Goal: Transaction & Acquisition: Purchase product/service

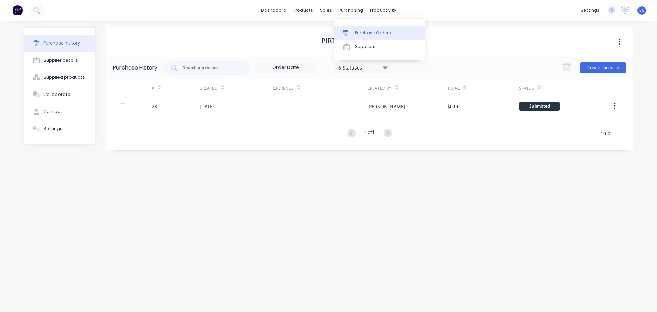
click at [360, 30] on div "Purchase Orders" at bounding box center [373, 33] width 36 height 6
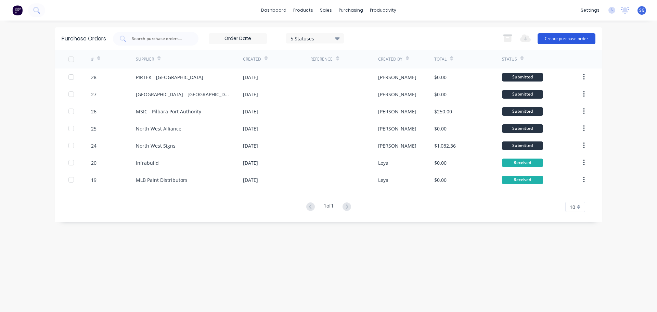
click at [550, 36] on button "Create purchase order" at bounding box center [566, 38] width 58 height 11
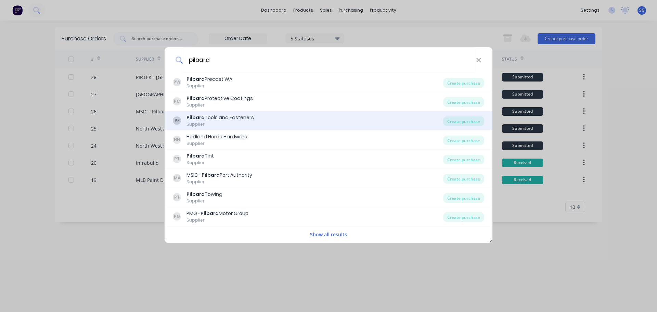
type input "pilbara"
click at [231, 124] on div "Supplier" at bounding box center [219, 124] width 67 height 6
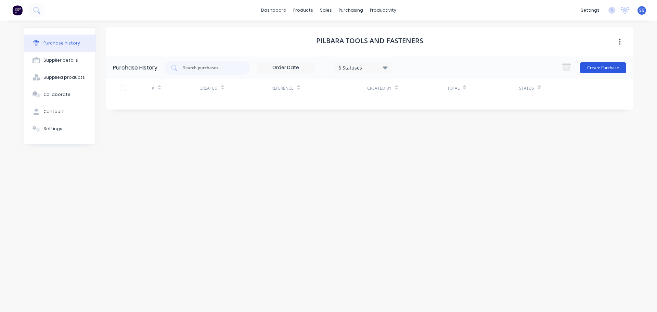
click at [604, 70] on button "Create Purchase" at bounding box center [603, 67] width 46 height 11
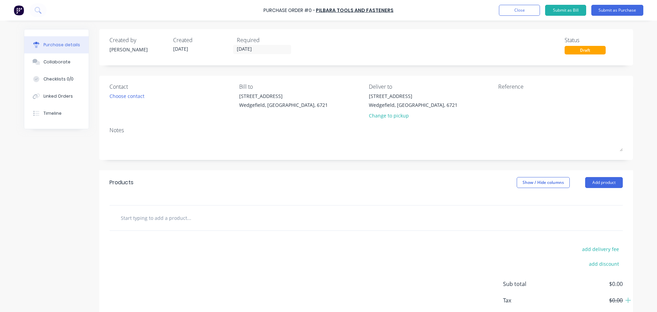
click at [135, 216] on input "text" at bounding box center [188, 218] width 137 height 14
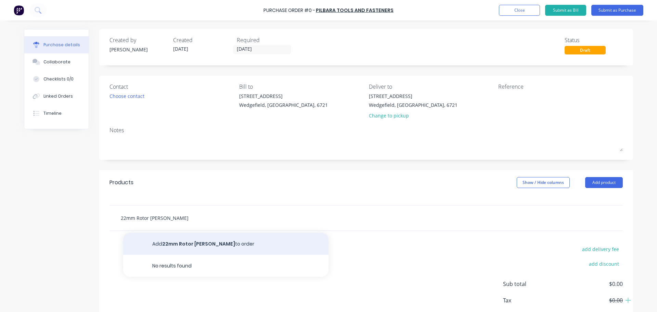
type input "22mm Rotor [PERSON_NAME]"
click at [169, 245] on button "Add 22mm Rotor Broach to order" at bounding box center [225, 244] width 205 height 22
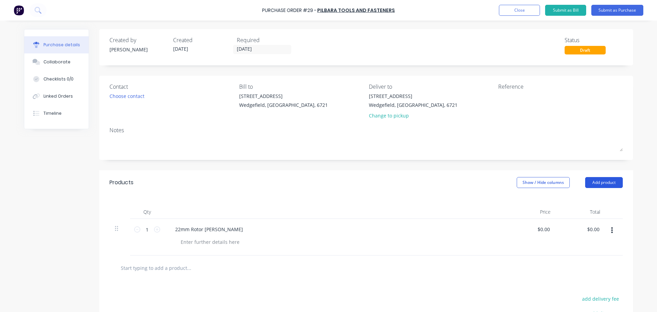
click at [602, 183] on button "Add product" at bounding box center [604, 182] width 38 height 11
click at [443, 182] on div "Products Show / Hide columns Add product Product catalogue Basic product Lineal…" at bounding box center [366, 182] width 534 height 25
click at [468, 167] on div "Created by Sarah Created 05/09/25 Required 05/09/25 Status Draft Contact Choose…" at bounding box center [366, 211] width 534 height 364
click at [625, 10] on button "Submit as Purchase" at bounding box center [617, 10] width 52 height 11
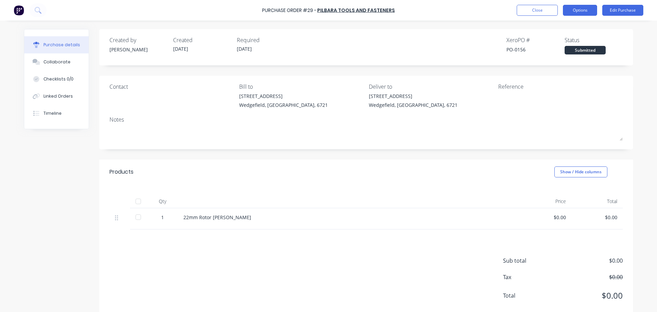
click at [573, 9] on button "Options" at bounding box center [580, 10] width 34 height 11
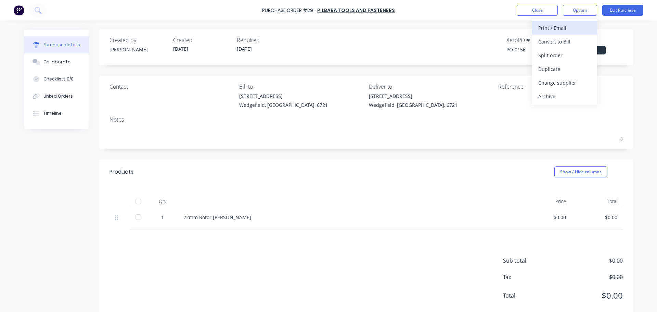
click at [549, 25] on div "Print / Email" at bounding box center [564, 28] width 53 height 10
click at [548, 44] on div "With pricing" at bounding box center [564, 42] width 53 height 10
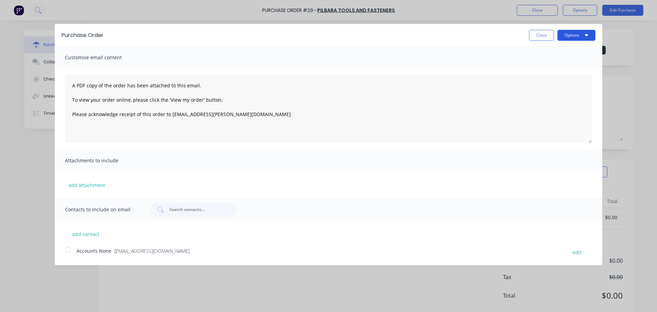
click at [568, 32] on button "Options" at bounding box center [576, 35] width 38 height 11
click at [557, 51] on div "Print" at bounding box center [562, 53] width 53 height 10
click at [542, 33] on button "Close" at bounding box center [541, 35] width 25 height 11
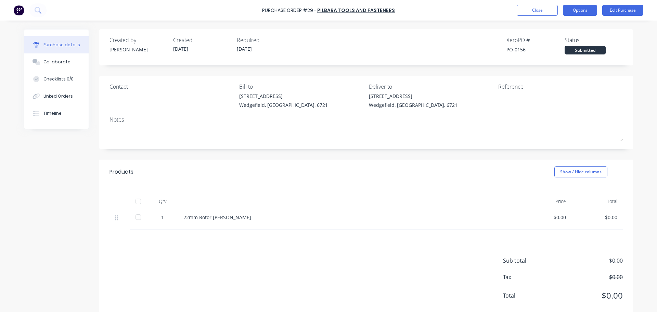
click at [575, 13] on button "Options" at bounding box center [580, 10] width 34 height 11
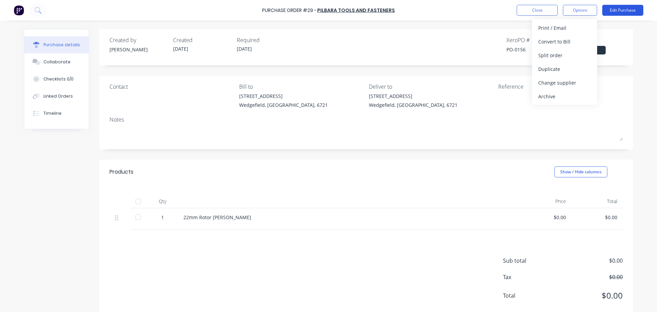
click at [614, 11] on button "Edit Purchase" at bounding box center [622, 10] width 41 height 11
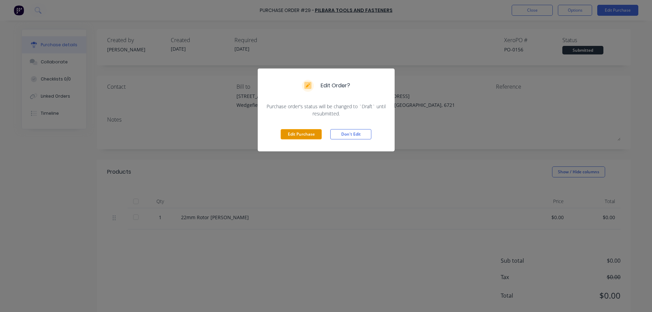
click at [306, 134] on button "Edit Purchase" at bounding box center [300, 134] width 41 height 10
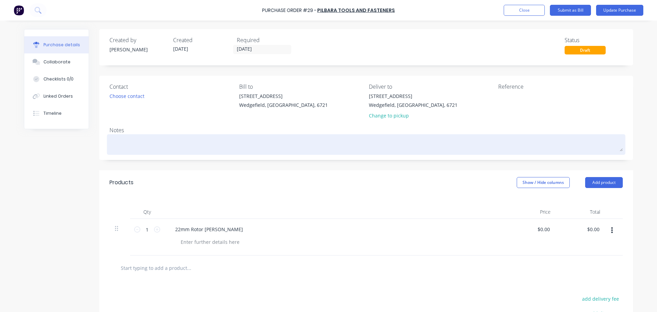
click at [130, 142] on textarea at bounding box center [365, 143] width 513 height 15
type textarea "x"
type textarea "J"
type textarea "x"
type textarea "Ja"
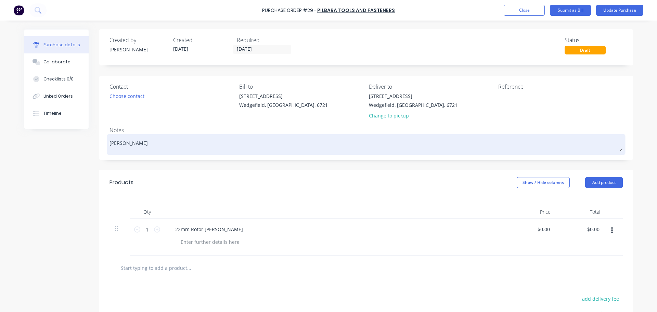
type textarea "x"
type textarea "Jam"
type textarea "x"
type textarea "Jame"
type textarea "x"
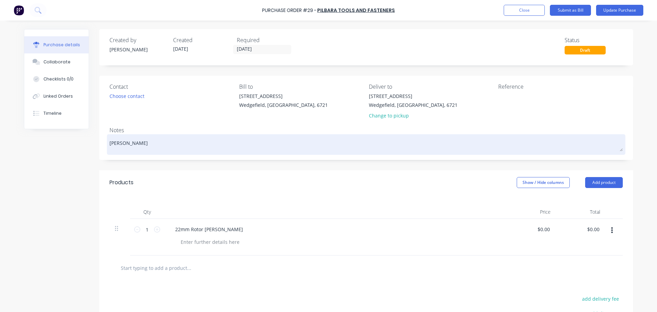
type textarea "James"
type textarea "x"
type textarea "James"
type textarea "x"
type textarea "James t"
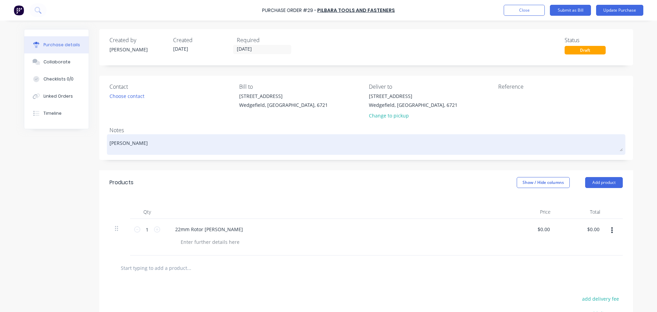
type textarea "x"
type textarea "James to"
type textarea "x"
type textarea "James to"
type textarea "x"
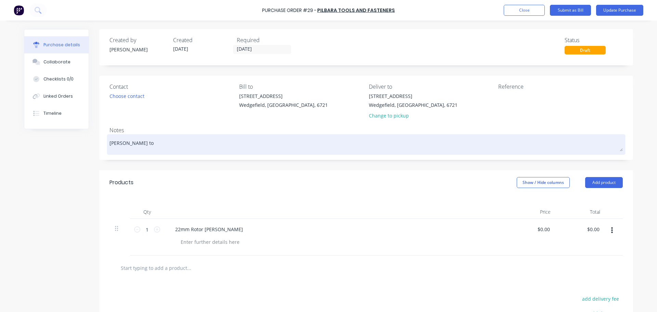
type textarea "James to C"
type textarea "x"
type textarea "James to Co"
type textarea "x"
type textarea "James to Col"
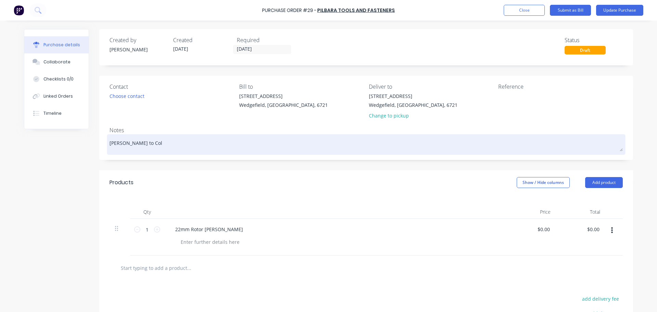
type textarea "x"
type textarea "James to Coll"
type textarea "x"
type textarea "James to Colle"
type textarea "x"
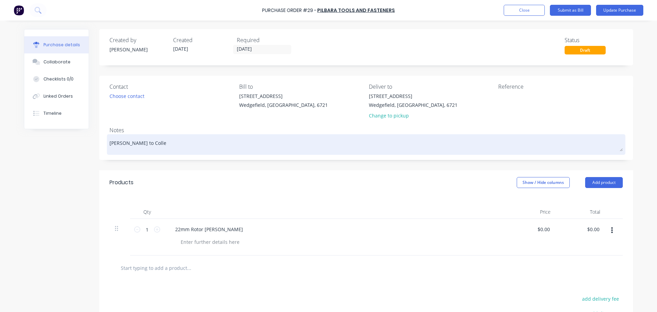
type textarea "James to Collec"
type textarea "x"
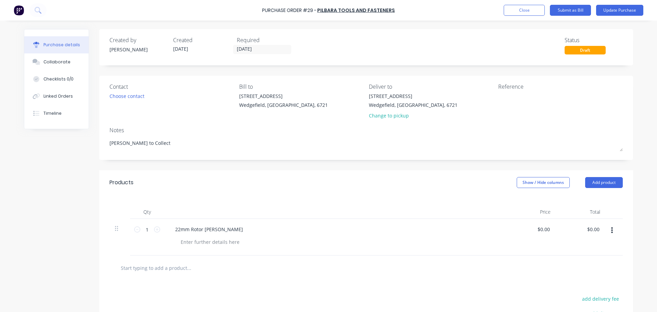
type textarea "[PERSON_NAME] to Collect"
type textarea "x"
type textarea "[PERSON_NAME] to Collect"
click at [194, 123] on div "Contact Choose contact Bill to 20 Munda Way Wedgefield, Western Australia, 6721…" at bounding box center [366, 118] width 534 height 84
click at [60, 57] on button "Collaborate" at bounding box center [56, 61] width 64 height 17
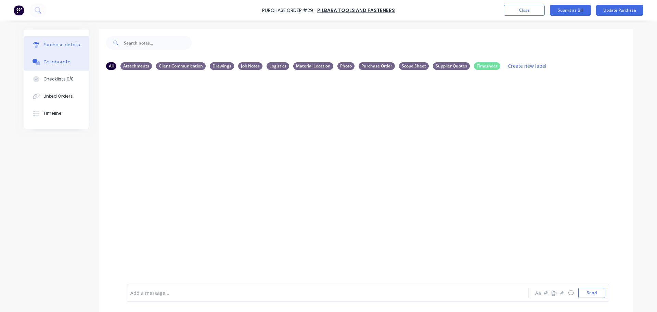
click at [57, 47] on div "Purchase details" at bounding box center [61, 45] width 37 height 6
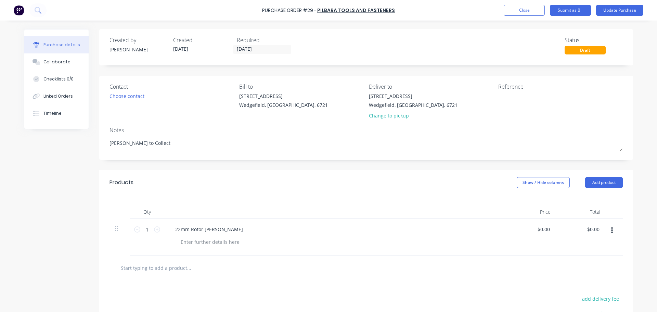
click at [383, 114] on div "Change to pickup" at bounding box center [413, 115] width 89 height 7
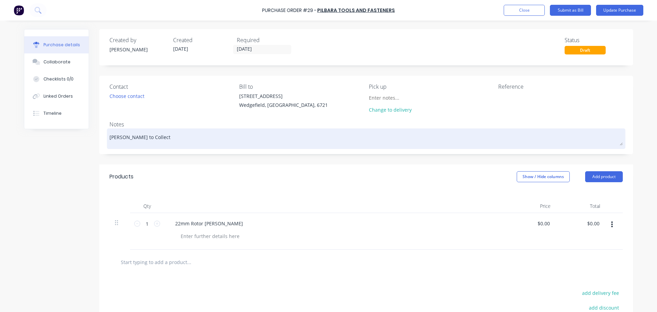
type textarea "x"
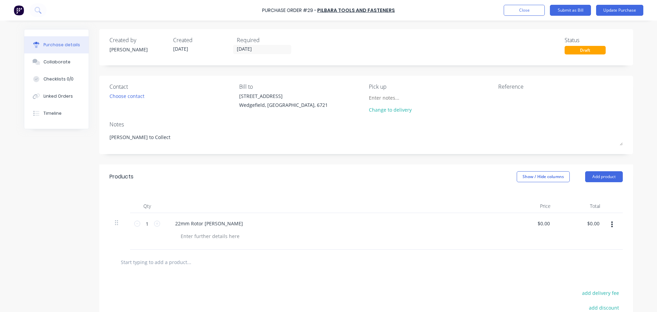
drag, startPoint x: 150, startPoint y: 140, endPoint x: 83, endPoint y: 151, distance: 68.2
click at [84, 146] on div "Created by Sarah Created 05/09/25 Required 05/09/25 Status Draft Contact Choose…" at bounding box center [328, 208] width 609 height 358
type textarea "x"
click at [371, 100] on input at bounding box center [400, 97] width 62 height 10
paste input "James to Collect"
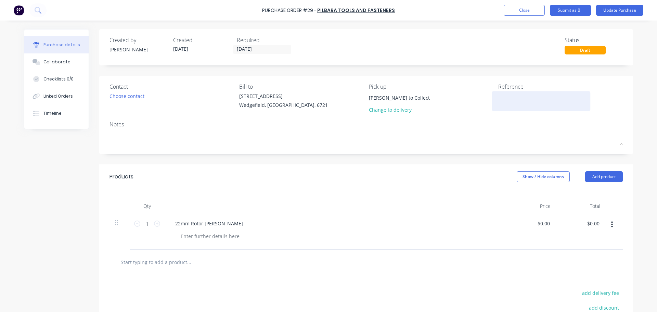
type input "James to Collect"
click at [513, 104] on textarea at bounding box center [541, 99] width 86 height 15
type textarea "JN 0546"
type textarea "x"
type textarea "JN 0546"
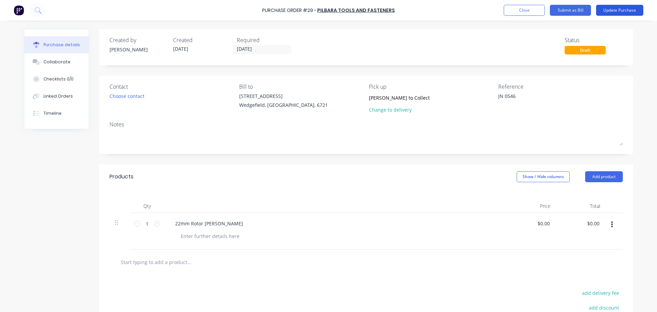
click at [620, 10] on button "Update Purchase" at bounding box center [619, 10] width 47 height 11
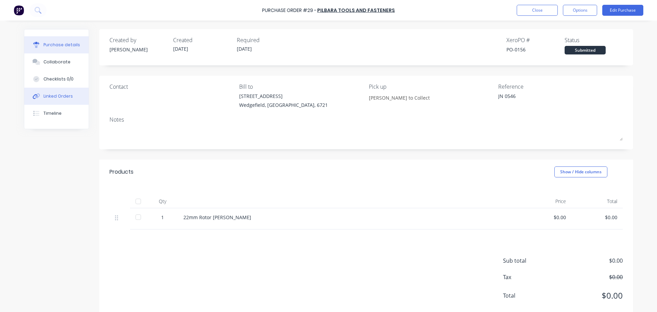
click at [60, 100] on button "Linked Orders" at bounding box center [56, 96] width 64 height 17
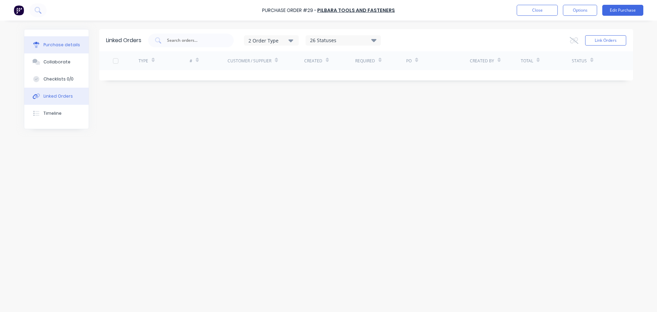
click at [61, 47] on div "Purchase details" at bounding box center [61, 45] width 37 height 6
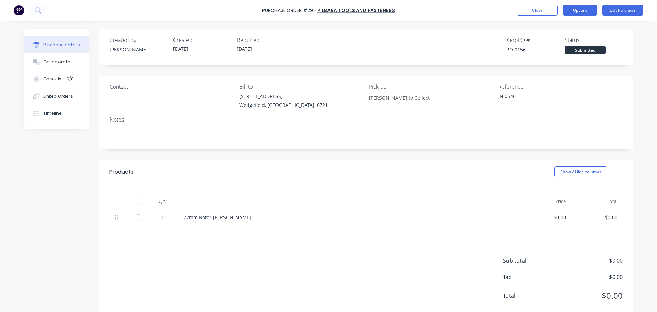
click at [586, 8] on button "Options" at bounding box center [580, 10] width 34 height 11
click at [636, 139] on div "Purchase details Collaborate Checklists 0/0 Linked Orders Timeline Created by S…" at bounding box center [328, 145] width 622 height 277
click at [535, 6] on button "Close" at bounding box center [536, 10] width 41 height 11
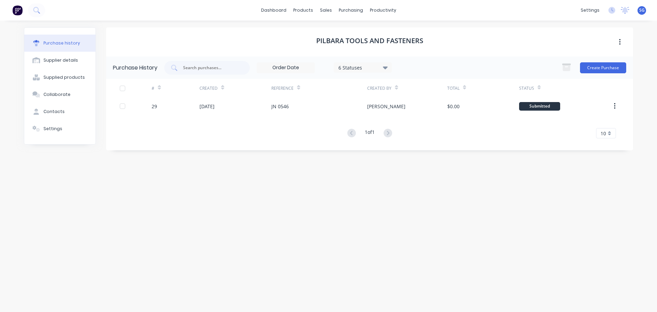
click at [334, 236] on div "Pilbara Tools and Fasteners Purchase History 6 Statuses 6 Statuses Create Purch…" at bounding box center [369, 162] width 527 height 271
click at [642, 11] on span "SG" at bounding box center [641, 10] width 5 height 6
click at [625, 8] on icon at bounding box center [625, 9] width 6 height 5
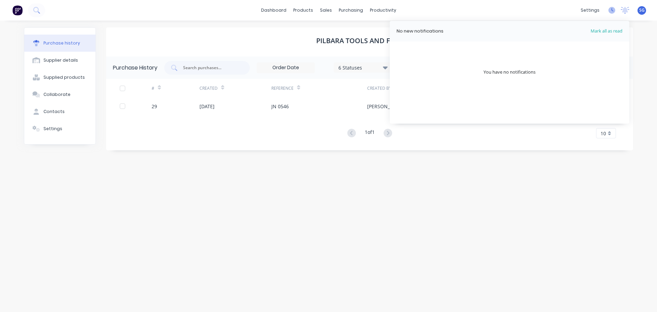
click at [612, 10] on icon at bounding box center [612, 9] width 2 height 3
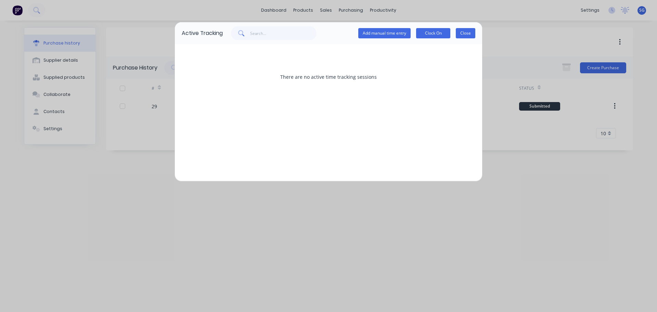
click at [473, 35] on button "Close" at bounding box center [465, 33] width 19 height 10
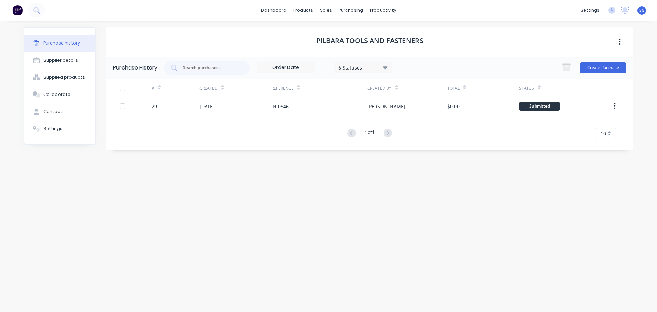
click at [15, 10] on img at bounding box center [17, 10] width 10 height 10
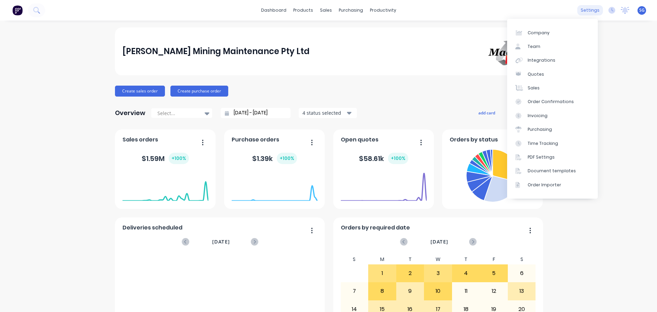
click at [590, 11] on div "settings" at bounding box center [590, 10] width 26 height 10
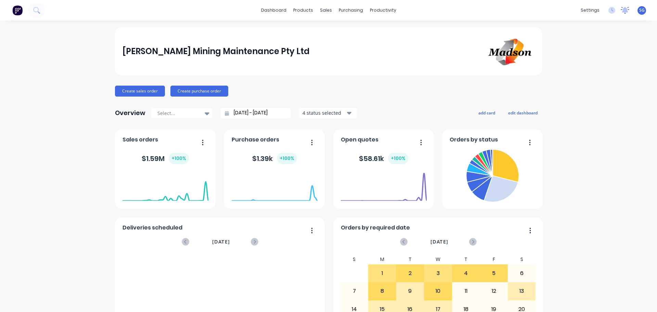
click at [621, 8] on icon at bounding box center [624, 10] width 9 height 7
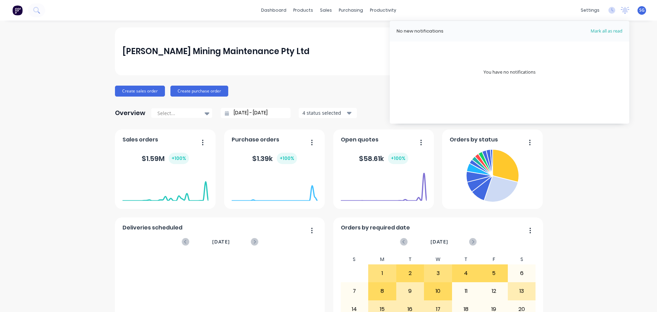
click at [639, 12] on span "SG" at bounding box center [641, 10] width 5 height 6
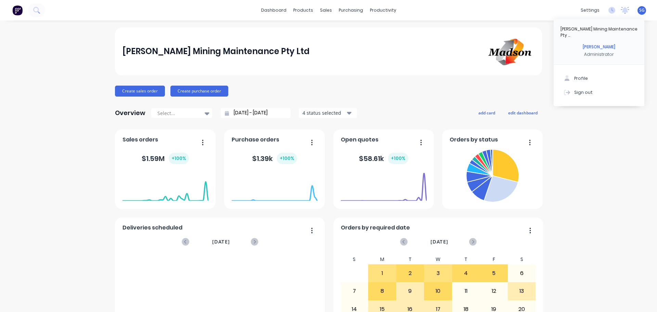
click at [574, 203] on div "Madson Mining Maintenance Pty Ltd Create sales order Create purchase order Over…" at bounding box center [328, 205] width 657 height 357
click at [17, 9] on img at bounding box center [17, 10] width 10 height 10
click at [281, 13] on link "dashboard" at bounding box center [274, 10] width 32 height 10
click at [351, 31] on link "Purchase Orders" at bounding box center [376, 33] width 91 height 14
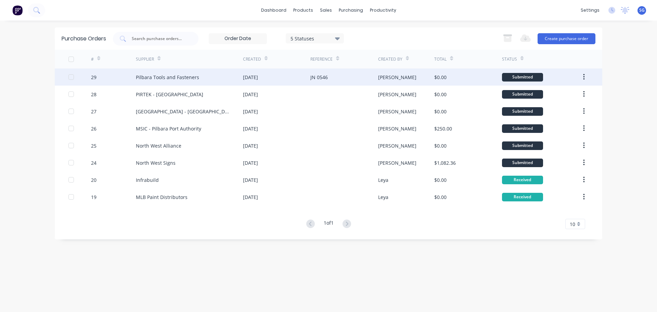
click at [584, 76] on icon "button" at bounding box center [584, 77] width 2 height 8
click at [394, 75] on div "[PERSON_NAME]" at bounding box center [406, 76] width 56 height 17
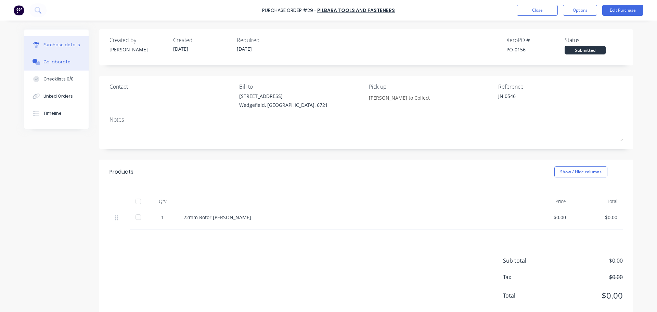
click at [55, 60] on div "Collaborate" at bounding box center [56, 62] width 27 height 6
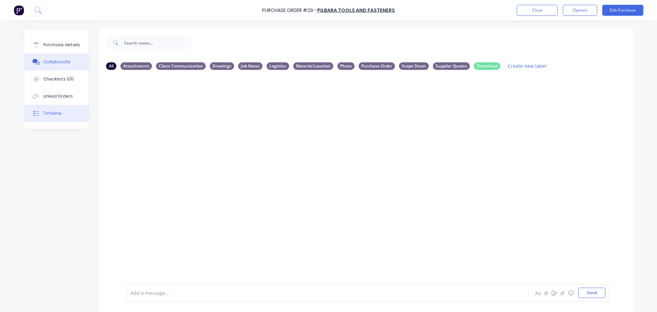
click at [45, 112] on div "Timeline" at bounding box center [52, 113] width 18 height 6
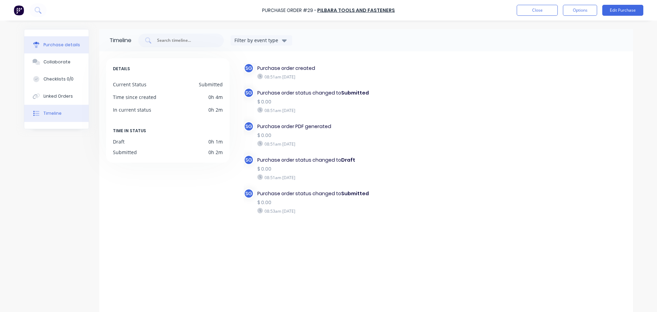
click at [51, 44] on div "Purchase details" at bounding box center [61, 45] width 37 height 6
type textarea "x"
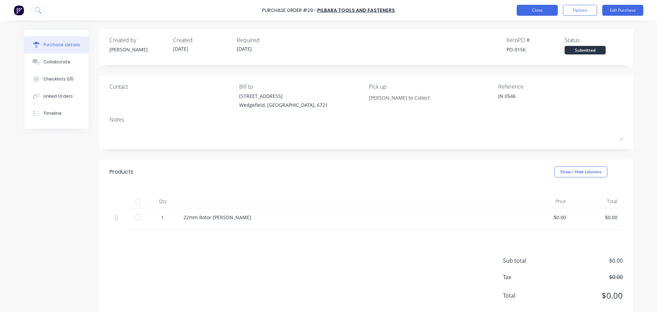
click at [534, 6] on button "Close" at bounding box center [536, 10] width 41 height 11
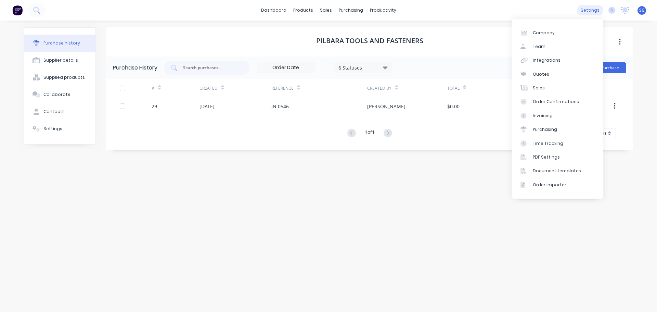
click at [592, 6] on div "settings" at bounding box center [590, 10] width 26 height 10
click at [548, 32] on div "Company" at bounding box center [543, 33] width 22 height 6
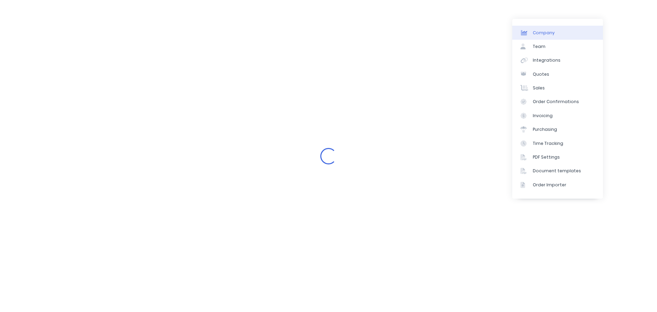
select select "AU"
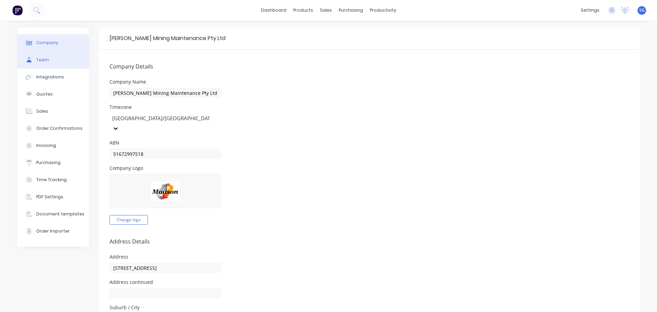
click at [51, 64] on button "Team" at bounding box center [53, 59] width 72 height 17
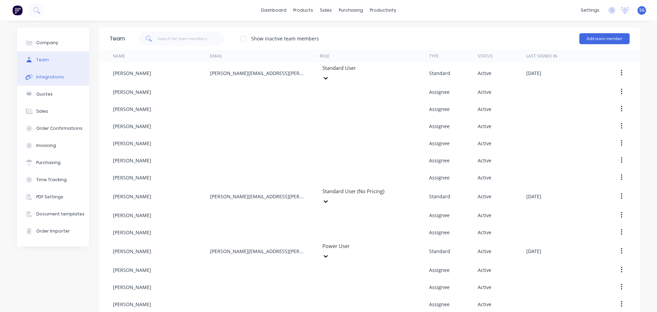
click at [45, 74] on button "Integrations" at bounding box center [53, 76] width 72 height 17
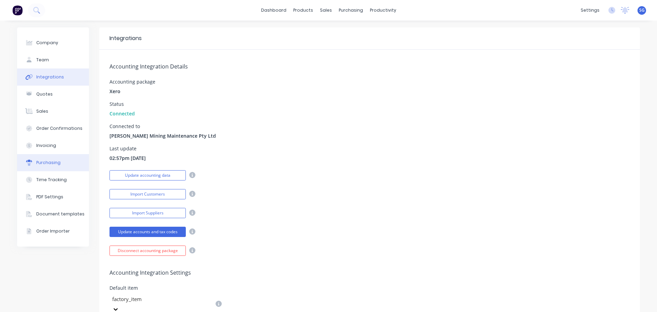
click at [42, 161] on div "Purchasing" at bounding box center [48, 162] width 24 height 6
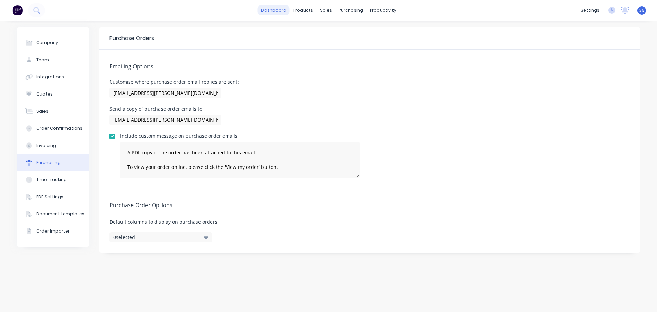
click at [284, 15] on link "dashboard" at bounding box center [274, 10] width 32 height 10
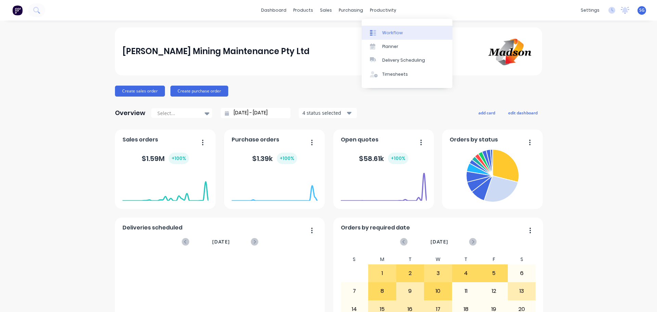
click at [386, 28] on link "Workflow" at bounding box center [406, 33] width 91 height 14
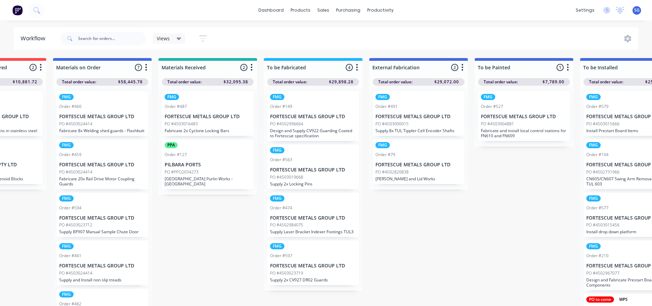
scroll to position [0, 291]
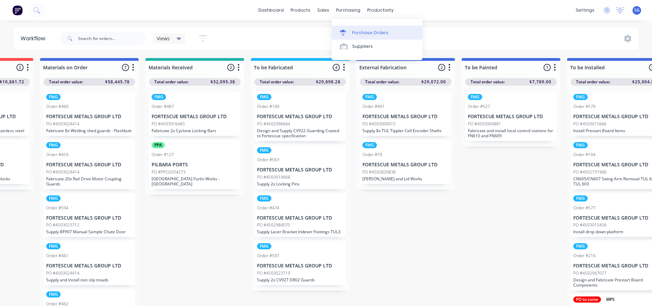
click at [363, 33] on div "Purchase Orders" at bounding box center [370, 33] width 36 height 6
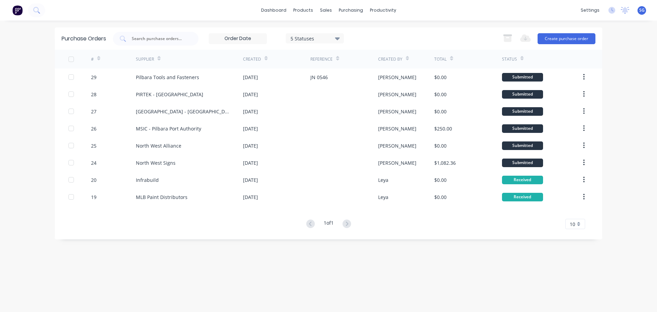
click at [15, 13] on img at bounding box center [17, 10] width 10 height 10
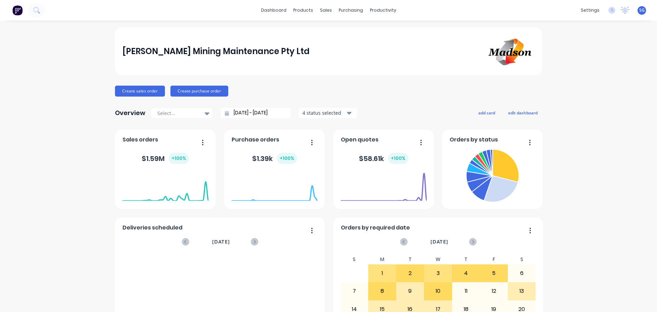
click at [599, 110] on div "Madson Mining Maintenance Pty Ltd Create sales order Create purchase order Over…" at bounding box center [328, 205] width 657 height 357
click at [591, 61] on div "Madson Mining Maintenance Pty Ltd Create sales order Create purchase order Over…" at bounding box center [328, 205] width 657 height 357
click at [281, 5] on link "dashboard" at bounding box center [274, 10] width 32 height 10
click at [600, 118] on div "Madson Mining Maintenance Pty Ltd Create sales order Create purchase order Over…" at bounding box center [328, 205] width 657 height 357
click at [14, 9] on img at bounding box center [17, 10] width 10 height 10
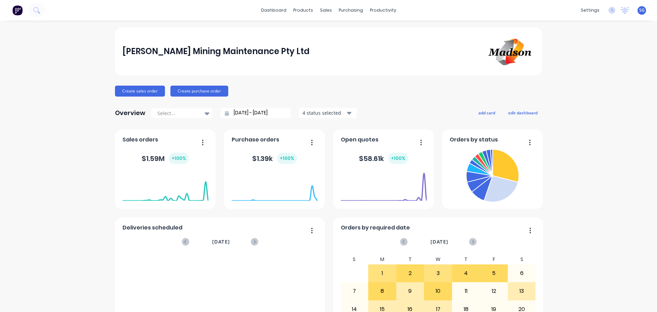
click at [576, 114] on div "Madson Mining Maintenance Pty Ltd Create sales order Create purchase order Over…" at bounding box center [328, 205] width 657 height 357
click at [597, 167] on div "Madson Mining Maintenance Pty Ltd Create sales order Create purchase order Over…" at bounding box center [328, 205] width 657 height 357
click at [612, 106] on div "Madson Mining Maintenance Pty Ltd Create sales order Create purchase order Over…" at bounding box center [328, 205] width 657 height 357
click at [595, 116] on div "Madson Mining Maintenance Pty Ltd Create sales order Create purchase order Over…" at bounding box center [328, 205] width 657 height 357
click at [598, 249] on div "Madson Mining Maintenance Pty Ltd Create sales order Create purchase order Over…" at bounding box center [328, 205] width 657 height 357
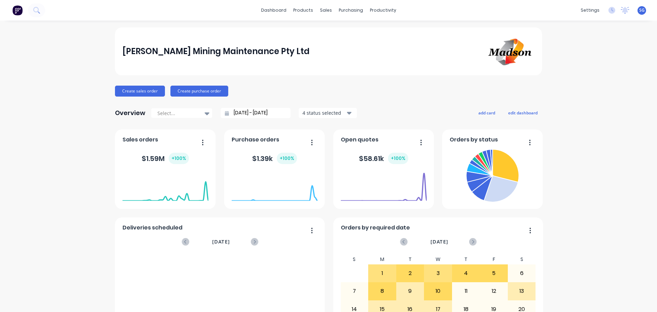
click at [596, 106] on div "Madson Mining Maintenance Pty Ltd Create sales order Create purchase order Over…" at bounding box center [328, 205] width 657 height 357
click at [355, 34] on div "Purchase Orders" at bounding box center [370, 33] width 36 height 6
click at [349, 10] on div "purchasing" at bounding box center [350, 10] width 31 height 10
click at [354, 34] on div "Purchase Orders" at bounding box center [370, 33] width 36 height 6
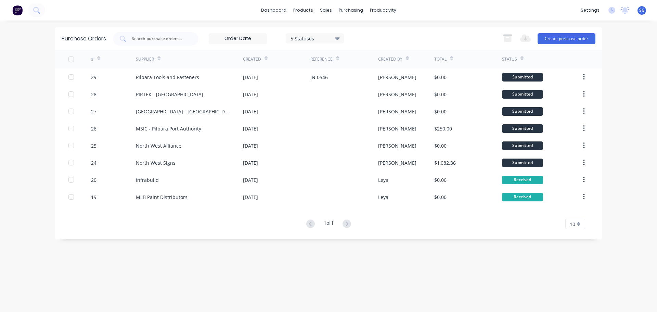
click at [642, 298] on div "dashboard products sales purchasing productivity dashboard products Product Cat…" at bounding box center [328, 156] width 657 height 312
drag, startPoint x: 644, startPoint y: 306, endPoint x: 577, endPoint y: 303, distance: 67.4
click at [643, 306] on div "dashboard products sales purchasing productivity dashboard products Product Cat…" at bounding box center [328, 156] width 657 height 312
click at [619, 304] on div "dashboard products sales purchasing productivity dashboard products Product Cat…" at bounding box center [328, 156] width 657 height 312
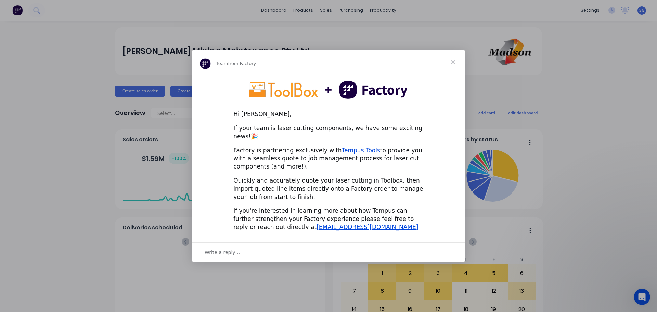
click at [453, 68] on span "Close" at bounding box center [452, 62] width 25 height 25
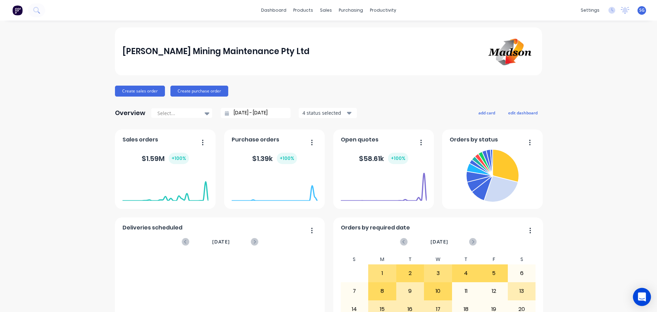
click at [642, 297] on icon "Open Intercom Messenger" at bounding box center [641, 296] width 8 height 9
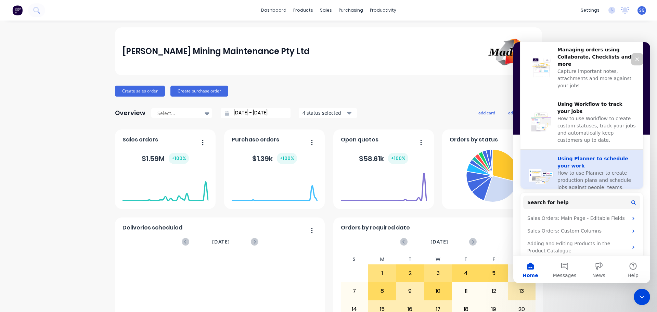
scroll to position [262, 0]
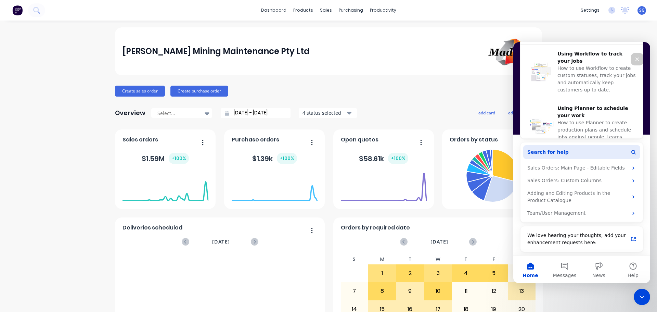
click at [578, 150] on button "Search for help" at bounding box center [581, 152] width 117 height 14
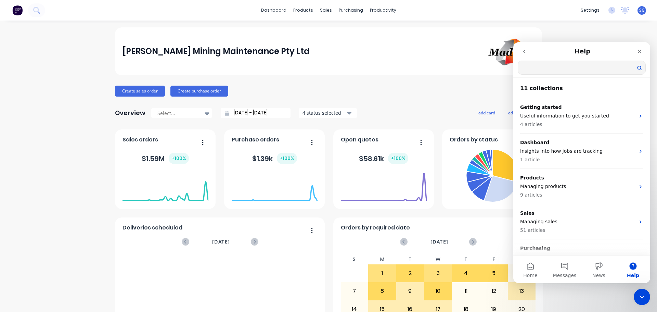
scroll to position [0, 0]
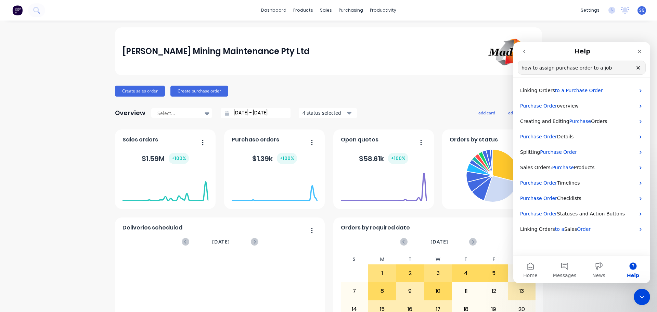
drag, startPoint x: 603, startPoint y: 69, endPoint x: 591, endPoint y: 69, distance: 11.6
click at [591, 69] on input "how to assign purchase order to a job" at bounding box center [581, 67] width 127 height 13
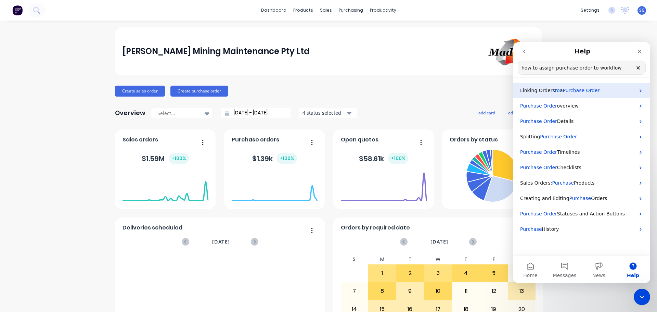
type input "how to assign purchase order to workflow"
drag, startPoint x: 577, startPoint y: 90, endPoint x: 577, endPoint y: 95, distance: 4.4
click at [577, 95] on div "Linking Orders to a Purchase Order" at bounding box center [581, 90] width 137 height 15
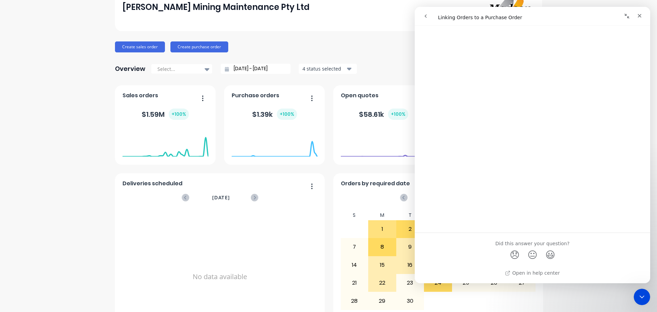
scroll to position [80, 0]
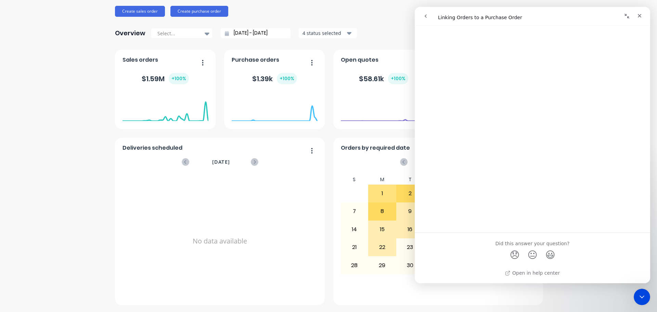
click at [426, 16] on icon "go back" at bounding box center [425, 15] width 5 height 5
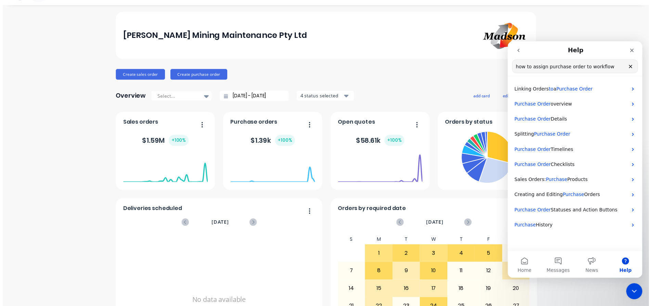
scroll to position [0, 0]
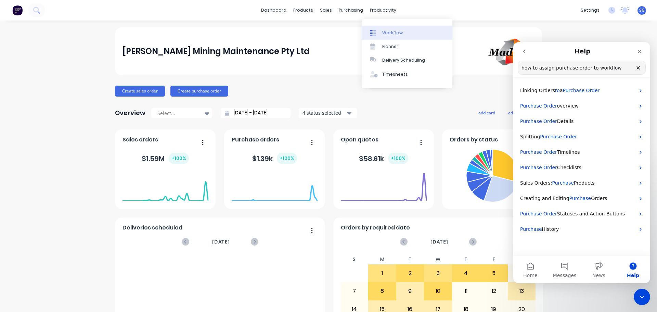
click at [392, 31] on div "Workflow" at bounding box center [392, 33] width 21 height 6
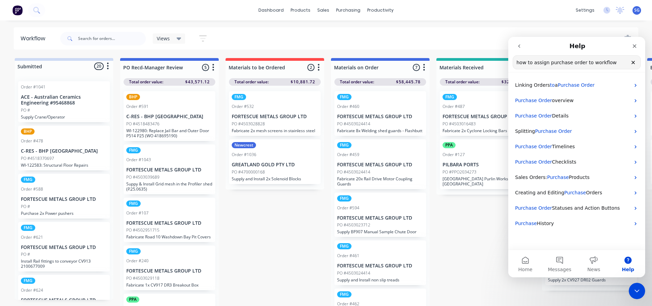
click at [283, 117] on p "FORTESCUE METALS GROUP LTD" at bounding box center [275, 117] width 86 height 6
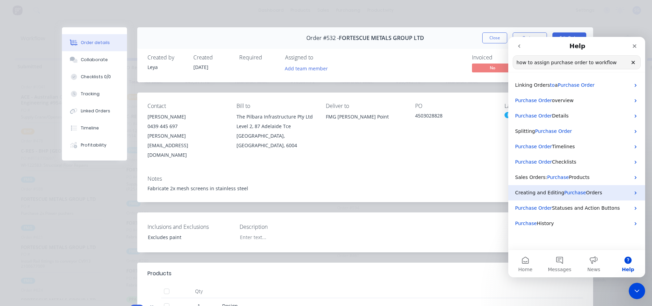
click at [552, 194] on span "Creating and Editing" at bounding box center [539, 192] width 49 height 5
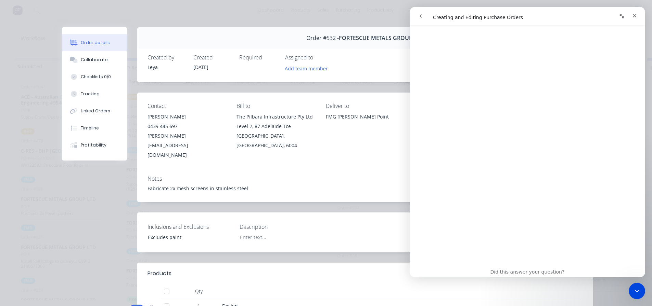
click at [626, 17] on button "Collapse window" at bounding box center [621, 16] width 13 height 13
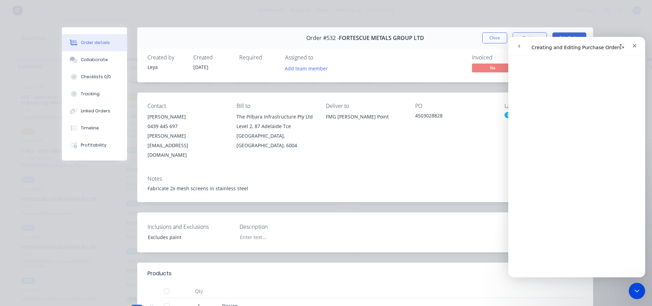
scroll to position [1845, 0]
click at [490, 38] on button "Close" at bounding box center [494, 37] width 25 height 11
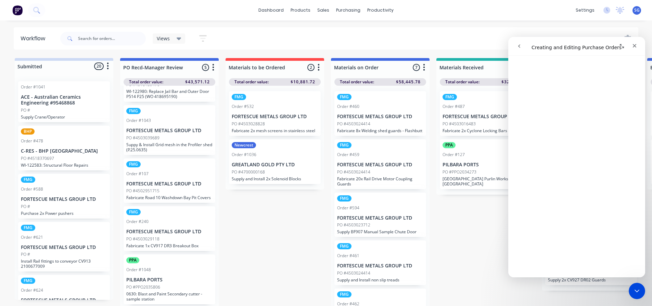
scroll to position [0, 0]
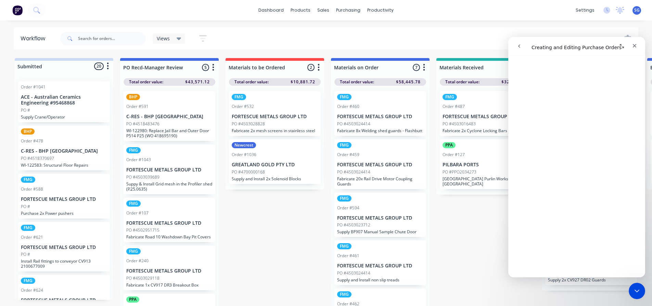
click at [178, 39] on icon at bounding box center [178, 39] width 5 height 3
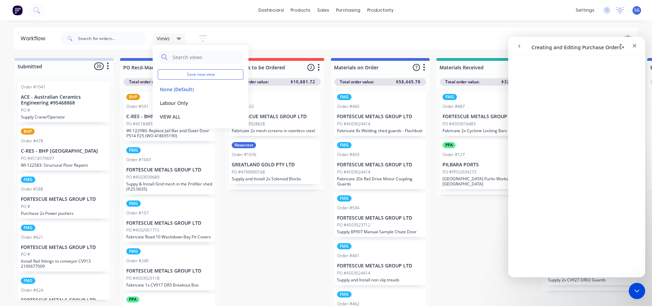
click at [311, 42] on div "Views Save new view None (Default) edit Labour Only edit VIEW ALL edit Show/Hid…" at bounding box center [348, 38] width 579 height 21
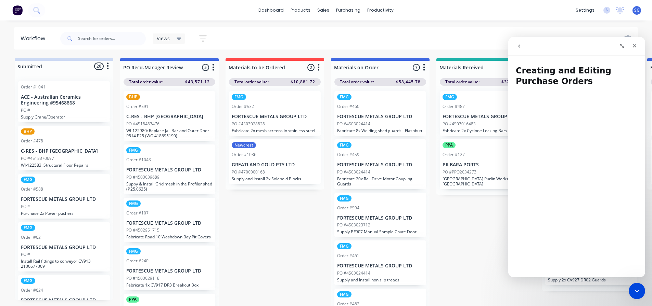
click at [520, 44] on icon "go back" at bounding box center [518, 45] width 5 height 5
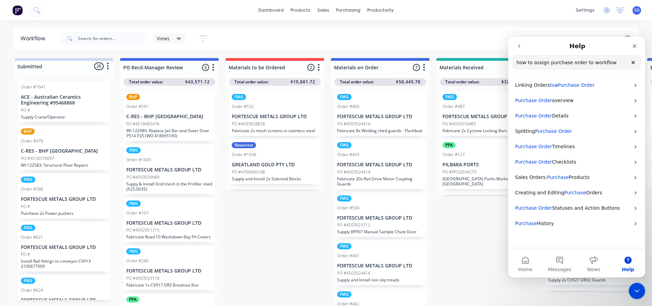
click at [596, 64] on input "how to assign purchase order to workflow" at bounding box center [576, 62] width 127 height 13
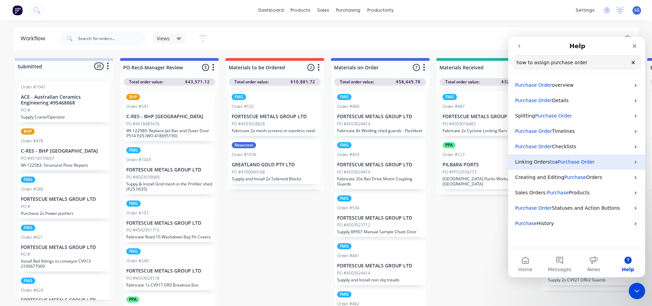
type input "how to assign purchase order"
click at [566, 163] on span "Purchase" at bounding box center [568, 161] width 22 height 5
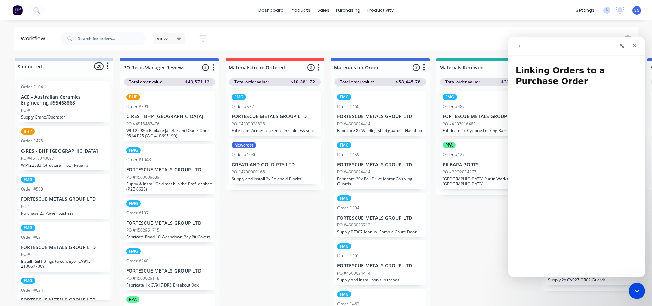
click at [621, 42] on button "Expand window" at bounding box center [621, 46] width 13 height 13
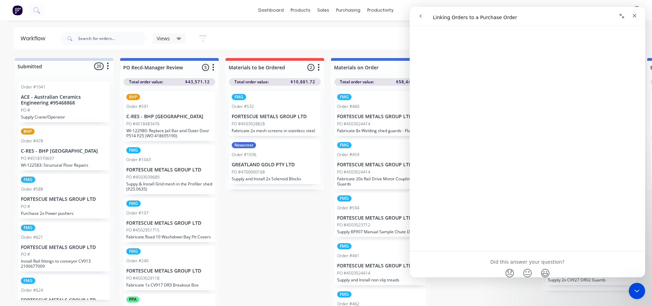
scroll to position [952, 0]
click at [636, 16] on icon "Close" at bounding box center [633, 15] width 5 height 5
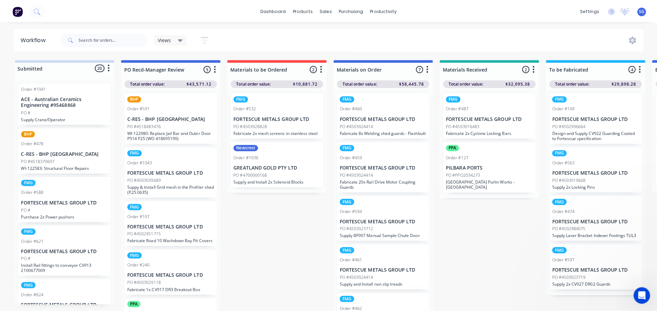
scroll to position [0, 0]
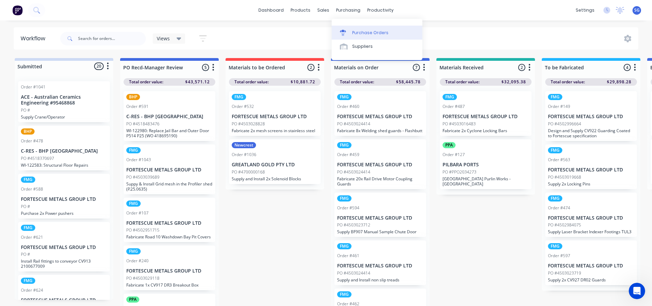
click at [354, 32] on div "Purchase Orders" at bounding box center [370, 33] width 36 height 6
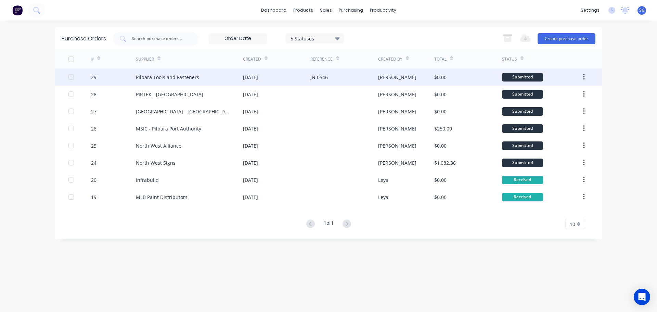
click at [307, 78] on div "[DATE]" at bounding box center [276, 76] width 67 height 17
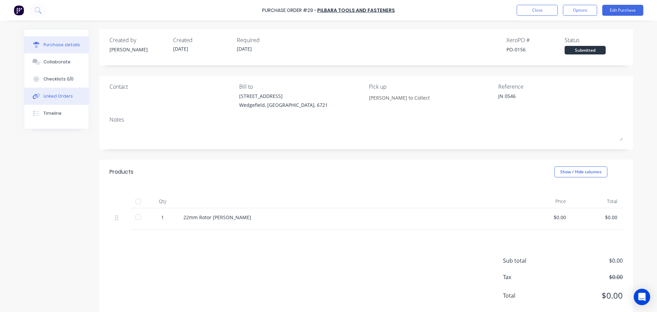
click at [61, 95] on div "Linked Orders" at bounding box center [57, 96] width 29 height 6
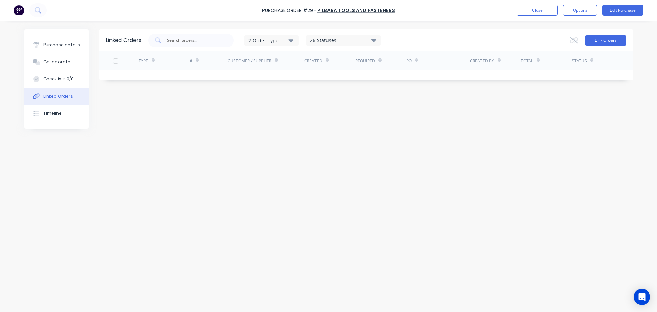
click at [615, 43] on button "Link Orders" at bounding box center [605, 40] width 41 height 10
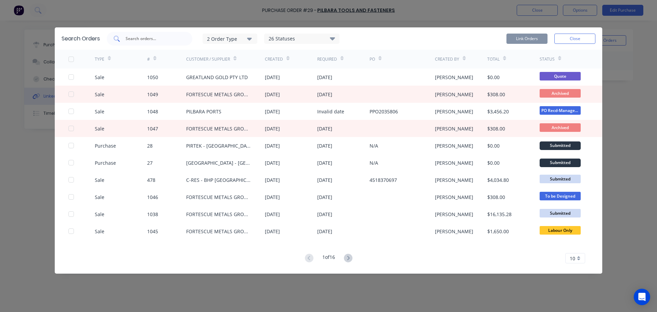
click at [147, 38] on input "text" at bounding box center [153, 38] width 57 height 7
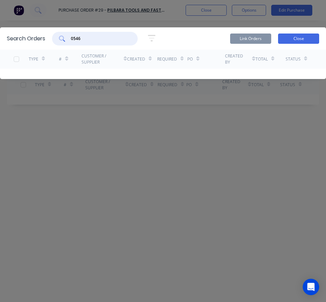
type input "0546"
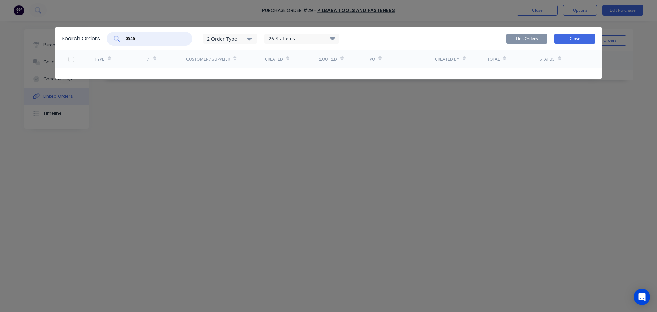
click at [582, 38] on button "Close" at bounding box center [574, 39] width 41 height 10
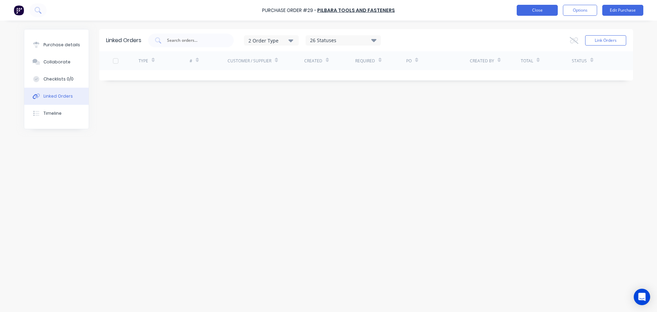
click at [520, 15] on button "Close" at bounding box center [536, 10] width 41 height 11
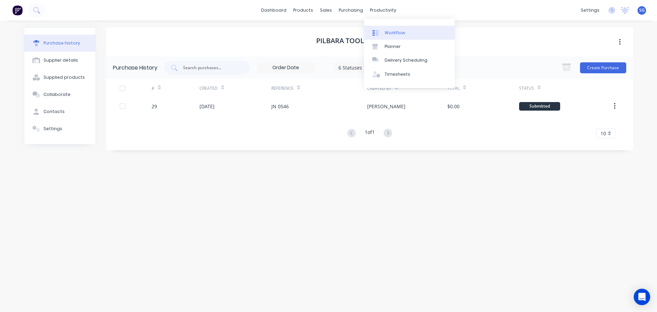
click at [387, 31] on div "Workflow" at bounding box center [394, 33] width 21 height 6
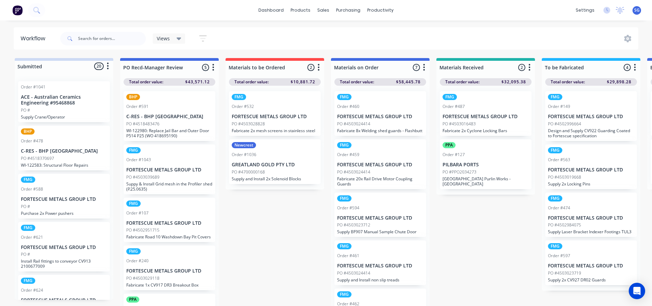
click at [275, 120] on div "FMG Order #532 FORTESCUE METALS GROUP LTD PO #4503028828 Fabricate 2x mesh scre…" at bounding box center [275, 113] width 92 height 45
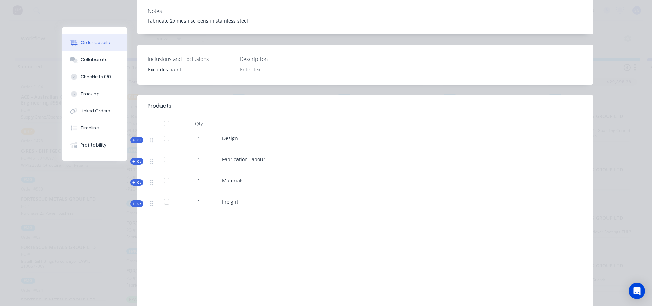
scroll to position [171, 0]
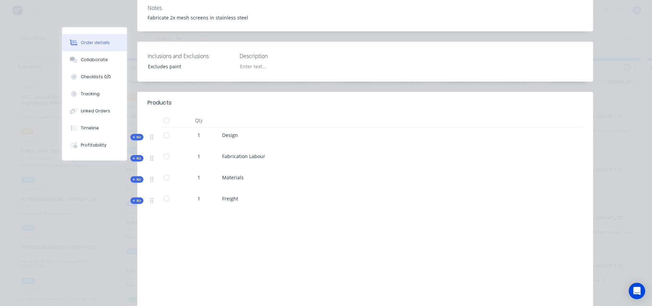
click at [134, 177] on span "Kit" at bounding box center [136, 179] width 9 height 5
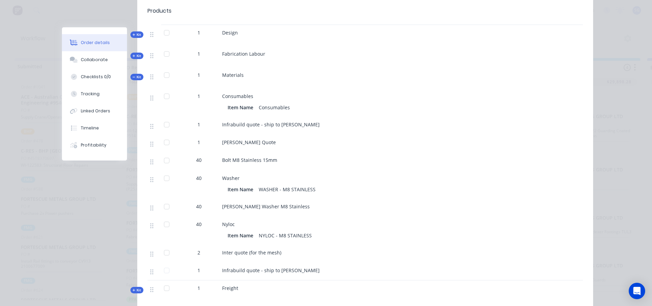
scroll to position [239, 0]
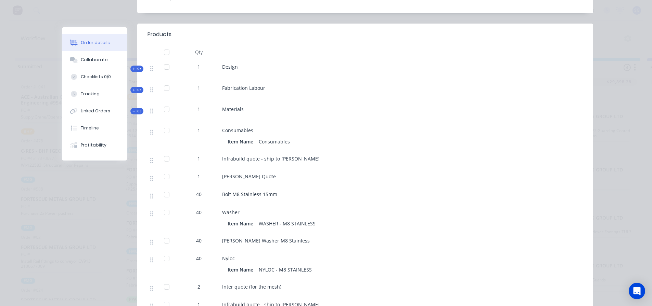
click at [165, 152] on div at bounding box center [167, 159] width 14 height 14
click at [162, 152] on div at bounding box center [167, 159] width 14 height 14
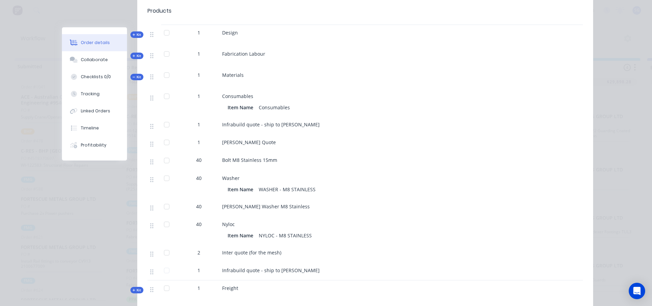
click at [166, 118] on div at bounding box center [167, 125] width 14 height 14
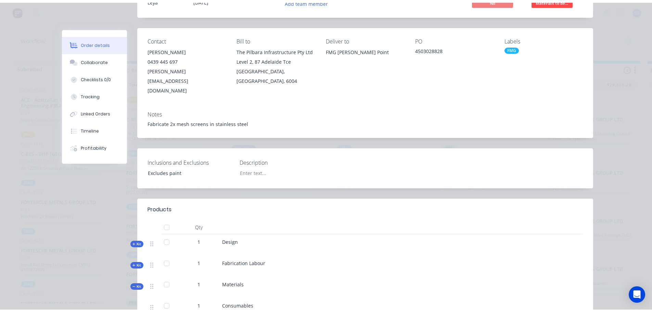
scroll to position [0, 0]
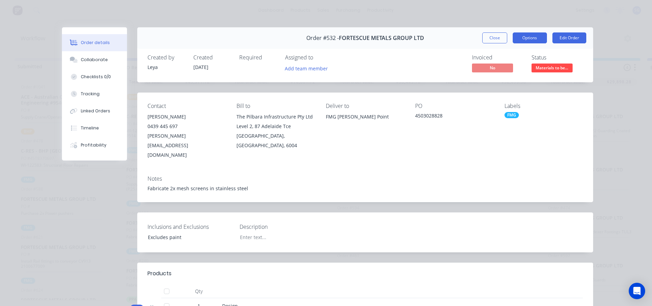
click at [529, 39] on button "Options" at bounding box center [529, 37] width 34 height 11
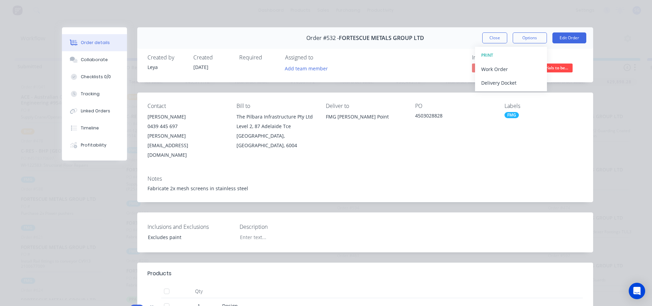
click at [569, 170] on div "Notes Fabricate 2x mesh screens in stainless steel" at bounding box center [365, 186] width 456 height 32
click at [491, 36] on button "Close" at bounding box center [494, 37] width 25 height 11
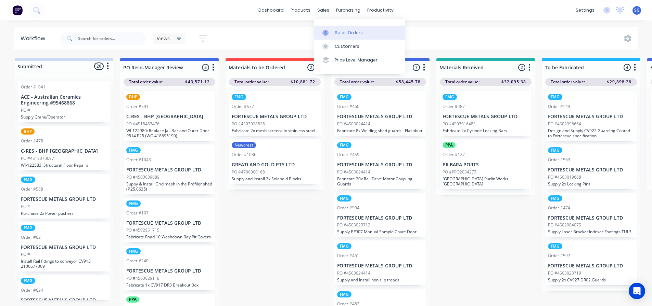
click at [345, 34] on div "Sales Orders" at bounding box center [348, 33] width 28 height 6
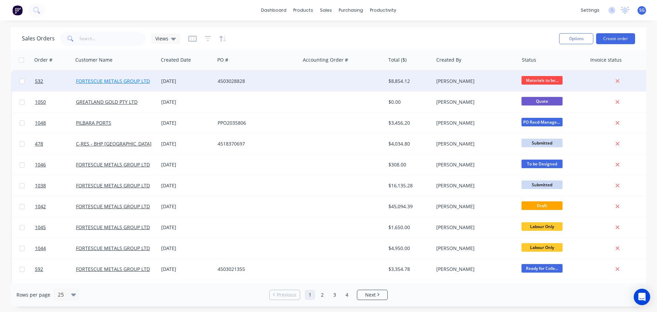
click at [127, 79] on link "FORTESCUE METALS GROUP LTD" at bounding box center [113, 81] width 74 height 6
click at [38, 82] on span "532" at bounding box center [39, 81] width 8 height 7
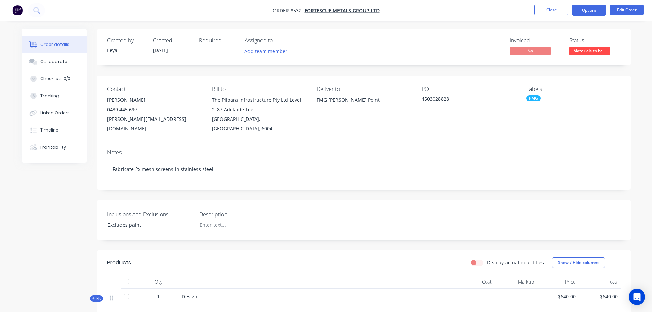
click at [599, 6] on button "Options" at bounding box center [588, 10] width 34 height 11
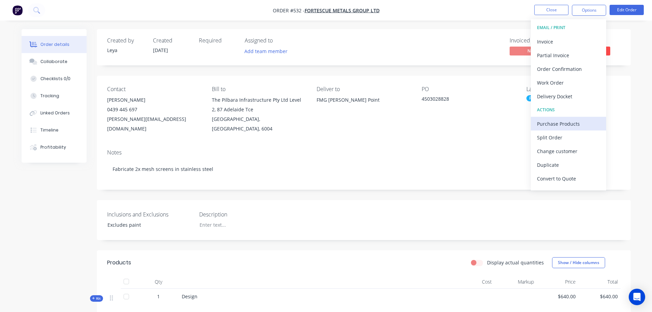
click at [574, 128] on div "Purchase Products" at bounding box center [568, 124] width 63 height 10
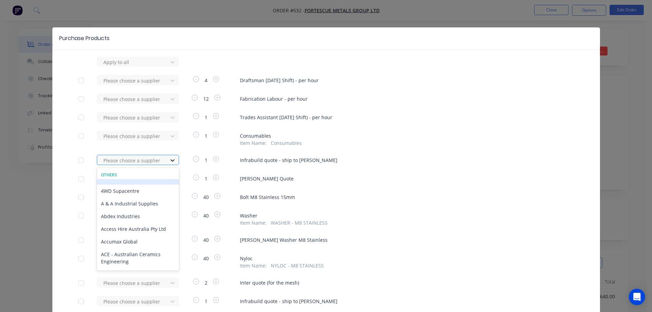
click at [170, 161] on icon at bounding box center [172, 160] width 7 height 7
type input "infr"
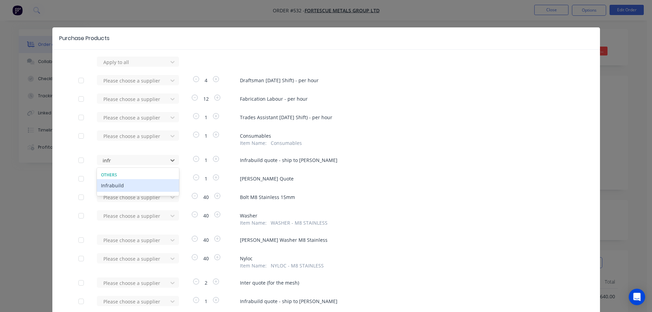
click at [152, 185] on div "Infrabuild" at bounding box center [138, 185] width 82 height 13
click at [154, 180] on div at bounding box center [134, 178] width 62 height 9
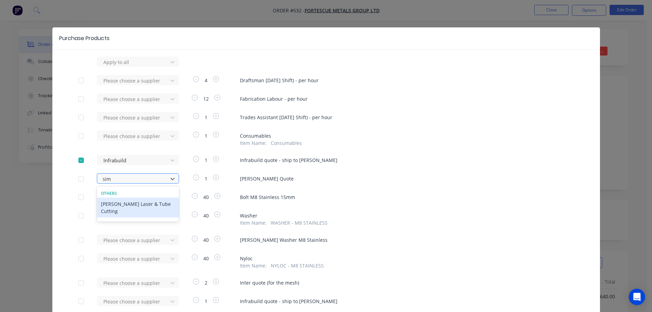
type input "simm"
click at [146, 205] on div "[PERSON_NAME] Laser & Tube Cutting" at bounding box center [138, 207] width 82 height 20
click at [114, 213] on div "Please choose a supplier" at bounding box center [134, 218] width 75 height 16
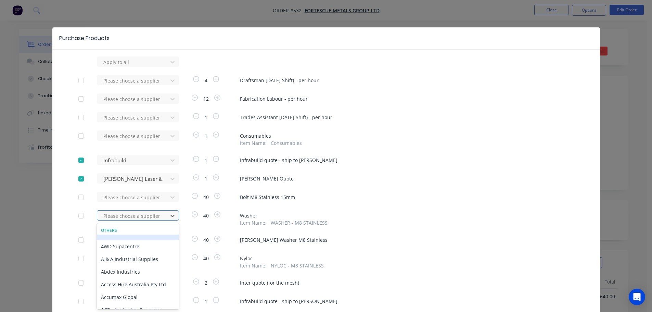
scroll to position [17, 0]
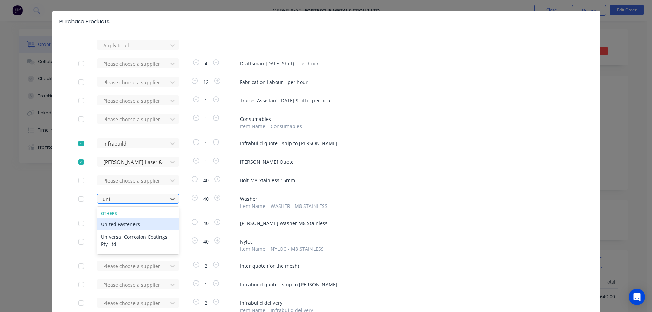
type input "unit"
click at [111, 227] on div "United Fasteners" at bounding box center [138, 224] width 82 height 13
click at [113, 223] on div "Please choose a supplier" at bounding box center [134, 223] width 75 height 10
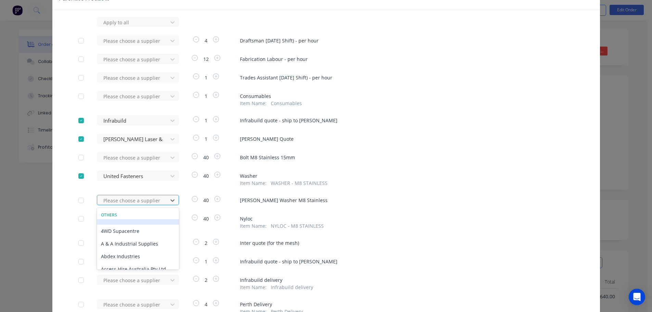
scroll to position [41, 0]
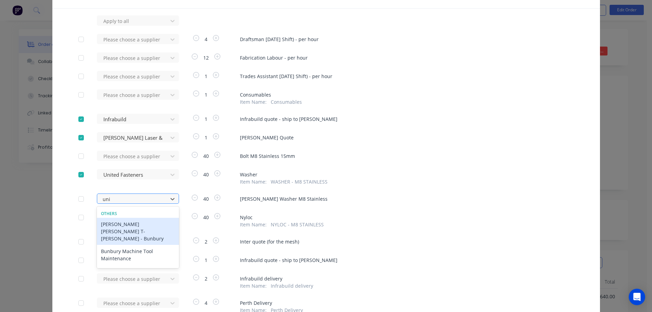
type input "unite"
click at [110, 222] on div "United Fasteners" at bounding box center [138, 224] width 82 height 13
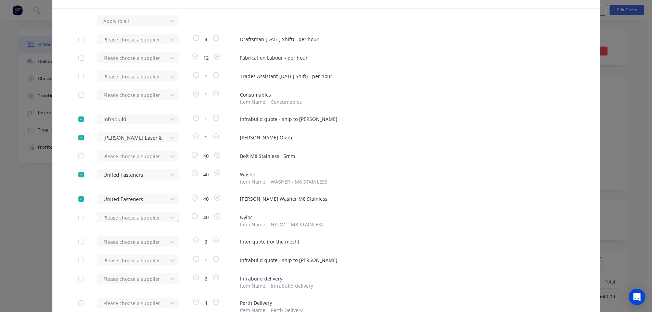
click at [107, 220] on div "Please choose a supplier" at bounding box center [134, 217] width 75 height 10
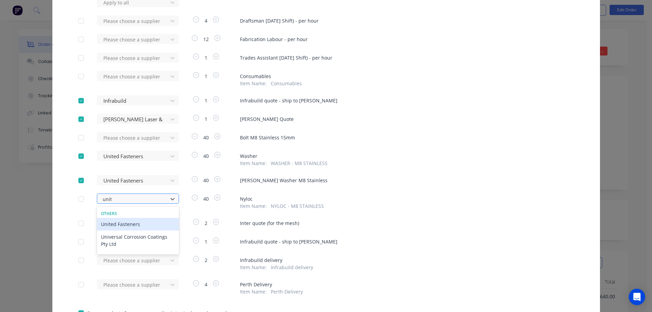
type input "unite"
click at [109, 227] on div "United Fasteners" at bounding box center [138, 224] width 82 height 13
click at [147, 225] on div "Please choose a supplier" at bounding box center [134, 223] width 75 height 10
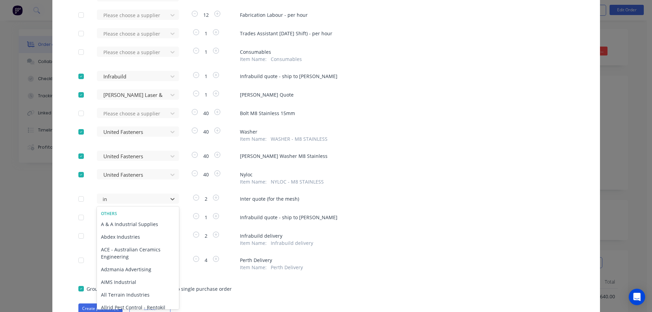
type input "i"
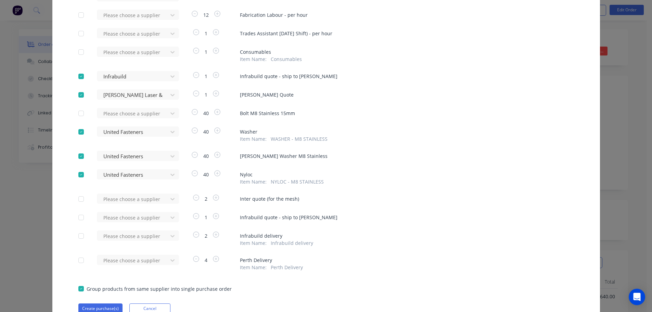
click at [432, 141] on div "Item Name : WASHER - M8 STAINLESS" at bounding box center [407, 138] width 334 height 7
click at [145, 214] on div "Please choose a supplier" at bounding box center [134, 217] width 75 height 10
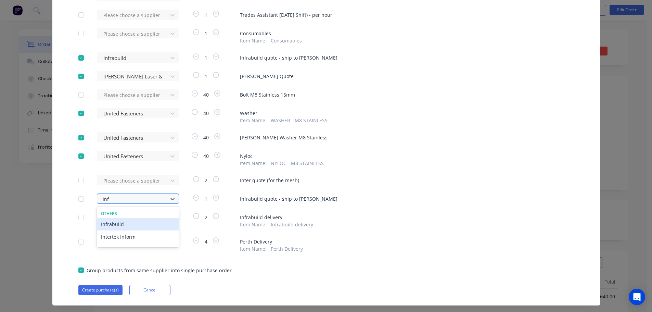
type input "infr"
click at [142, 222] on div "Infrabuild" at bounding box center [138, 224] width 82 height 13
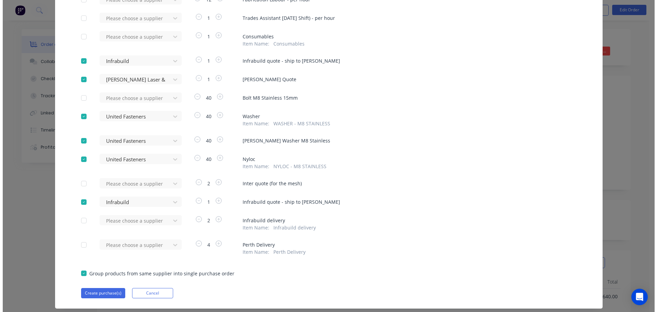
scroll to position [103, 0]
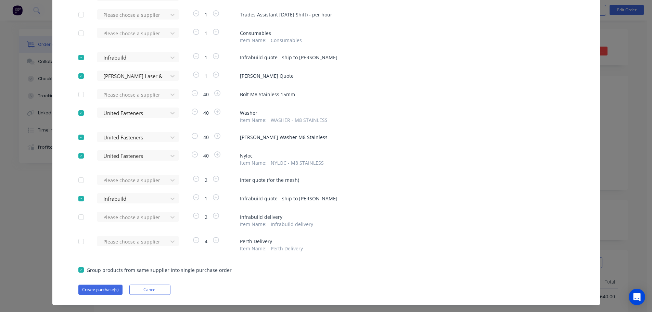
click at [78, 199] on div at bounding box center [81, 199] width 14 height 14
click at [89, 291] on button "Create purchase(s)" at bounding box center [100, 289] width 44 height 10
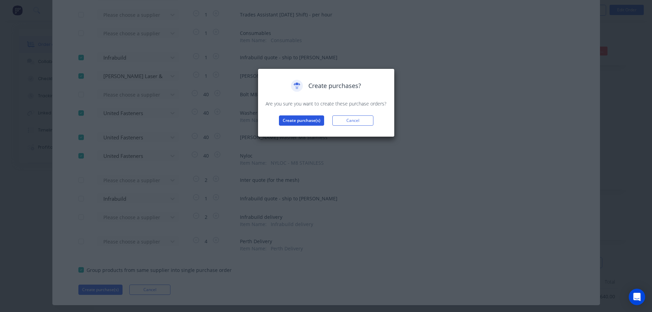
click at [292, 120] on button "Create purchase(s)" at bounding box center [301, 120] width 45 height 10
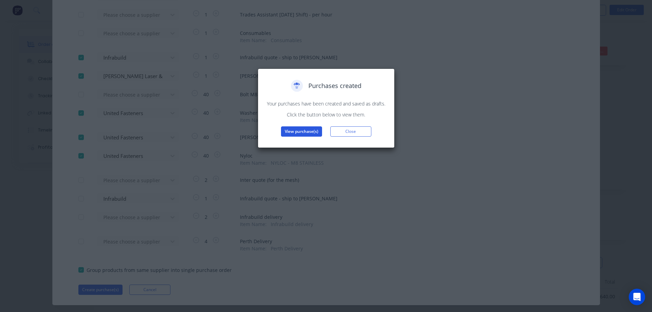
click at [294, 130] on button "View purchase(s)" at bounding box center [301, 131] width 41 height 10
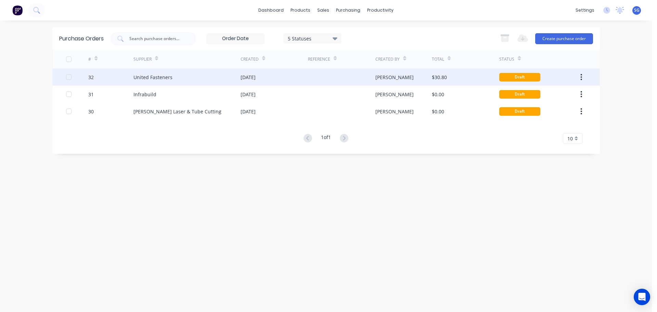
click at [167, 80] on div "United Fasteners" at bounding box center [152, 77] width 39 height 7
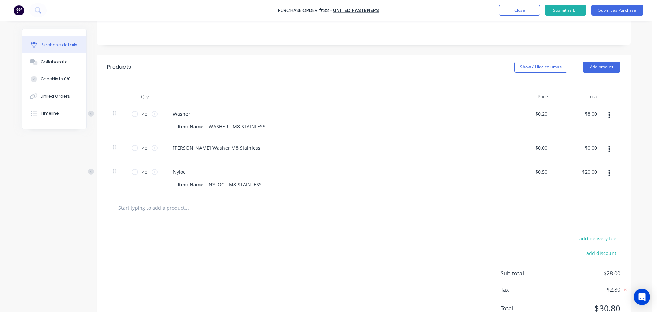
scroll to position [143, 0]
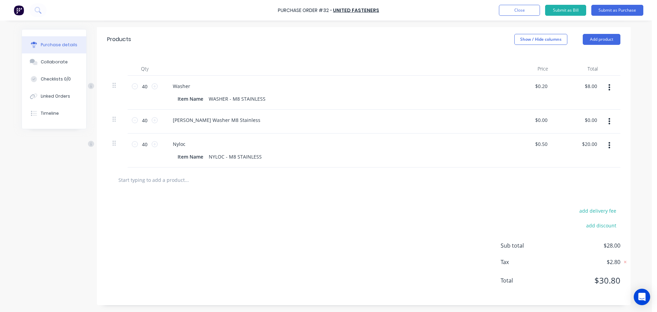
click at [519, 16] on div "Purchase Order #32 - United Fasteners Add product Close Submit as Bill Submit a…" at bounding box center [328, 10] width 657 height 21
click at [519, 12] on button "Close" at bounding box center [519, 10] width 41 height 11
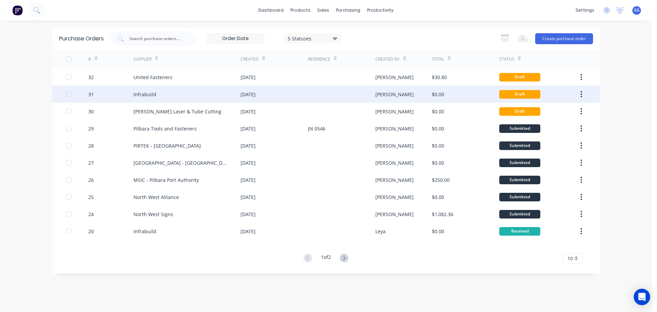
click at [147, 97] on div "Infrabuild" at bounding box center [144, 94] width 23 height 7
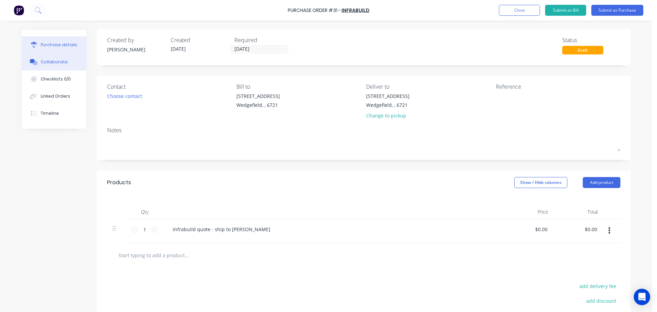
click at [51, 60] on div "Collaborate" at bounding box center [54, 62] width 27 height 6
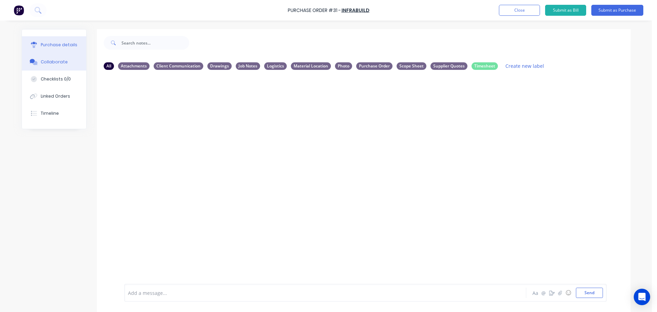
click at [52, 42] on div "Purchase details" at bounding box center [59, 45] width 37 height 6
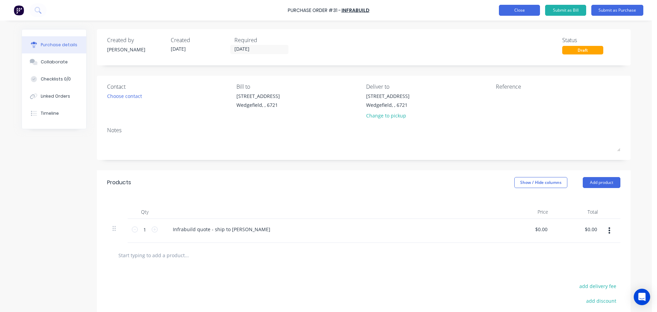
click at [510, 14] on button "Close" at bounding box center [519, 10] width 41 height 11
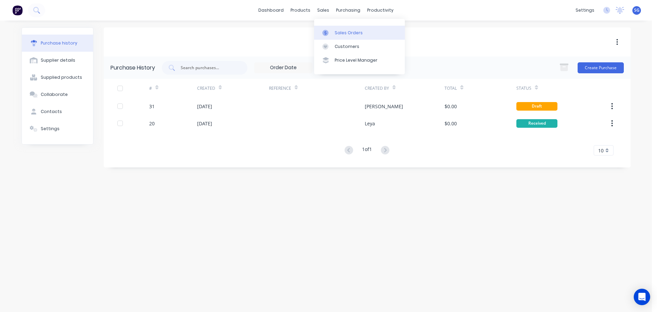
click at [339, 37] on link "Sales Orders" at bounding box center [359, 33] width 91 height 14
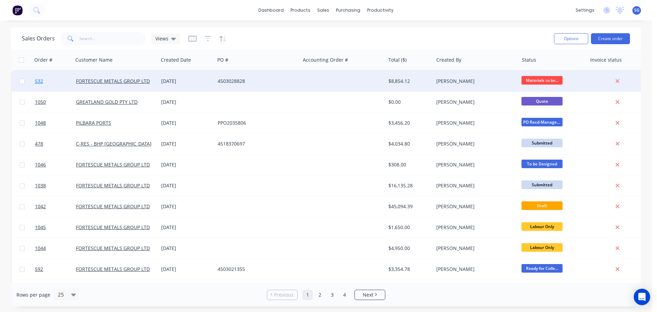
click at [38, 82] on span "532" at bounding box center [39, 81] width 8 height 7
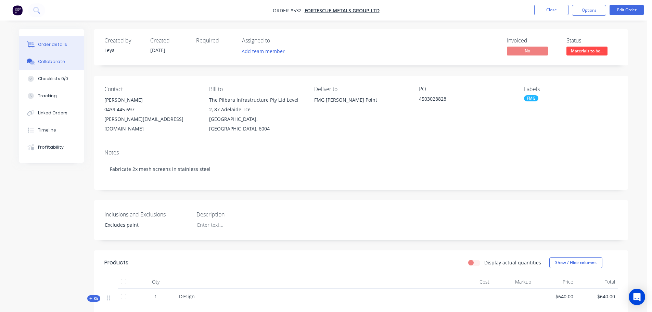
click at [54, 61] on div "Collaborate" at bounding box center [51, 61] width 27 height 6
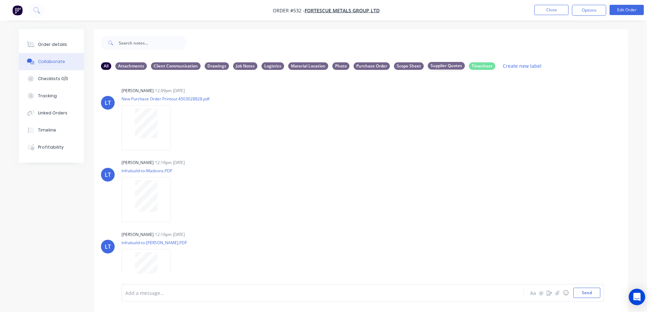
click at [439, 66] on div "Supplier Quotes" at bounding box center [446, 66] width 37 height 8
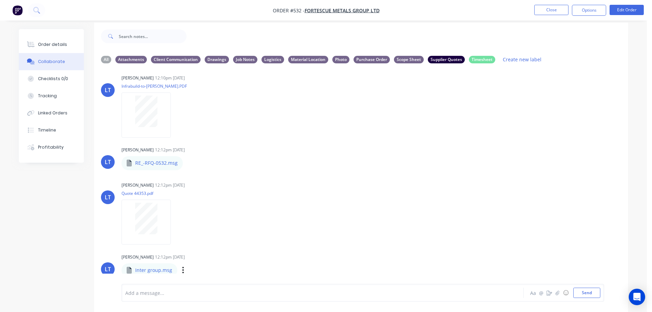
scroll to position [10, 0]
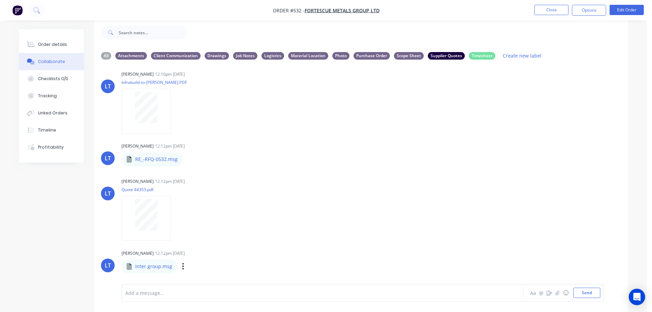
click at [155, 266] on p "Inter group.msg" at bounding box center [153, 266] width 37 height 7
click at [130, 267] on icon at bounding box center [129, 266] width 5 height 7
click at [183, 268] on icon "button" at bounding box center [183, 266] width 2 height 8
click at [431, 212] on div "LT Leya Thompson 12:12pm 26/08/25 Quote 44353.pdf Labels Download Delete" at bounding box center [361, 207] width 534 height 62
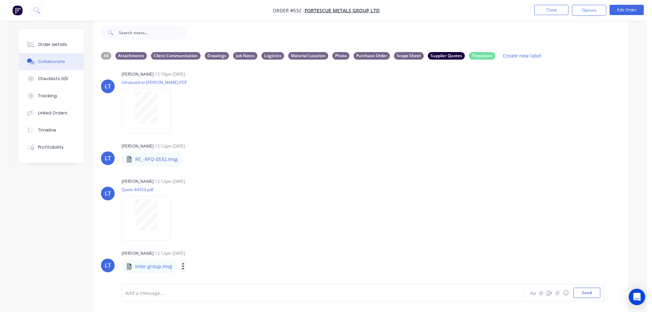
click at [182, 267] on icon "button" at bounding box center [183, 266] width 2 height 8
click at [203, 253] on button "Download" at bounding box center [227, 248] width 77 height 15
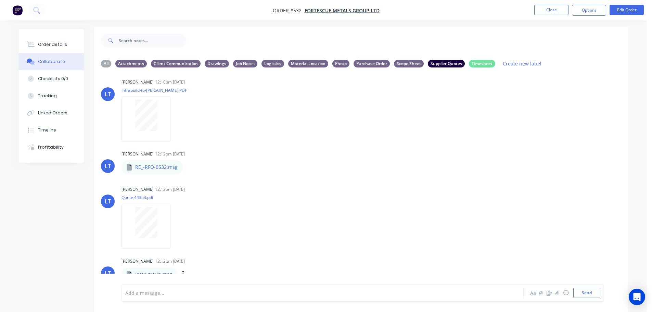
scroll to position [0, 0]
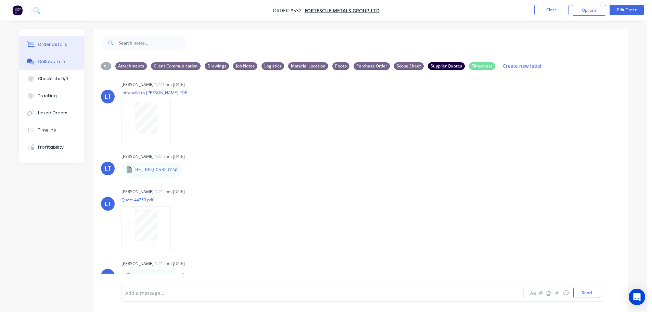
click at [52, 46] on div "Order details" at bounding box center [52, 44] width 29 height 6
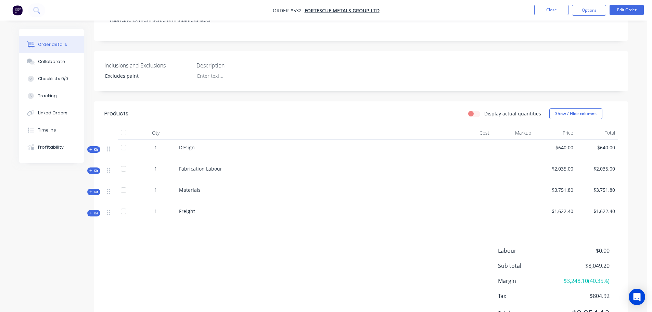
scroll to position [137, 0]
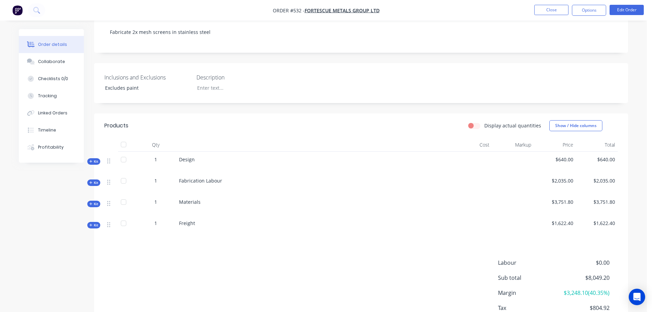
click at [92, 202] on icon at bounding box center [90, 203] width 3 height 3
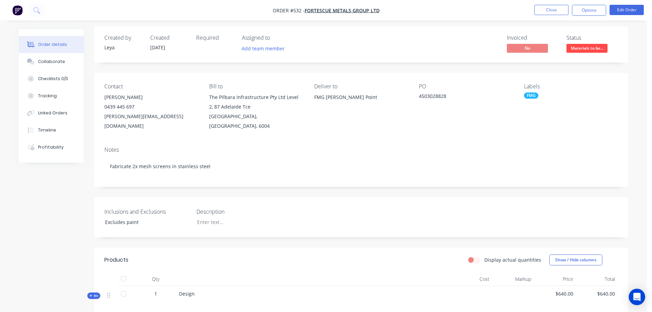
scroll to position [0, 0]
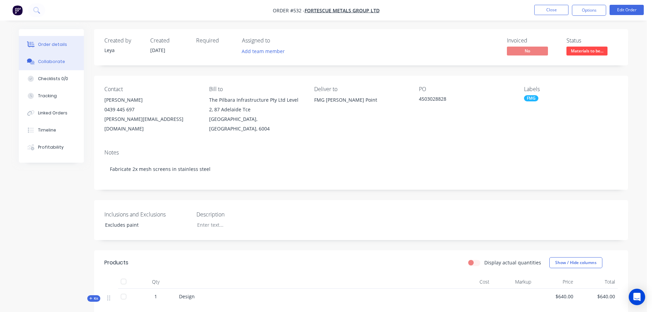
click at [54, 61] on div "Collaborate" at bounding box center [51, 61] width 27 height 6
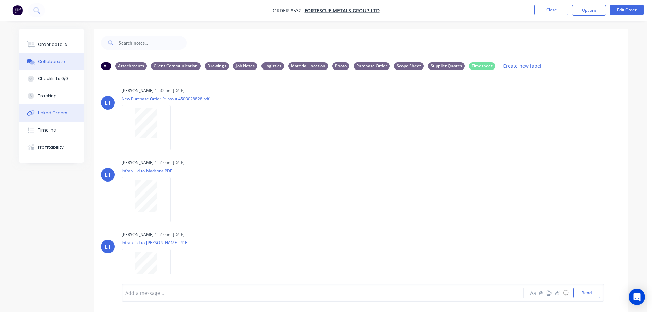
click at [42, 111] on div "Linked Orders" at bounding box center [52, 113] width 29 height 6
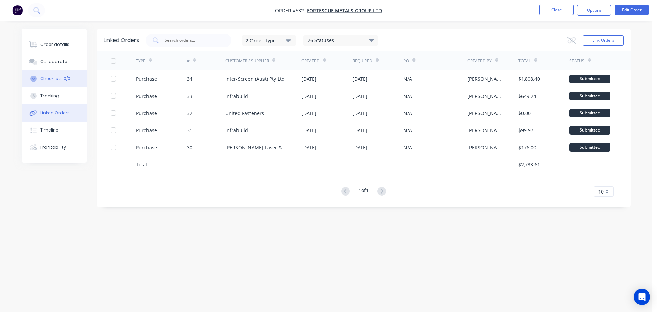
click at [37, 74] on button "Checklists 0/0" at bounding box center [54, 78] width 65 height 17
type textarea "x"
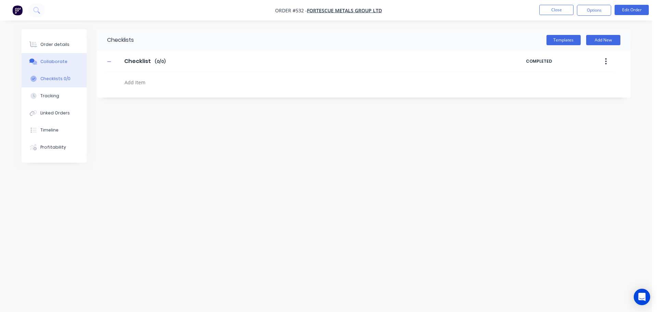
click at [58, 66] on button "Collaborate" at bounding box center [54, 61] width 65 height 17
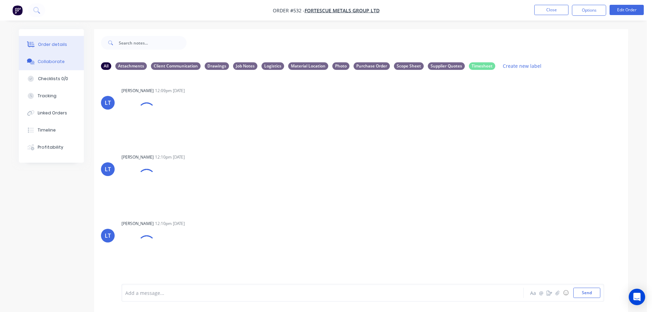
click at [56, 51] on button "Order details" at bounding box center [51, 44] width 65 height 17
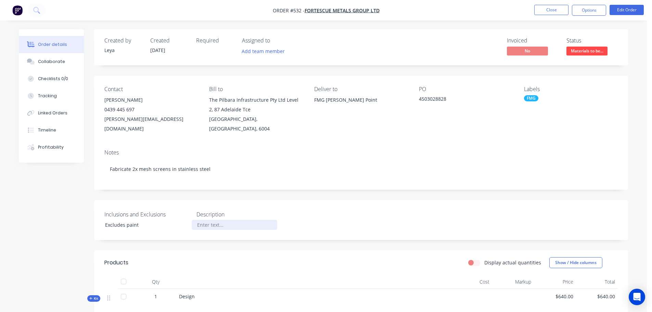
scroll to position [137, 0]
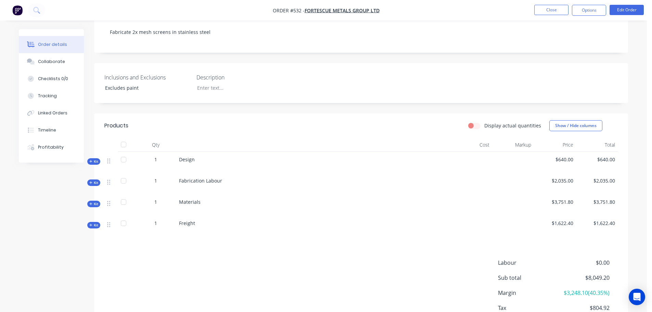
click at [94, 201] on span "Kit" at bounding box center [93, 203] width 9 height 5
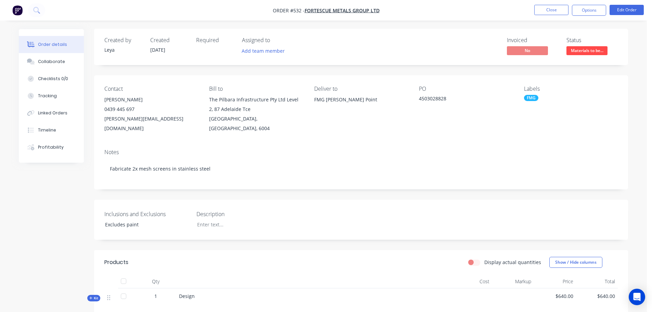
scroll to position [0, 0]
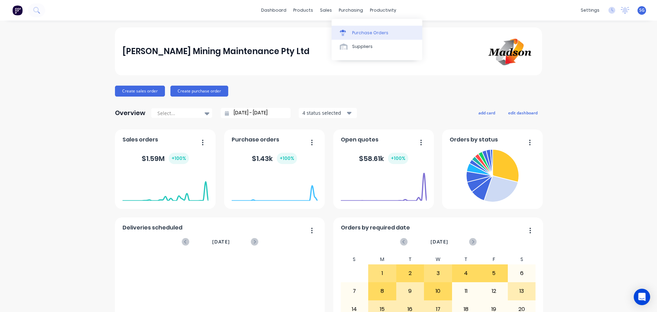
click at [351, 27] on link "Purchase Orders" at bounding box center [376, 33] width 91 height 14
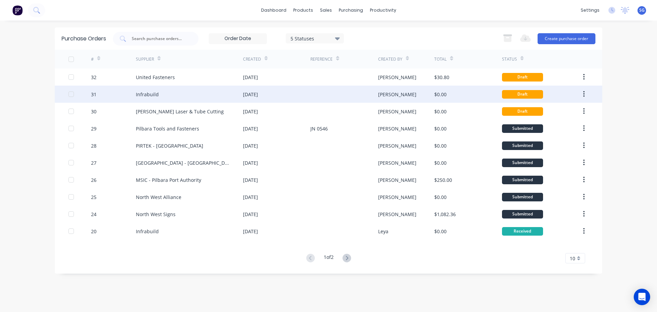
click at [145, 93] on div "Infrabuild" at bounding box center [147, 94] width 23 height 7
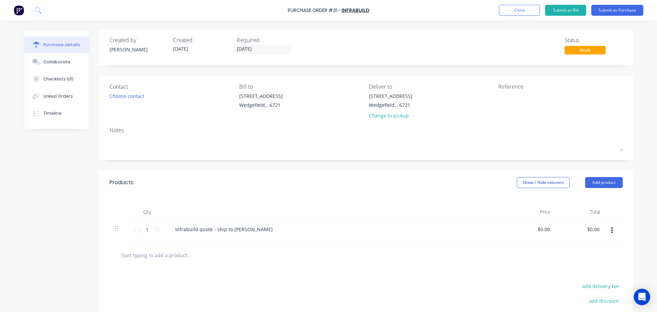
click at [529, 114] on div "Reference" at bounding box center [560, 102] width 124 height 40
click at [505, 94] on textarea at bounding box center [541, 99] width 86 height 15
paste textarea "26791920"
type textarea "x"
type textarea "26791920"
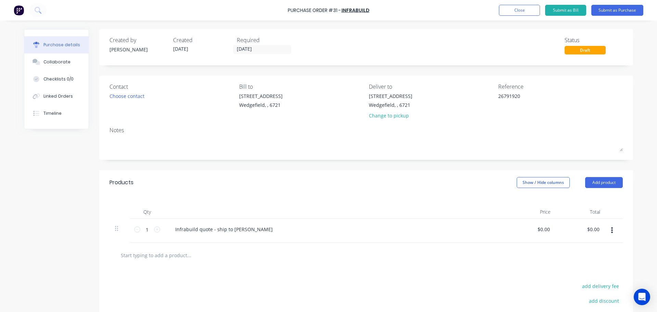
type textarea "x"
type textarea "26791920"
type textarea "x"
click at [498, 96] on textarea "26791920" at bounding box center [541, 99] width 86 height 15
paste textarea "Quotation No."
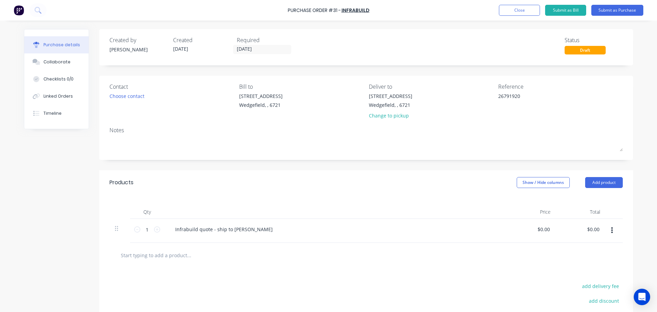
type textarea "Quotation No.26791920"
type textarea "x"
type textarea "Quotation No. 26791920"
type textarea "x"
type textarea "Quotation No. 26791920"
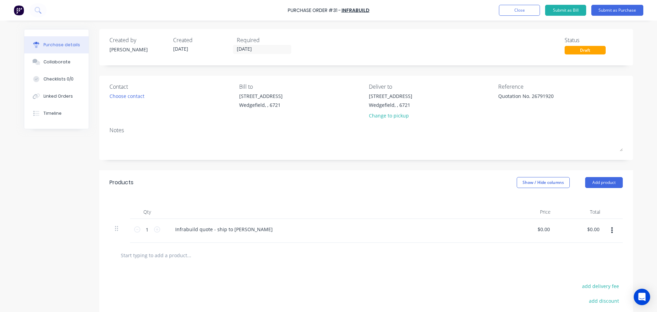
click at [258, 229] on div "Infrabuild quote - ship to Madson" at bounding box center [335, 229] width 331 height 10
click at [241, 230] on div "Infrabuild quote - ship to Madson" at bounding box center [224, 229] width 108 height 10
type textarea "x"
drag, startPoint x: 248, startPoint y: 228, endPoint x: 210, endPoint y: 229, distance: 38.0
click at [210, 229] on div "Infrabuild quote - ship to Madson" at bounding box center [224, 229] width 108 height 10
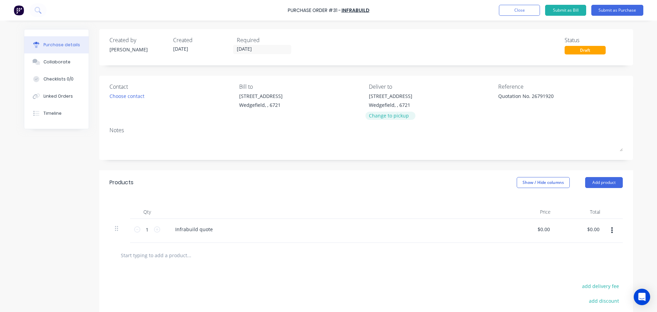
click at [373, 117] on div "Change to pickup" at bounding box center [390, 115] width 43 height 7
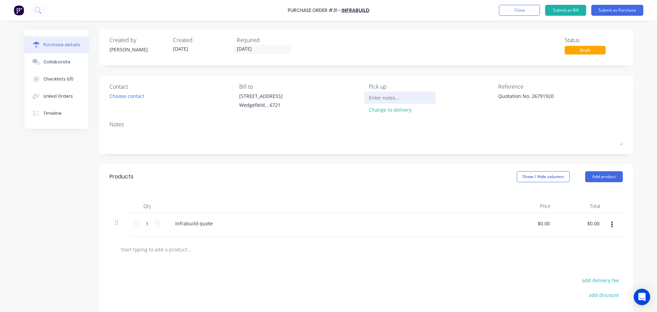
click at [378, 97] on input at bounding box center [400, 97] width 62 height 10
click at [390, 111] on div "Change to delivery" at bounding box center [400, 109] width 62 height 7
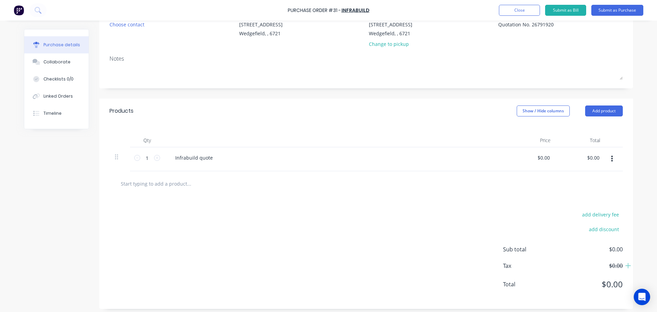
scroll to position [75, 0]
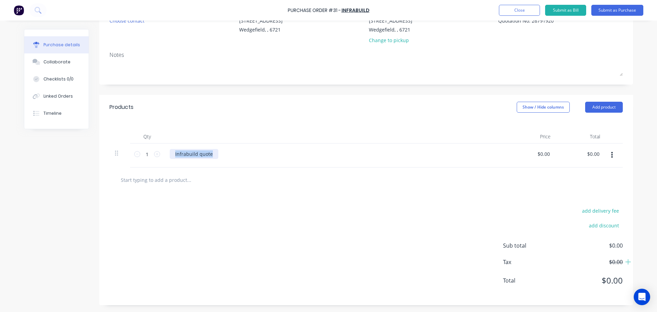
drag, startPoint x: 214, startPoint y: 155, endPoint x: 149, endPoint y: 143, distance: 66.0
click at [149, 143] on div "1 1 Infrabuild quote $0.00 $0.00 $0.00 $0.00" at bounding box center [365, 155] width 513 height 24
type textarea "x"
click at [265, 154] on div "Please supply materials as per Quote No." at bounding box center [223, 154] width 106 height 10
type input "0.0000"
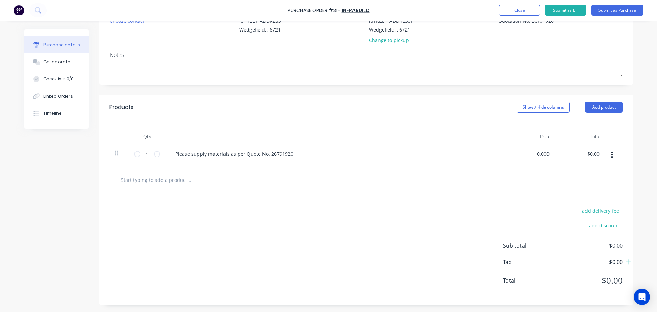
type textarea "x"
type input "0"
type textarea "x"
type input "0"
type textarea "x"
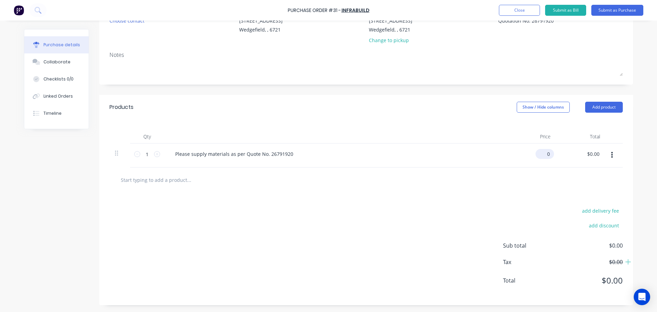
type input "$0.00"
drag, startPoint x: 549, startPoint y: 148, endPoint x: 548, endPoint y: 151, distance: 3.6
click at [549, 148] on div "$0.00 $0.00" at bounding box center [531, 155] width 50 height 24
type textarea "x"
type input "0"
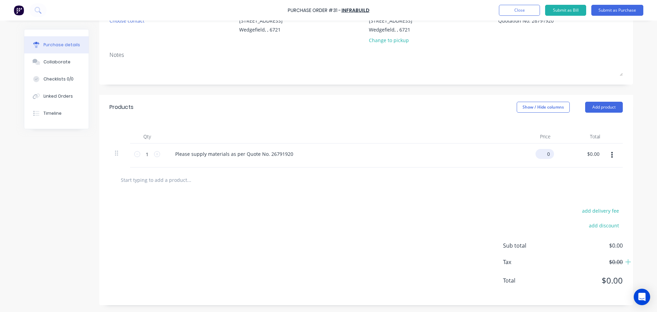
click at [548, 154] on input "0" at bounding box center [543, 154] width 16 height 10
type textarea "x"
type input "$0.00"
drag, startPoint x: 550, startPoint y: 153, endPoint x: 543, endPoint y: 153, distance: 6.2
click at [543, 153] on div "$0.00 $0.00" at bounding box center [544, 154] width 18 height 10
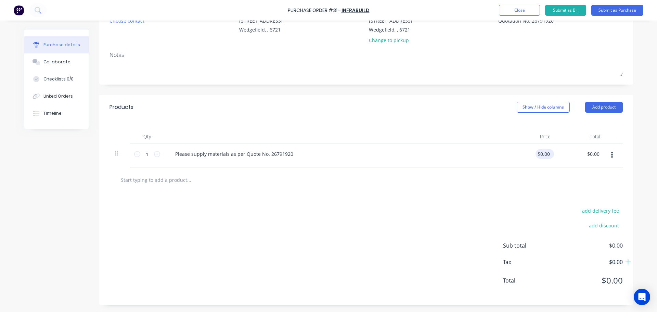
type textarea "x"
type input "0"
click at [546, 153] on input "0" at bounding box center [543, 154] width 16 height 10
type input "99.97"
type textarea "x"
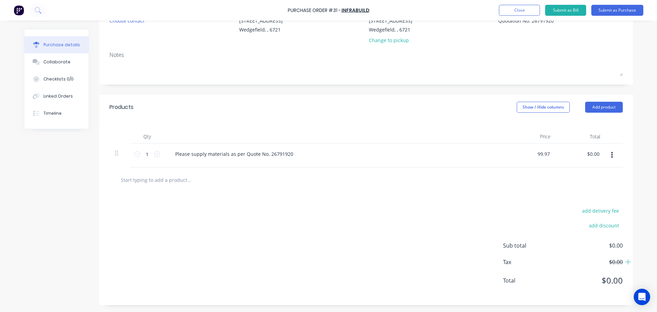
type input "$99.97"
type input "99.97"
type textarea "x"
type input "99.9700"
type input "$99.97"
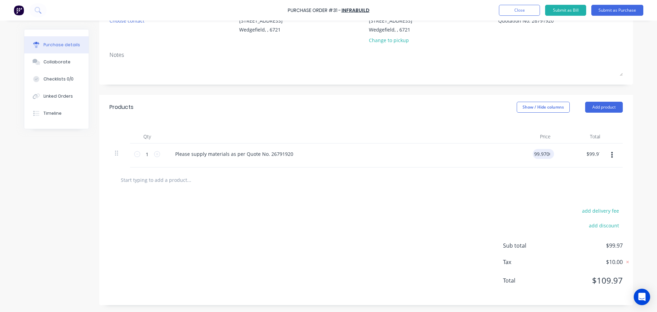
click at [547, 154] on input "99.9700" at bounding box center [541, 154] width 18 height 10
type textarea "x"
drag, startPoint x: 548, startPoint y: 154, endPoint x: 524, endPoint y: 150, distance: 23.6
click at [524, 150] on div "99.9700 99.9700" at bounding box center [531, 155] width 50 height 24
type input "90.88"
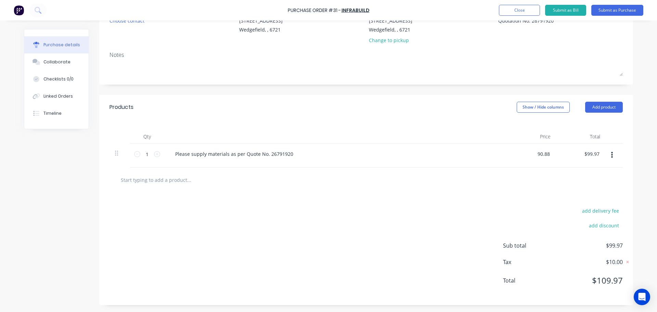
type textarea "x"
type input "$90.88"
type input "90.88"
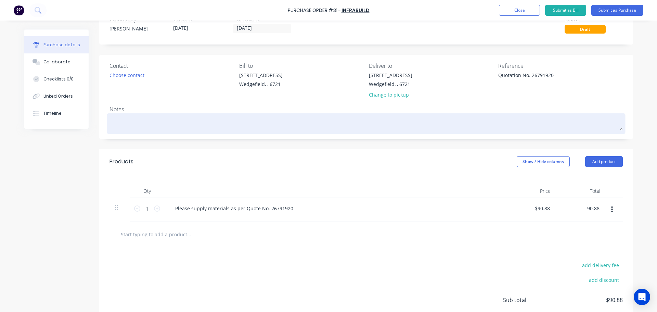
scroll to position [0, 0]
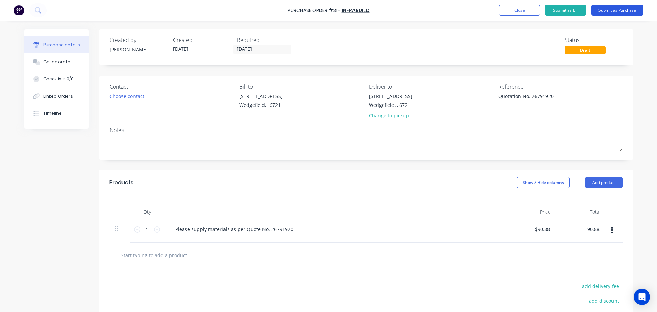
type textarea "x"
type input "$90.88"
click at [622, 13] on button "Submit as Purchase" at bounding box center [617, 10] width 52 height 11
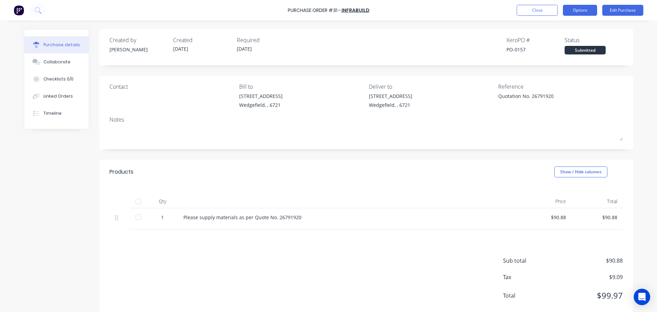
click at [577, 14] on button "Options" at bounding box center [580, 10] width 34 height 11
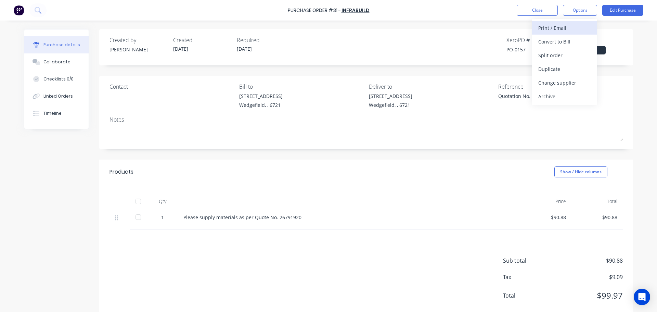
click at [560, 27] on div "Print / Email" at bounding box center [564, 28] width 53 height 10
click at [548, 40] on div "With pricing" at bounding box center [564, 42] width 53 height 10
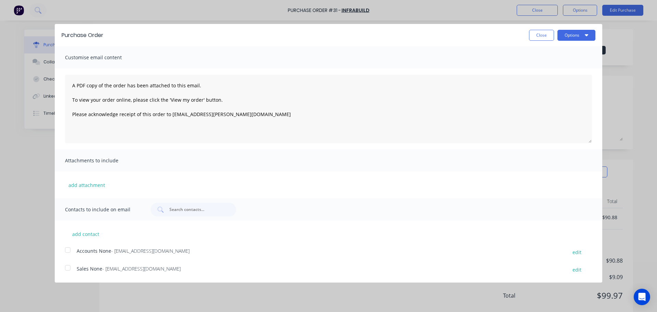
click at [68, 268] on div at bounding box center [68, 268] width 14 height 14
click at [113, 158] on span "Attachments to include" at bounding box center [102, 161] width 75 height 10
click at [291, 164] on div "Attachments to include" at bounding box center [328, 160] width 547 height 22
click at [93, 187] on button "add attachment" at bounding box center [86, 185] width 43 height 10
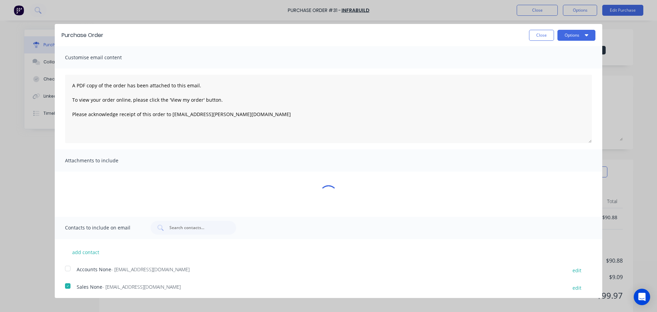
type textarea "x"
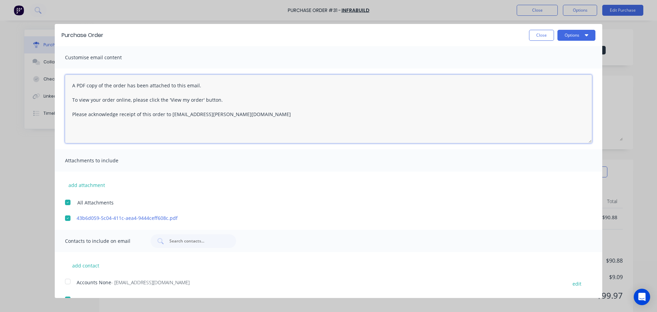
drag, startPoint x: 175, startPoint y: 86, endPoint x: 69, endPoint y: 86, distance: 106.0
click at [69, 86] on textarea "A PDF copy of the order has been attached to this email. To view your order onl…" at bounding box center [328, 109] width 527 height 68
paste textarea "26791920"
click at [162, 114] on textarea "Please find attached Purchase Order as acceptance of Quote No. 26791920. To vie…" at bounding box center [328, 109] width 527 height 68
drag, startPoint x: 270, startPoint y: 115, endPoint x: 70, endPoint y: 81, distance: 203.0
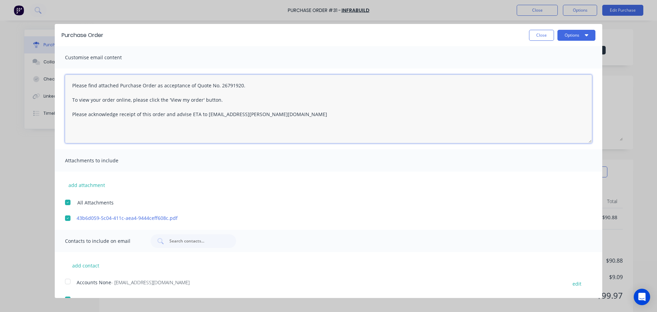
click at [70, 81] on textarea "Please find attached Purchase Order as acceptance of Quote No. 26791920. To vie…" at bounding box center [328, 109] width 527 height 68
type textarea "Please find attached Purchase Order as acceptance of Quote No. 26791920. To vie…"
click at [508, 191] on div "add attachment All Attachments 43b6d059-5c04-411c-aea4-9444ceff608c.pdf" at bounding box center [328, 196] width 547 height 50
click at [565, 34] on button "Options" at bounding box center [576, 35] width 38 height 11
click at [536, 68] on div "Email" at bounding box center [562, 66] width 53 height 10
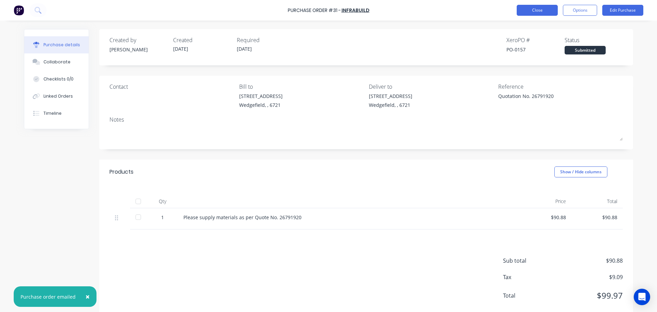
type textarea "x"
click at [540, 8] on button "Close" at bounding box center [536, 10] width 41 height 11
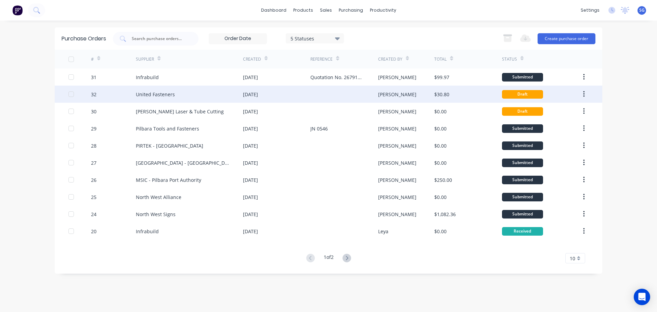
click at [280, 97] on div "[DATE]" at bounding box center [276, 94] width 67 height 17
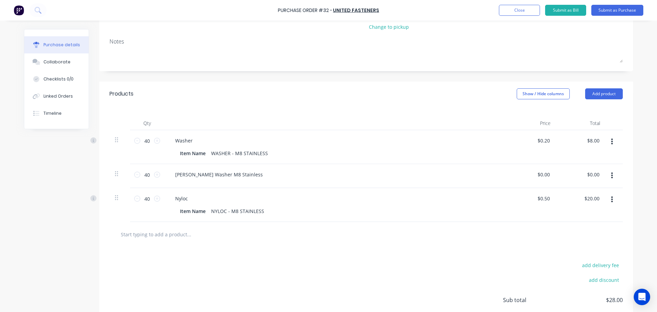
scroll to position [137, 0]
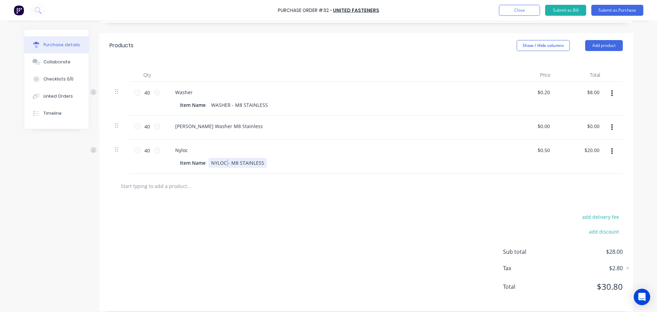
click at [226, 161] on div "NYLOC - M8 STAINLESS" at bounding box center [237, 163] width 58 height 10
click at [252, 203] on div "add delivery fee add discount Sub total $28.00 Tax $2.80 Total $30.80" at bounding box center [366, 254] width 534 height 113
click at [189, 90] on div "Washer" at bounding box center [184, 92] width 28 height 10
click at [186, 151] on div "Nyloc" at bounding box center [182, 150] width 24 height 10
click at [348, 214] on div "add delivery fee add discount Sub total $28.00 Tax $2.80 Total $30.80" at bounding box center [366, 254] width 534 height 113
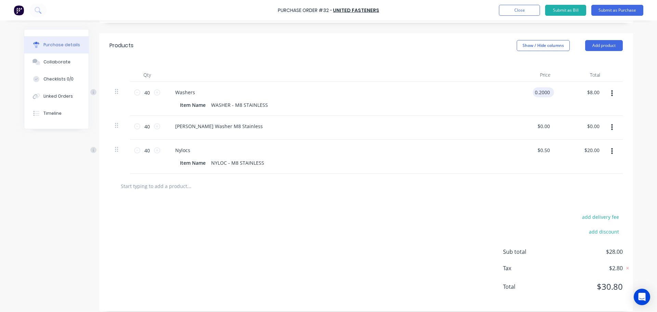
click at [546, 89] on input "0.2000" at bounding box center [541, 92] width 18 height 10
drag, startPoint x: 533, startPoint y: 93, endPoint x: 564, endPoint y: 95, distance: 31.2
click at [564, 95] on div "40 40 Washers Item Name WASHER - M8 STAINLESS 0.2000 0.2000 $8.00 $8.00" at bounding box center [365, 99] width 513 height 34
type input "$0.00"
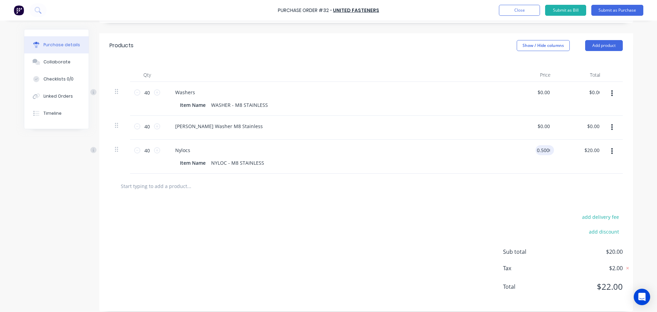
click at [542, 151] on input "0.5000" at bounding box center [543, 150] width 16 height 10
drag, startPoint x: 534, startPoint y: 150, endPoint x: 601, endPoint y: 152, distance: 67.4
click at [601, 152] on div "40 40 Nylocs Item Name NYLOC - M8 STAINLESS 0.5000 0.5000 $20.00 $20.00" at bounding box center [365, 157] width 513 height 34
type input "$0.50"
type input "20.00"
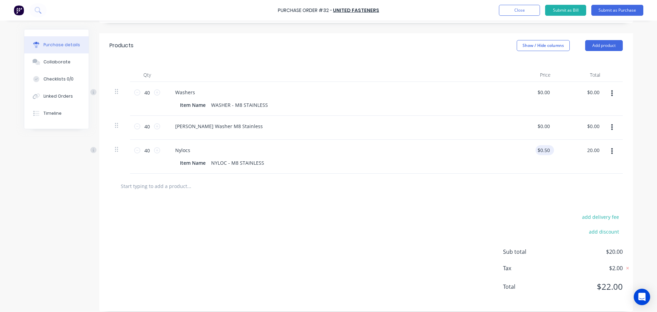
type input "0.5000"
type input "$20.00"
click at [543, 152] on input "0.5000" at bounding box center [543, 150] width 16 height 10
type input "0"
type input "$0.00"
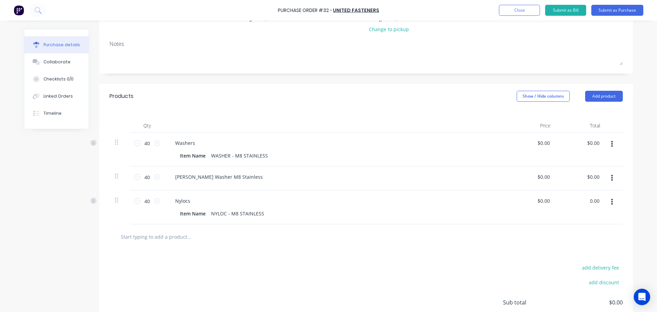
scroll to position [0, 0]
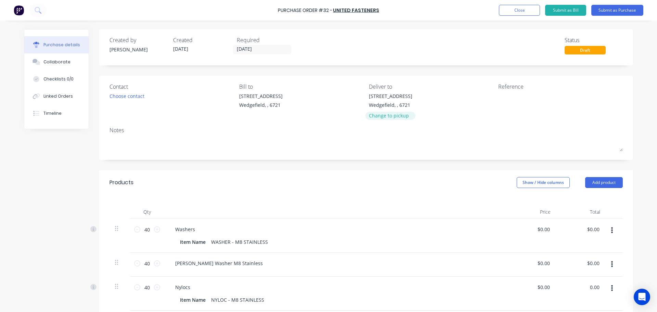
type input "$0.00"
click at [391, 115] on div "Change to pickup" at bounding box center [390, 115] width 43 height 7
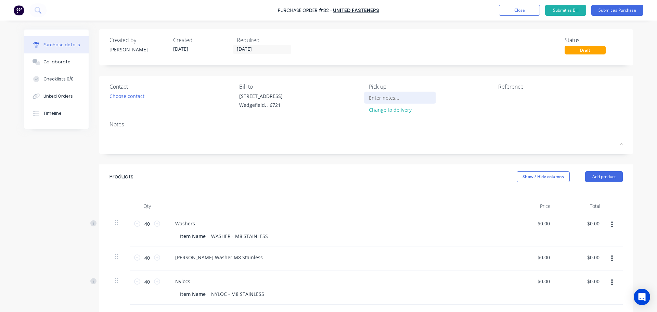
click at [383, 99] on input at bounding box center [400, 97] width 62 height 10
type input "Please advise weights and dimensions for collection"
click at [259, 51] on input "[DATE]" at bounding box center [261, 49] width 57 height 9
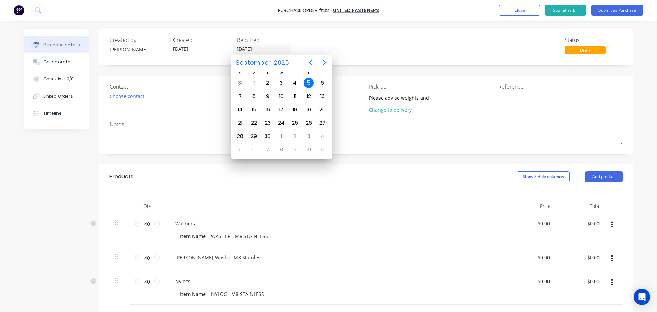
click at [442, 49] on div "Created by Sarah Created 05/09/25 Required 05/09/25 Status Draft" at bounding box center [365, 45] width 513 height 18
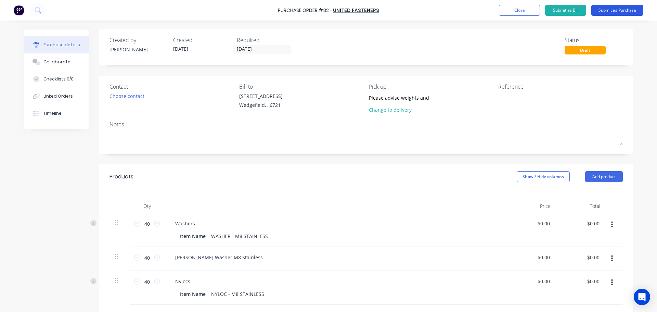
click at [626, 11] on button "Submit as Purchase" at bounding box center [617, 10] width 52 height 11
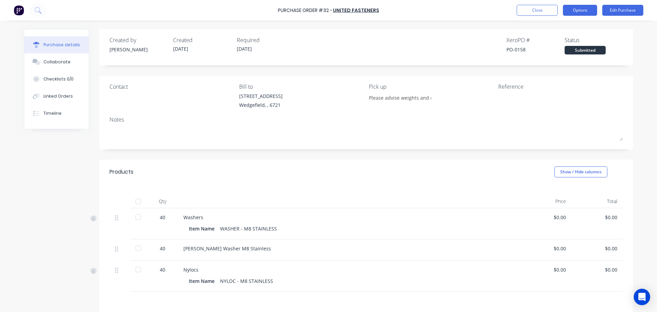
click at [574, 14] on button "Options" at bounding box center [580, 10] width 34 height 11
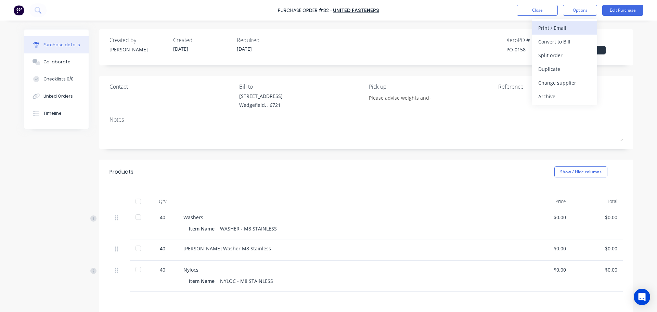
click at [568, 25] on div "Print / Email" at bounding box center [564, 28] width 53 height 10
click at [557, 43] on div "With pricing" at bounding box center [564, 42] width 53 height 10
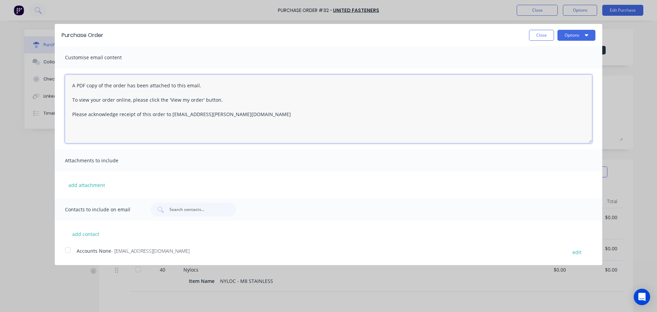
drag, startPoint x: 224, startPoint y: 97, endPoint x: 50, endPoint y: 74, distance: 176.0
click at [50, 74] on div "Purchase Order Close Options Customise email content A PDF copy of the order ha…" at bounding box center [328, 156] width 657 height 312
drag, startPoint x: 239, startPoint y: 119, endPoint x: 38, endPoint y: 61, distance: 209.3
click at [38, 61] on div "Purchase Order Close Options Customise email content A PDF copy of the order ha…" at bounding box center [328, 156] width 657 height 312
paste textarea "Please find attached Purchase Order as acceptance of Quote No. 26791920. To vie…"
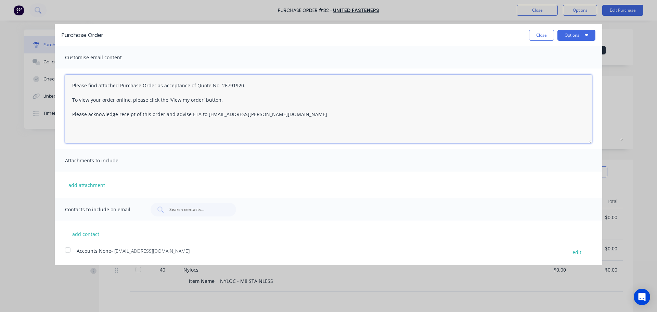
drag, startPoint x: 280, startPoint y: 90, endPoint x: 155, endPoint y: 87, distance: 125.2
click at [155, 87] on textarea "Please find attached Purchase Order as acceptance of Quote No. 26791920. To vie…" at bounding box center [328, 109] width 527 height 68
drag, startPoint x: 219, startPoint y: 101, endPoint x: 71, endPoint y: 102, distance: 147.8
click at [71, 102] on textarea "Please find attached Purchase Order 32. To view your order online, please click…" at bounding box center [328, 109] width 527 height 68
click at [80, 101] on textarea "Please find attached Purchase Order 32. Please provide weight and dimensions of…" at bounding box center [328, 109] width 527 height 68
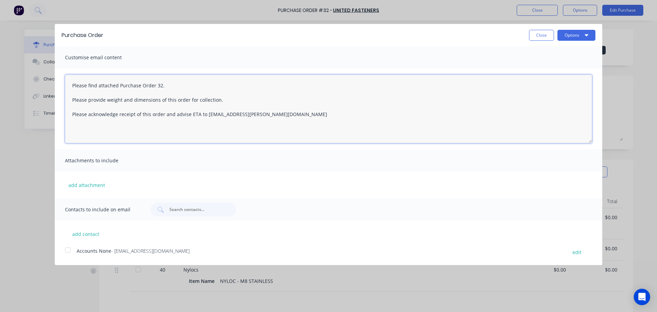
click at [80, 101] on textarea "Please find attached Purchase Order 32. Please provide weight and dimensions of…" at bounding box center [328, 109] width 527 height 68
click at [79, 114] on textarea "Please find attached Purchase Order 32. When ready, please provide weight and d…" at bounding box center [328, 109] width 527 height 68
click at [575, 35] on button "Options" at bounding box center [576, 35] width 38 height 11
click at [113, 108] on textarea "Please find attached Purchase Order 32. When ready, please provide weight and d…" at bounding box center [328, 109] width 527 height 68
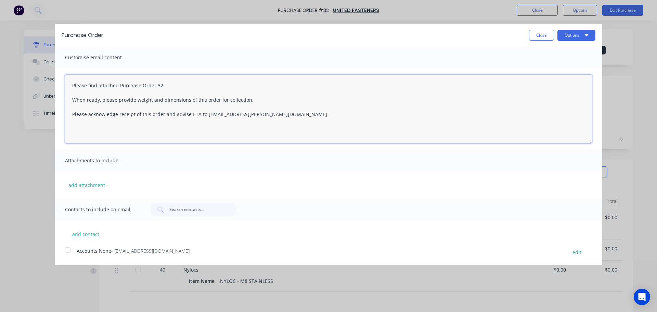
drag, startPoint x: 290, startPoint y: 114, endPoint x: 38, endPoint y: 75, distance: 254.8
click at [38, 75] on div "Purchase Order Close Options Customise email content Please find attached Purch…" at bounding box center [328, 156] width 657 height 312
paste textarea "as acceptance of Quote No. 26791920. To view your order online, please click th…"
drag, startPoint x: 248, startPoint y: 86, endPoint x: 156, endPoint y: 87, distance: 92.3
click at [156, 87] on textarea "Please find attached Purchase Order as acceptance of Quote No. 26791920. To vie…" at bounding box center [328, 109] width 527 height 68
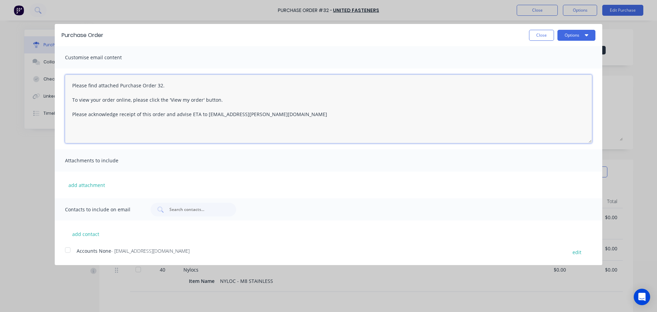
click at [194, 113] on textarea "Please find attached Purchase Order 32. To view your order online, please click…" at bounding box center [328, 109] width 527 height 68
type textarea "Please find attached Purchase Order 32. To view your order online, please click…"
click at [89, 233] on button "add contact" at bounding box center [85, 233] width 41 height 10
select select "AU"
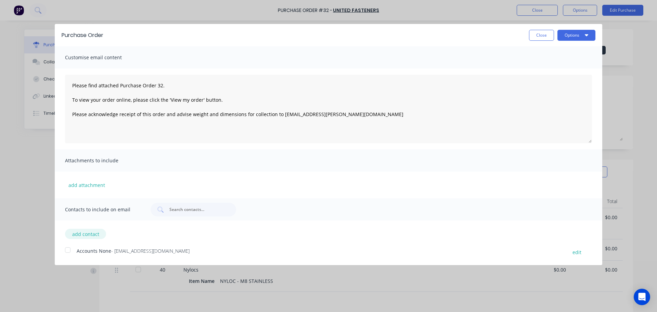
select select "AU"
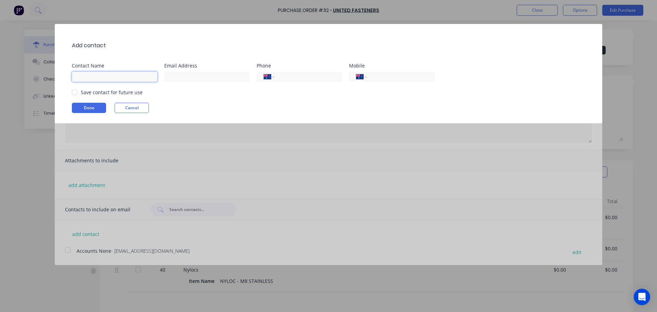
drag, startPoint x: 83, startPoint y: 78, endPoint x: 97, endPoint y: 77, distance: 13.7
click at [83, 78] on input at bounding box center [115, 76] width 86 height 10
type input "Sales"
paste input "sales.perth@unitedfasteners.com.au"
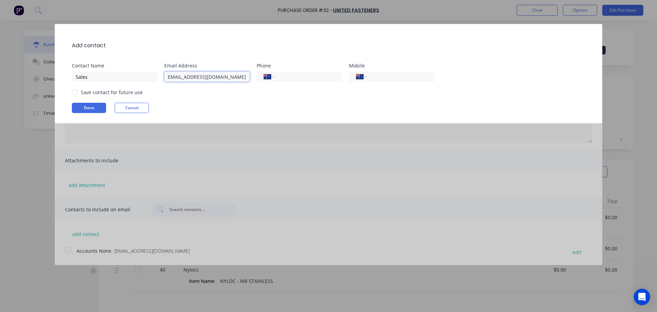
click at [74, 93] on div at bounding box center [75, 93] width 14 height 14
type input "sales.perth@unitedfasteners.com.au"
click at [78, 105] on button "Done" at bounding box center [89, 108] width 34 height 10
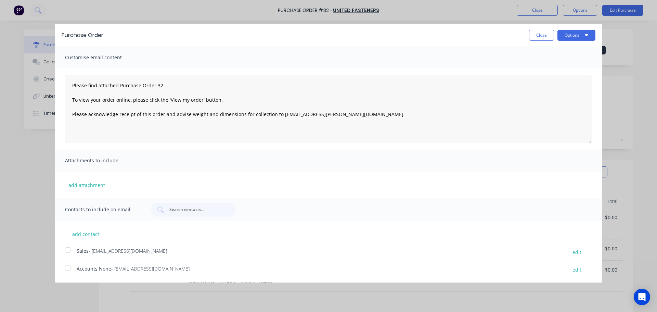
click at [68, 250] on div at bounding box center [68, 250] width 14 height 14
click at [569, 38] on button "Options" at bounding box center [576, 35] width 38 height 11
click at [547, 67] on div "Email" at bounding box center [562, 66] width 53 height 10
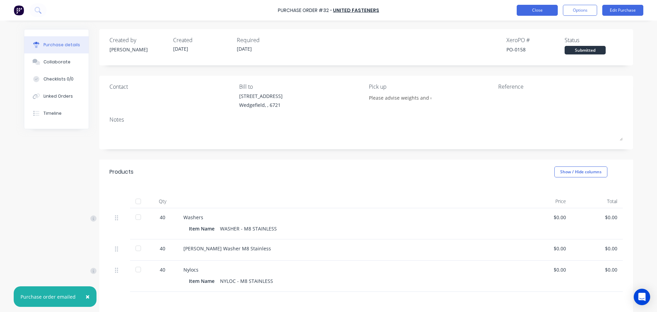
click at [531, 13] on button "Close" at bounding box center [536, 10] width 41 height 11
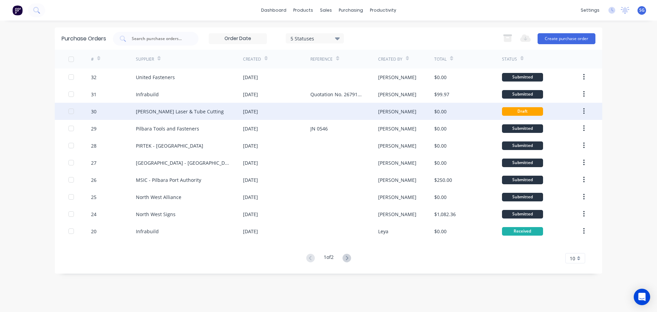
click at [201, 108] on div "[PERSON_NAME] Laser & Tube Cutting" at bounding box center [180, 111] width 88 height 7
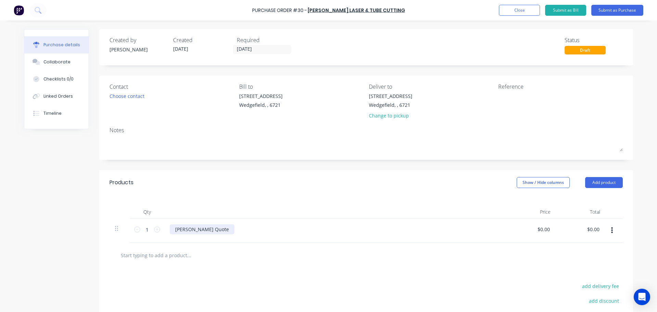
click at [201, 231] on div "Simmonds Quote" at bounding box center [202, 229] width 65 height 10
drag, startPoint x: 213, startPoint y: 229, endPoint x: 136, endPoint y: 218, distance: 77.9
click at [136, 218] on div "Qty Price Total 1 1 Simmonds Quote $0.00 $0.00 $0.00 $0.00" at bounding box center [366, 219] width 534 height 48
drag, startPoint x: 549, startPoint y: 228, endPoint x: 514, endPoint y: 223, distance: 35.9
click at [514, 223] on div "$0.00 $0.00" at bounding box center [531, 231] width 50 height 24
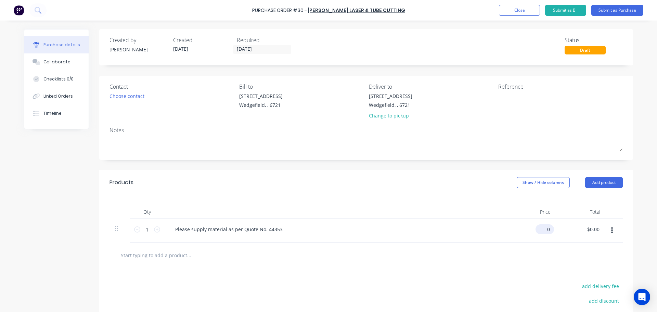
click at [544, 230] on input "0" at bounding box center [543, 229] width 16 height 10
type input "$176.00"
type input "176.00"
type input "176.0000"
type input "$176.00"
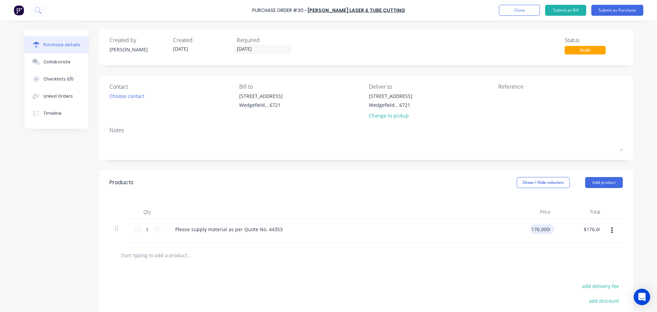
click at [538, 231] on input "176.0000" at bounding box center [540, 229] width 21 height 10
type input "$160.00"
click at [383, 115] on div "Change to pickup" at bounding box center [390, 115] width 43 height 7
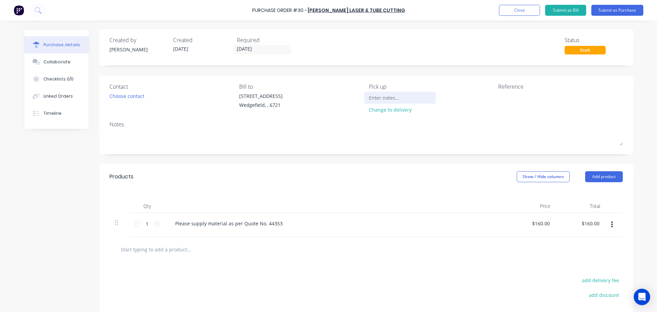
click at [375, 100] on input at bounding box center [400, 97] width 62 height 10
type input "Please advise weight and dimensions when ready for collection"
click at [128, 95] on div "Choose contact" at bounding box center [126, 95] width 35 height 7
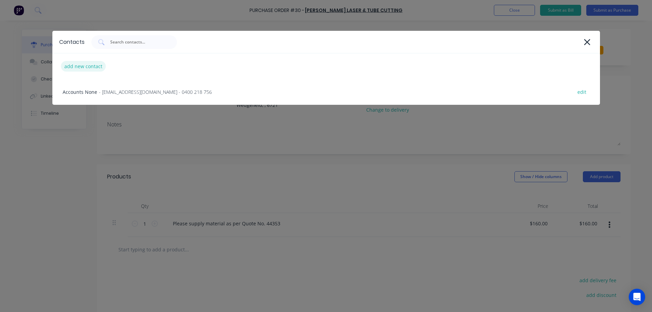
click at [80, 62] on div "add new contact" at bounding box center [83, 66] width 45 height 11
select select "AU"
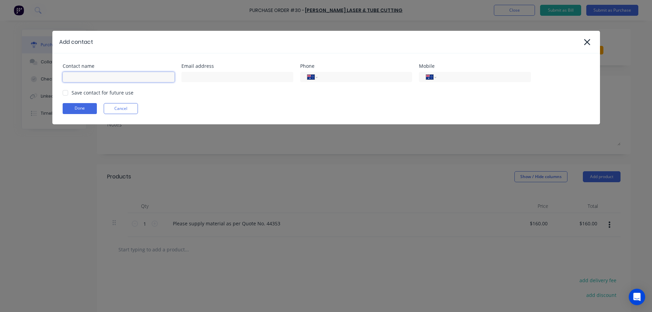
click at [77, 77] on input at bounding box center [119, 77] width 112 height 10
type input "Ashley"
paste input "drafts@simmondssteel.com.au"
type input "drafts@simmondssteel.com.au"
click at [358, 74] on input "tel" at bounding box center [363, 77] width 82 height 8
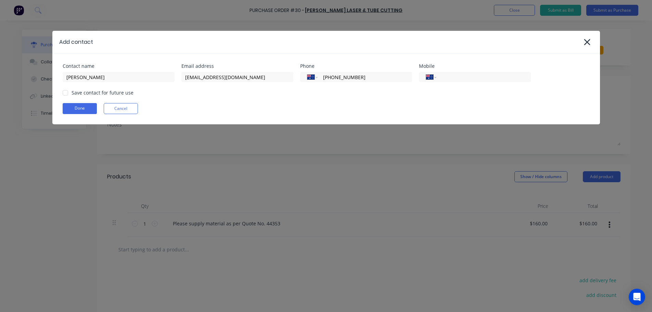
click at [67, 93] on div at bounding box center [65, 93] width 14 height 14
type input "(08) 9302 2029"
click at [76, 111] on button "Done" at bounding box center [80, 108] width 34 height 11
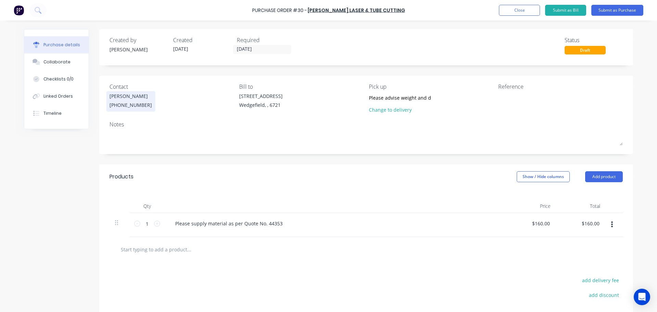
click at [124, 98] on div "Ashley" at bounding box center [130, 95] width 42 height 7
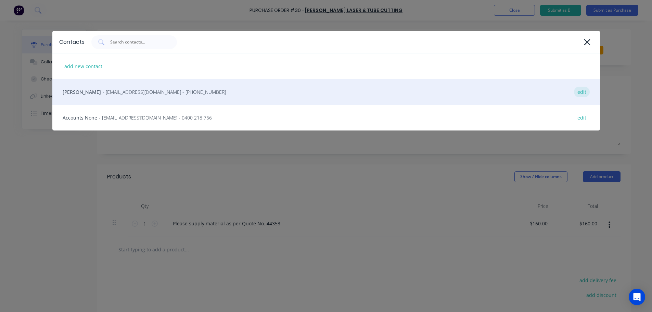
click at [583, 92] on div "edit" at bounding box center [582, 92] width 16 height 11
select select "AU"
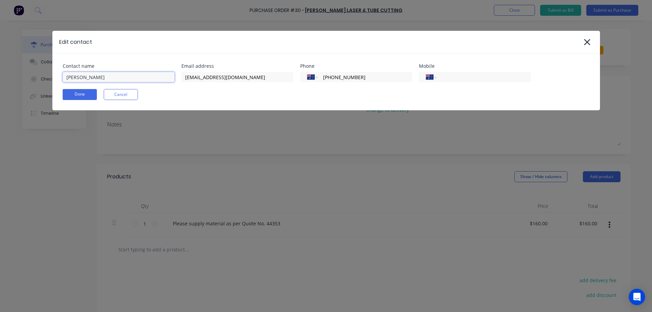
click at [125, 77] on input "Ashley" at bounding box center [119, 77] width 112 height 10
type input "Ashley Tate"
click at [77, 97] on button "Done" at bounding box center [80, 94] width 34 height 11
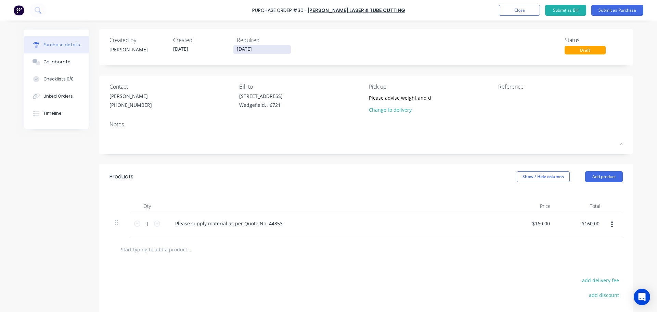
click at [269, 50] on input "[DATE]" at bounding box center [261, 49] width 57 height 9
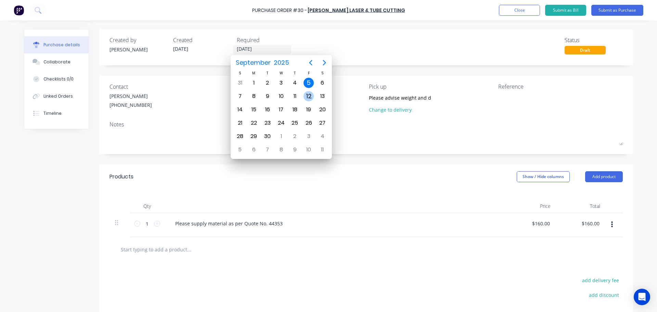
click at [308, 97] on div "12" at bounding box center [308, 96] width 10 height 10
type input "12/09/25"
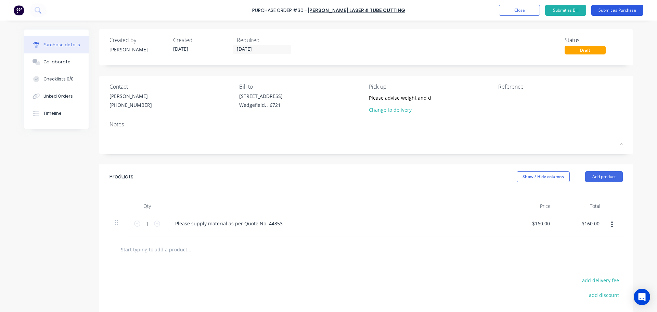
click at [610, 12] on button "Submit as Purchase" at bounding box center [617, 10] width 52 height 11
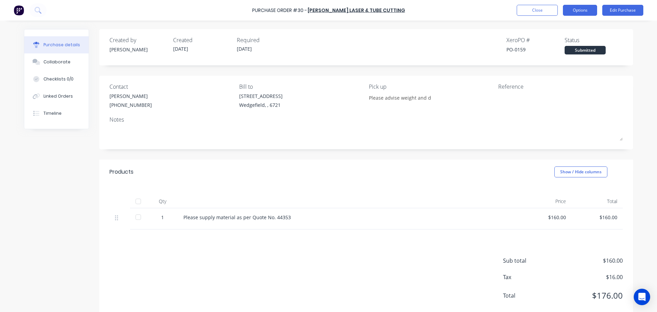
click at [581, 10] on button "Options" at bounding box center [580, 10] width 34 height 11
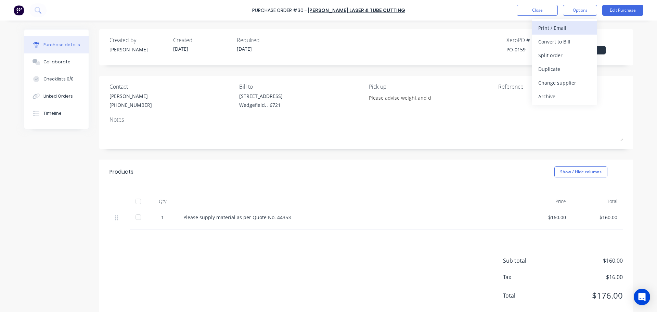
click at [560, 29] on div "Print / Email" at bounding box center [564, 28] width 53 height 10
click at [558, 44] on div "With pricing" at bounding box center [564, 42] width 53 height 10
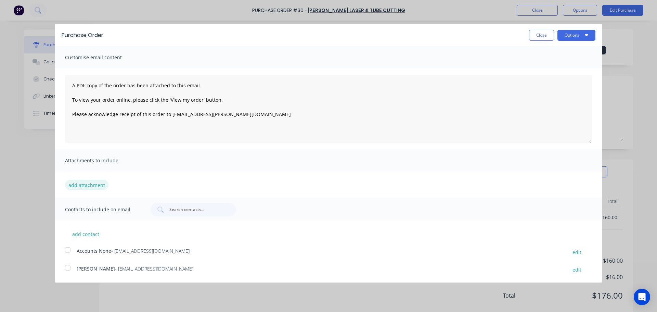
click at [96, 184] on button "add attachment" at bounding box center [86, 185] width 43 height 10
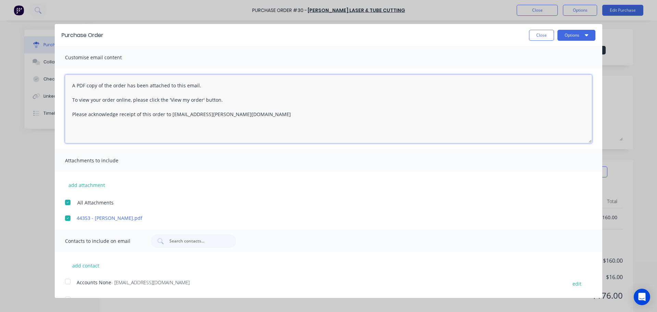
click at [162, 112] on textarea "A PDF copy of the order has been attached to this email. To view your order onl…" at bounding box center [328, 109] width 527 height 68
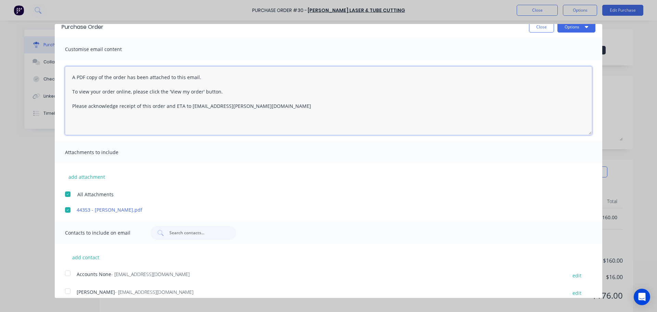
scroll to position [16, 0]
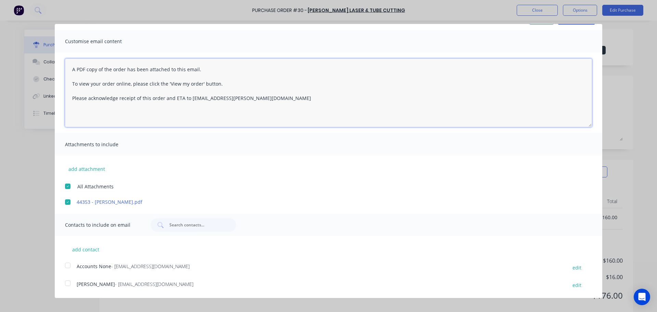
click at [66, 283] on div at bounding box center [68, 283] width 14 height 14
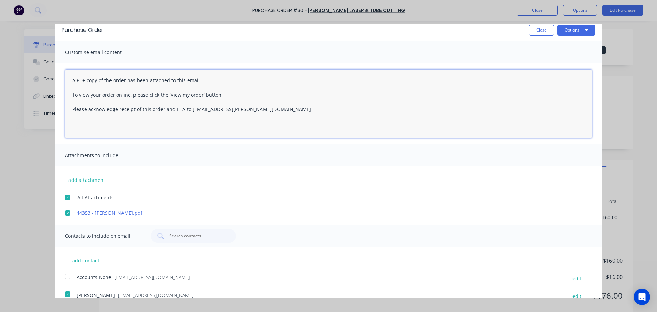
scroll to position [0, 0]
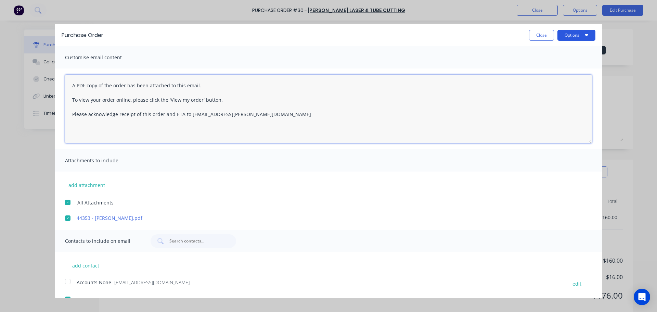
type textarea "A PDF copy of the order has been attached to this email. To view your order onl…"
click at [565, 36] on button "Options" at bounding box center [576, 35] width 38 height 11
click at [549, 67] on div "Email" at bounding box center [562, 66] width 53 height 10
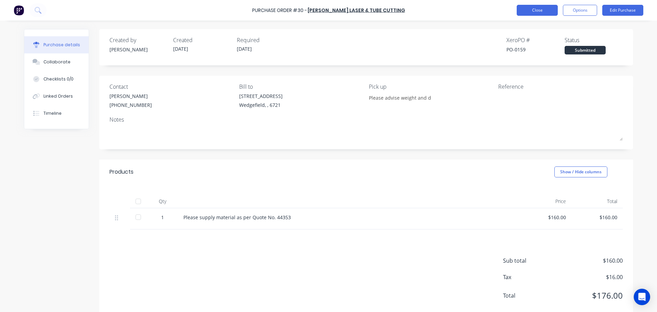
click at [534, 10] on button "Close" at bounding box center [536, 10] width 41 height 11
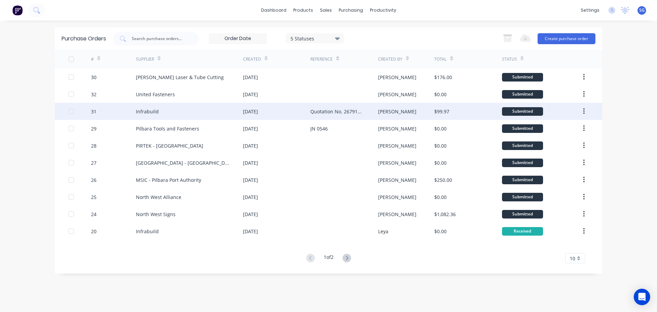
click at [332, 113] on div "Quotation No. 26791920" at bounding box center [337, 111] width 54 height 7
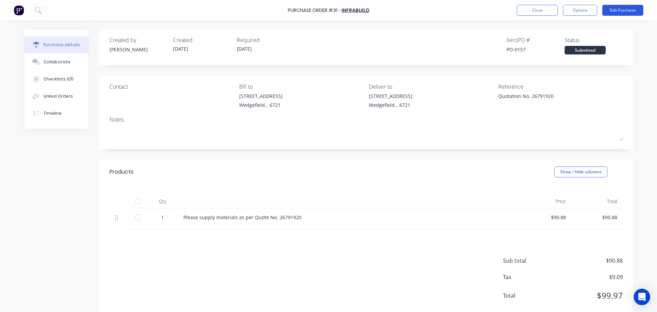
click at [623, 11] on button "Edit Purchase" at bounding box center [622, 10] width 41 height 11
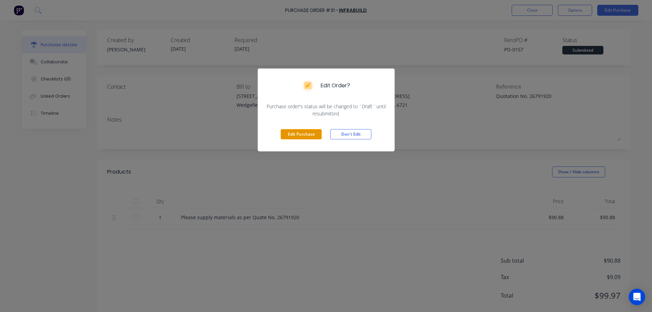
click at [295, 135] on button "Edit Purchase" at bounding box center [300, 134] width 41 height 10
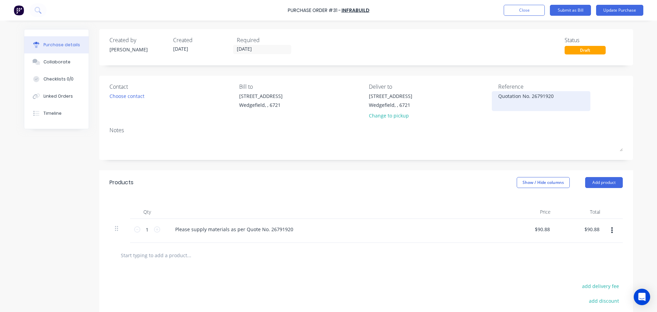
type textarea "x"
drag, startPoint x: 507, startPoint y: 96, endPoint x: 517, endPoint y: 95, distance: 10.3
click at [517, 95] on textarea "Quotation No. 26791920" at bounding box center [541, 99] width 86 height 15
type textarea "Quote No. 26791920"
type textarea "x"
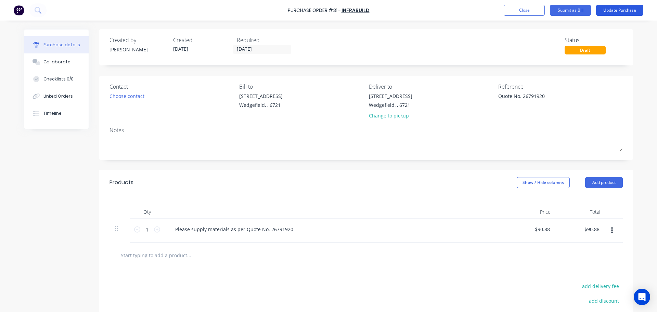
type textarea "Quote No. 26791920"
click at [621, 15] on button "Update Purchase" at bounding box center [619, 10] width 47 height 11
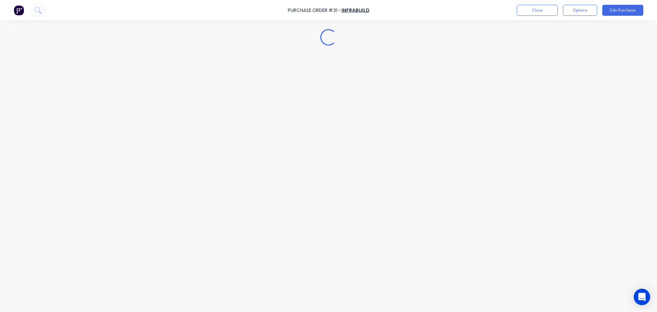
type textarea "x"
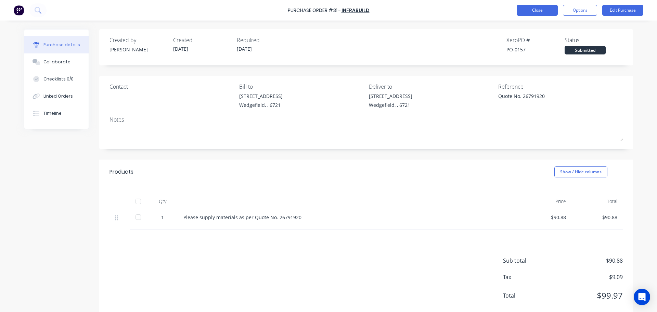
click at [536, 10] on button "Close" at bounding box center [536, 10] width 41 height 11
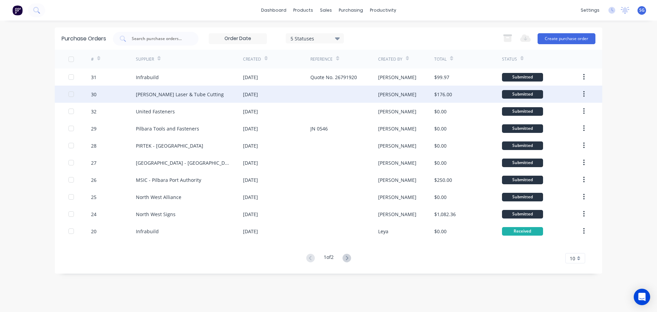
click at [327, 91] on div at bounding box center [343, 94] width 67 height 17
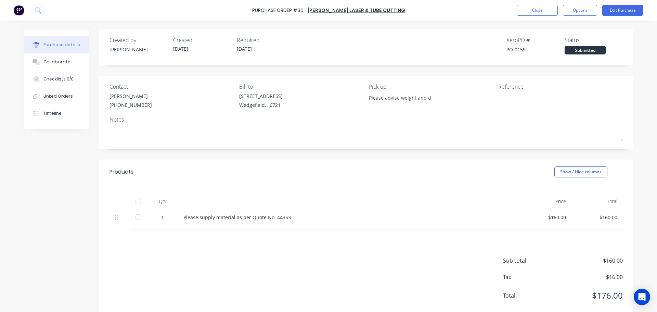
click at [501, 89] on div "Reference" at bounding box center [560, 86] width 124 height 8
click at [616, 11] on button "Edit Purchase" at bounding box center [622, 10] width 41 height 11
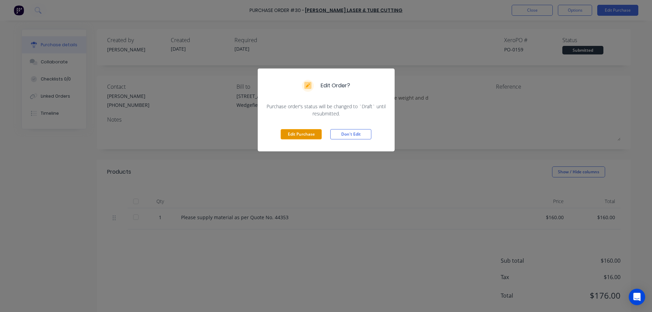
click at [289, 133] on button "Edit Purchase" at bounding box center [300, 134] width 41 height 10
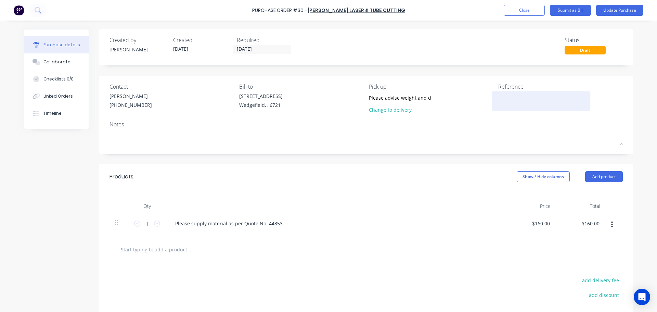
click at [505, 103] on textarea at bounding box center [541, 99] width 86 height 15
type textarea "Quote No. 44"
type textarea "x"
type textarea "Quote No. 443"
type textarea "x"
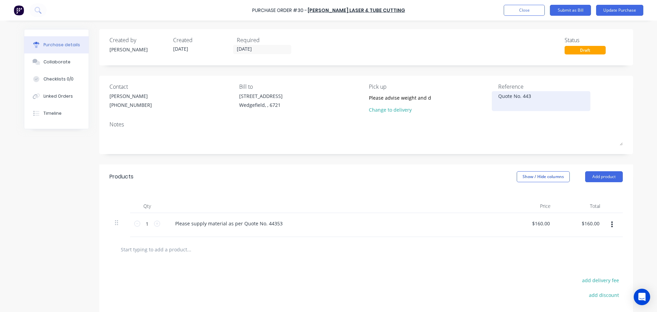
type textarea "Quote No. 4435"
type textarea "x"
type textarea "Quote No. 44353"
type textarea "x"
type textarea "Quote No. 44353"
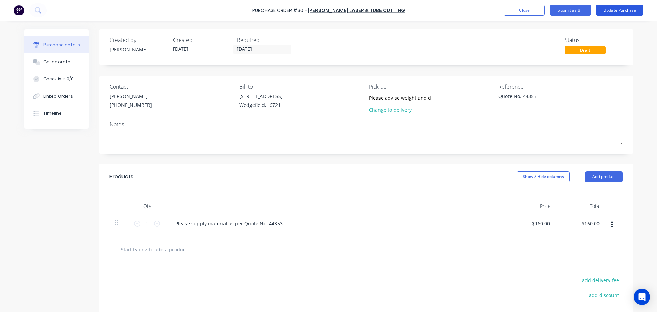
click at [615, 11] on button "Update Purchase" at bounding box center [619, 10] width 47 height 11
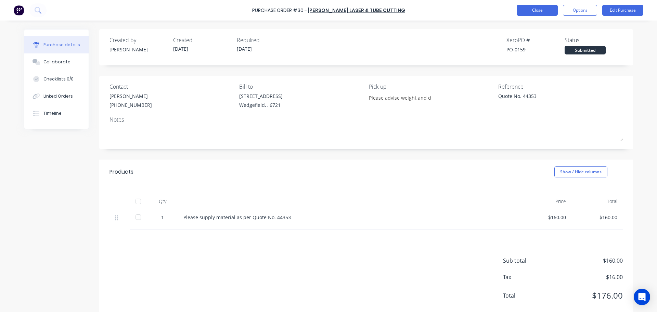
click at [527, 15] on button "Close" at bounding box center [536, 10] width 41 height 11
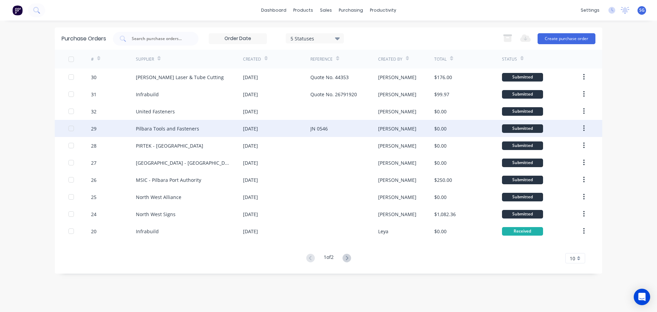
click at [364, 128] on div "JN 0546" at bounding box center [343, 128] width 67 height 17
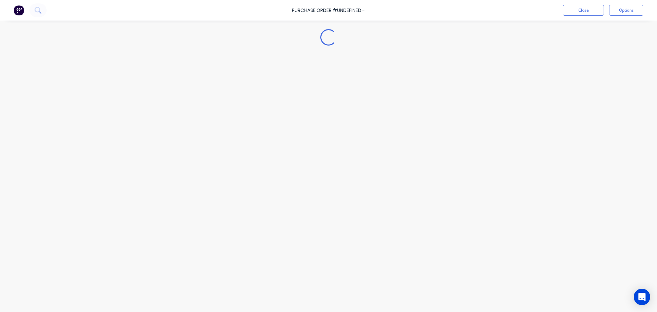
type textarea "x"
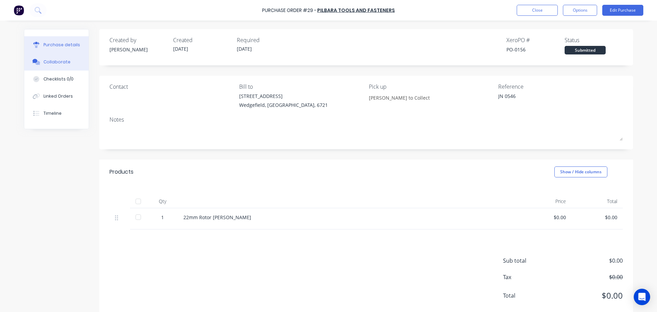
click at [57, 66] on button "Collaborate" at bounding box center [56, 61] width 64 height 17
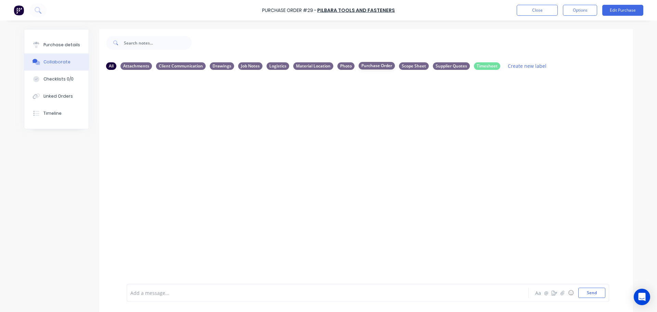
click at [369, 66] on div "Purchase Order" at bounding box center [376, 66] width 36 height 8
click at [47, 97] on div "Linked Orders" at bounding box center [57, 96] width 29 height 6
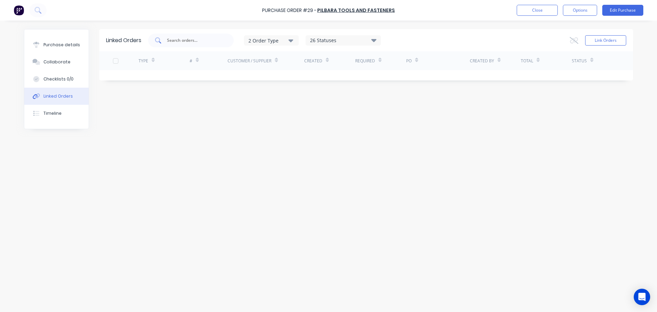
click at [205, 40] on input "text" at bounding box center [194, 40] width 57 height 7
type input "0546"
click at [273, 40] on div "2 Order Type" at bounding box center [271, 40] width 46 height 7
click at [216, 139] on div "Linked Orders 0546 2 Order Type Sales Purchase 26 Statuses Sales Order Status A…" at bounding box center [328, 164] width 609 height 271
click at [65, 53] on button "Collaborate" at bounding box center [56, 61] width 64 height 17
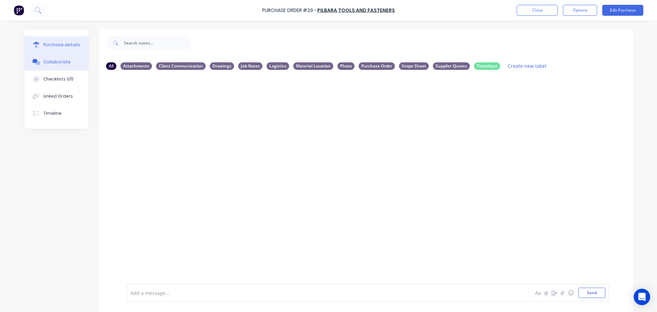
click at [58, 41] on button "Purchase details" at bounding box center [56, 44] width 64 height 17
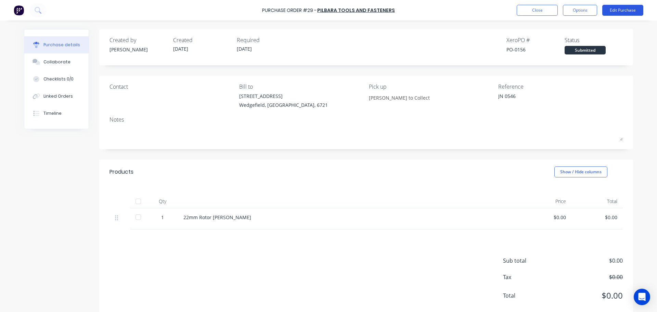
click at [610, 12] on button "Edit Purchase" at bounding box center [622, 10] width 41 height 11
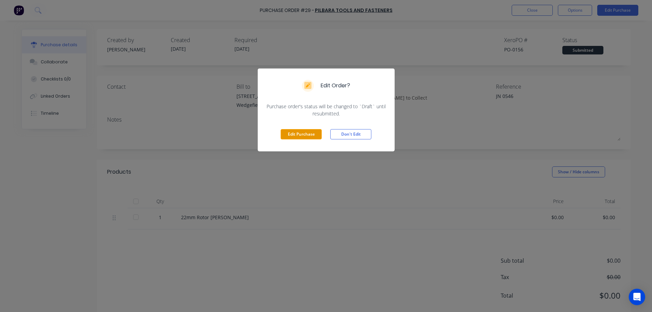
click at [297, 132] on button "Edit Purchase" at bounding box center [300, 134] width 41 height 10
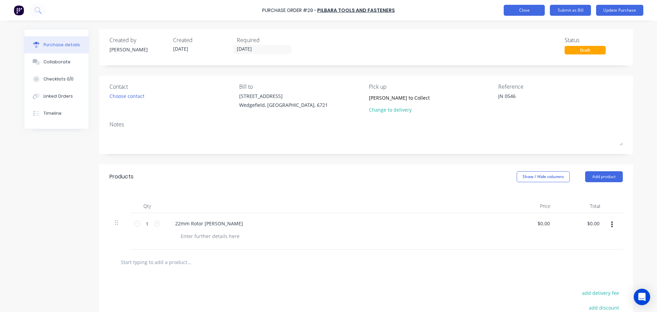
click at [524, 13] on button "Close" at bounding box center [523, 10] width 41 height 11
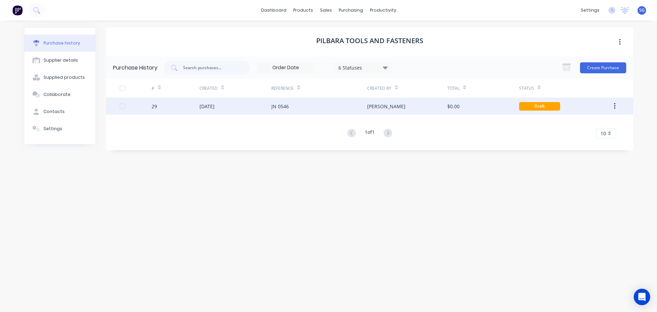
click at [520, 108] on div "Draft" at bounding box center [539, 106] width 41 height 9
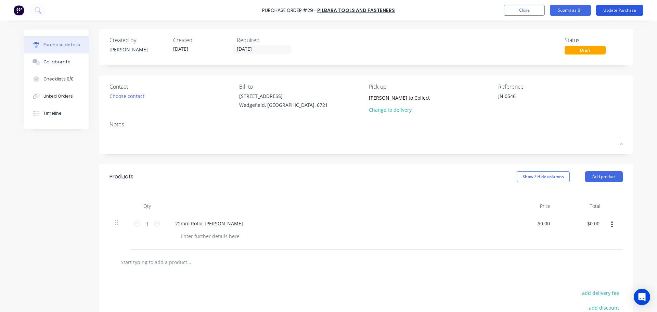
click at [624, 14] on button "Update Purchase" at bounding box center [619, 10] width 47 height 11
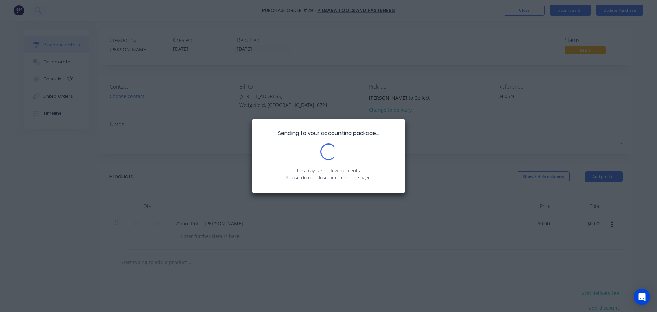
type textarea "x"
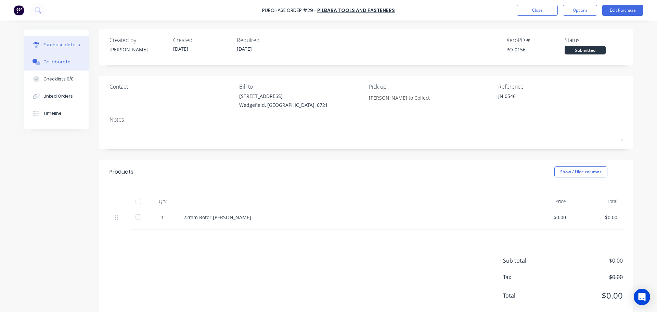
click at [57, 67] on button "Collaborate" at bounding box center [56, 61] width 64 height 17
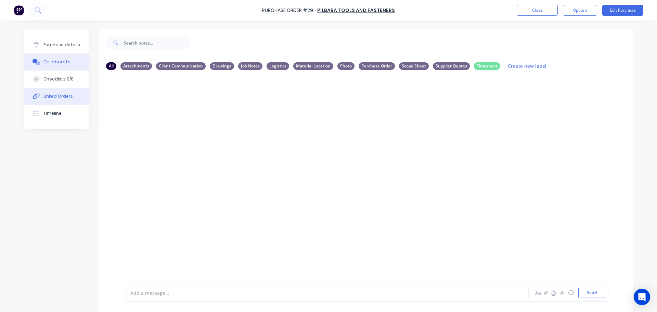
click at [44, 98] on div "Linked Orders" at bounding box center [57, 96] width 29 height 6
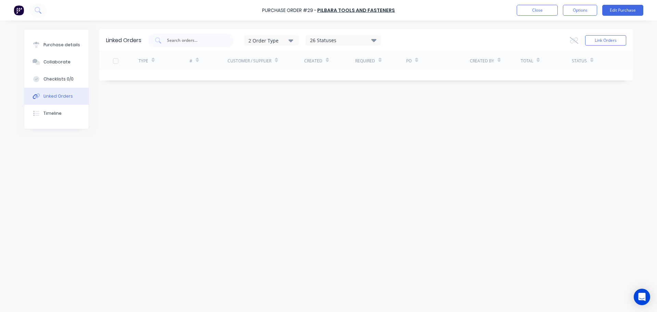
click at [281, 42] on div "2 Order Type" at bounding box center [271, 40] width 46 height 7
click at [197, 42] on input "text" at bounding box center [194, 40] width 57 height 7
click at [591, 41] on button "Link Orders" at bounding box center [605, 40] width 41 height 10
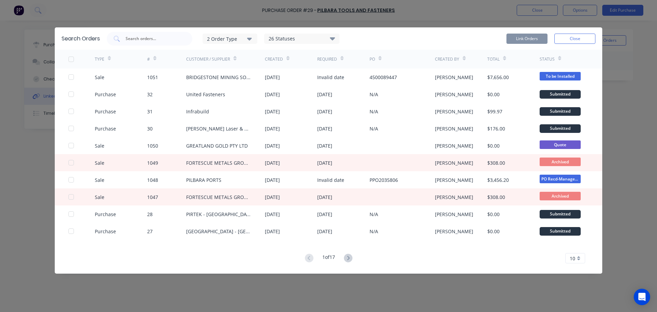
click at [564, 37] on button "Close" at bounding box center [574, 39] width 41 height 10
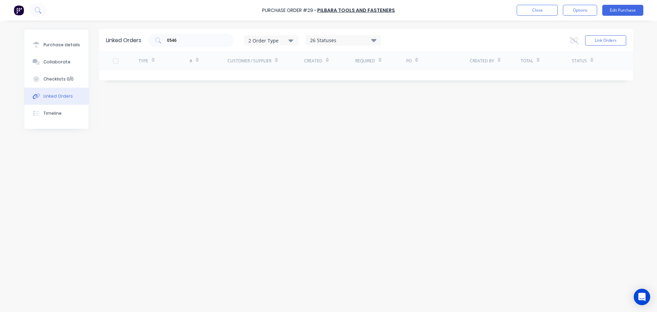
click at [338, 40] on div "26 Statuses" at bounding box center [343, 41] width 75 height 8
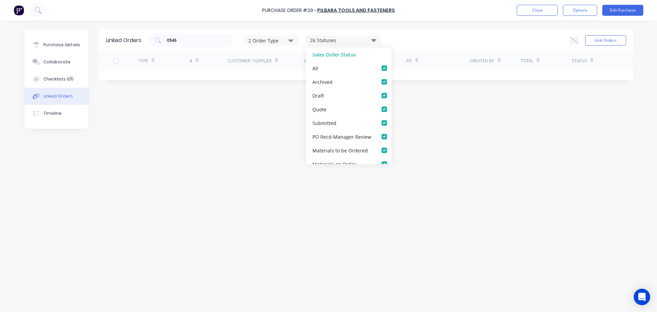
click at [576, 157] on div "Linked Orders 0546 2 Order Type 26 Statuses Sales Order Status All Archived Dra…" at bounding box center [328, 164] width 609 height 271
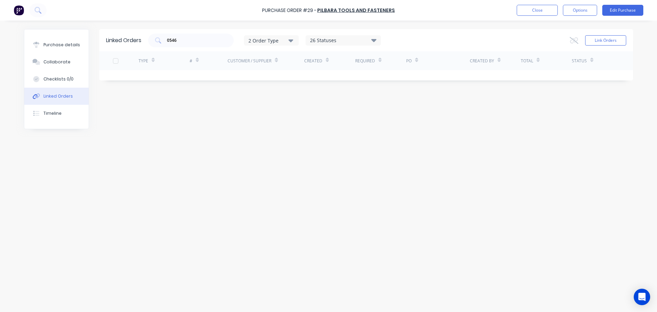
click at [274, 38] on div "2 Order Type" at bounding box center [271, 40] width 46 height 7
click at [174, 149] on div "Linked Orders 0546 2 Order Type Sales Purchase 26 Statuses Sales Order Status A…" at bounding box center [328, 164] width 609 height 271
click at [177, 44] on div "0546" at bounding box center [191, 41] width 86 height 14
type input "0"
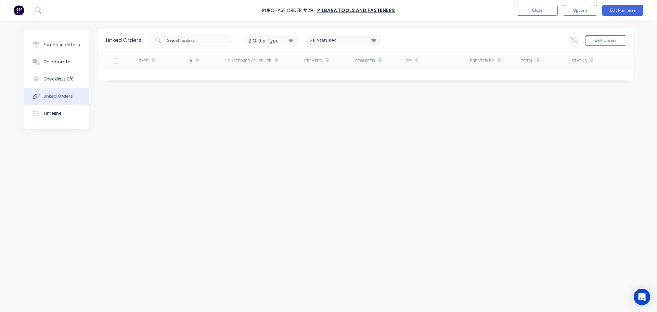
click at [364, 114] on div "Linked Orders 2 Order Type 26 Statuses Sales Order Status All Archived Draft Qu…" at bounding box center [328, 164] width 609 height 271
click at [56, 65] on button "Collaborate" at bounding box center [56, 61] width 64 height 17
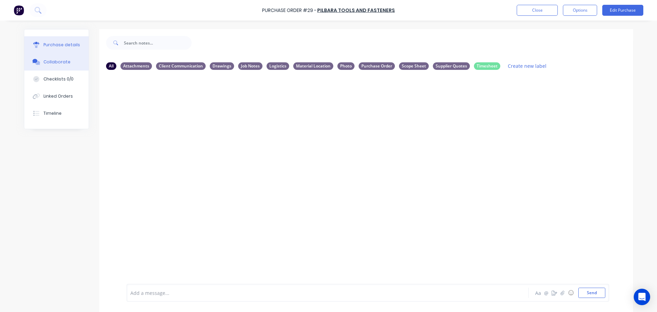
click at [43, 45] on div "Purchase details" at bounding box center [61, 45] width 37 height 6
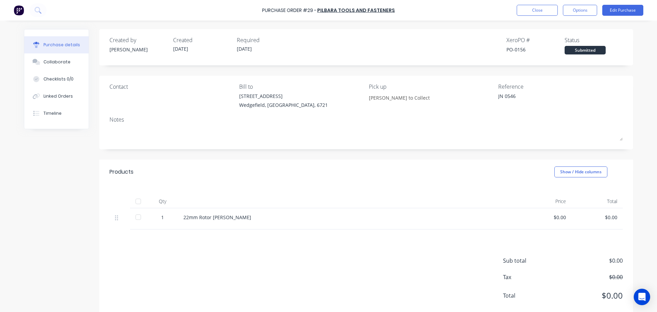
click at [51, 44] on div "Purchase details" at bounding box center [61, 45] width 37 height 6
type textarea "x"
click at [540, 6] on button "Close" at bounding box center [536, 10] width 41 height 11
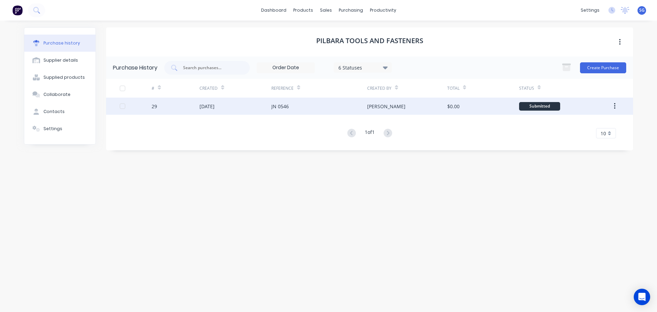
click at [615, 107] on icon "button" at bounding box center [615, 106] width 2 height 8
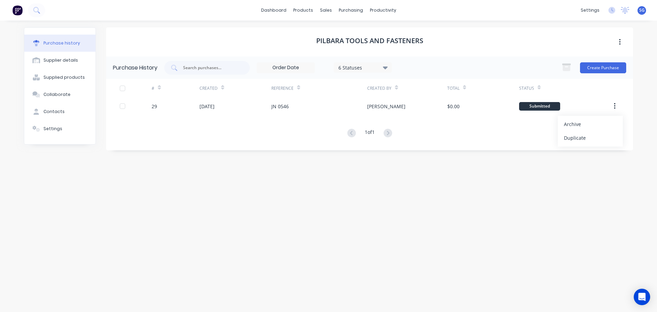
click at [178, 218] on div "Pilbara Tools and Fasteners Purchase History 6 Statuses 6 Statuses Create Purch…" at bounding box center [369, 162] width 527 height 271
click at [50, 98] on button "Collaborate" at bounding box center [59, 94] width 71 height 17
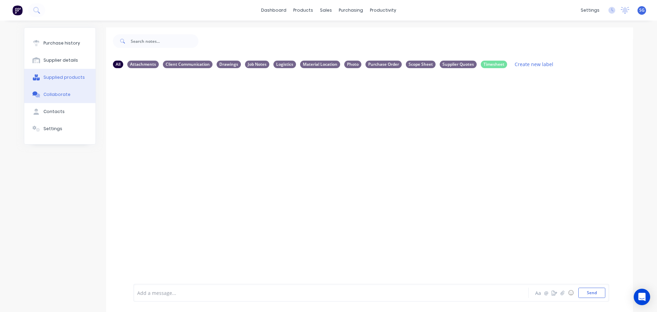
click at [46, 81] on button "Supplied products" at bounding box center [59, 77] width 71 height 17
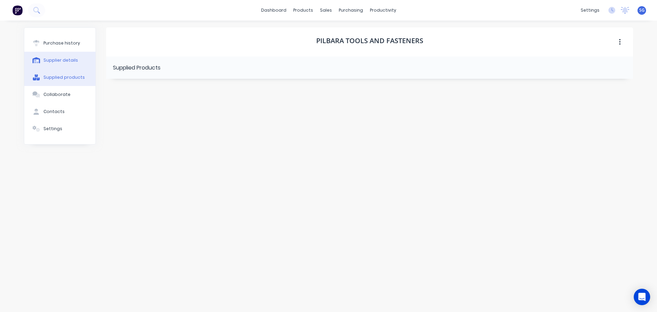
click at [63, 61] on div "Supplier details" at bounding box center [60, 60] width 35 height 6
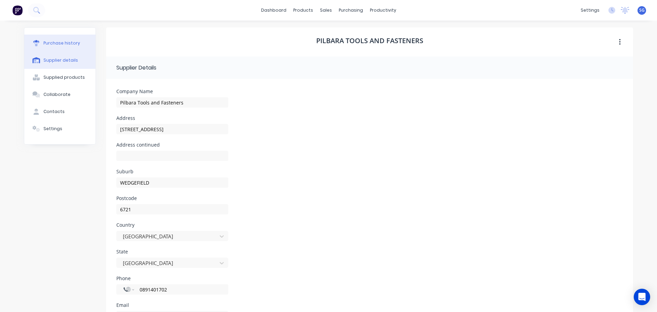
click at [61, 44] on div "Purchase history" at bounding box center [61, 43] width 37 height 6
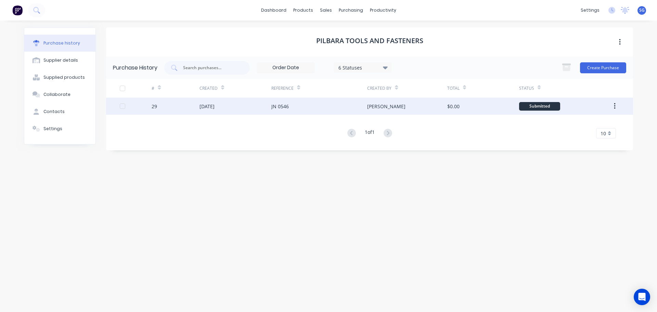
click at [122, 107] on div at bounding box center [123, 106] width 14 height 14
click at [337, 246] on div "Pilbara Tools and Fasteners Purchase History 6 Statuses 6 Statuses Create Purch…" at bounding box center [369, 162] width 527 height 271
click at [350, 11] on div "purchasing" at bounding box center [350, 10] width 31 height 10
click at [363, 32] on div "Purchase Orders" at bounding box center [373, 33] width 36 height 6
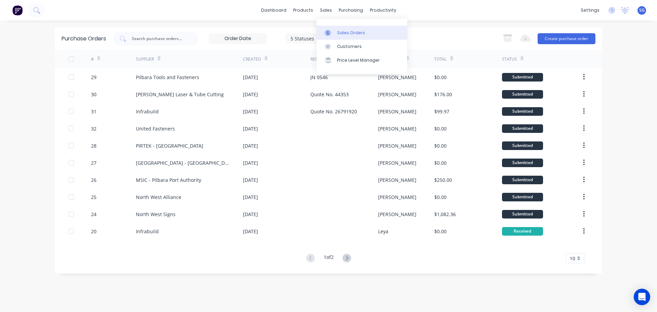
click at [338, 34] on div "Sales Orders" at bounding box center [351, 33] width 28 height 6
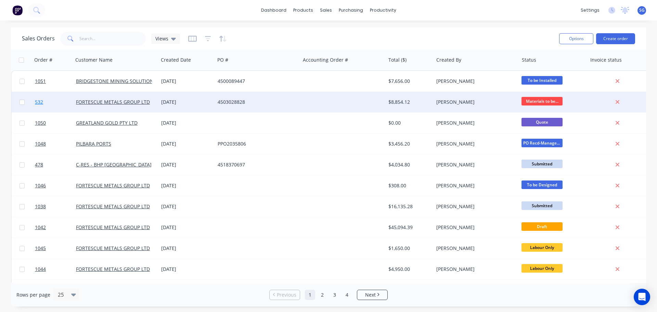
click at [38, 103] on span "532" at bounding box center [39, 101] width 8 height 7
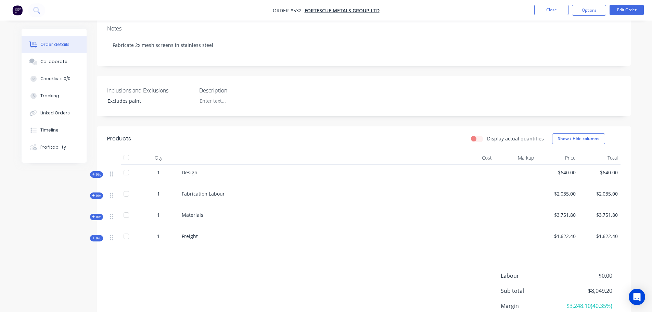
scroll to position [137, 0]
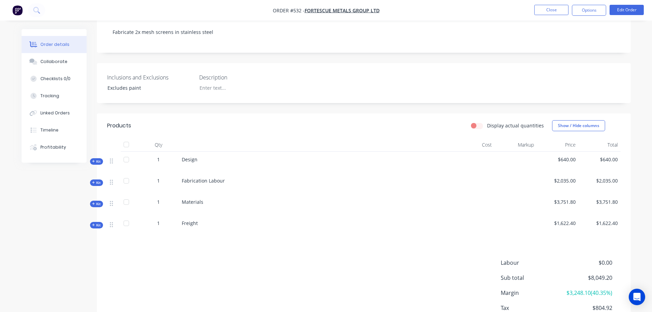
click at [97, 201] on span "Kit" at bounding box center [96, 203] width 9 height 5
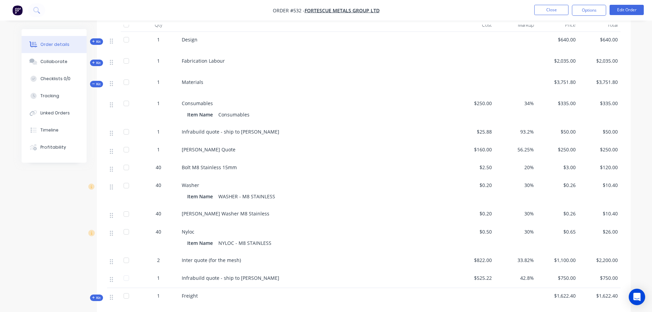
scroll to position [274, 0]
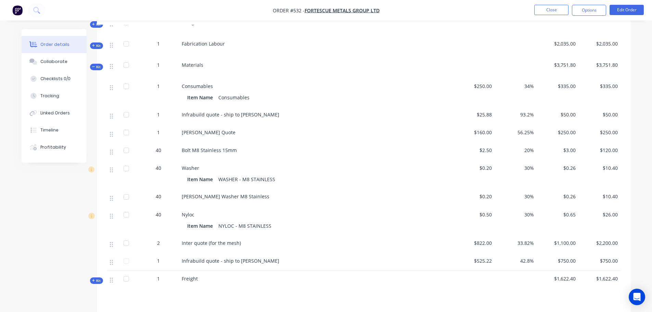
click at [127, 254] on div at bounding box center [126, 261] width 14 height 14
click at [588, 9] on button "Options" at bounding box center [588, 10] width 34 height 11
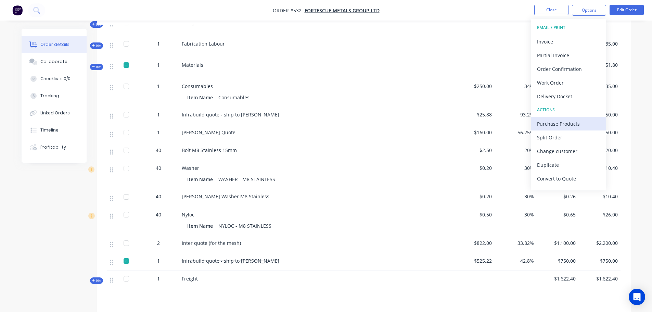
click at [562, 126] on div "Purchase Products" at bounding box center [568, 124] width 63 height 10
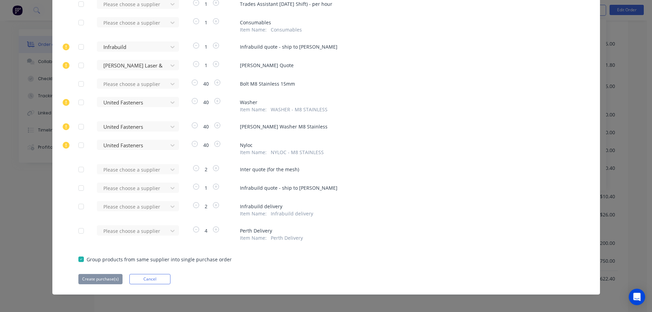
scroll to position [116, 0]
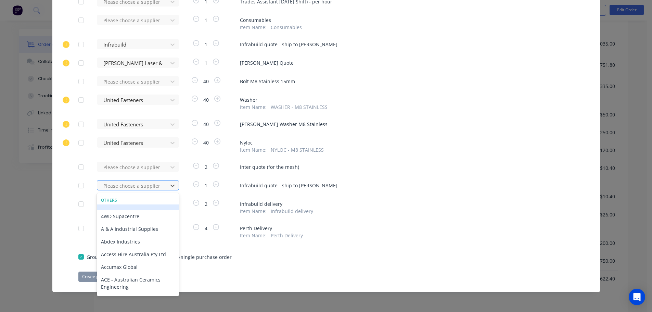
click at [145, 186] on div at bounding box center [134, 185] width 62 height 9
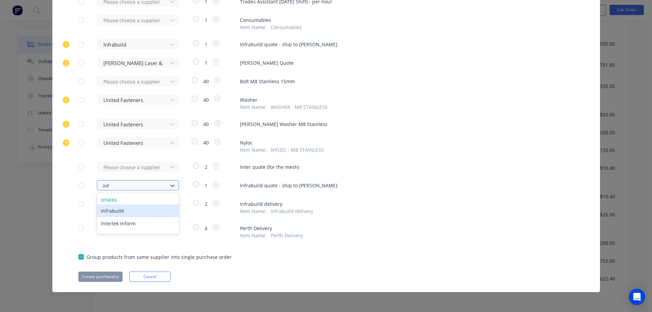
type input "infr"
click at [132, 210] on div "Infrabuild" at bounding box center [138, 210] width 82 height 13
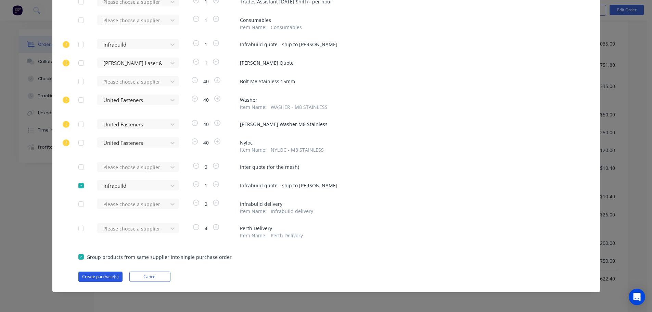
click at [101, 276] on button "Create purchase(s)" at bounding box center [100, 276] width 44 height 10
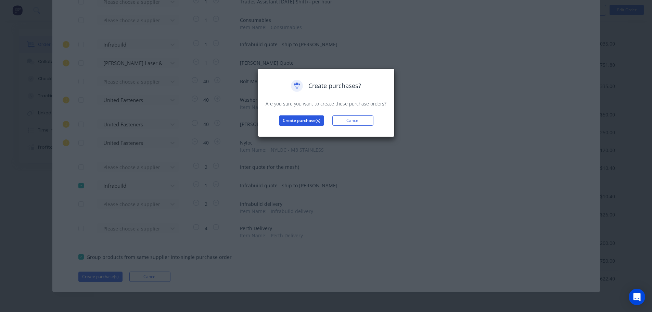
click at [294, 121] on button "Create purchase(s)" at bounding box center [301, 120] width 45 height 10
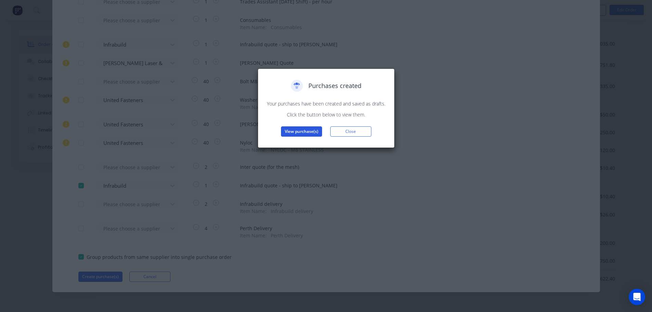
click at [302, 132] on button "View purchase(s)" at bounding box center [301, 131] width 41 height 10
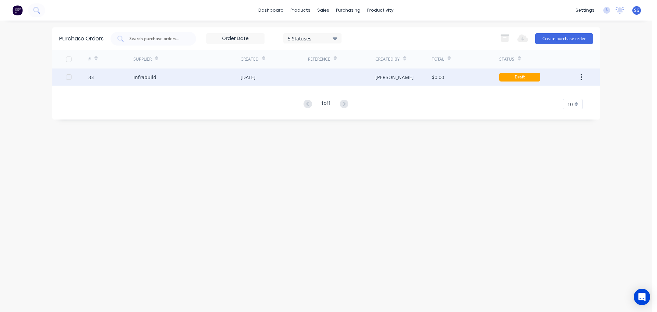
click at [165, 78] on div "Infrabuild" at bounding box center [186, 76] width 107 height 17
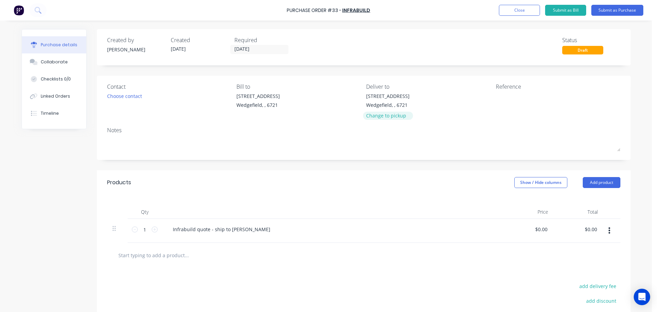
click at [387, 117] on div "Change to pickup" at bounding box center [387, 115] width 43 height 7
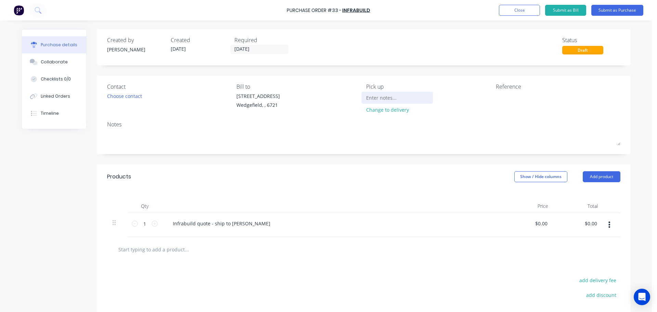
click at [396, 97] on input at bounding box center [397, 97] width 62 height 10
type input "Simmonds, 3 Cache Bend, Wangara, WA, 6065"
click at [522, 97] on textarea at bounding box center [539, 99] width 86 height 15
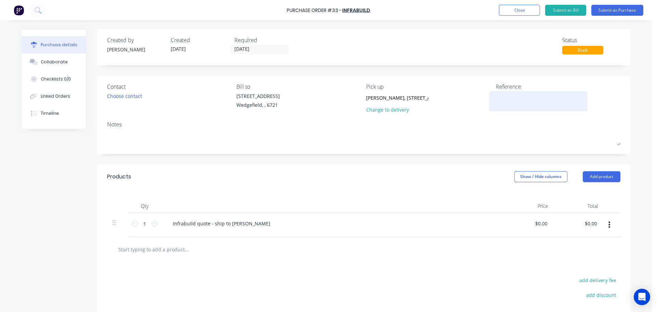
paste textarea "26789528"
type textarea "26789528"
type textarea "x"
type textarea "26789528"
click at [262, 49] on input "05/09/25" at bounding box center [259, 49] width 57 height 9
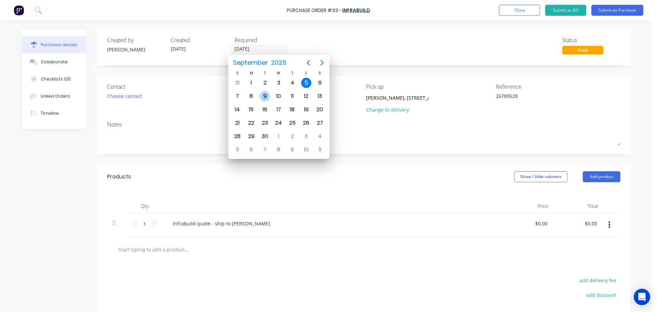
click at [264, 95] on div "9" at bounding box center [265, 96] width 10 height 10
type textarea "x"
type input "09/09/25"
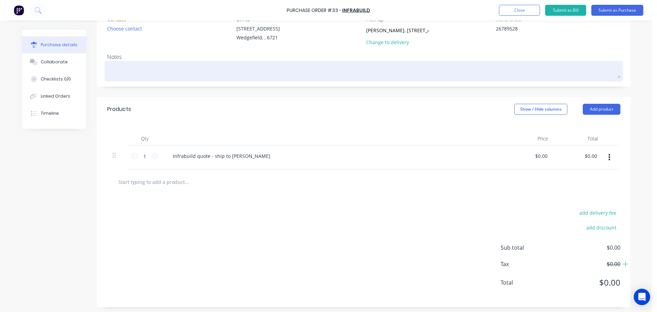
scroll to position [69, 0]
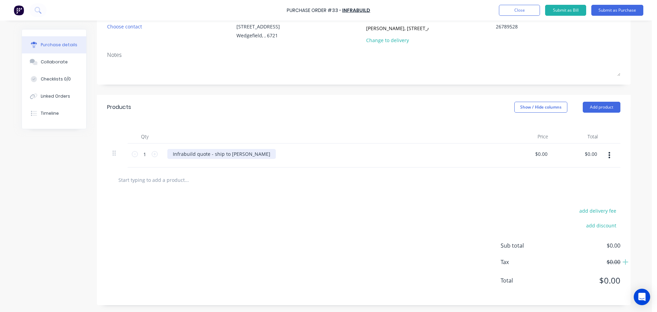
click at [247, 153] on div "Infrabuild quote - ship to Simmonds" at bounding box center [221, 154] width 108 height 10
type textarea "x"
drag, startPoint x: 252, startPoint y: 155, endPoint x: 159, endPoint y: 154, distance: 93.7
click at [159, 154] on div "1 1 Infrabuild quote - ship to Simmonds $0.00 $0.00 $0.00 $0.00" at bounding box center [363, 155] width 513 height 24
type textarea "x"
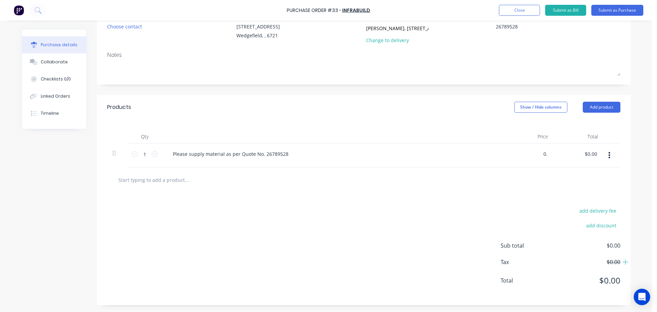
type input "0"
type input "590.22"
type textarea "x"
type input "$590.22"
type input "590.22"
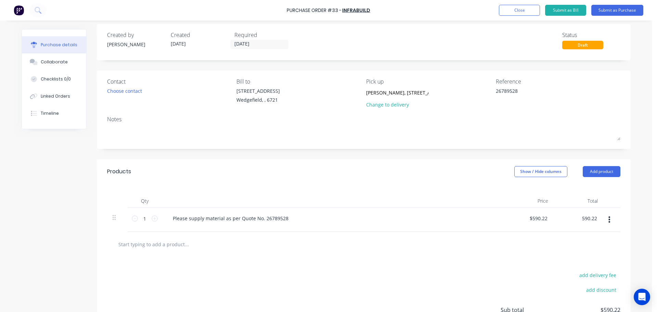
scroll to position [0, 0]
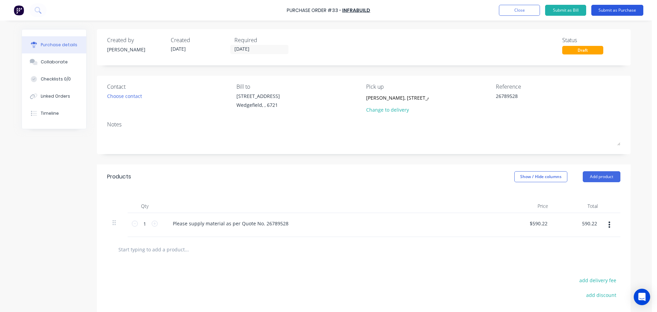
type textarea "x"
type input "$590.22"
click at [600, 12] on button "Submit as Purchase" at bounding box center [617, 10] width 52 height 11
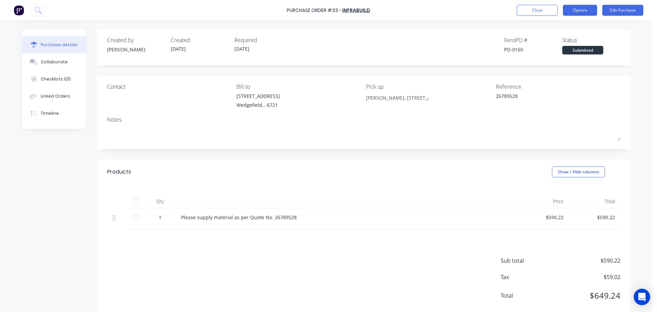
click at [566, 13] on button "Options" at bounding box center [580, 10] width 34 height 11
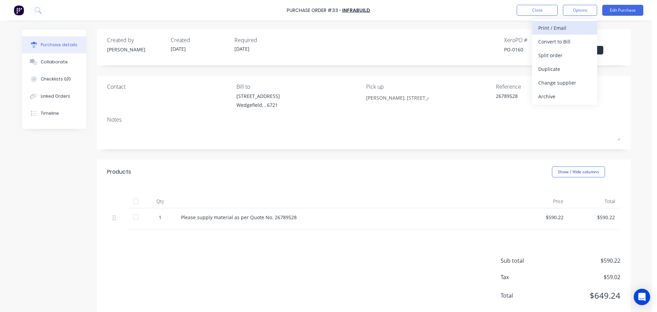
click at [548, 27] on div "Print / Email" at bounding box center [564, 28] width 53 height 10
click at [547, 43] on div "With pricing" at bounding box center [564, 42] width 53 height 10
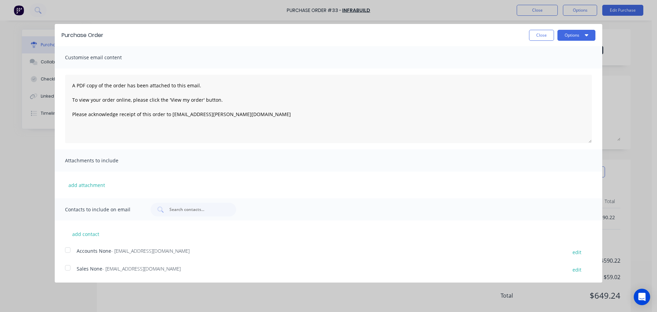
click at [67, 268] on div at bounding box center [68, 268] width 14 height 14
click at [89, 186] on button "add attachment" at bounding box center [86, 185] width 43 height 10
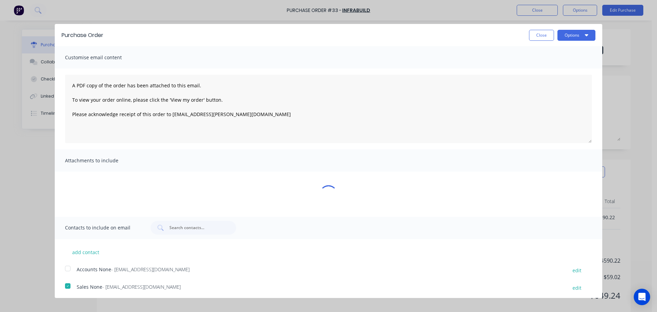
type textarea "x"
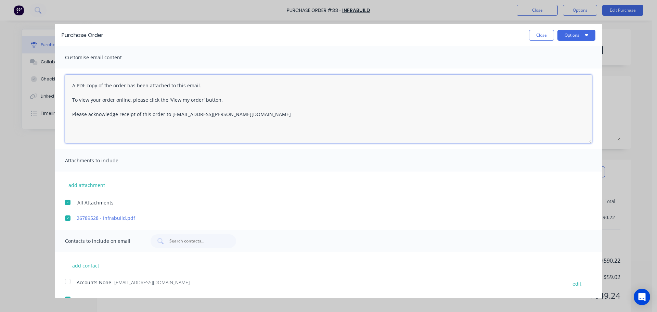
click at [165, 114] on textarea "A PDF copy of the order has been attached to this email. To view your order onl…" at bounding box center [328, 109] width 527 height 68
type textarea "A PDF copy of the order has been attached to this email. To view your order onl…"
click at [583, 37] on button "Options" at bounding box center [576, 35] width 38 height 11
click at [554, 64] on div "Email" at bounding box center [562, 66] width 53 height 10
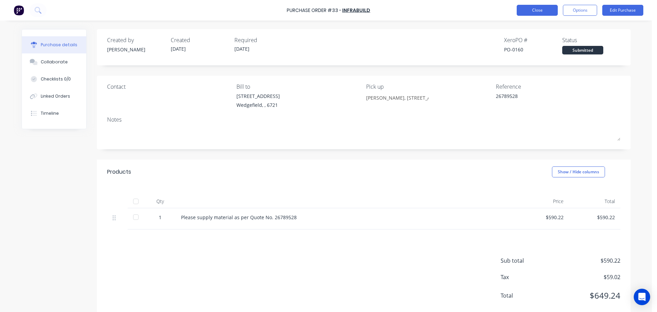
click at [531, 14] on button "Close" at bounding box center [536, 10] width 41 height 11
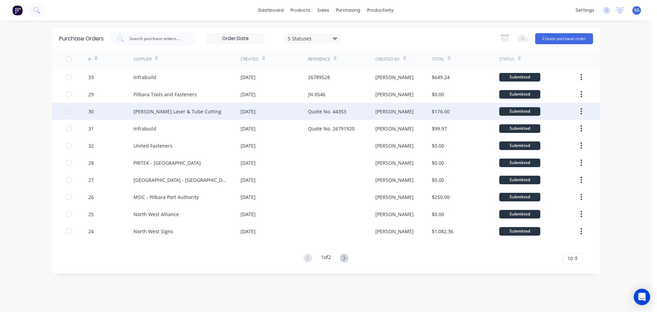
click at [337, 111] on div "Quote No. 44353" at bounding box center [327, 111] width 38 height 7
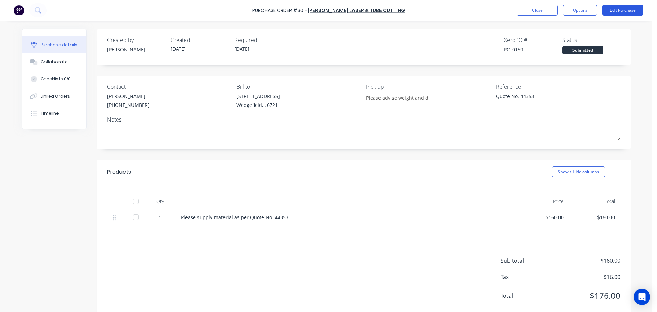
click at [621, 10] on button "Edit Purchase" at bounding box center [622, 10] width 41 height 11
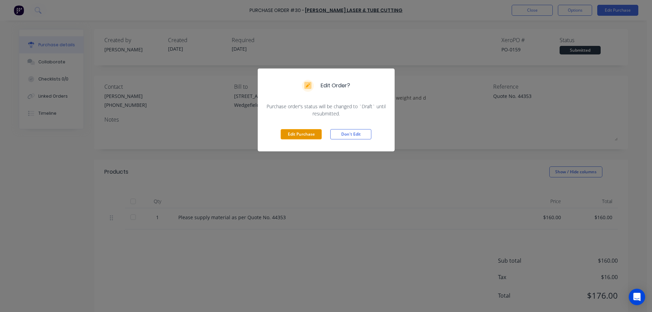
click at [297, 136] on button "Edit Purchase" at bounding box center [300, 134] width 41 height 10
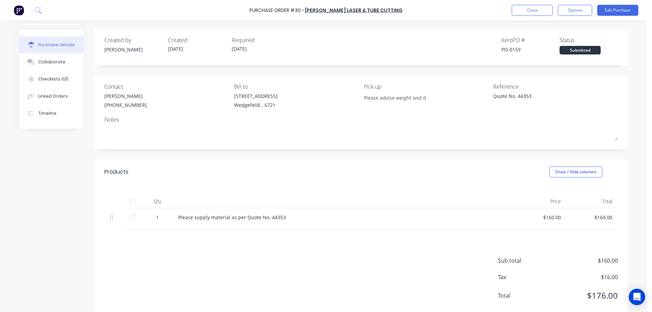
type textarea "x"
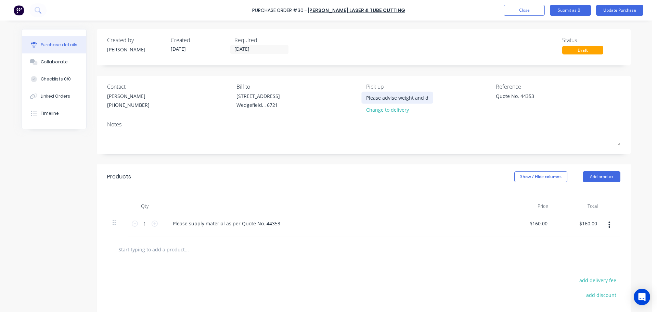
drag, startPoint x: 518, startPoint y: 98, endPoint x: 407, endPoint y: 99, distance: 111.2
click at [407, 99] on div "Contact Ashley Tate (08) 9302 2029 Bill to 20 Munda Way Wedgefield, , 6721 Pick…" at bounding box center [363, 99] width 513 height 34
type textarea "44353"
type textarea "x"
type textarea "44353"
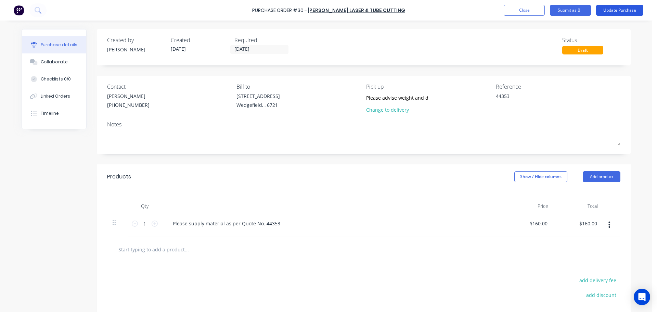
click at [619, 13] on button "Update Purchase" at bounding box center [619, 10] width 47 height 11
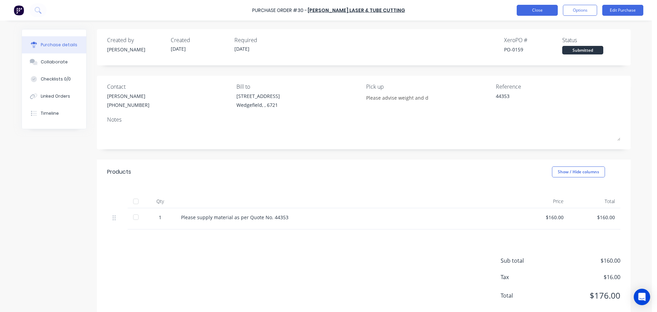
click at [527, 13] on button "Close" at bounding box center [536, 10] width 41 height 11
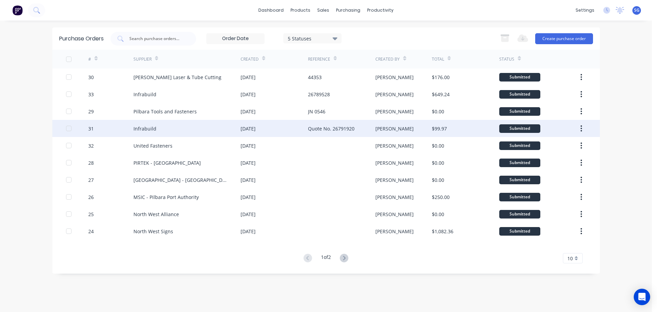
click at [334, 129] on div "Quote No. 26791920" at bounding box center [331, 128] width 47 height 7
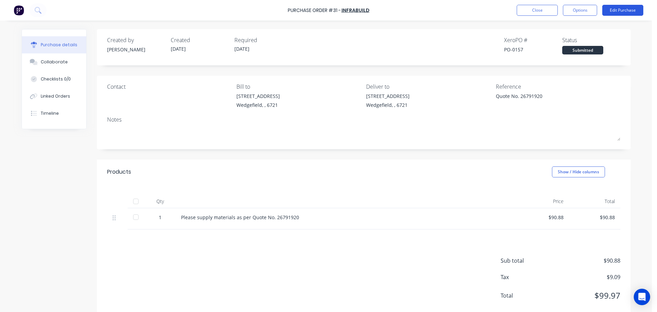
click at [630, 12] on button "Edit Purchase" at bounding box center [622, 10] width 41 height 11
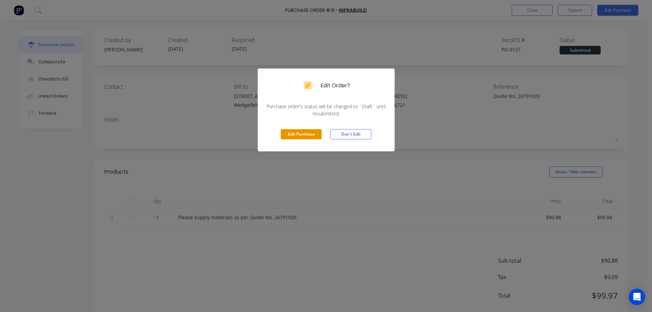
click at [305, 136] on button "Edit Purchase" at bounding box center [300, 134] width 41 height 10
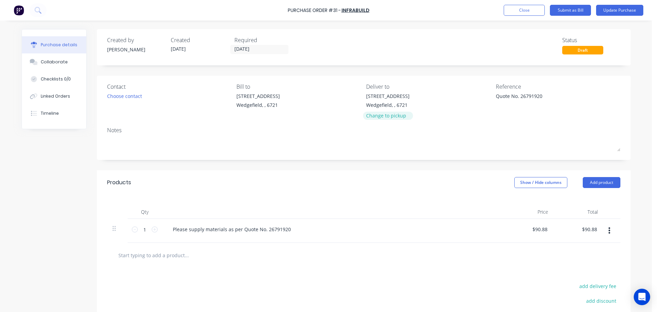
type textarea "x"
drag, startPoint x: 517, startPoint y: 98, endPoint x: 327, endPoint y: 86, distance: 190.5
click at [339, 89] on div "Contact Choose contact Bill to 20 Munda Way Wedgefield, , 6721 Deliver to 20 Mu…" at bounding box center [363, 102] width 513 height 40
type textarea "26791920"
type textarea "x"
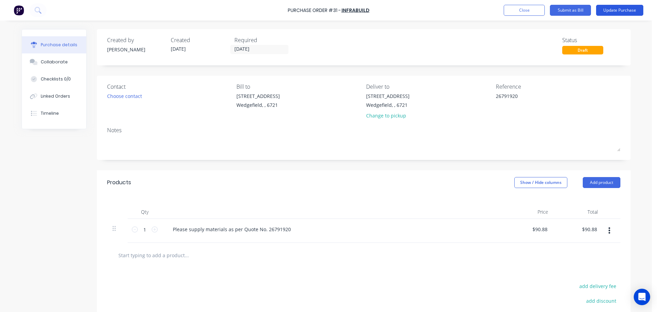
type textarea "26791920"
click at [627, 10] on button "Update Purchase" at bounding box center [619, 10] width 47 height 11
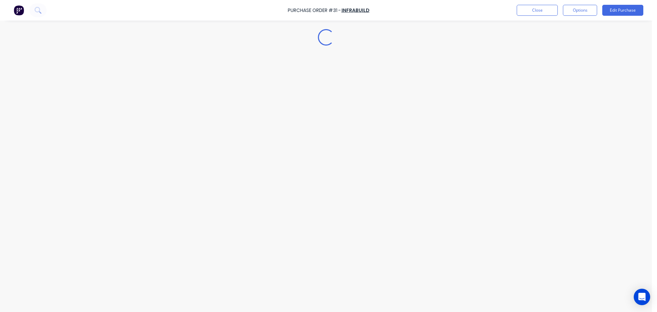
type textarea "x"
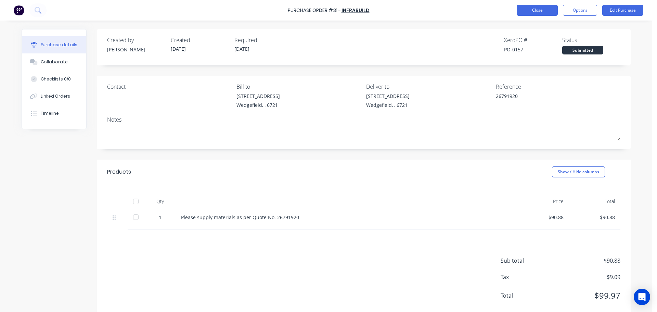
click at [540, 8] on button "Close" at bounding box center [536, 10] width 41 height 11
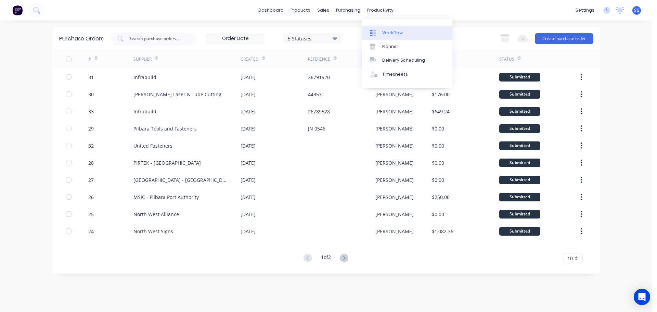
click at [381, 31] on link "Workflow" at bounding box center [406, 33] width 91 height 14
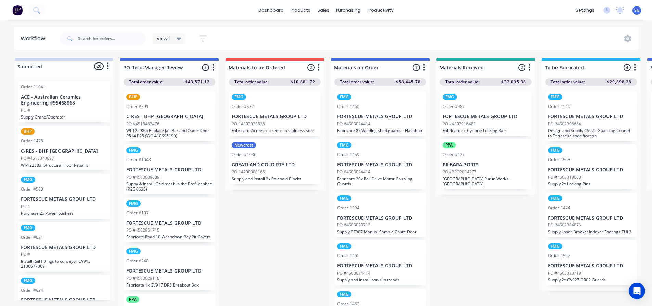
click at [288, 109] on div "Order #532" at bounding box center [275, 107] width 86 height 6
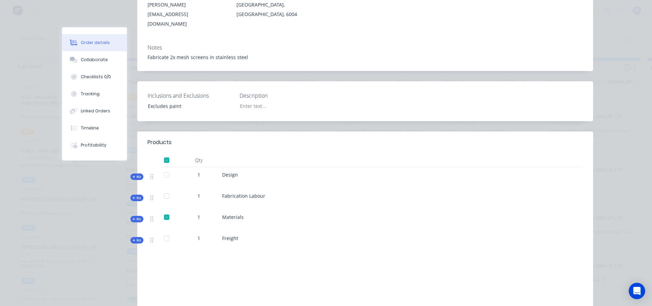
scroll to position [137, 0]
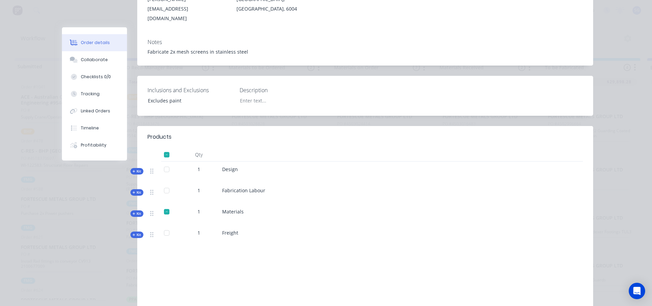
click at [135, 211] on span "Kit" at bounding box center [136, 213] width 9 height 5
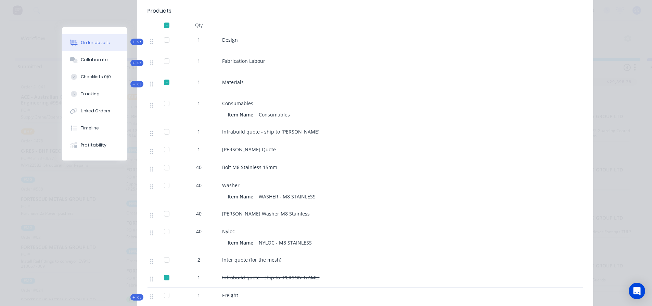
scroll to position [274, 0]
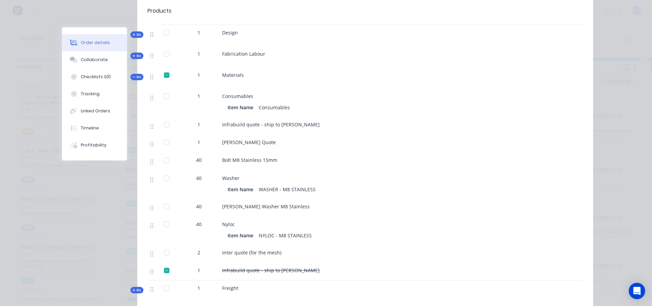
click at [165, 264] on div at bounding box center [167, 271] width 14 height 14
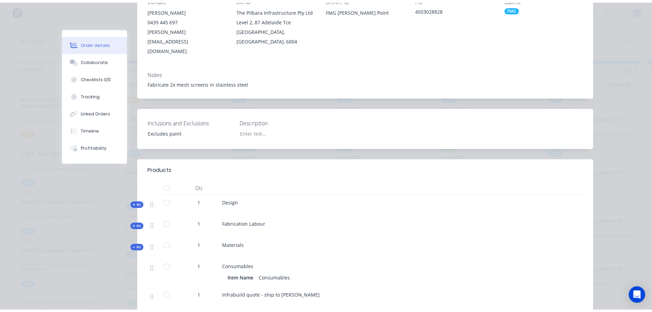
scroll to position [0, 0]
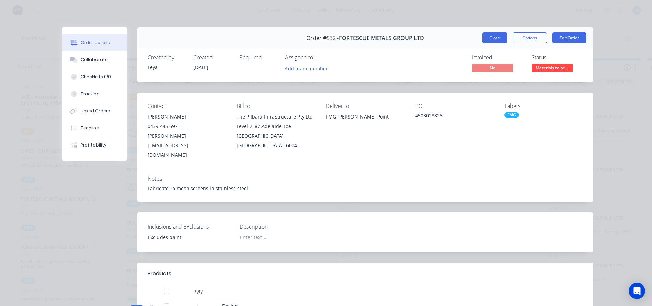
click at [490, 40] on button "Close" at bounding box center [494, 37] width 25 height 11
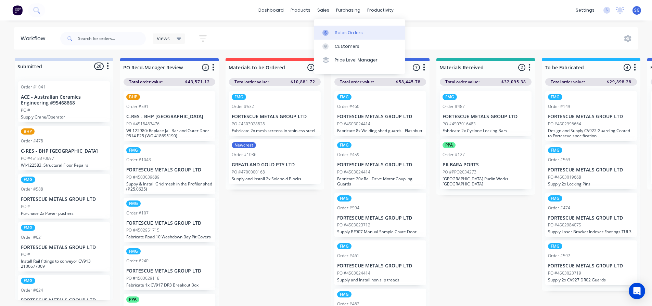
click at [355, 32] on div "Sales Orders" at bounding box center [348, 33] width 28 height 6
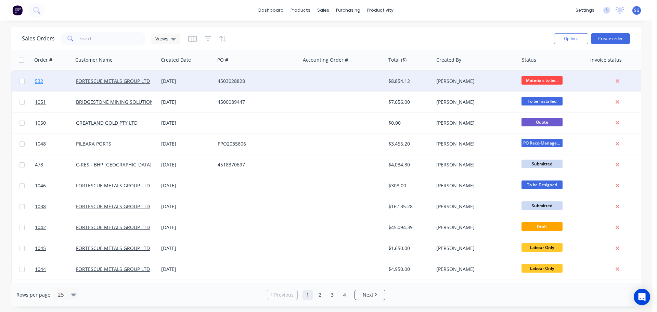
click at [39, 83] on span "532" at bounding box center [39, 81] width 8 height 7
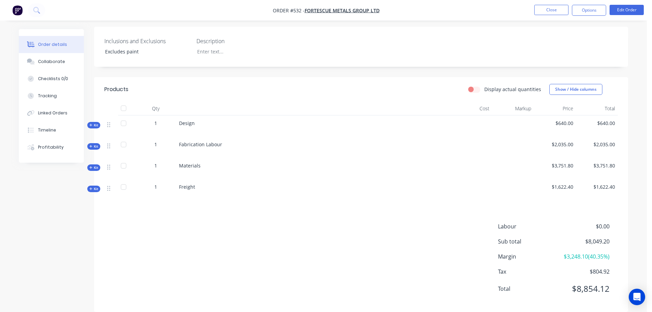
scroll to position [174, 0]
click at [97, 164] on span "Kit" at bounding box center [93, 166] width 9 height 5
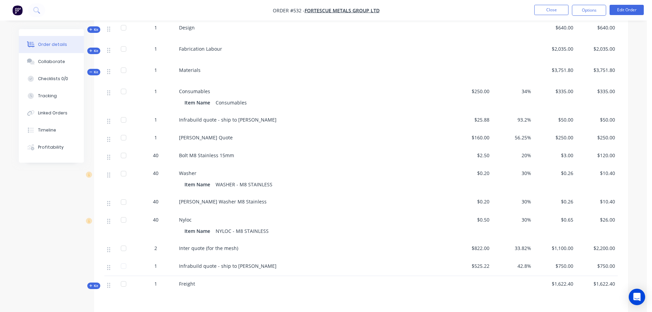
scroll to position [276, 0]
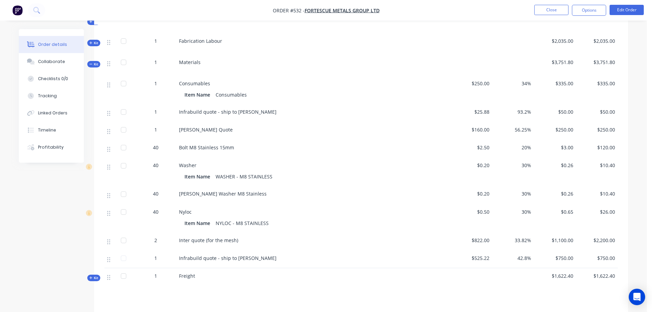
click at [123, 233] on div at bounding box center [124, 240] width 14 height 14
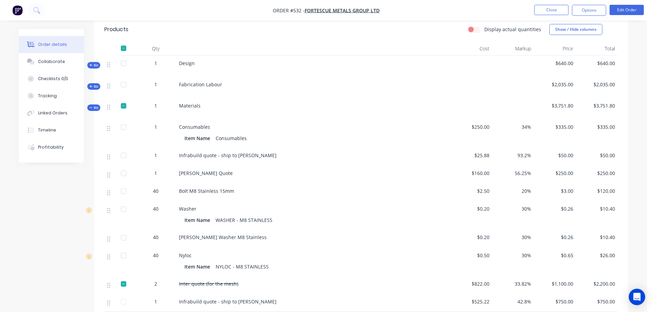
scroll to position [140, 0]
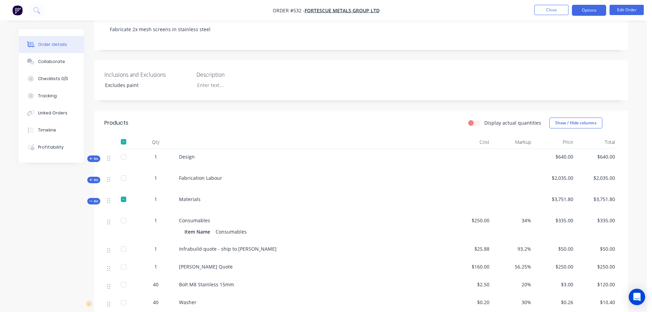
click at [584, 12] on button "Options" at bounding box center [588, 10] width 34 height 11
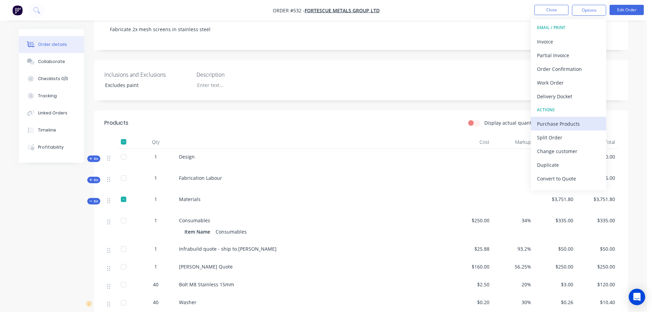
click at [558, 124] on div "Purchase Products" at bounding box center [568, 124] width 63 height 10
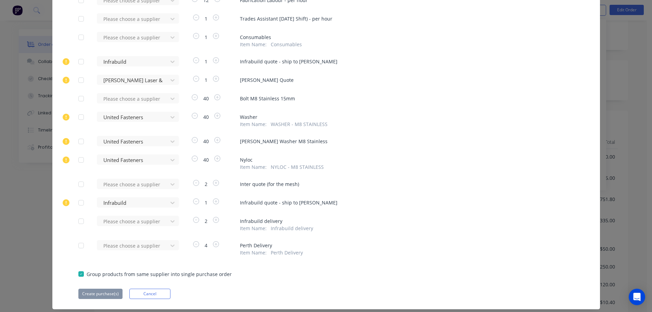
scroll to position [103, 0]
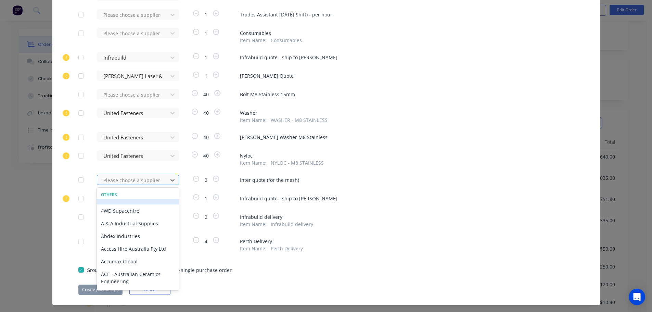
click at [142, 179] on div at bounding box center [134, 180] width 62 height 9
type input "inter"
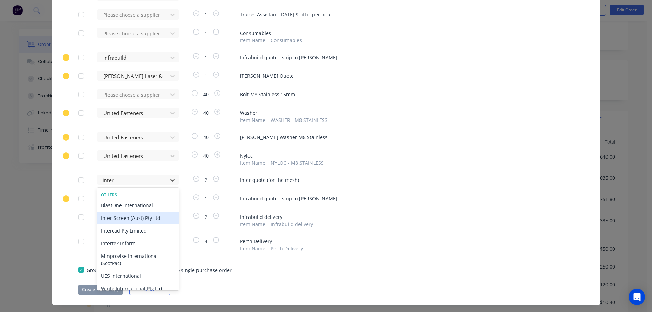
click at [111, 213] on div "Inter-Screen (Aust) Pty Ltd" at bounding box center [138, 217] width 82 height 13
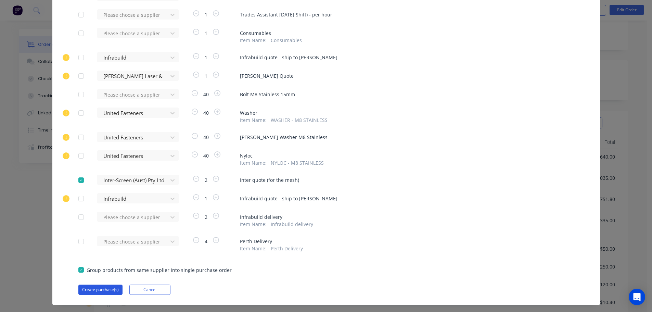
click at [91, 287] on button "Create purchase(s)" at bounding box center [100, 289] width 44 height 10
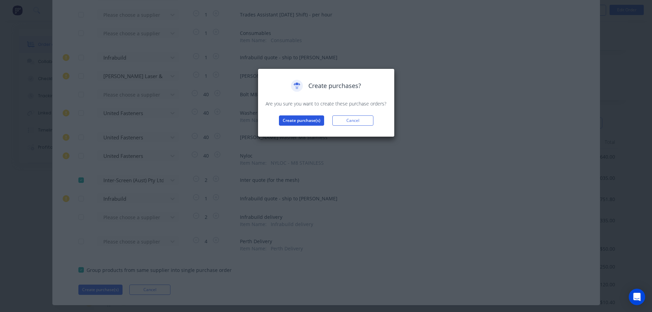
click at [302, 120] on button "Create purchase(s)" at bounding box center [301, 120] width 45 height 10
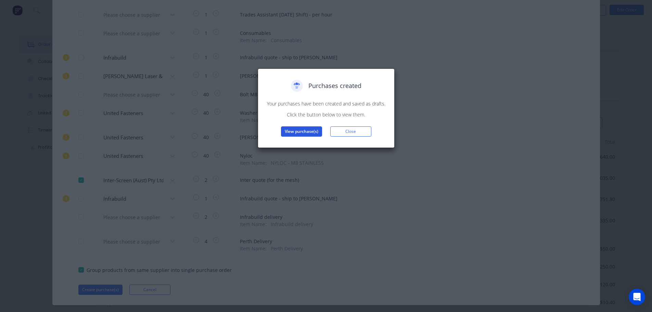
click at [299, 128] on button "View purchase(s)" at bounding box center [301, 131] width 41 height 10
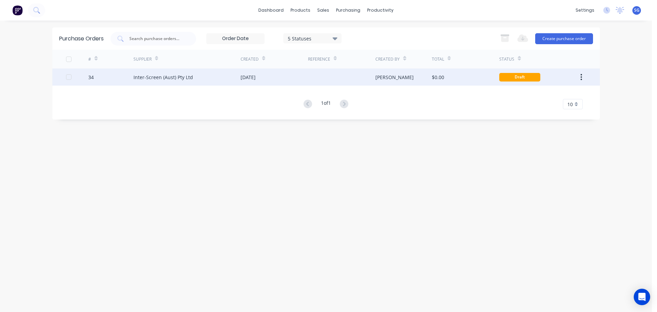
click at [158, 74] on div "Inter-Screen (Aust) Pty Ltd" at bounding box center [163, 77] width 60 height 7
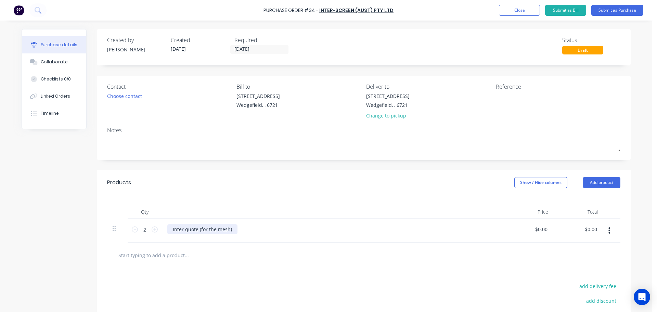
click at [231, 230] on div "Inter quote (for the mesh)" at bounding box center [202, 229] width 70 height 10
drag, startPoint x: 231, startPoint y: 230, endPoint x: 162, endPoint y: 229, distance: 68.4
click at [162, 229] on div "Inter quote (for the mesh)" at bounding box center [333, 231] width 342 height 24
type input "0.0000"
drag, startPoint x: 545, startPoint y: 227, endPoint x: 516, endPoint y: 225, distance: 29.1
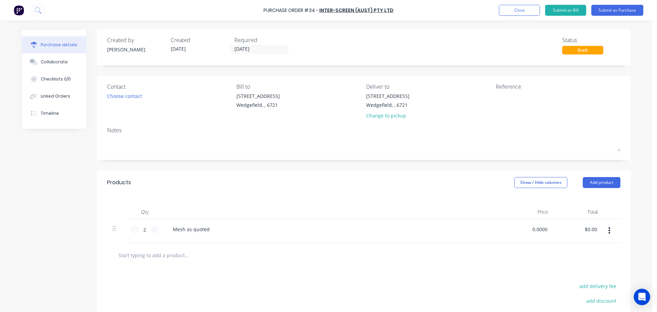
click at [516, 225] on div "0.0000 0.0000" at bounding box center [529, 231] width 50 height 24
type input "$822.00"
type input "$1,644.00"
click at [382, 117] on div "Change to pickup" at bounding box center [387, 115] width 43 height 7
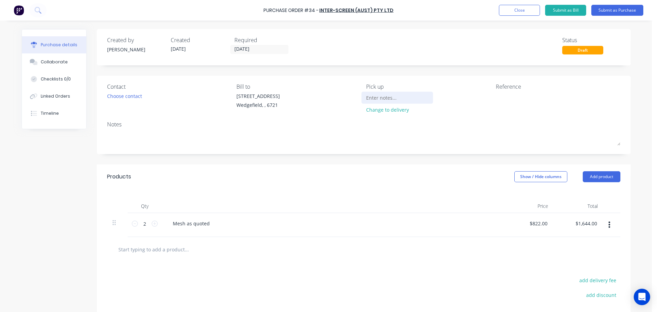
click at [380, 96] on input at bounding box center [397, 97] width 62 height 10
type input "Please advise weight and dimensions when ready for collection"
click at [124, 97] on div "Choose contact" at bounding box center [124, 95] width 35 height 7
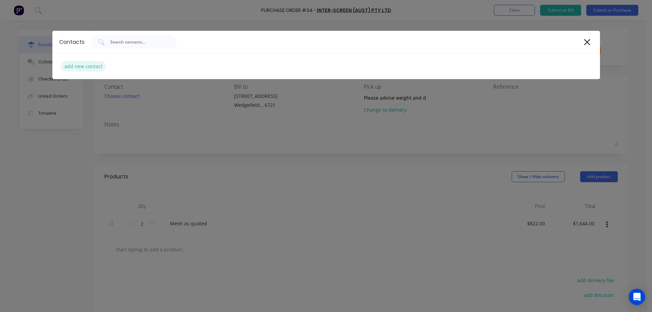
click at [87, 67] on div "add new contact" at bounding box center [83, 66] width 45 height 11
select select "AU"
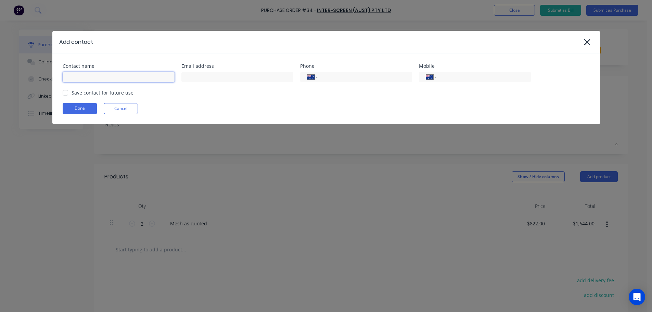
click at [64, 77] on input at bounding box center [119, 77] width 112 height 10
type input "Jacob March"
paste input "jmarch@intergroup.net.au"
type input "jmarch@intergroup.net.au"
click at [357, 79] on input "tel" at bounding box center [363, 77] width 82 height 8
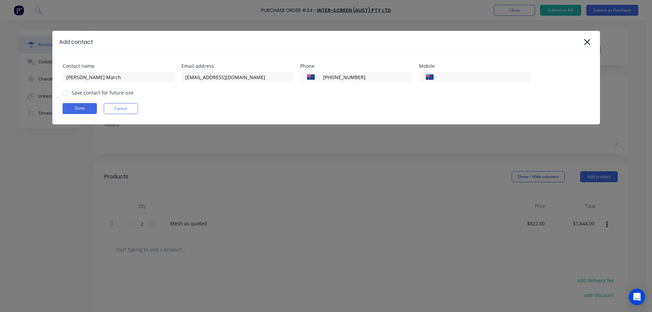
click at [64, 93] on div at bounding box center [65, 93] width 14 height 14
type input "(08) 9256 3311"
click at [73, 104] on button "Done" at bounding box center [80, 108] width 34 height 11
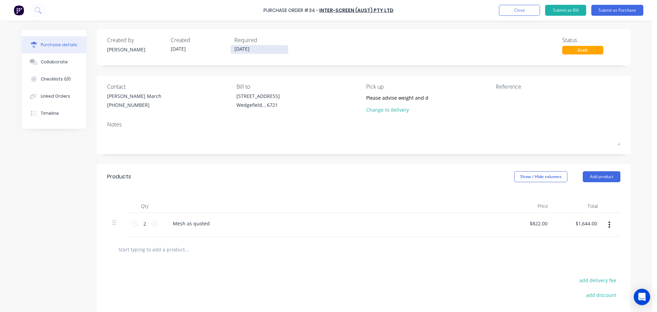
click at [268, 50] on input "05/09/25" at bounding box center [259, 49] width 57 height 9
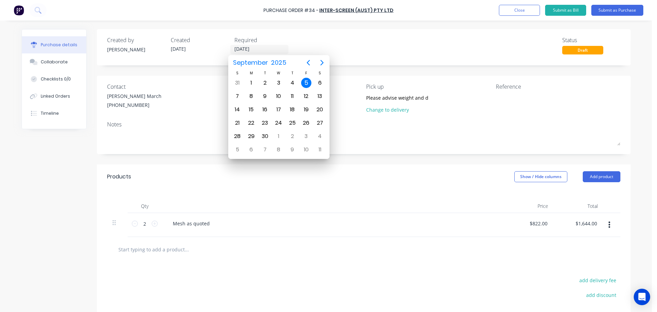
click at [385, 54] on div "Created by Sarah Created 05/09/25 Required 05/09/25 Status Draft" at bounding box center [364, 47] width 534 height 36
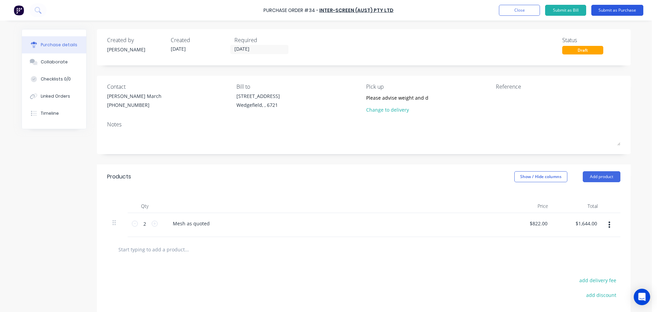
click at [619, 10] on button "Submit as Purchase" at bounding box center [617, 10] width 52 height 11
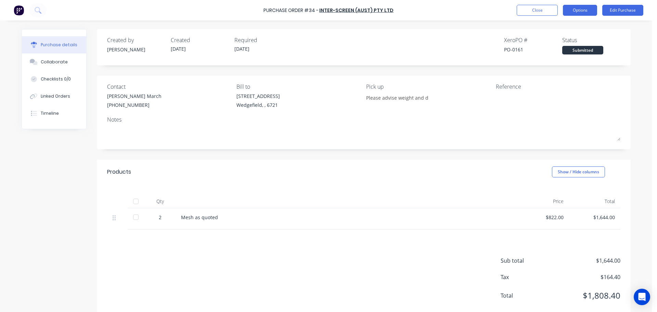
click at [588, 9] on button "Options" at bounding box center [580, 10] width 34 height 11
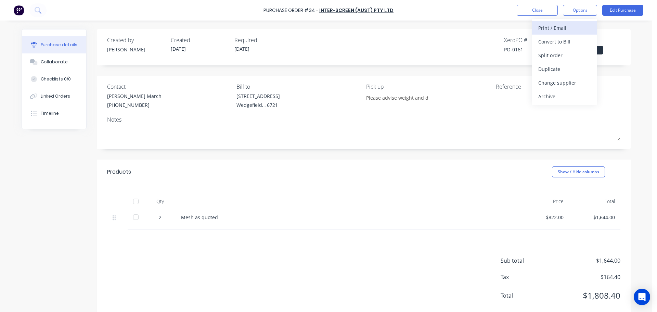
click at [565, 27] on div "Print / Email" at bounding box center [564, 28] width 53 height 10
click at [551, 44] on div "With pricing" at bounding box center [564, 42] width 53 height 10
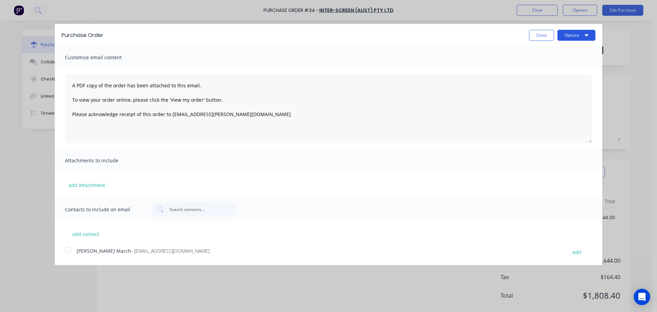
click at [577, 35] on button "Options" at bounding box center [576, 35] width 38 height 11
click at [543, 52] on div "Print" at bounding box center [562, 53] width 53 height 10
click at [543, 38] on button "Close" at bounding box center [541, 35] width 25 height 11
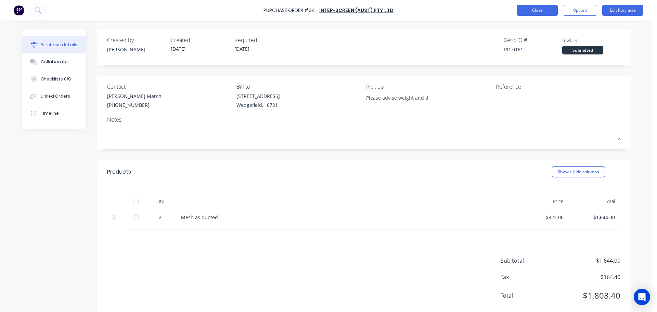
click at [540, 9] on button "Close" at bounding box center [536, 10] width 41 height 11
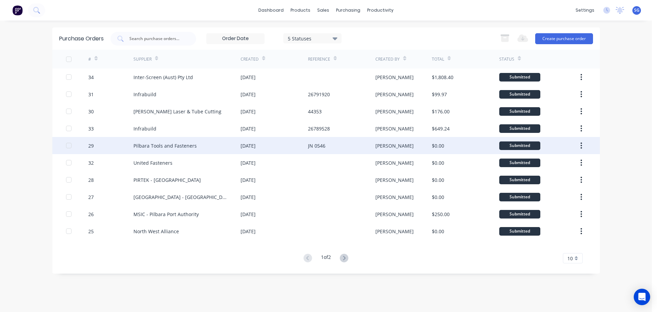
click at [340, 142] on div "JN 0546" at bounding box center [341, 145] width 67 height 17
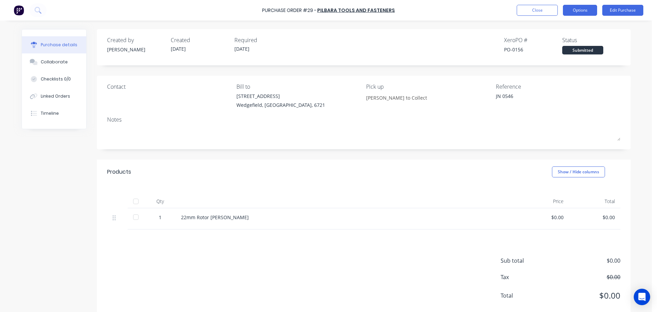
click at [596, 9] on button "Options" at bounding box center [580, 10] width 34 height 11
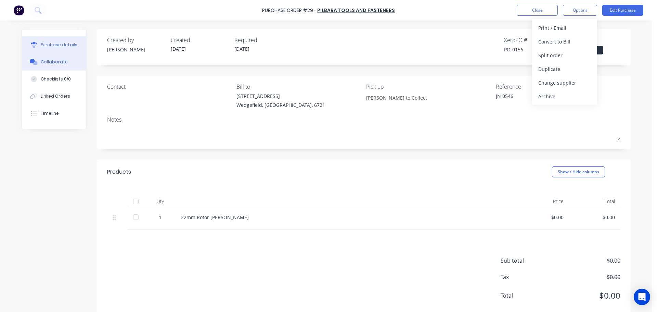
click at [54, 63] on div "Collaborate" at bounding box center [54, 62] width 27 height 6
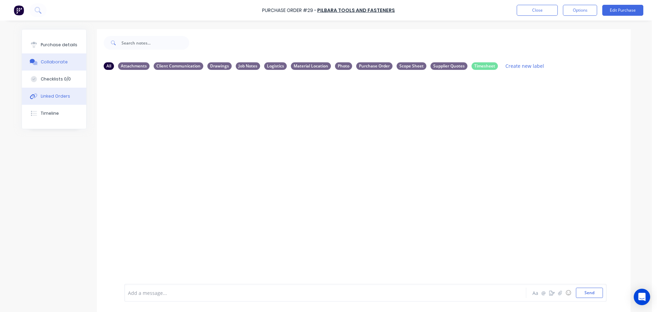
click at [62, 94] on div "Linked Orders" at bounding box center [55, 96] width 29 height 6
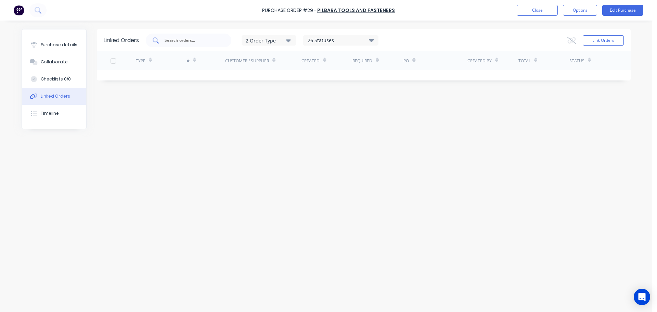
click at [188, 37] on input "text" at bounding box center [192, 40] width 57 height 7
click at [601, 38] on button "Link Orders" at bounding box center [602, 40] width 41 height 10
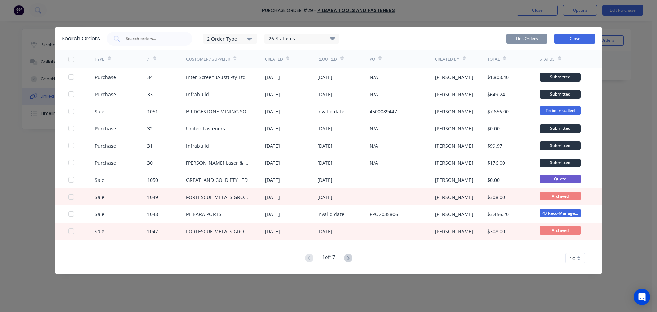
click at [573, 42] on button "Close" at bounding box center [574, 39] width 41 height 10
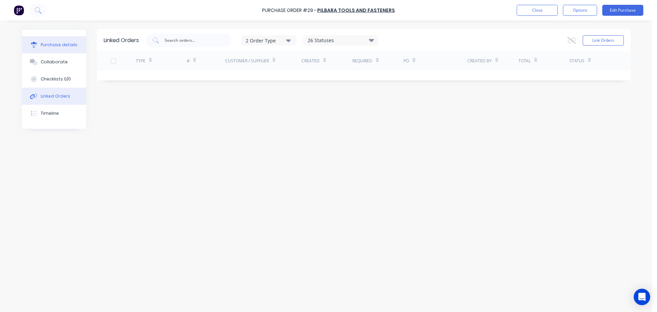
click at [51, 46] on div "Purchase details" at bounding box center [59, 45] width 37 height 6
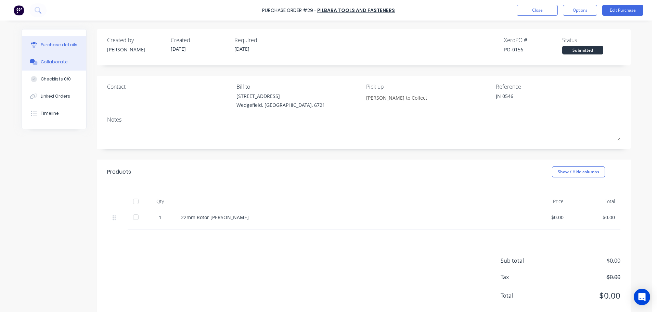
click at [62, 62] on div "Collaborate" at bounding box center [54, 62] width 27 height 6
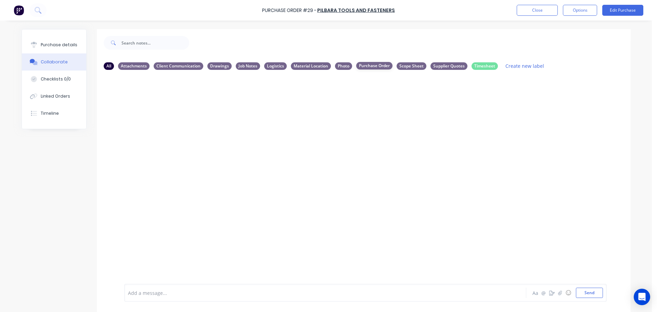
click at [371, 69] on div "Purchase Order" at bounding box center [374, 66] width 36 height 8
click at [370, 65] on div "Purchase Order" at bounding box center [374, 66] width 36 height 8
click at [56, 79] on div "Checklists 0/0" at bounding box center [56, 79] width 30 height 6
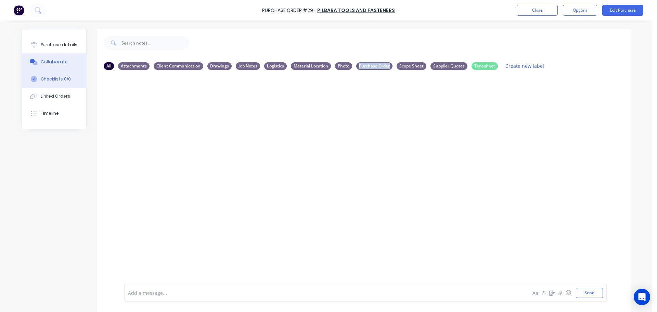
type textarea "x"
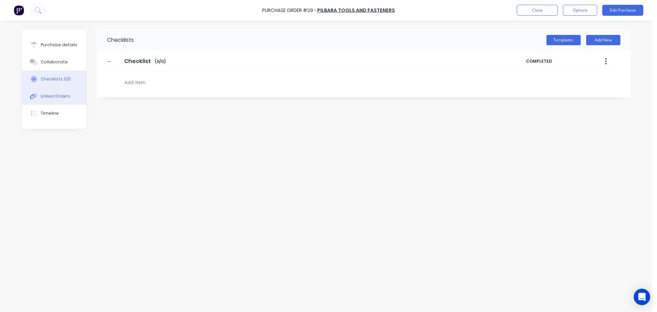
click at [42, 95] on div "Linked Orders" at bounding box center [55, 96] width 29 height 6
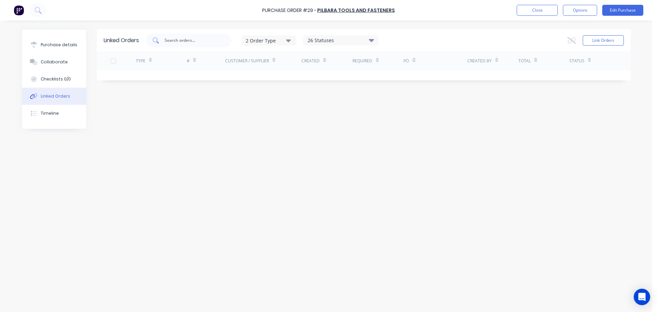
click at [172, 41] on input "text" at bounding box center [192, 40] width 57 height 7
type input "1051"
click at [603, 45] on button "Link Orders" at bounding box center [602, 40] width 41 height 10
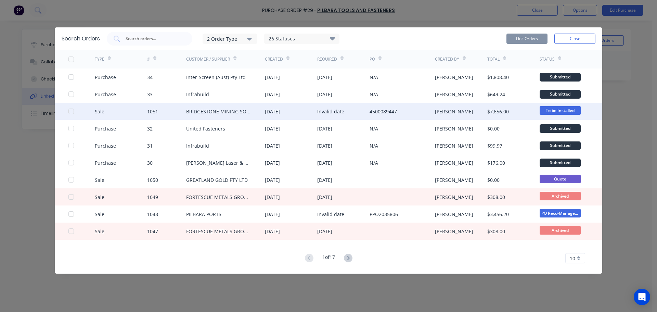
click at [123, 110] on div "Sale" at bounding box center [121, 111] width 52 height 17
click at [72, 111] on div at bounding box center [71, 111] width 14 height 14
click at [519, 39] on button "Link Orders" at bounding box center [526, 39] width 41 height 10
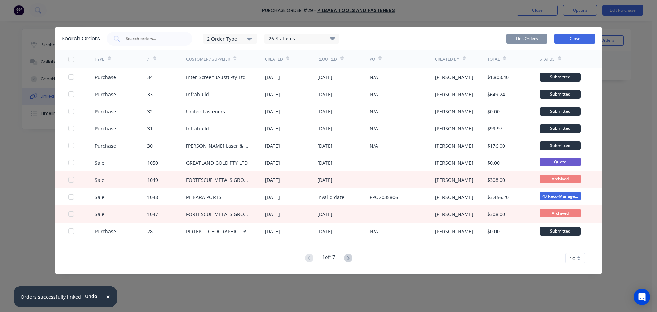
click at [595, 39] on button "Close" at bounding box center [574, 39] width 41 height 10
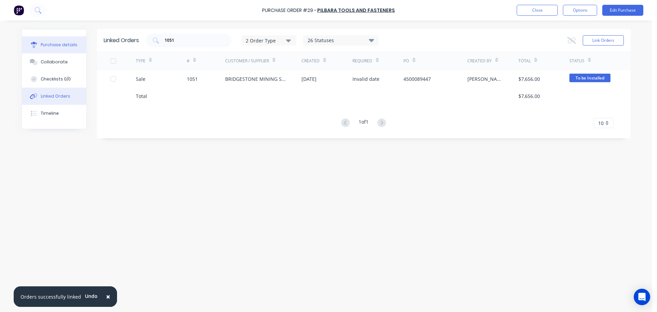
click at [57, 44] on div "Purchase details" at bounding box center [59, 45] width 37 height 6
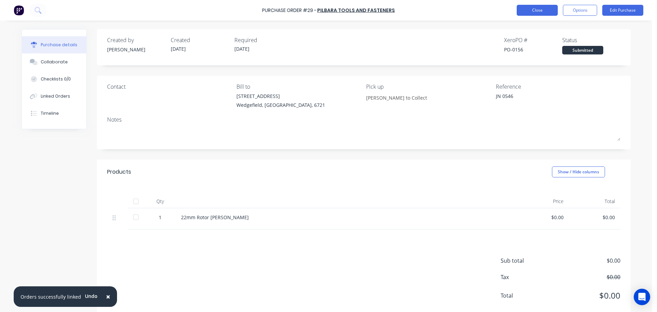
click at [530, 12] on button "Close" at bounding box center [536, 10] width 41 height 11
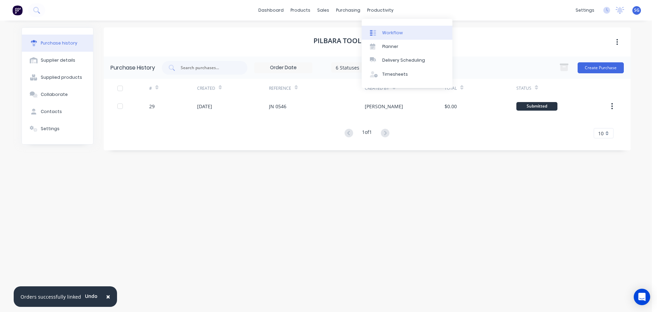
click at [384, 31] on div "Workflow" at bounding box center [392, 33] width 21 height 6
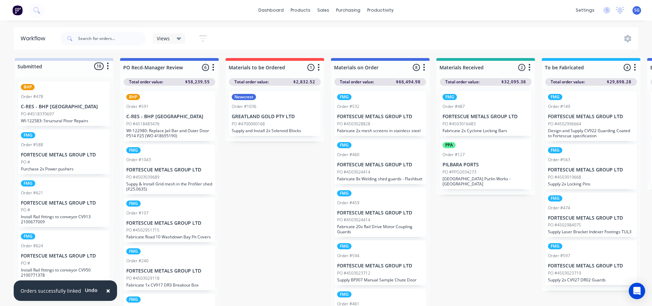
click at [378, 122] on div "PO #4503028828" at bounding box center [380, 124] width 86 height 6
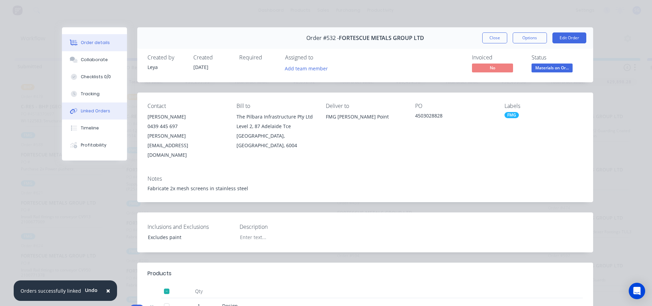
click at [82, 113] on div "Linked Orders" at bounding box center [95, 111] width 29 height 6
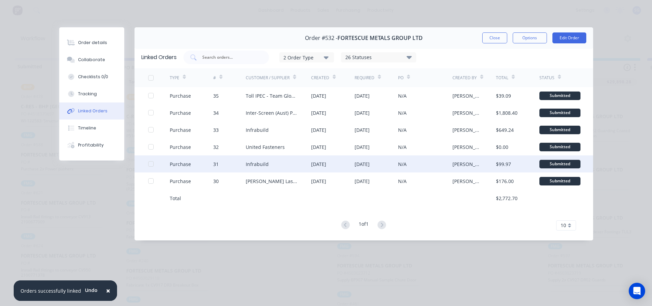
click at [258, 162] on div "Infrabuild" at bounding box center [257, 164] width 23 height 7
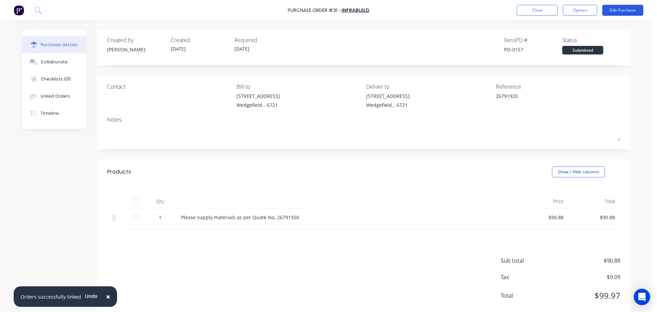
click at [621, 14] on button "Edit Purchase" at bounding box center [622, 10] width 41 height 11
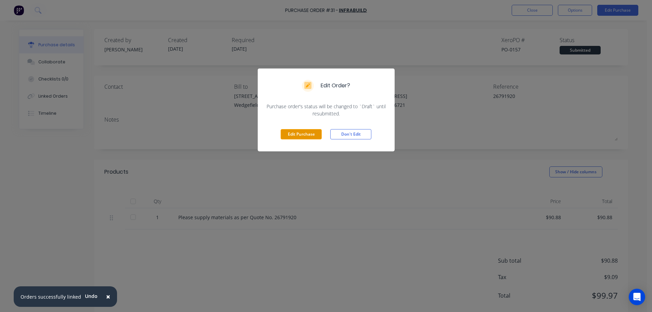
click at [305, 134] on button "Edit Purchase" at bounding box center [300, 134] width 41 height 10
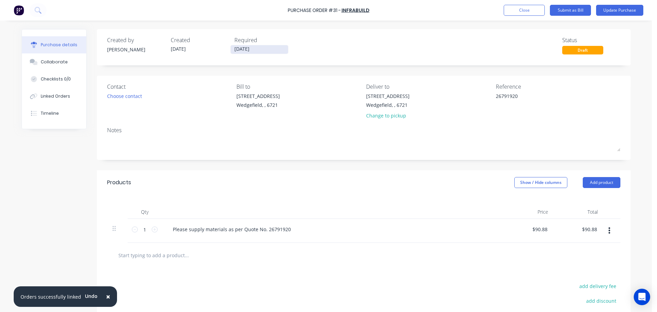
click at [258, 46] on input "05/09/25" at bounding box center [259, 49] width 57 height 9
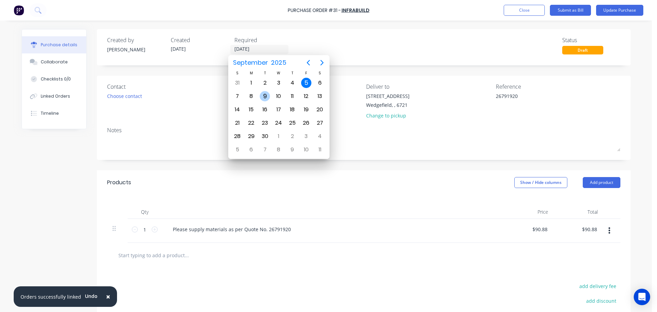
click at [262, 100] on div "9" at bounding box center [265, 96] width 10 height 10
type textarea "x"
type input "09/09/25"
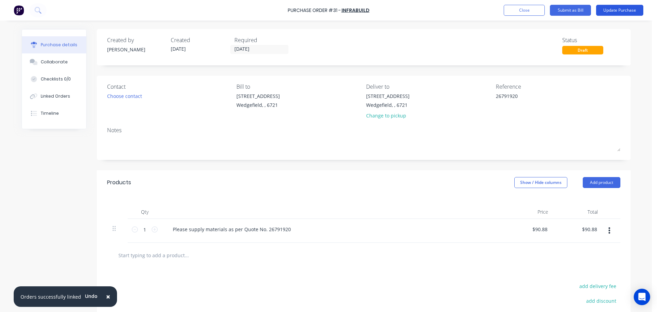
click at [623, 13] on button "Update Purchase" at bounding box center [619, 10] width 47 height 11
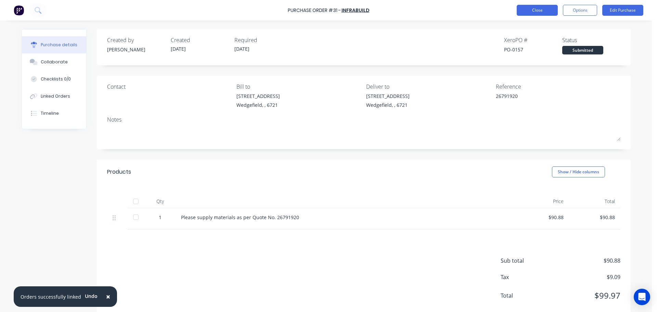
click at [527, 10] on button "Close" at bounding box center [536, 10] width 41 height 11
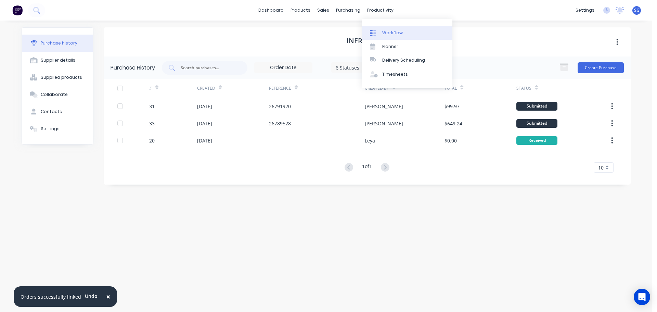
click at [392, 37] on link "Workflow" at bounding box center [406, 33] width 91 height 14
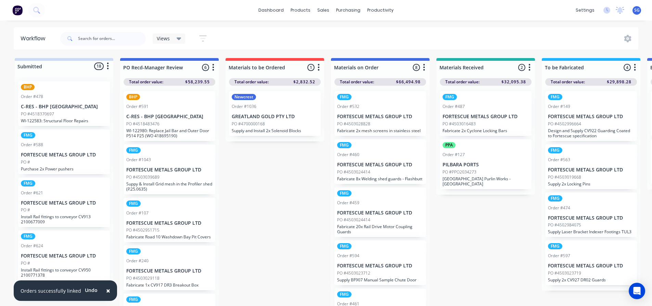
click at [376, 115] on p "FORTESCUE METALS GROUP LTD" at bounding box center [380, 117] width 86 height 6
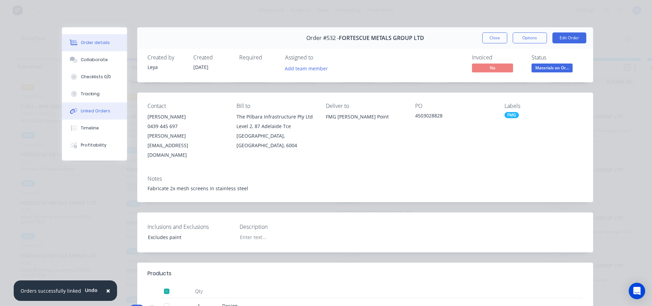
click at [97, 115] on button "Linked Orders" at bounding box center [94, 111] width 65 height 17
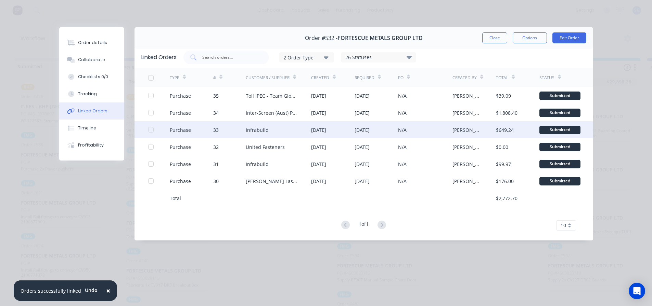
click at [265, 131] on div "Infrabuild" at bounding box center [257, 130] width 23 height 7
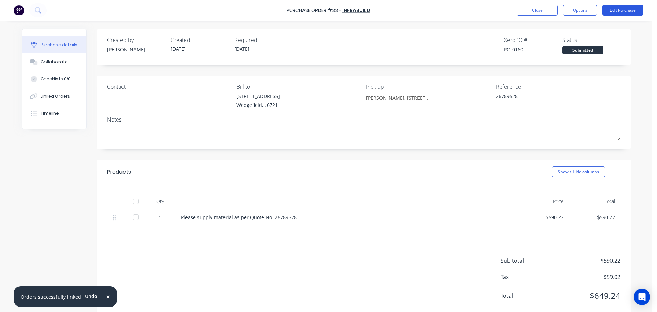
click at [619, 12] on button "Edit Purchase" at bounding box center [622, 10] width 41 height 11
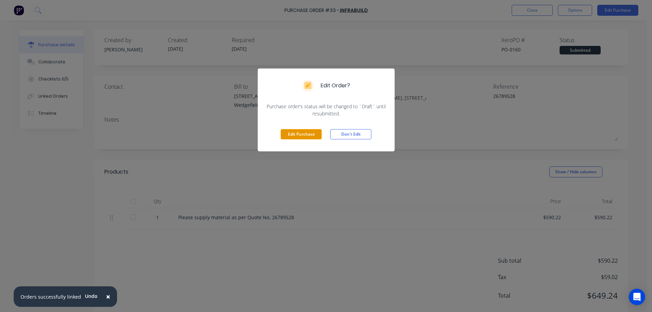
click at [297, 136] on button "Edit Purchase" at bounding box center [300, 134] width 41 height 10
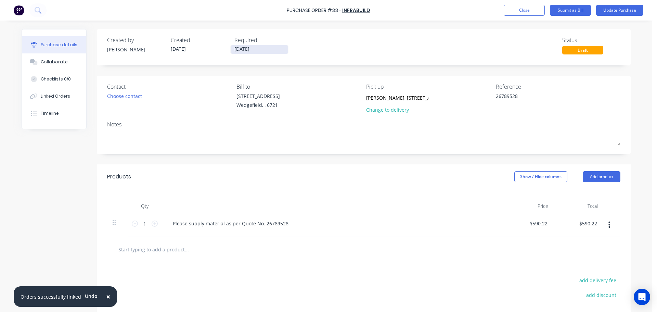
click at [269, 49] on input "09/09/25" at bounding box center [259, 49] width 57 height 9
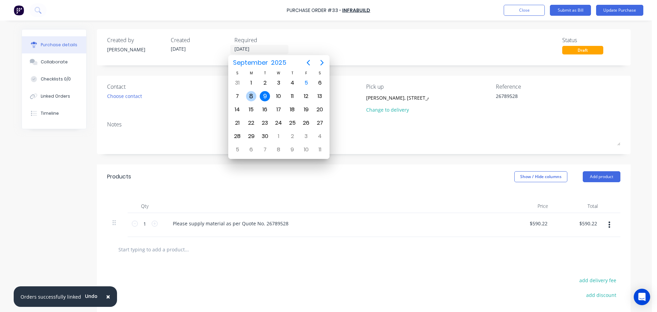
click at [248, 94] on div "8" at bounding box center [251, 96] width 10 height 10
type textarea "x"
type input "08/09/25"
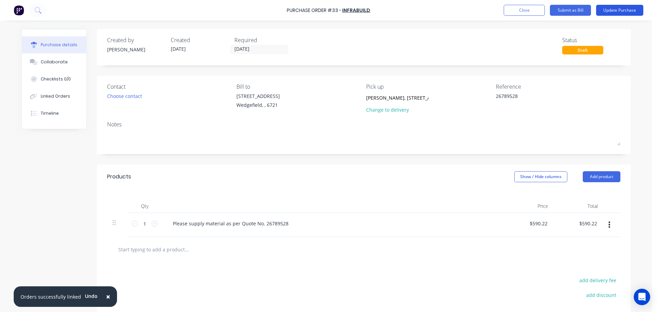
click at [609, 14] on button "Update Purchase" at bounding box center [619, 10] width 47 height 11
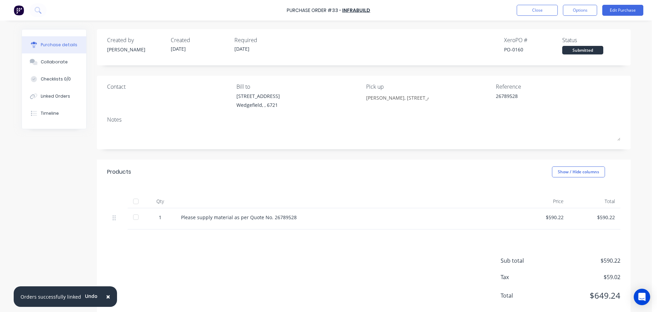
scroll to position [15, 0]
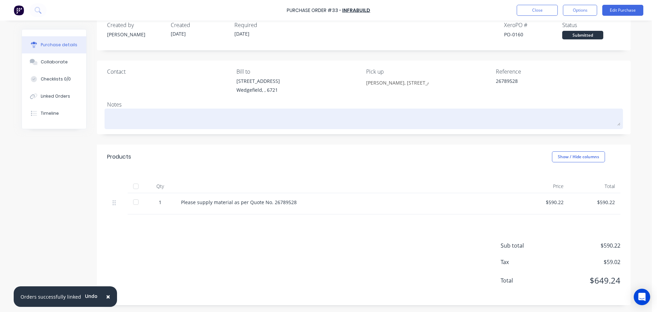
click at [130, 115] on textarea at bounding box center [363, 117] width 513 height 15
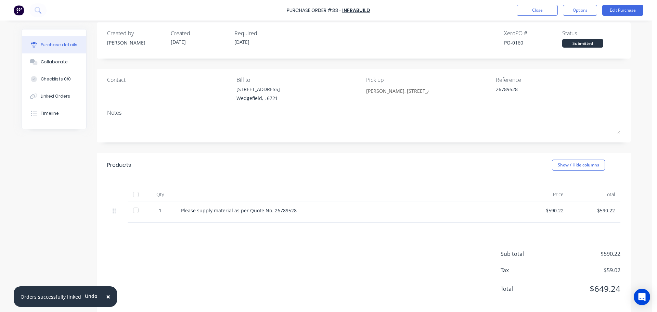
scroll to position [0, 0]
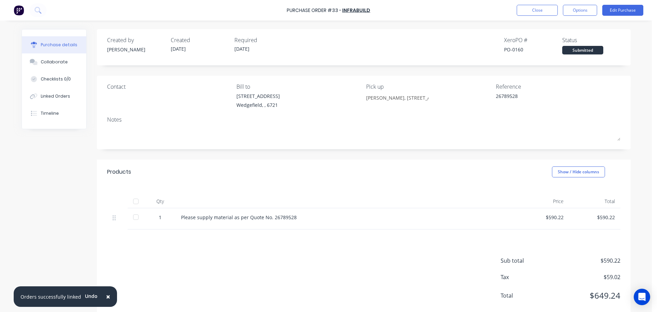
type textarea "x"
type textarea "D"
type textarea "x"
type textarea "Di"
type textarea "x"
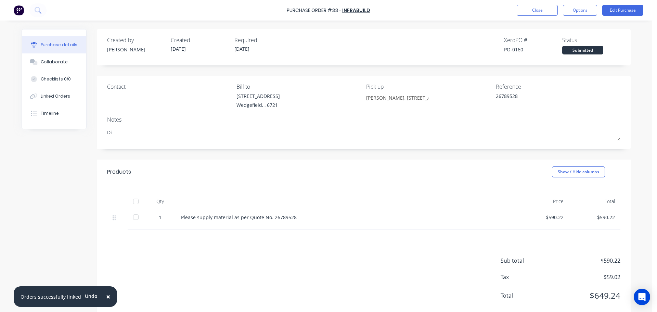
type textarea "Dio"
type textarea "x"
type textarea "Dion"
type textarea "x"
type textarea "Dionn"
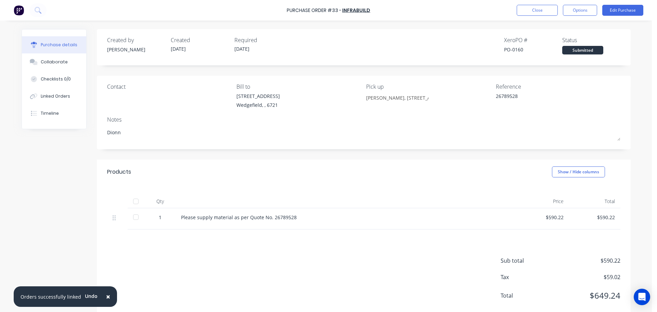
type textarea "x"
type textarea "Dionne"
type textarea "x"
type textarea "Dionne"
type textarea "x"
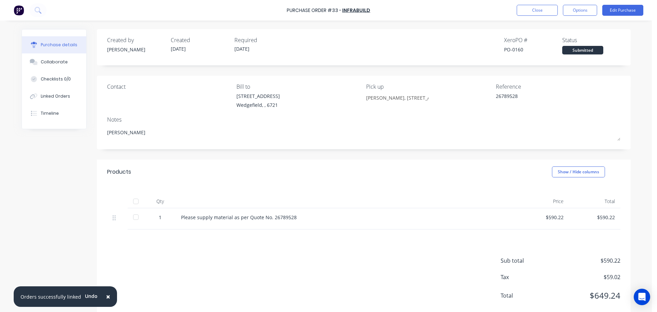
type textarea "Dionne c"
type textarea "x"
type textarea "Dionne cn"
type textarea "x"
type textarea "Dionne cno"
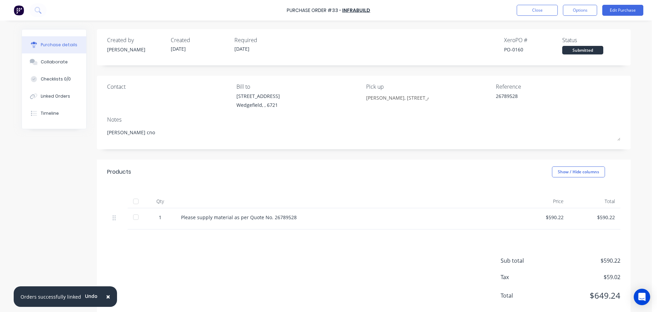
type textarea "x"
type textarea "Dionne cnof"
type textarea "x"
type textarea "Dionne cnofi"
type textarea "x"
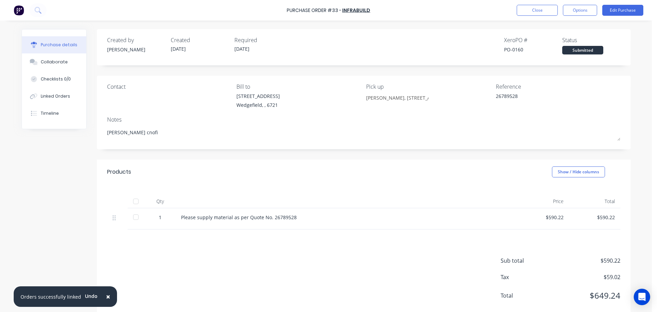
type textarea "Dionne cnofir"
type textarea "x"
type textarea "Dionne cnofi"
type textarea "x"
type textarea "Dionne cnof"
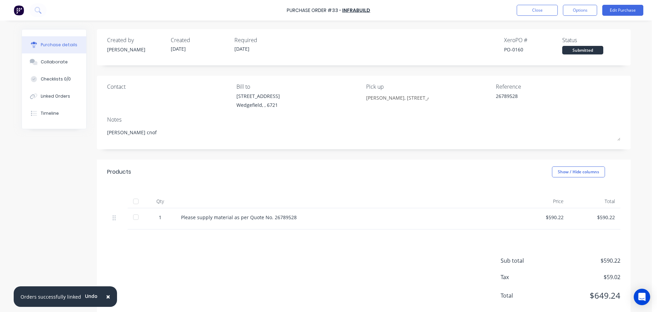
type textarea "x"
type textarea "Dionne cno"
type textarea "x"
type textarea "Dionne cn"
type textarea "x"
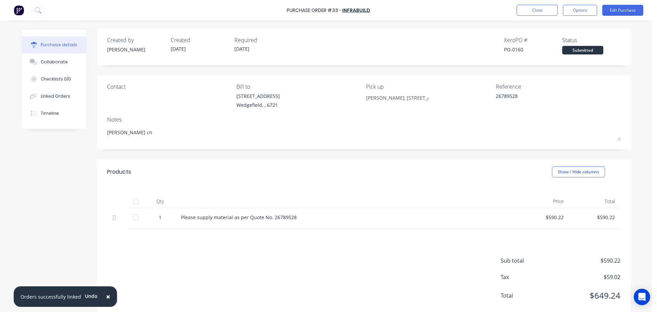
type textarea "Dionne c"
type textarea "x"
type textarea "Dionne co"
type textarea "x"
type textarea "Dionne con"
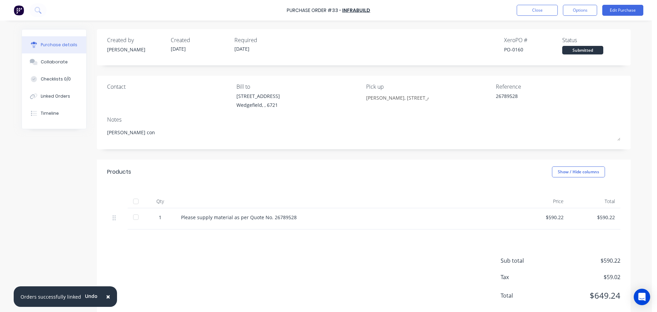
type textarea "x"
type textarea "Dionne conf"
type textarea "x"
type textarea "Dionne confi"
type textarea "x"
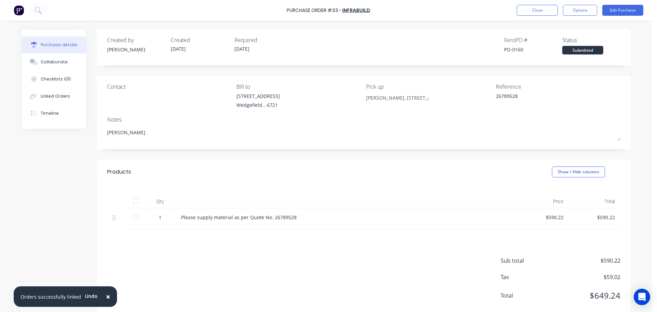
type textarea "Dionne confir"
type textarea "x"
type textarea "Dionne confirm"
type textarea "x"
type textarea "Dionne confirme"
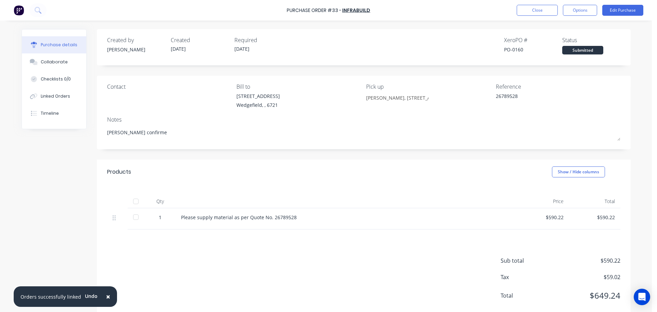
type textarea "x"
type textarea "Dionne confirmed"
type textarea "x"
type textarea "Dionne confirmed"
type textarea "x"
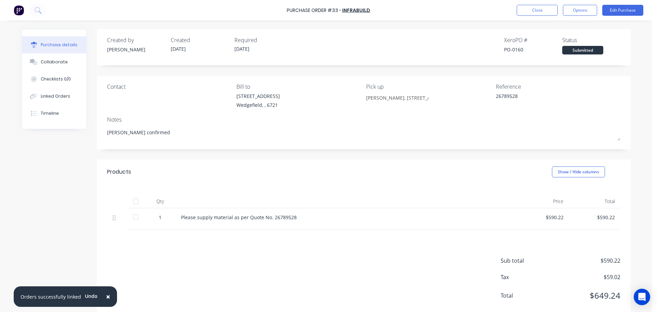
type textarea "Dionne confirmed w"
type textarea "x"
drag, startPoint x: 274, startPoint y: 132, endPoint x: 61, endPoint y: 143, distance: 214.0
click at [61, 143] on div "Created by Sarah Created 05/09/25 Required 08/09/25 Xero PO # PO-0160 Status Su…" at bounding box center [326, 174] width 609 height 291
click at [624, 10] on button "Edit Purchase" at bounding box center [622, 10] width 41 height 11
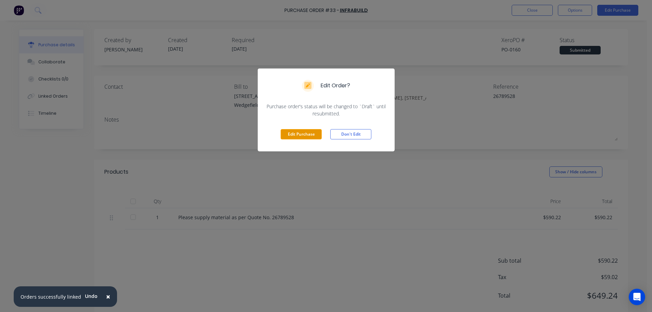
click at [292, 135] on button "Edit Purchase" at bounding box center [300, 134] width 41 height 10
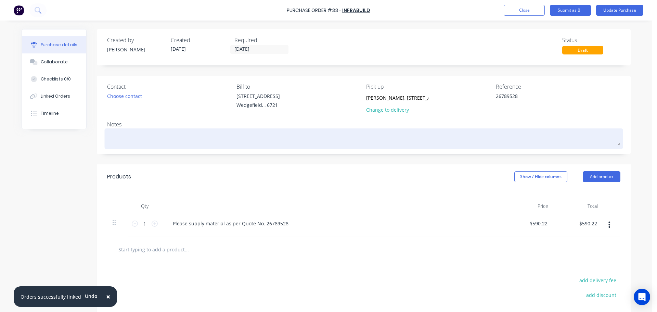
click at [137, 133] on textarea at bounding box center [363, 137] width 513 height 15
paste textarea "Dionne confirmed will be delivered to Simmonds on Monday 08/09"
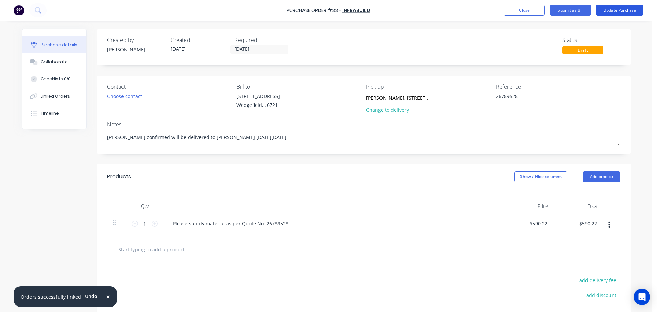
click at [613, 12] on button "Update Purchase" at bounding box center [619, 10] width 47 height 11
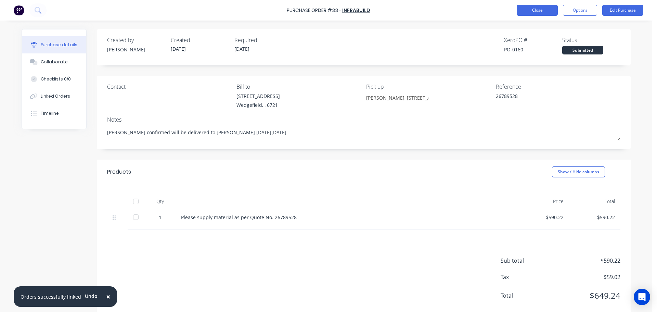
click at [530, 12] on button "Close" at bounding box center [536, 10] width 41 height 11
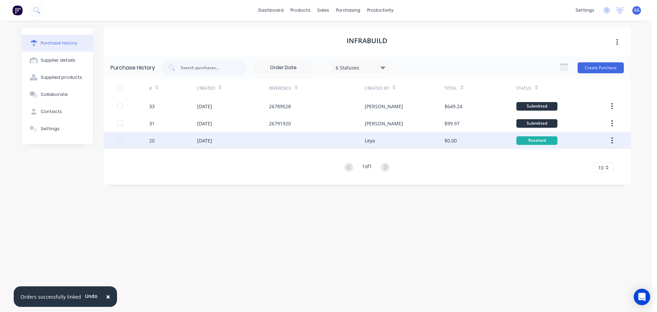
click at [253, 145] on div "13 Aug 2025" at bounding box center [233, 140] width 72 height 17
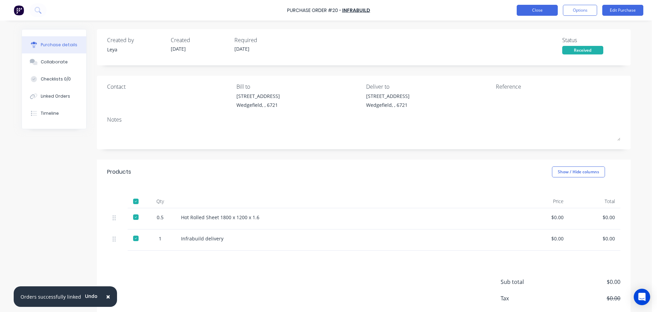
click at [551, 11] on button "Close" at bounding box center [536, 10] width 41 height 11
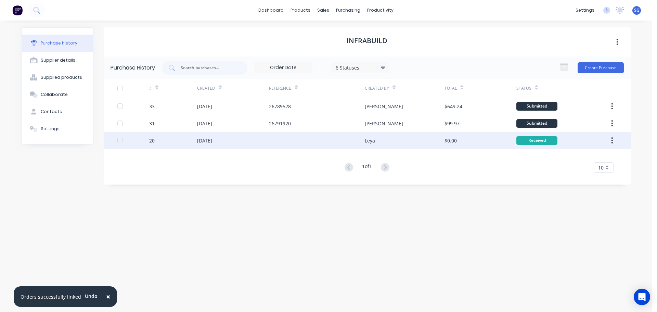
click at [610, 143] on button "button" at bounding box center [612, 140] width 16 height 12
click at [584, 158] on div "Archive" at bounding box center [587, 158] width 53 height 10
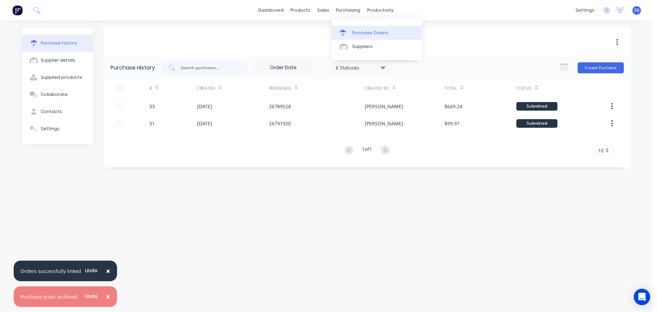
click at [354, 34] on div "Purchase Orders" at bounding box center [370, 33] width 36 height 6
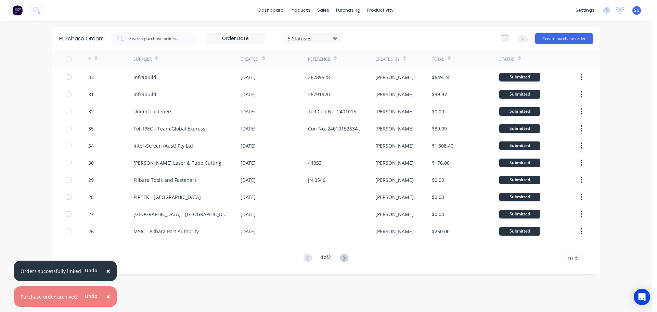
click at [107, 271] on button "×" at bounding box center [108, 270] width 18 height 16
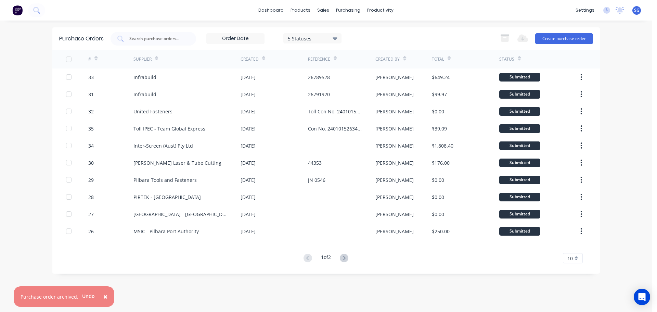
click at [104, 295] on span "×" at bounding box center [105, 296] width 4 height 10
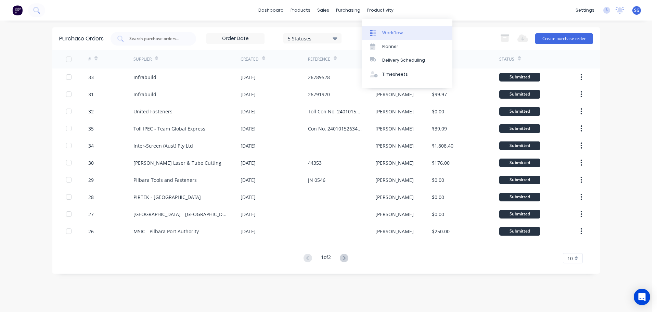
click at [403, 28] on link "Workflow" at bounding box center [406, 33] width 91 height 14
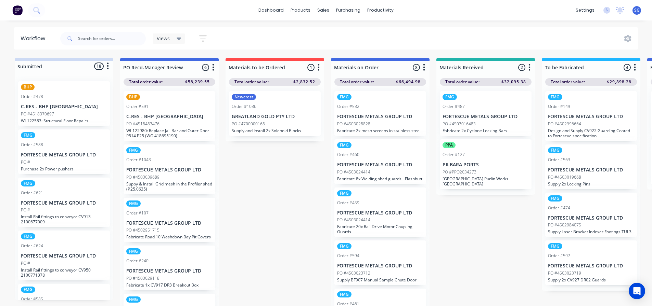
click at [278, 124] on div "PO #4700000168" at bounding box center [275, 124] width 86 height 6
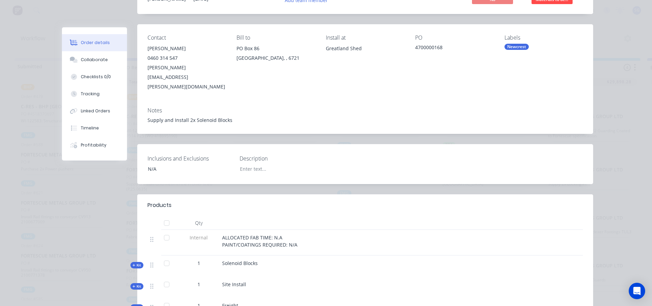
scroll to position [35, 0]
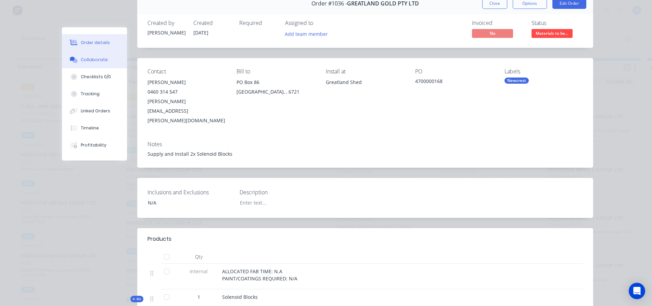
click at [85, 58] on div "Collaborate" at bounding box center [94, 60] width 27 height 6
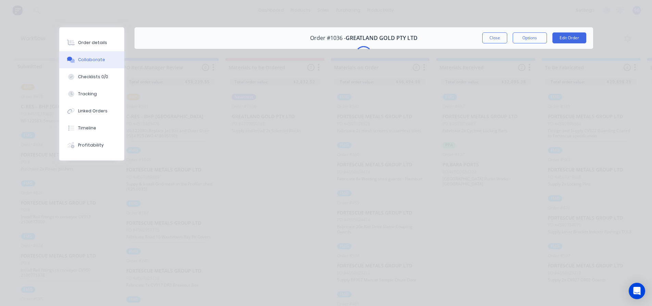
scroll to position [0, 0]
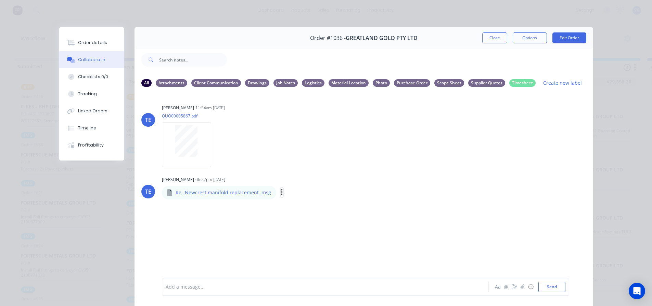
click at [281, 195] on icon "button" at bounding box center [282, 193] width 2 height 8
click at [310, 209] on button "Download" at bounding box center [326, 210] width 77 height 15
drag, startPoint x: 94, startPoint y: 40, endPoint x: 98, endPoint y: 42, distance: 4.8
click at [95, 40] on div "Order details" at bounding box center [92, 43] width 29 height 6
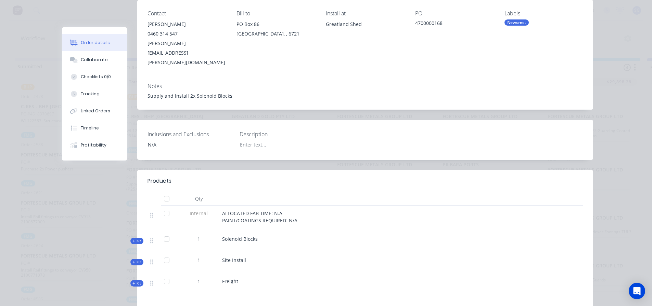
scroll to position [137, 0]
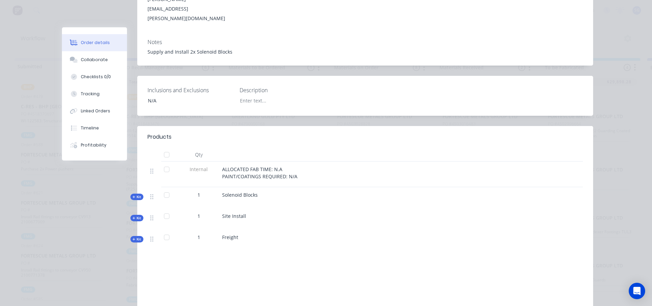
click at [137, 195] on span "Kit" at bounding box center [136, 197] width 9 height 5
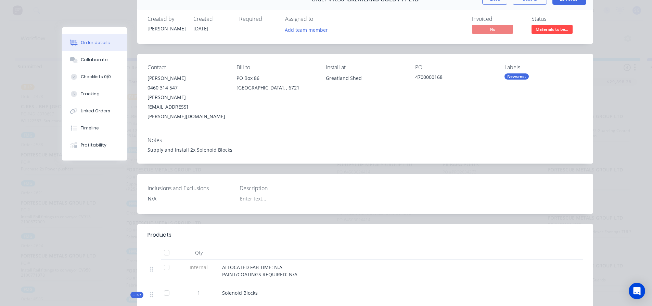
scroll to position [0, 0]
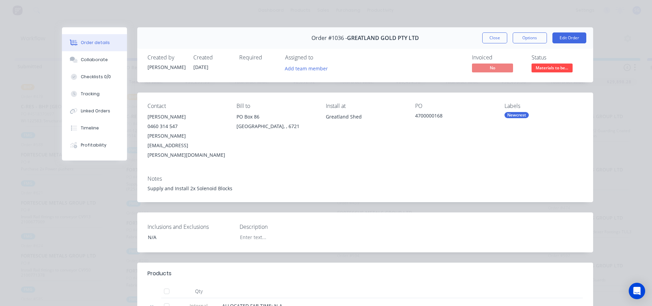
click at [493, 38] on button "Close" at bounding box center [494, 37] width 25 height 11
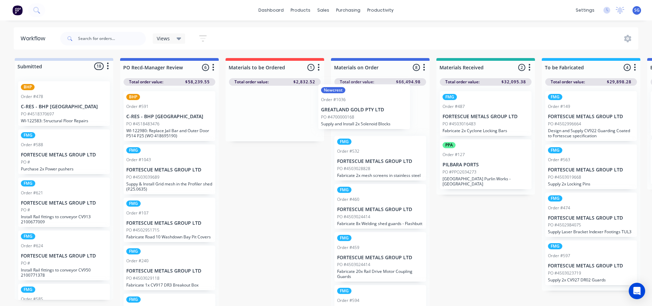
drag, startPoint x: 272, startPoint y: 117, endPoint x: 364, endPoint y: 110, distance: 92.6
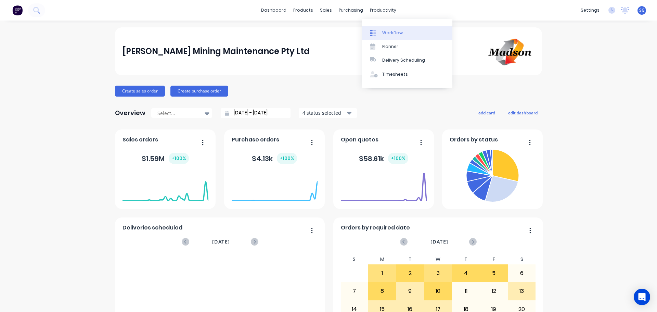
click at [390, 32] on div "Workflow" at bounding box center [392, 33] width 21 height 6
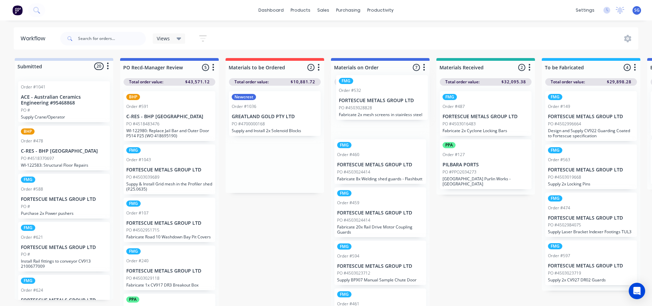
drag, startPoint x: 274, startPoint y: 109, endPoint x: 383, endPoint y: 93, distance: 109.9
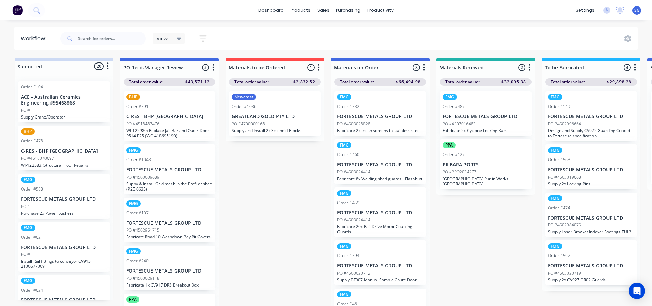
click at [369, 116] on p "FORTESCUE METALS GROUP LTD" at bounding box center [380, 117] width 86 height 6
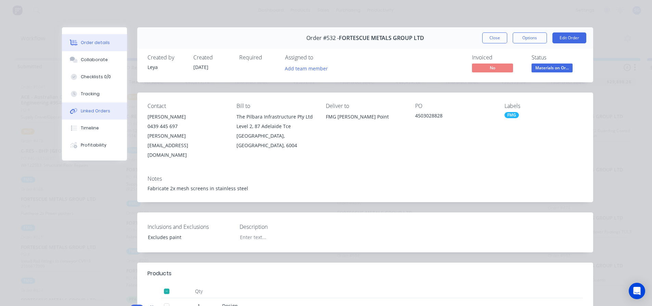
click at [81, 113] on div "Linked Orders" at bounding box center [95, 111] width 29 height 6
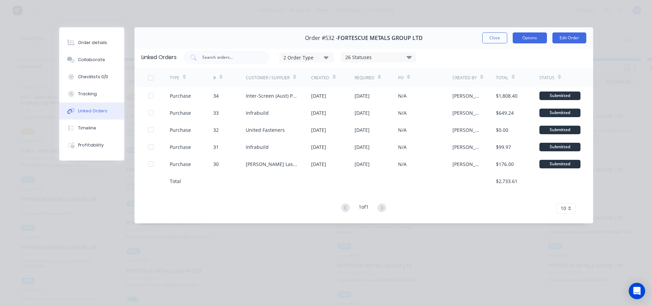
click at [532, 43] on button "Options" at bounding box center [529, 37] width 34 height 11
click at [496, 39] on button "Close" at bounding box center [494, 37] width 25 height 11
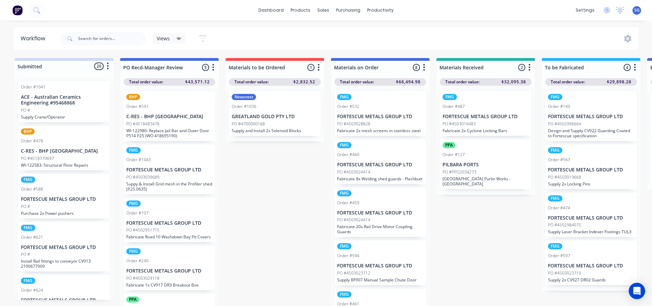
click at [367, 114] on p "FORTESCUE METALS GROUP LTD" at bounding box center [380, 117] width 86 height 6
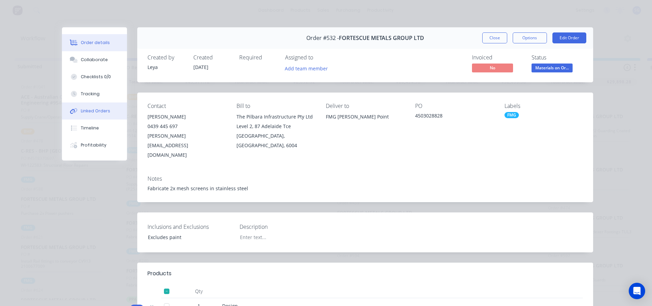
click at [87, 109] on div "Linked Orders" at bounding box center [95, 111] width 29 height 6
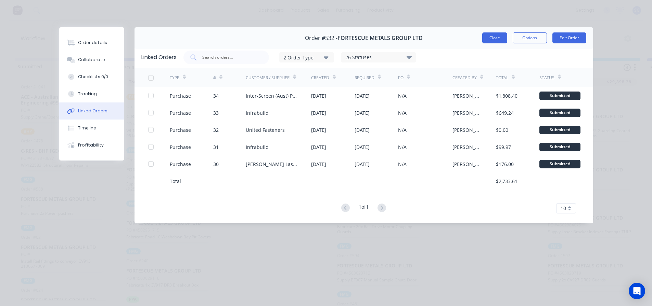
click at [487, 38] on button "Close" at bounding box center [494, 37] width 25 height 11
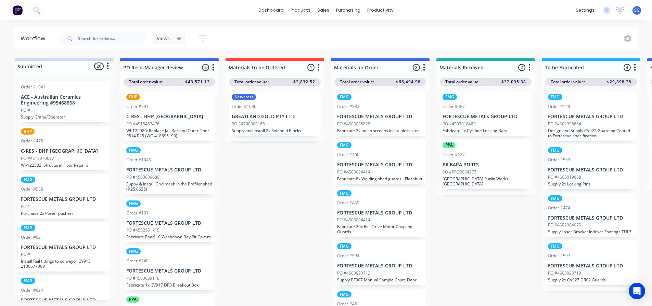
click at [372, 119] on p "FORTESCUE METALS GROUP LTD" at bounding box center [380, 117] width 86 height 6
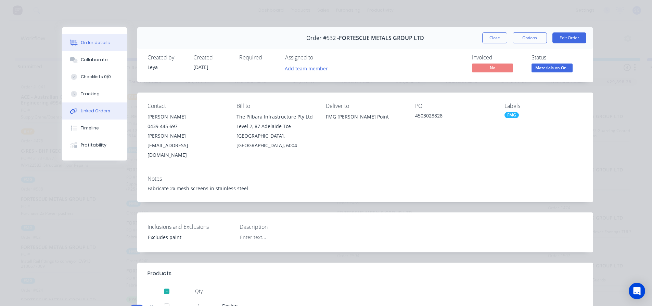
click at [91, 114] on div "Linked Orders" at bounding box center [95, 111] width 29 height 6
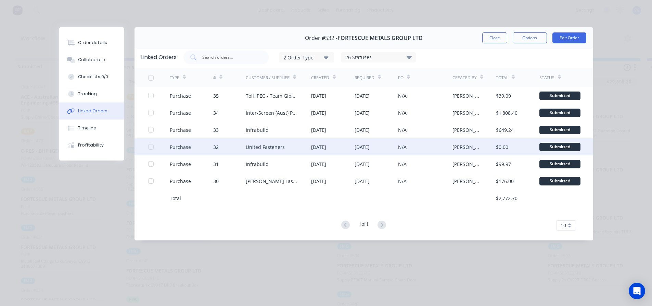
click at [369, 148] on div "[DATE]" at bounding box center [361, 147] width 15 height 7
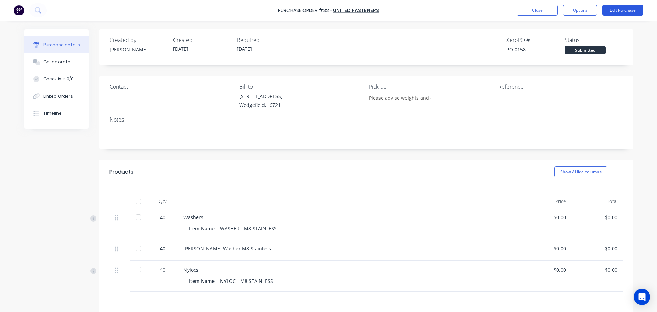
click at [617, 13] on button "Edit Purchase" at bounding box center [622, 10] width 41 height 11
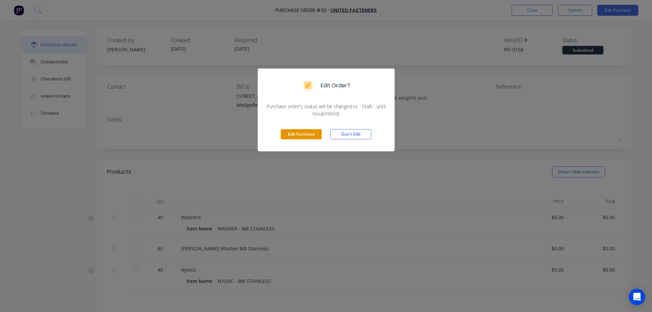
click at [299, 134] on button "Edit Purchase" at bounding box center [300, 134] width 41 height 10
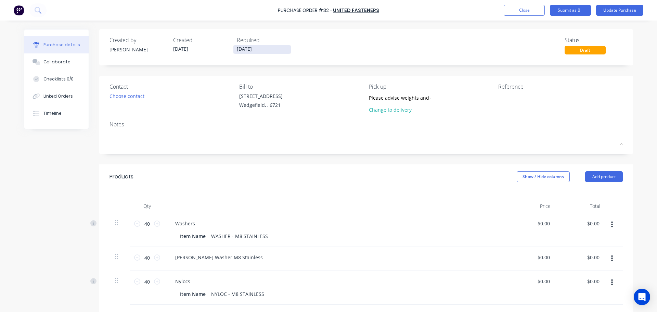
click at [253, 51] on input "[DATE]" at bounding box center [261, 49] width 57 height 9
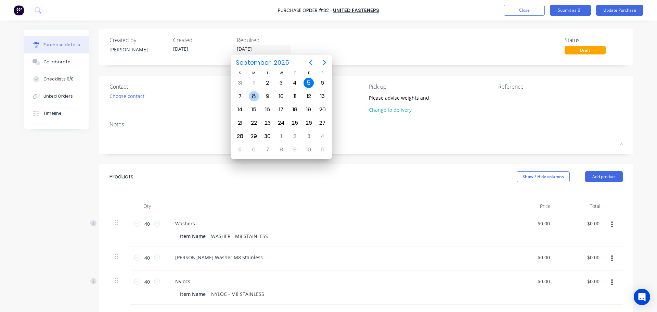
click at [252, 96] on div "8" at bounding box center [254, 96] width 10 height 10
type input "[DATE]"
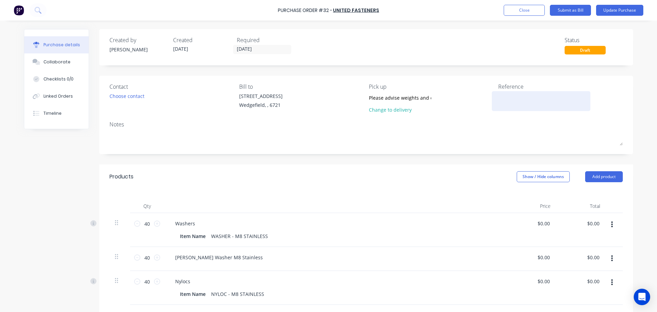
click at [510, 97] on textarea at bounding box center [541, 99] width 86 height 15
paste textarea "2401015263481"
type textarea "Toll Con No. 2401015263481"
type textarea "x"
type textarea "Toll Con No. 2401015263481"
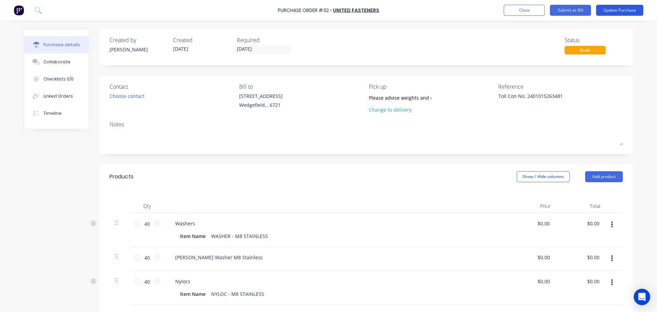
click at [622, 12] on button "Update Purchase" at bounding box center [619, 10] width 47 height 11
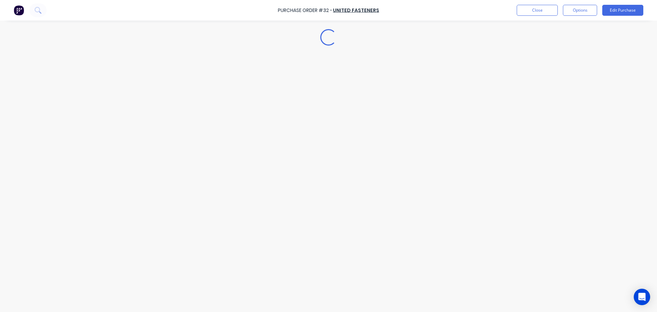
type textarea "x"
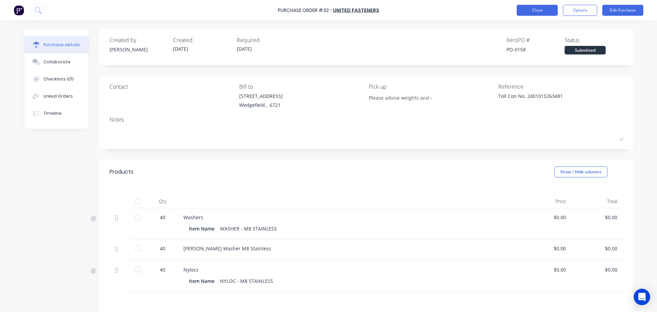
click at [531, 12] on button "Close" at bounding box center [536, 10] width 41 height 11
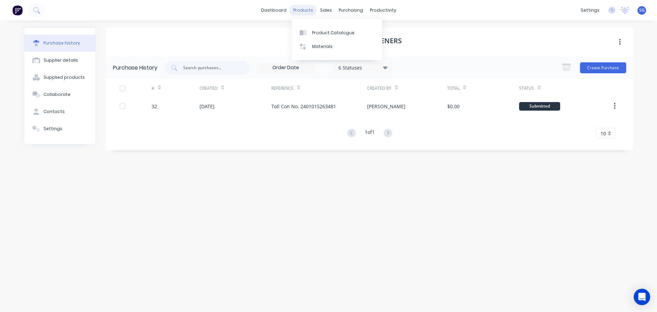
click at [313, 11] on div "products" at bounding box center [303, 10] width 27 height 10
click at [487, 38] on div "United Fasteners" at bounding box center [369, 41] width 527 height 29
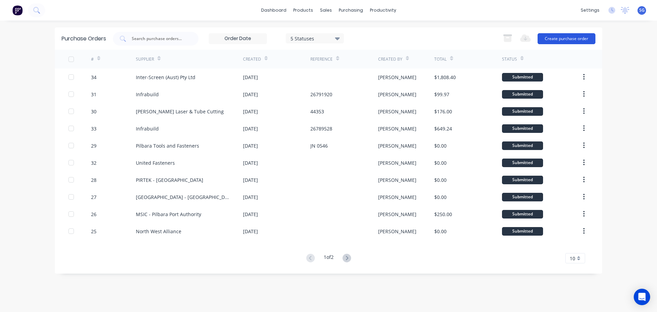
click at [553, 42] on button "Create purchase order" at bounding box center [566, 38] width 58 height 11
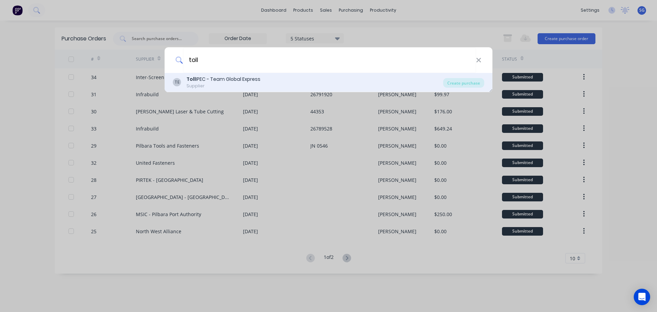
type input "toll"
click at [286, 83] on div "TE Toll IPEC - Team Global Express Supplier" at bounding box center [308, 82] width 270 height 13
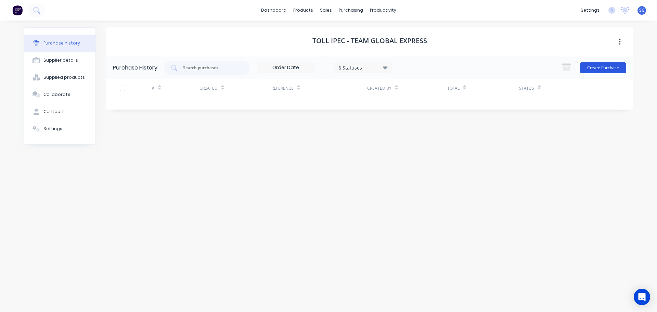
click at [604, 67] on button "Create Purchase" at bounding box center [603, 67] width 46 height 11
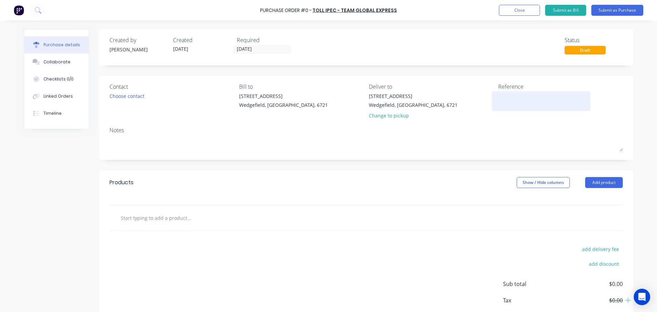
click at [514, 101] on textarea at bounding box center [541, 99] width 86 height 15
type textarea "x"
type textarea "C"
type textarea "x"
type textarea "Co"
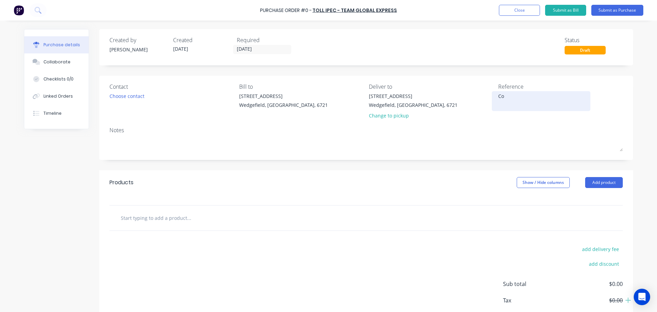
type textarea "x"
type textarea "Con"
type textarea "x"
type textarea "Con"
type textarea "x"
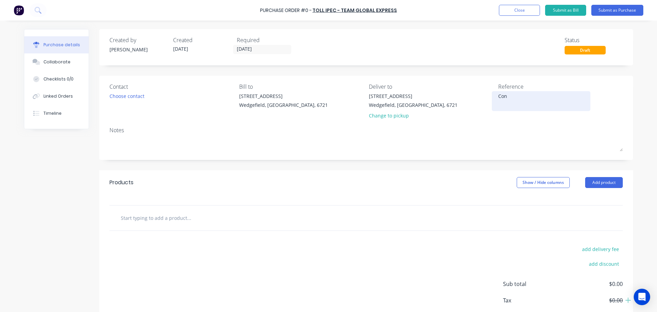
type textarea "Con N"
type textarea "x"
type textarea "Con No"
type textarea "x"
type textarea "Con No."
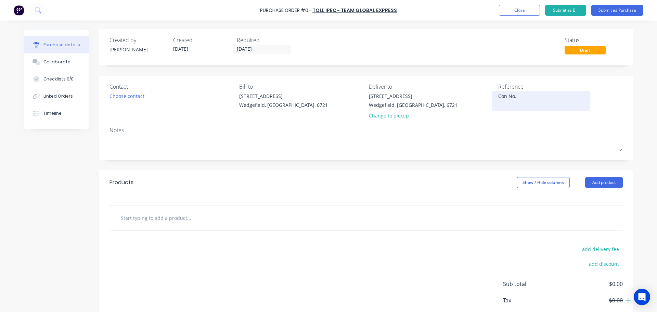
type textarea "x"
paste textarea "2401015263481"
type textarea "Con No. 2401015263481"
type textarea "x"
type textarea "Con No. 2401015263481"
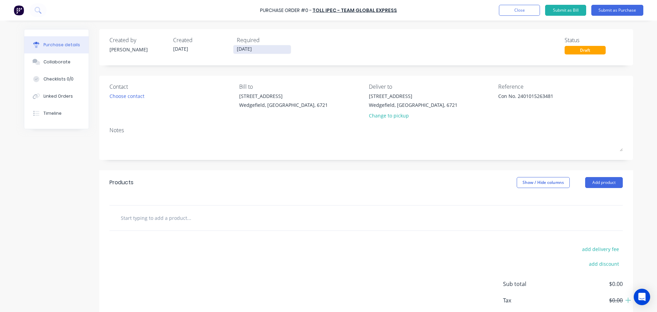
type textarea "x"
type textarea "Con No. 2401015263481"
click at [258, 49] on input "[DATE]" at bounding box center [261, 49] width 57 height 9
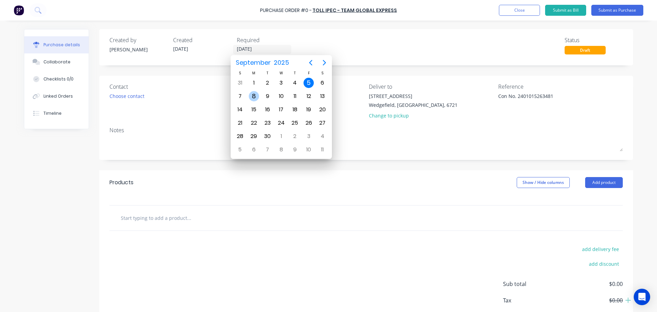
click at [252, 98] on div "8" at bounding box center [254, 96] width 10 height 10
type textarea "x"
type input "[DATE]"
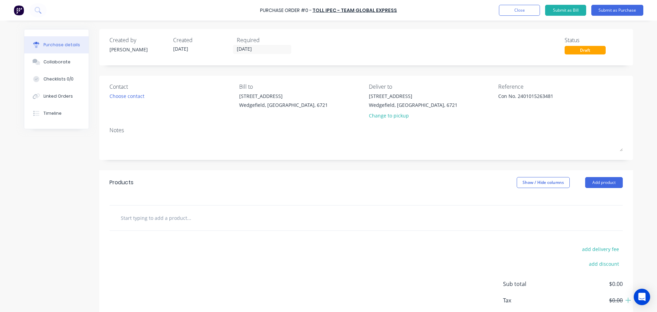
click at [144, 220] on input "text" at bounding box center [188, 218] width 137 height 14
type textarea "x"
type input "F"
type textarea "x"
type input "Fr"
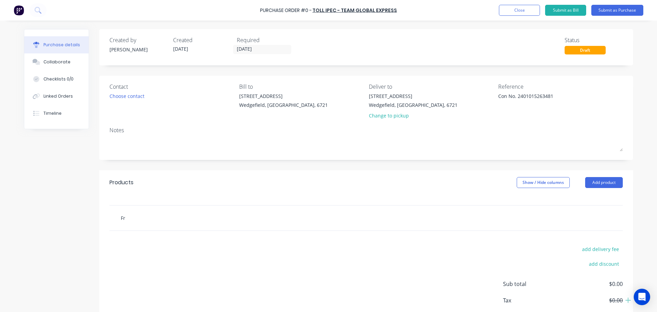
type textarea "x"
type input "Fre"
type textarea "x"
type input "Frei"
type textarea "x"
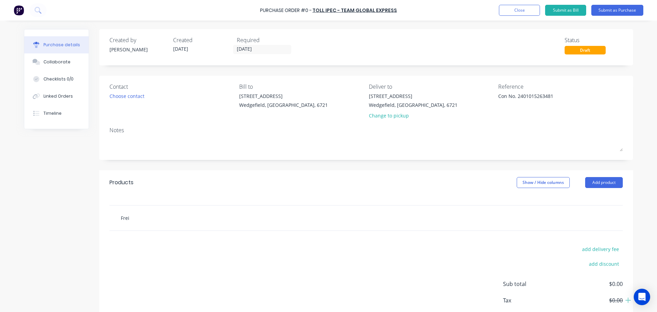
type input "Freig"
type textarea "x"
type input "Freigh"
type textarea "x"
type input "Freight"
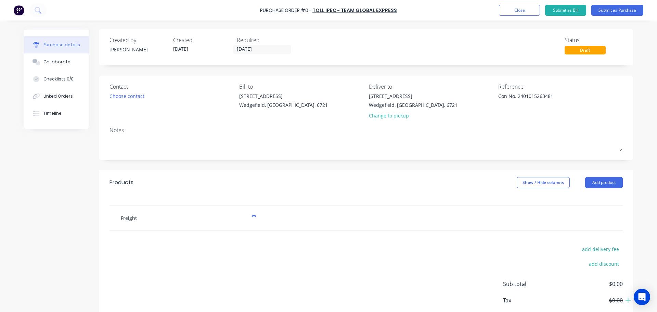
type textarea "x"
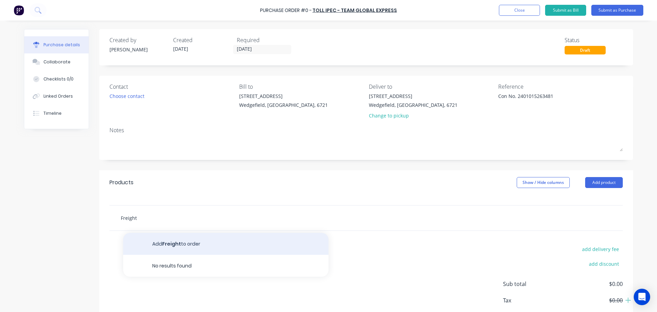
type input "Freight"
click at [160, 241] on button "Add Freight to order" at bounding box center [225, 244] width 205 height 22
type textarea "x"
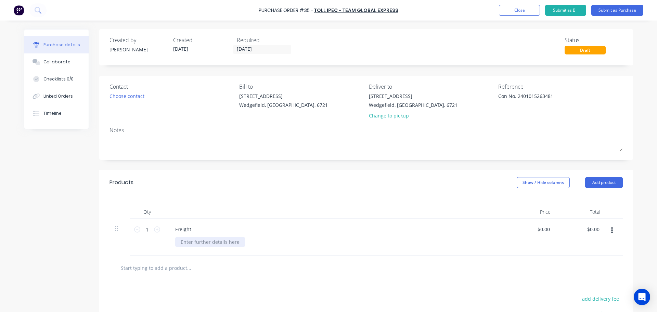
type textarea "x"
click at [186, 242] on div at bounding box center [210, 242] width 70 height 10
type textarea "x"
type input "0.0000"
type textarea "x"
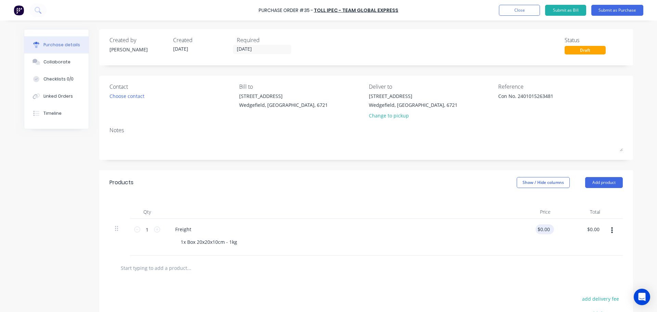
type input "0"
type textarea "x"
type input "$0.00"
click at [549, 231] on div "$0.00 $0.00" at bounding box center [544, 229] width 18 height 10
type textarea "x"
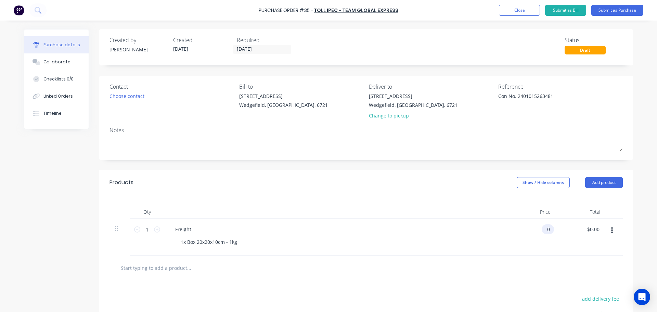
drag, startPoint x: 548, startPoint y: 229, endPoint x: 542, endPoint y: 229, distance: 6.5
click at [542, 229] on input "0" at bounding box center [546, 229] width 10 height 10
type input "35.54"
type textarea "x"
type input "$35.54"
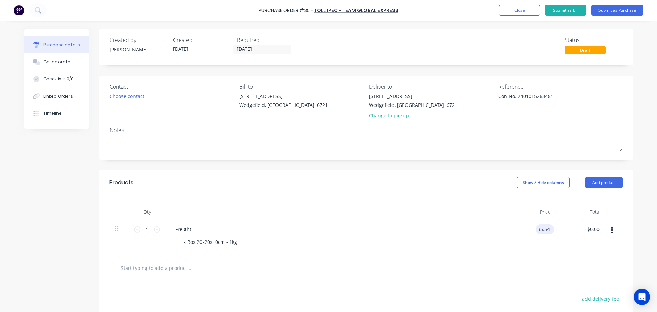
type input "35.54"
type textarea "x"
type input "$35.54"
click at [183, 232] on div "Freight" at bounding box center [183, 229] width 27 height 10
click at [187, 229] on div "Freight" at bounding box center [183, 229] width 27 height 10
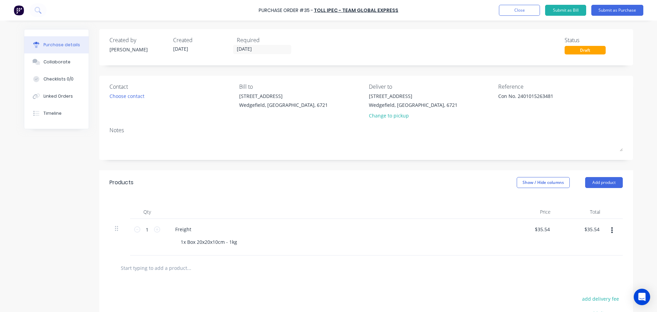
click at [240, 249] on div "Freight 1x Box 20x20x10cm - 1kg" at bounding box center [335, 237] width 342 height 37
click at [237, 245] on div "1x Box 20x20x10cm - 1kg" at bounding box center [208, 242] width 67 height 10
type textarea "x"
type input "35.5400"
type textarea "x"
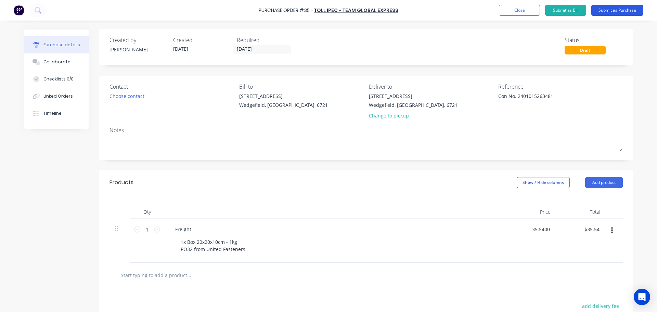
type input "$35.54"
click at [609, 8] on button "Submit as Purchase" at bounding box center [617, 10] width 52 height 11
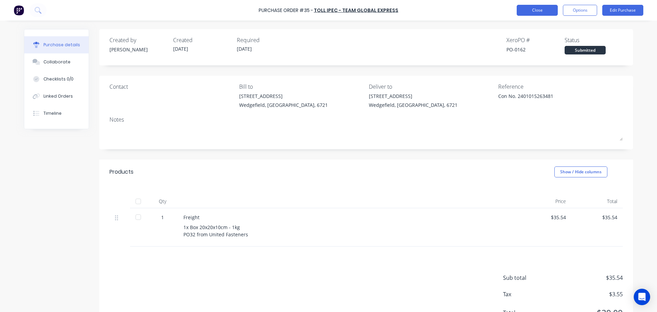
click at [538, 12] on button "Close" at bounding box center [536, 10] width 41 height 11
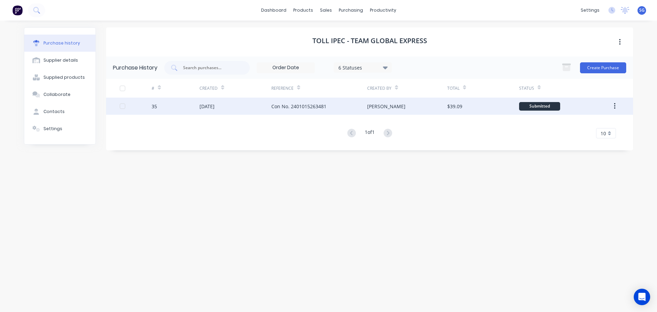
click at [278, 110] on div "Con No. 2401015263481" at bounding box center [319, 105] width 96 height 17
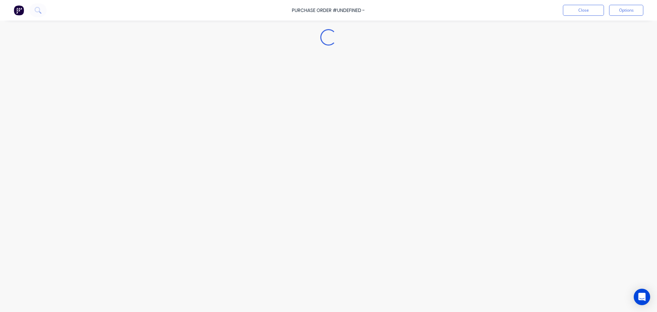
type textarea "x"
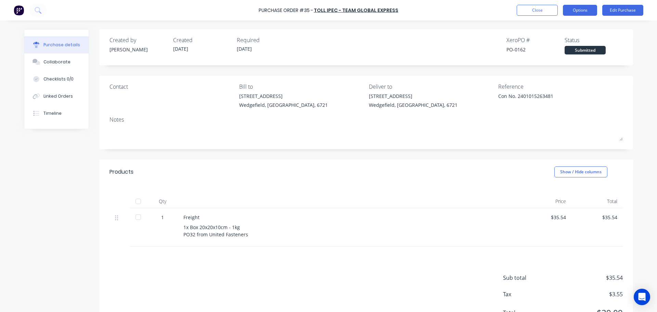
click at [573, 12] on button "Options" at bounding box center [580, 10] width 34 height 11
click at [62, 94] on div "Linked Orders" at bounding box center [57, 96] width 29 height 6
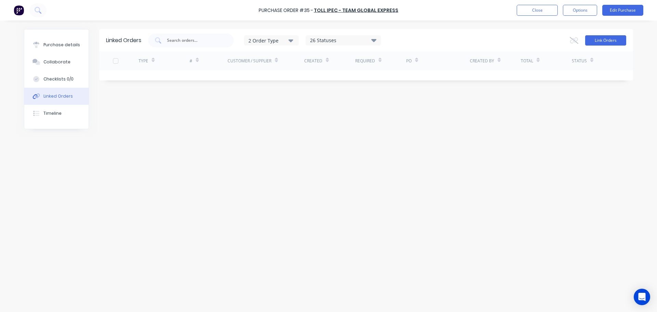
click at [600, 39] on button "Link Orders" at bounding box center [605, 40] width 41 height 10
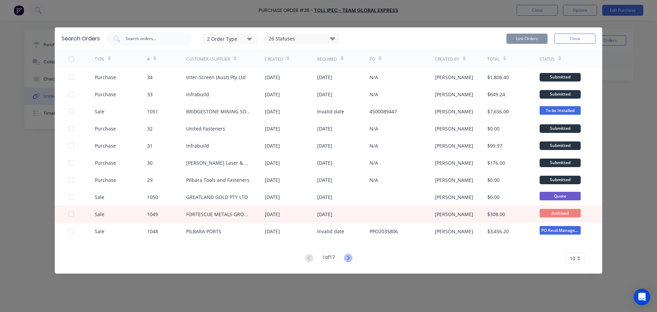
click at [352, 260] on icon at bounding box center [348, 257] width 9 height 9
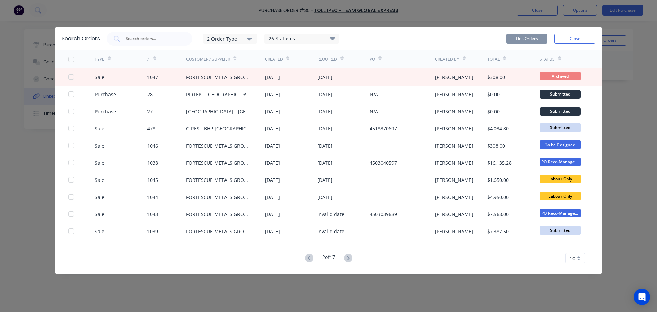
click at [352, 260] on icon at bounding box center [348, 257] width 9 height 9
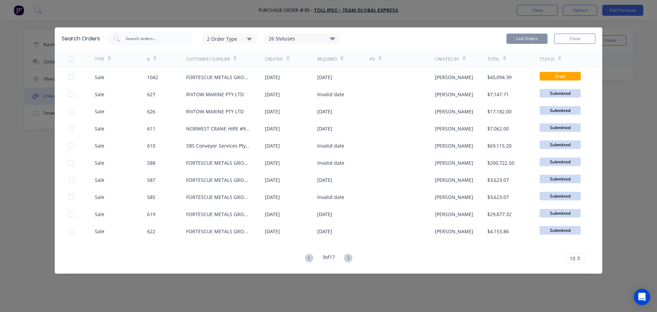
click at [352, 260] on icon at bounding box center [348, 257] width 9 height 9
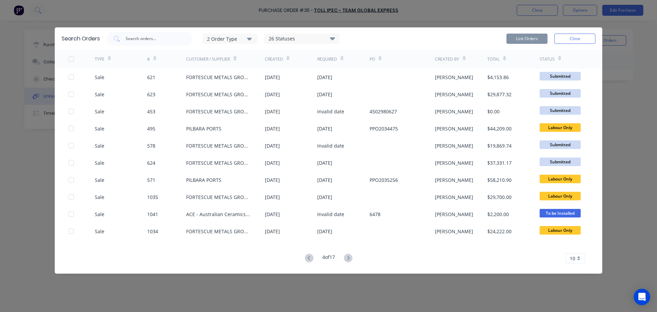
click at [352, 260] on icon at bounding box center [348, 257] width 9 height 9
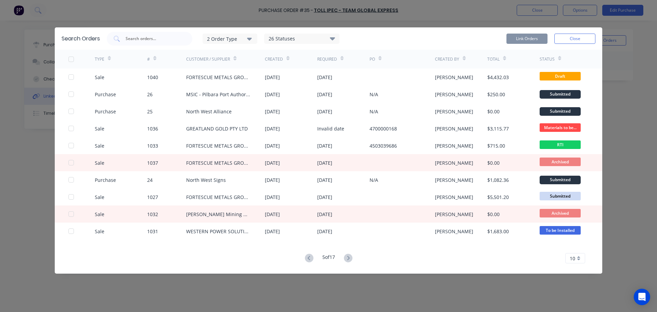
click at [352, 260] on icon at bounding box center [348, 257] width 9 height 9
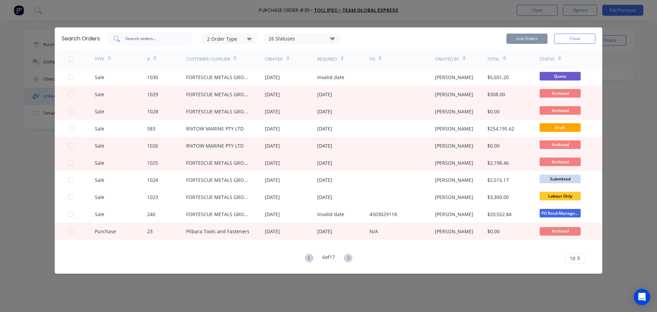
click at [145, 43] on div at bounding box center [150, 39] width 86 height 14
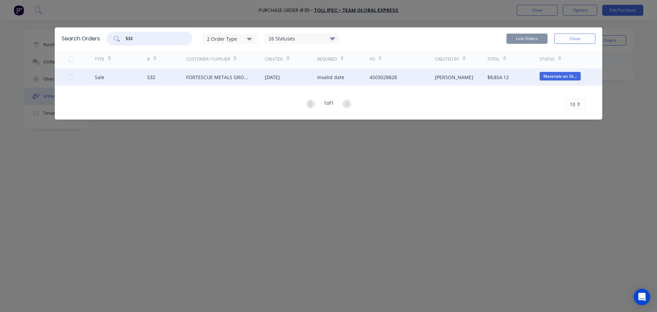
type input "532"
click at [295, 78] on div "[DATE]" at bounding box center [291, 76] width 52 height 17
click at [68, 75] on div at bounding box center [71, 77] width 14 height 14
click at [535, 39] on button "Link Orders" at bounding box center [526, 39] width 41 height 10
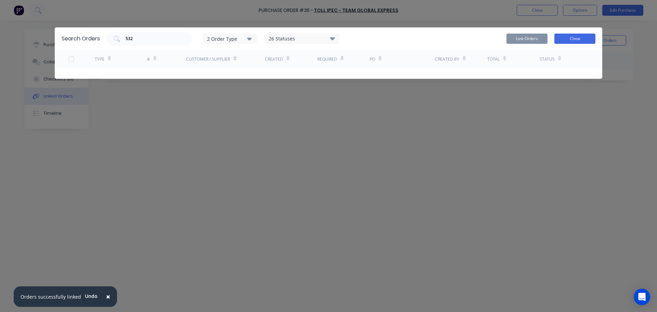
click at [577, 39] on button "Close" at bounding box center [574, 39] width 41 height 10
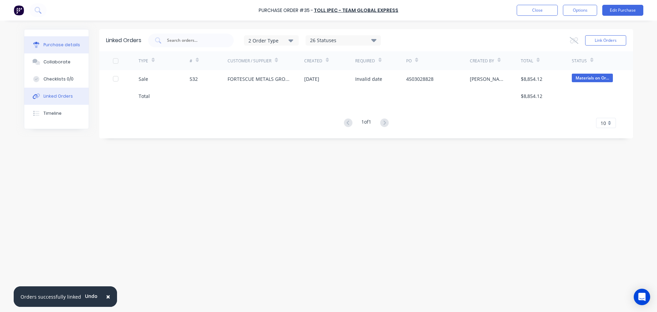
click at [62, 45] on div "Purchase details" at bounding box center [61, 45] width 37 height 6
type textarea "x"
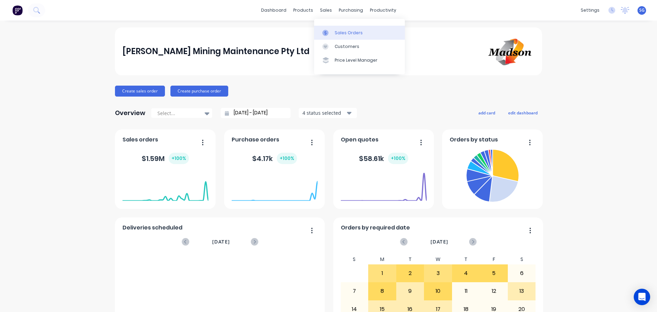
click at [336, 30] on div "Sales Orders" at bounding box center [348, 33] width 28 height 6
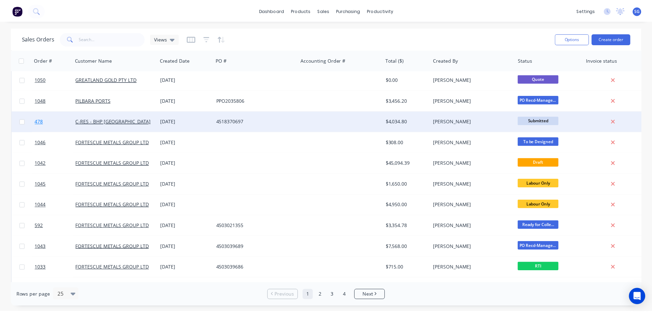
scroll to position [103, 0]
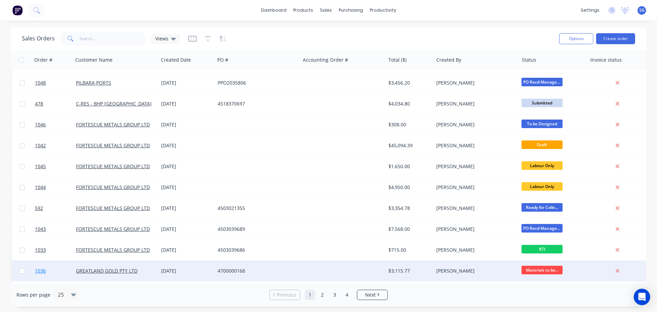
click at [41, 270] on span "1036" at bounding box center [40, 270] width 11 height 7
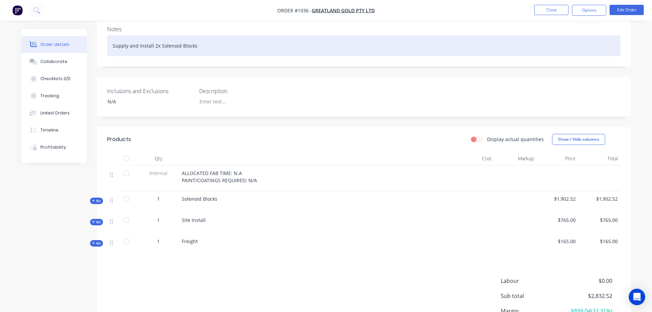
scroll to position [137, 0]
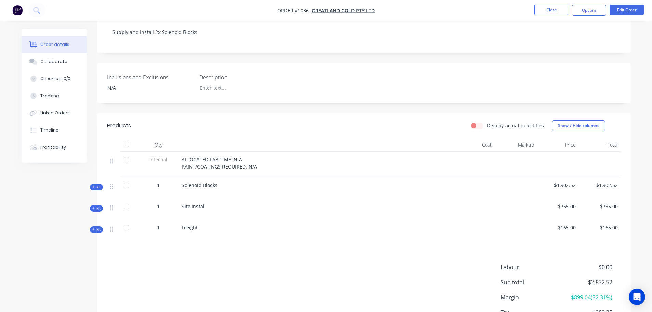
click at [97, 184] on span "Kit" at bounding box center [96, 186] width 9 height 5
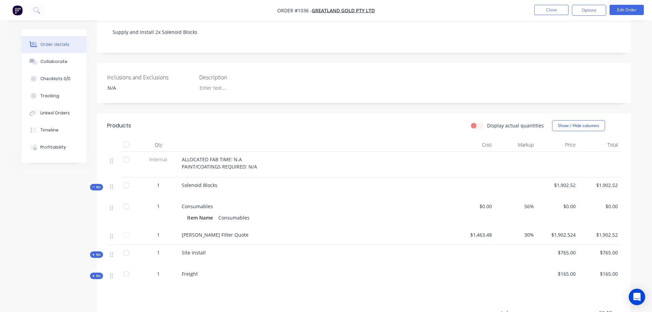
click at [127, 228] on div at bounding box center [126, 235] width 14 height 14
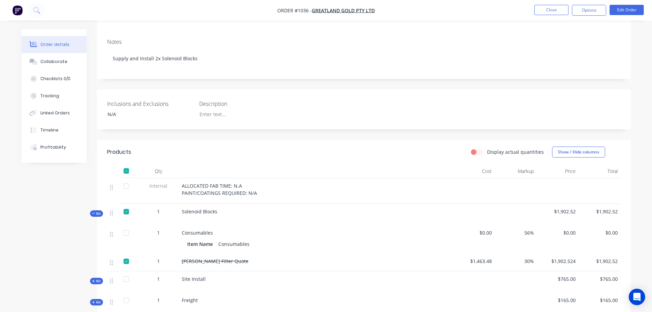
scroll to position [224, 0]
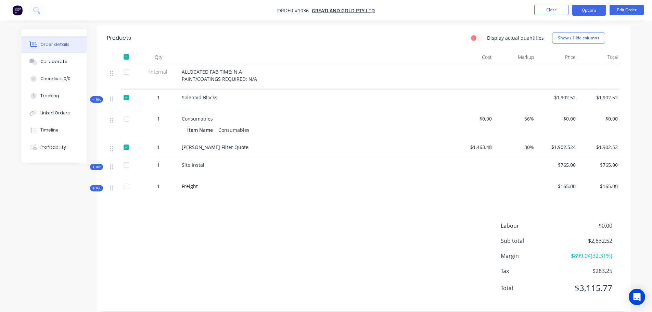
click at [590, 11] on button "Options" at bounding box center [588, 10] width 34 height 11
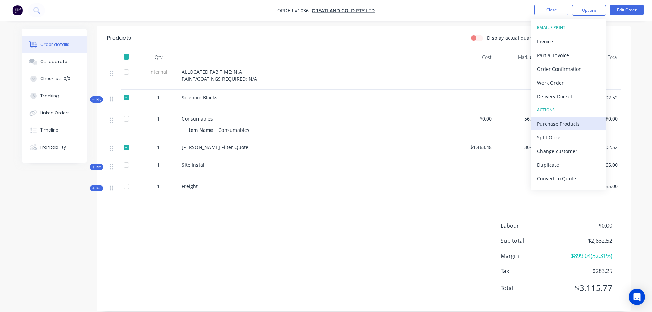
click at [559, 125] on div "Purchase Products" at bounding box center [568, 124] width 63 height 10
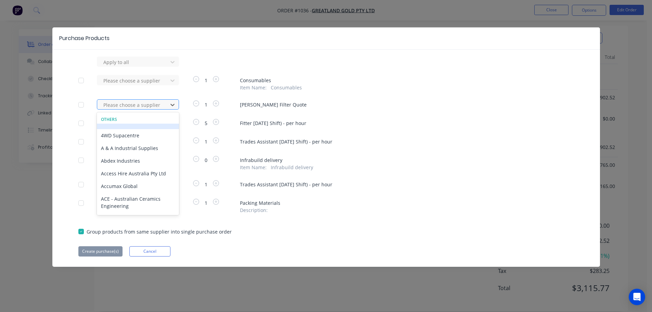
click at [130, 108] on div at bounding box center [134, 105] width 62 height 9
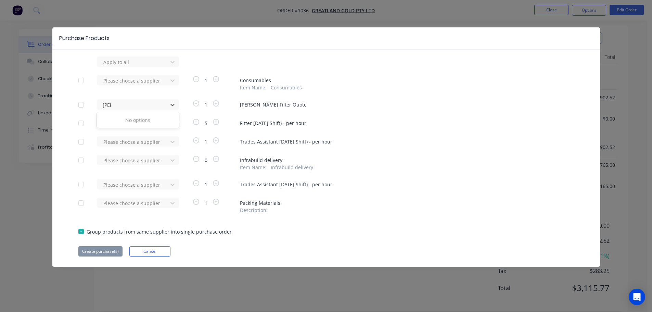
type input "[PERSON_NAME]"
click at [135, 105] on div at bounding box center [134, 105] width 62 height 9
type input "[PERSON_NAME]"
click at [137, 253] on button "Cancel" at bounding box center [149, 251] width 41 height 10
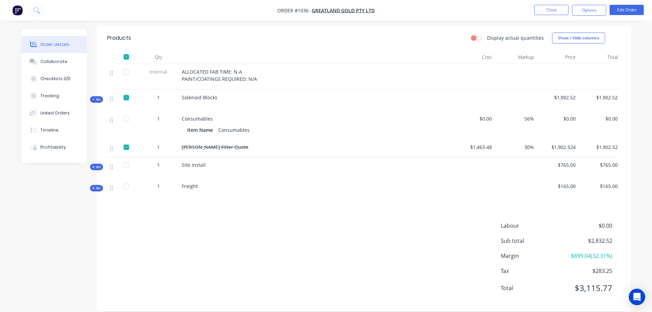
click at [126, 140] on div at bounding box center [126, 147] width 14 height 14
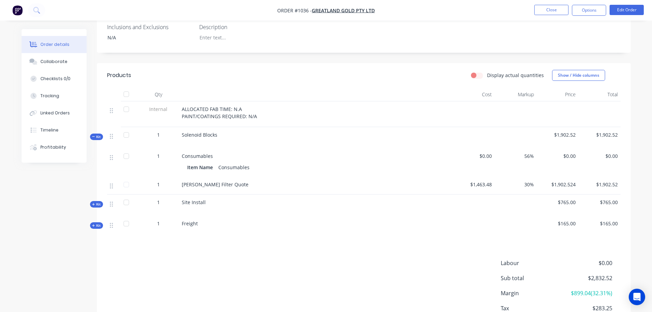
scroll to position [190, 0]
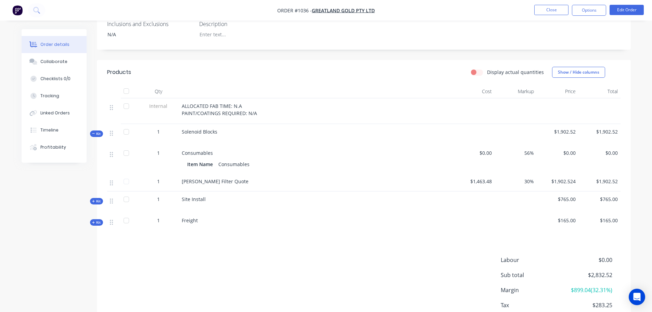
click at [127, 125] on div at bounding box center [126, 132] width 14 height 14
click at [125, 146] on div at bounding box center [126, 153] width 14 height 14
click at [124, 125] on div at bounding box center [126, 132] width 14 height 14
click at [128, 174] on div at bounding box center [126, 181] width 14 height 14
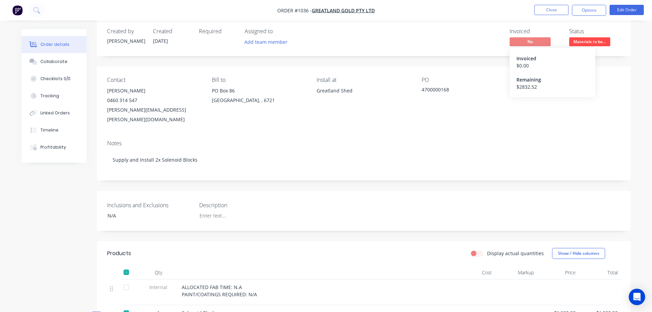
scroll to position [0, 0]
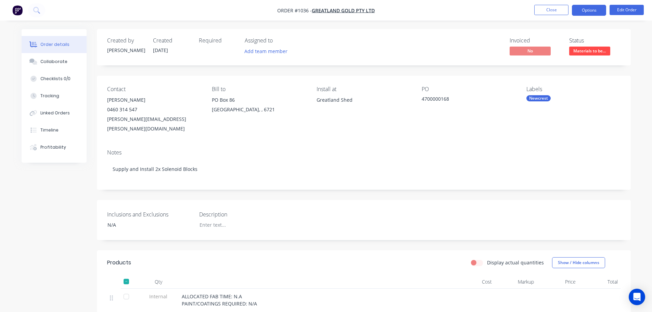
click at [594, 13] on button "Options" at bounding box center [588, 10] width 34 height 11
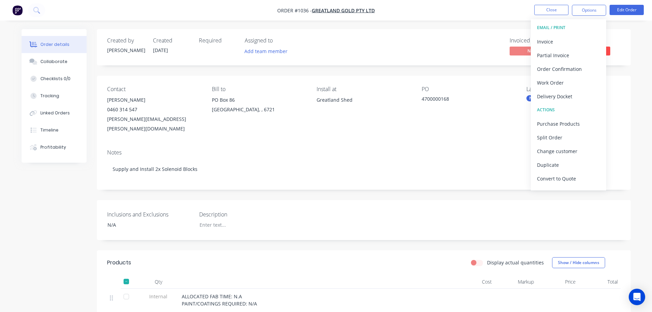
click at [374, 205] on div "Inclusions and Exclusions N/A Description" at bounding box center [364, 220] width 534 height 40
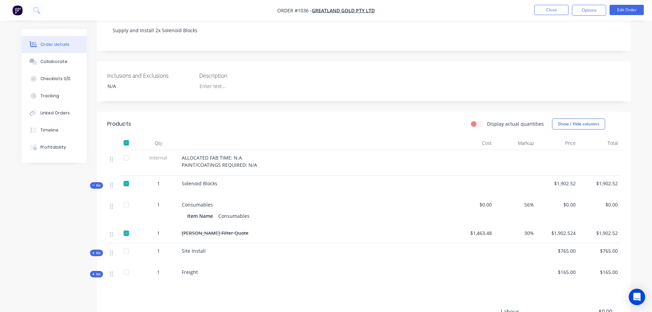
scroll to position [137, 0]
click at [124, 178] on div at bounding box center [126, 185] width 14 height 14
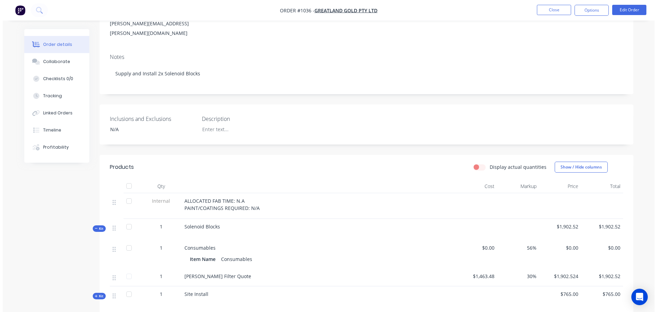
scroll to position [0, 0]
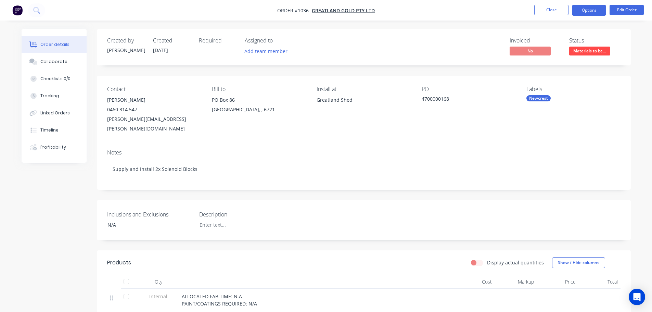
click at [586, 14] on button "Options" at bounding box center [588, 10] width 34 height 11
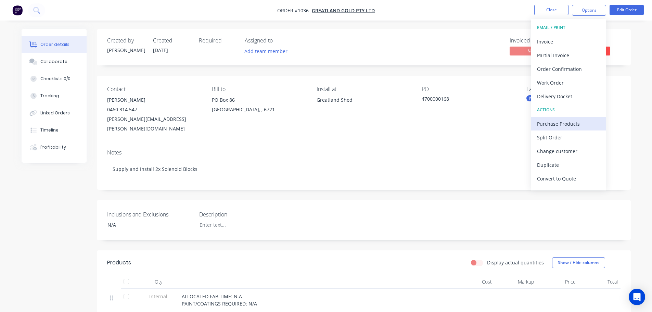
click at [565, 126] on div "Purchase Products" at bounding box center [568, 124] width 63 height 10
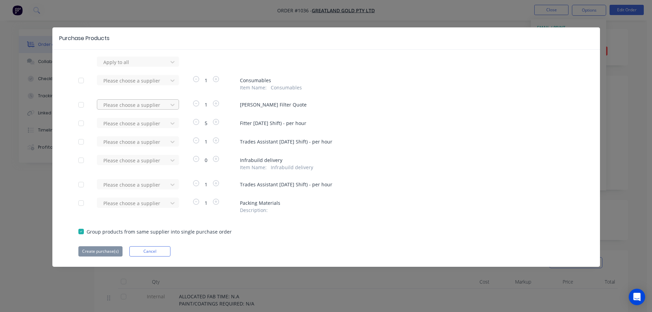
click at [132, 102] on div at bounding box center [134, 105] width 62 height 9
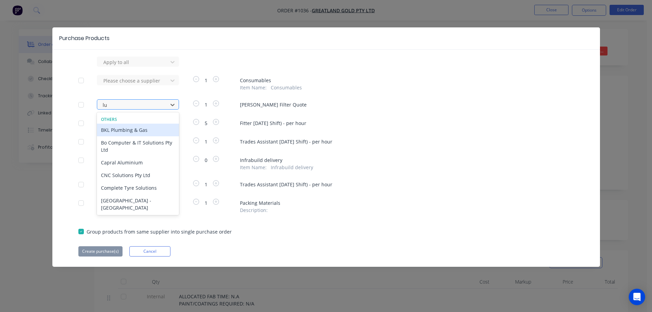
type input "[PERSON_NAME]"
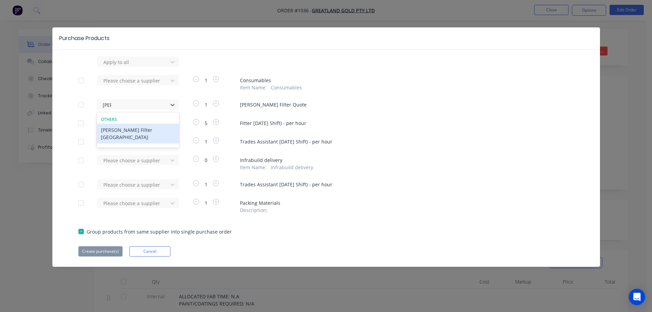
click at [128, 129] on div "[PERSON_NAME] Filter [GEOGRAPHIC_DATA]" at bounding box center [138, 133] width 82 height 20
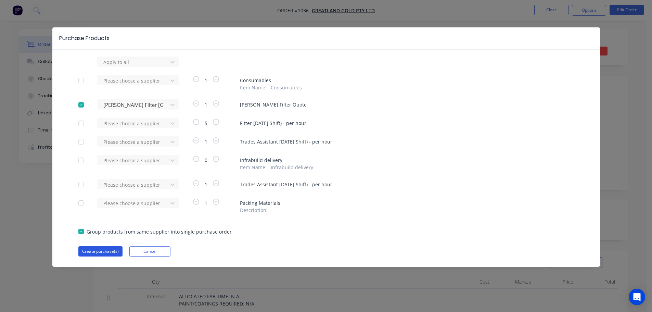
click at [101, 252] on button "Create purchase(s)" at bounding box center [100, 251] width 44 height 10
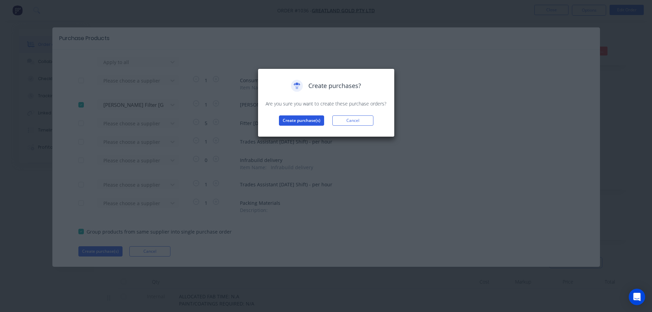
click at [317, 120] on button "Create purchase(s)" at bounding box center [301, 120] width 45 height 10
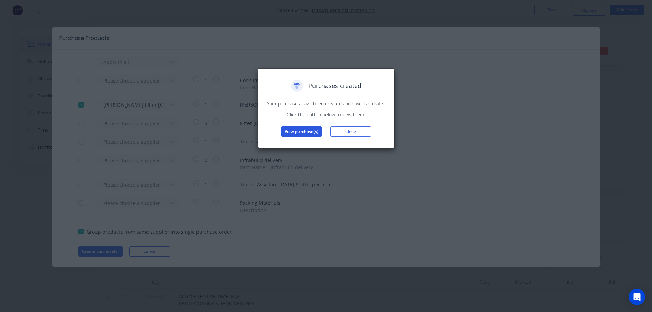
click at [295, 134] on button "View purchase(s)" at bounding box center [301, 131] width 41 height 10
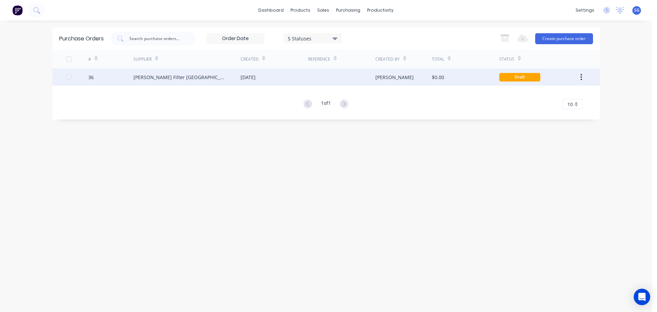
click at [156, 77] on div "[PERSON_NAME] Filter [GEOGRAPHIC_DATA]" at bounding box center [179, 77] width 93 height 7
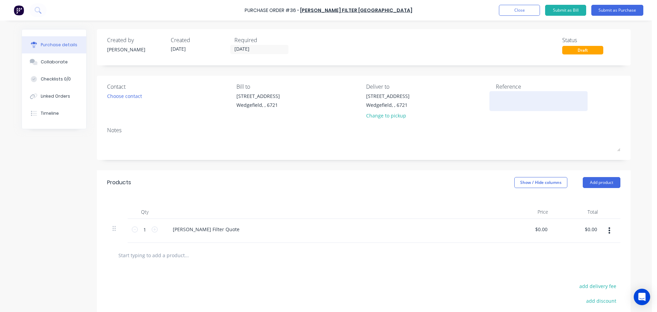
click at [523, 103] on textarea at bounding box center [539, 99] width 86 height 15
paste textarea "00005867"
type textarea "Quote No. 00005867"
type textarea "x"
type textarea "Quote No. 00005867"
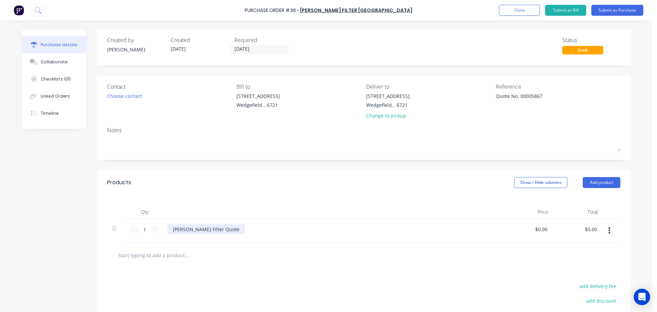
drag, startPoint x: 197, startPoint y: 232, endPoint x: 203, endPoint y: 232, distance: 5.9
click at [197, 233] on div "Luehr Filter Quote" at bounding box center [206, 229] width 78 height 10
drag, startPoint x: 216, startPoint y: 228, endPoint x: 155, endPoint y: 225, distance: 61.0
click at [155, 225] on div "1 1 Luehr Filter Quote $0.00 $0.00 $0.00 $0.00" at bounding box center [363, 231] width 513 height 24
click at [205, 226] on div "Luehr Filter Quote" at bounding box center [206, 229] width 78 height 10
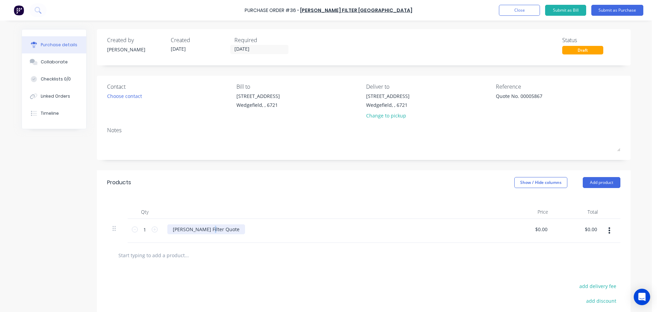
type textarea "x"
drag, startPoint x: 210, startPoint y: 228, endPoint x: 144, endPoint y: 224, distance: 65.8
click at [144, 224] on div "1 1 Luehr Filter Quote $0.00 $0.00 $0.00 $0.00" at bounding box center [363, 231] width 513 height 24
type textarea "x"
type input "0.0000"
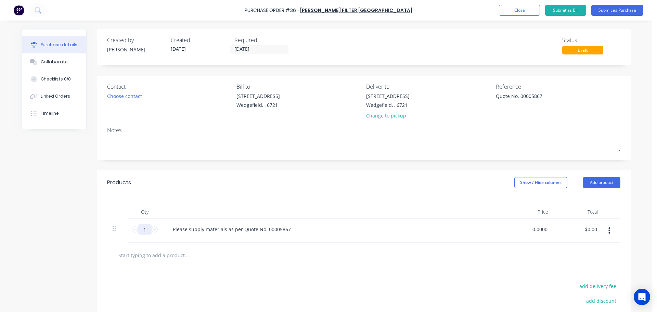
type textarea "x"
type input "$0.00"
type input "0.00"
type textarea "x"
type input "0.0000"
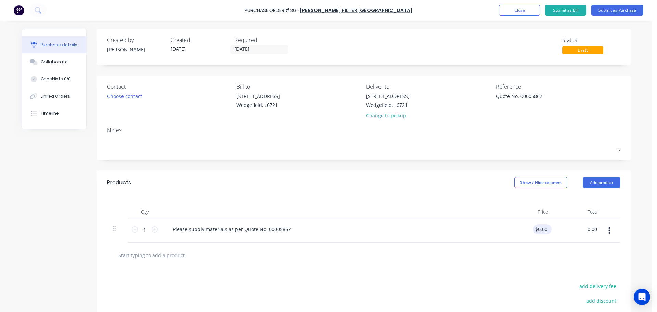
type input "$0.00"
click at [541, 231] on input "0.0000" at bounding box center [541, 229] width 16 height 10
type textarea "x"
drag, startPoint x: 544, startPoint y: 229, endPoint x: 530, endPoint y: 231, distance: 14.2
click at [530, 231] on input "0.0000" at bounding box center [539, 229] width 18 height 10
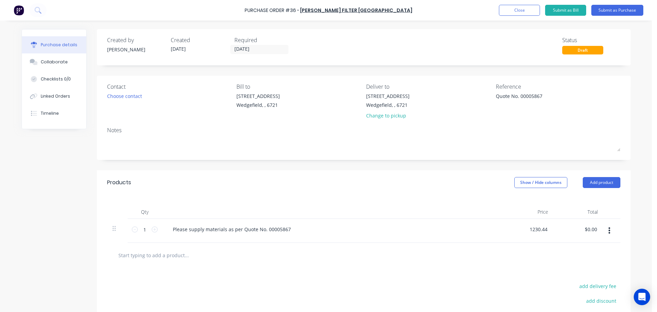
type input "1230.44"
type textarea "x"
type input "$1,230.44"
type input "1230.44"
type textarea "x"
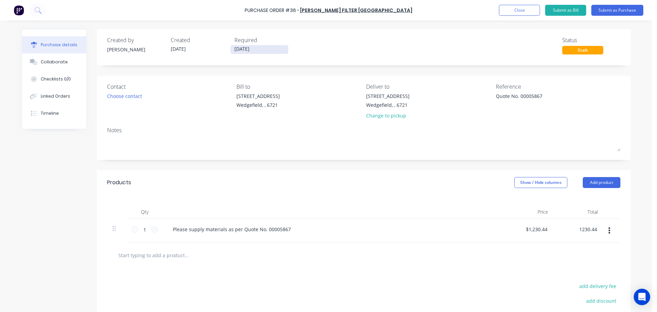
type input "$1,230.44"
click at [245, 47] on input "05/09/25" at bounding box center [259, 49] width 57 height 9
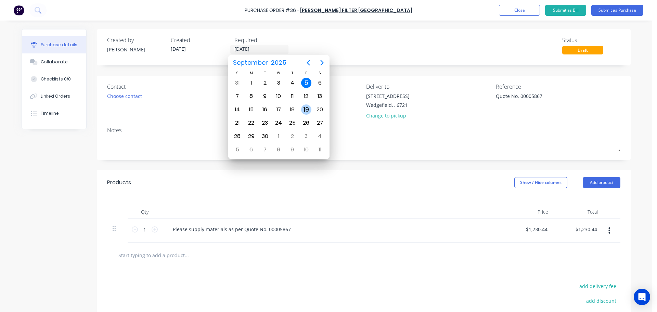
click at [303, 112] on div "19" at bounding box center [306, 109] width 10 height 10
type textarea "x"
type input "19/09/25"
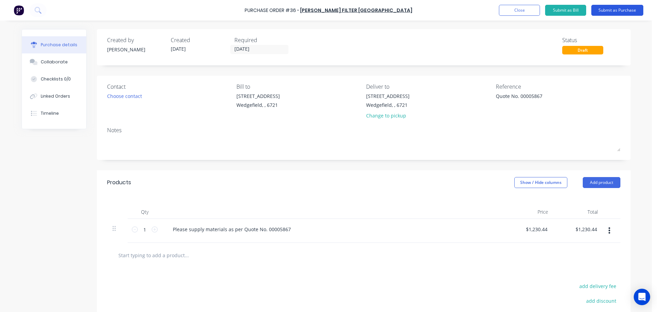
click at [604, 10] on button "Submit as Purchase" at bounding box center [617, 10] width 52 height 11
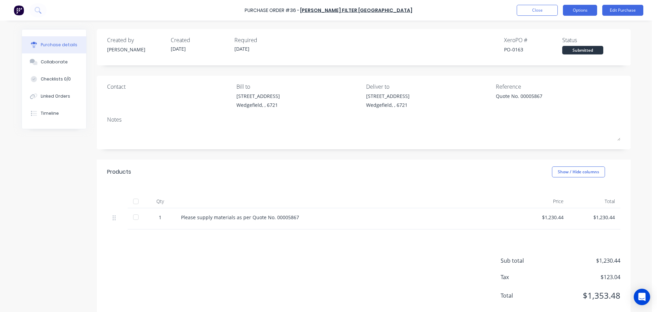
click at [568, 10] on button "Options" at bounding box center [580, 10] width 34 height 11
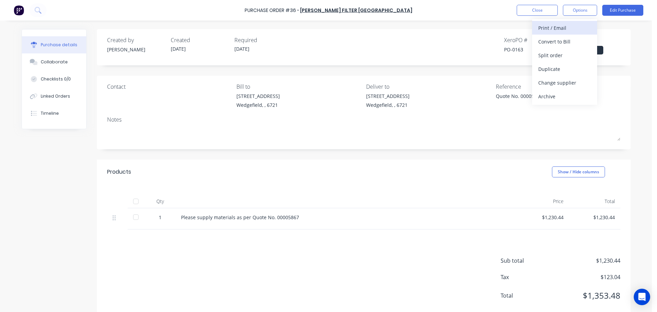
click at [552, 29] on div "Print / Email" at bounding box center [564, 28] width 53 height 10
click at [548, 42] on div "With pricing" at bounding box center [564, 42] width 53 height 10
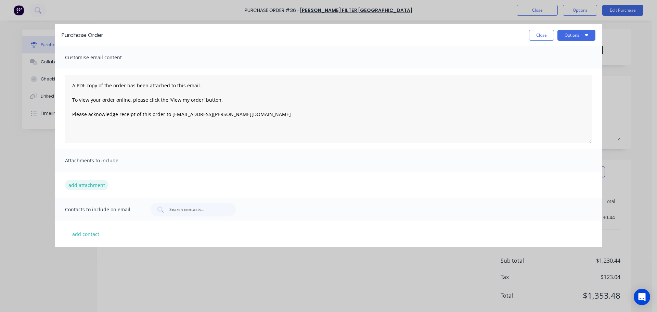
click at [82, 183] on button "add attachment" at bounding box center [86, 185] width 43 height 10
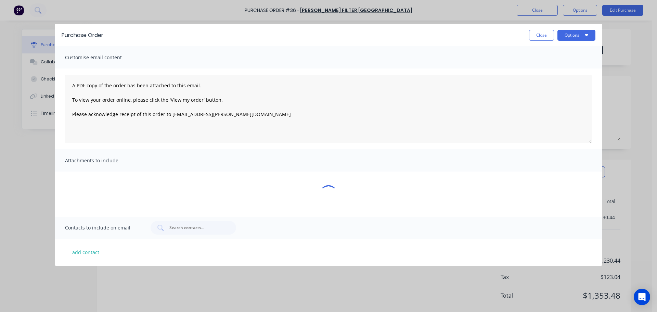
type textarea "x"
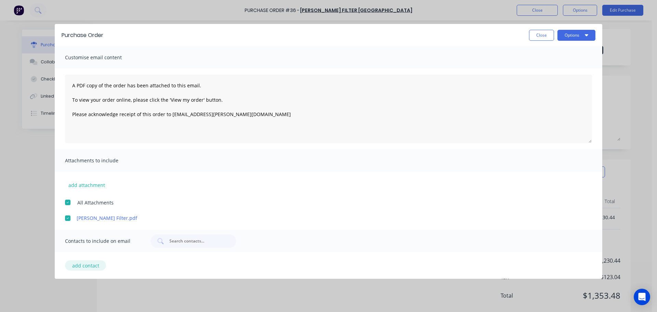
click at [81, 267] on button "add contact" at bounding box center [85, 265] width 41 height 10
select select "AU"
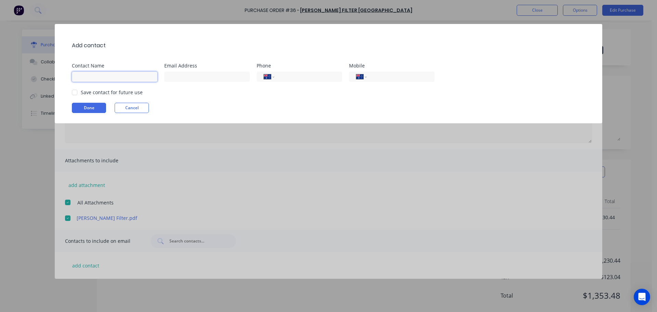
click at [78, 76] on input at bounding box center [115, 76] width 86 height 10
type input "Q"
type input "Will Mehrmann"
paste input "will.mehrmann@luehrfilter.com.au"
type input "will.mehrmann@luehrfilter.com.au"
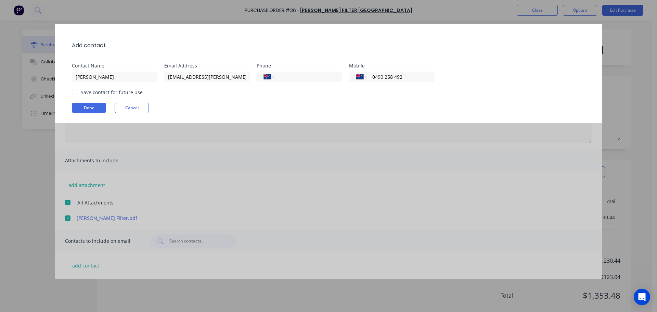
click at [76, 92] on div at bounding box center [75, 93] width 14 height 14
type input "0490 258 492"
click at [86, 106] on button "Done" at bounding box center [89, 108] width 34 height 10
type textarea "x"
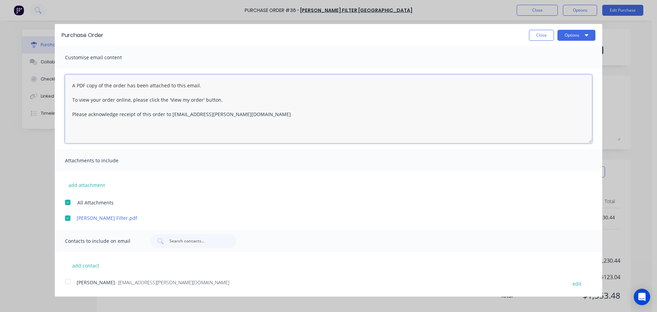
drag, startPoint x: 162, startPoint y: 115, endPoint x: 269, endPoint y: 127, distance: 107.8
click at [162, 115] on textarea "A PDF copy of the order has been attached to this email. To view your order onl…" at bounding box center [328, 109] width 527 height 68
type textarea "A PDF copy of the order has been attached to this email. To view your order onl…"
click at [570, 31] on button "Options" at bounding box center [576, 35] width 38 height 11
click at [541, 65] on div "Email" at bounding box center [562, 66] width 53 height 10
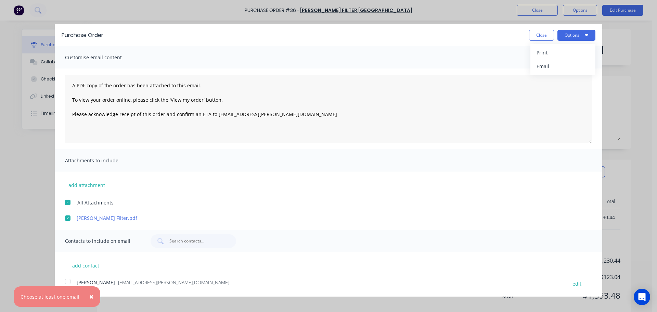
click at [67, 281] on div at bounding box center [68, 281] width 14 height 14
click at [569, 34] on button "Options" at bounding box center [576, 35] width 38 height 11
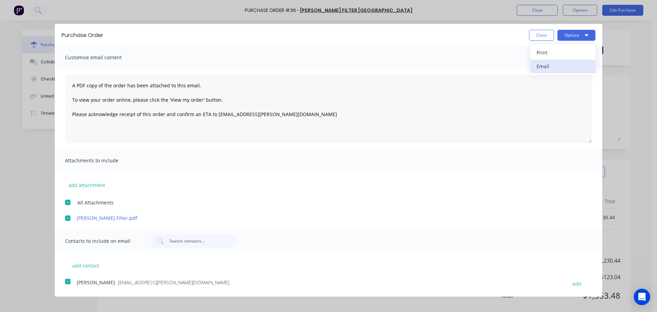
click at [551, 69] on div "Email" at bounding box center [562, 66] width 53 height 10
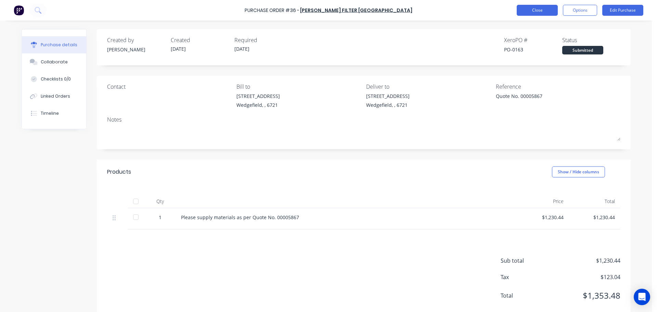
click at [529, 11] on button "Close" at bounding box center [536, 10] width 41 height 11
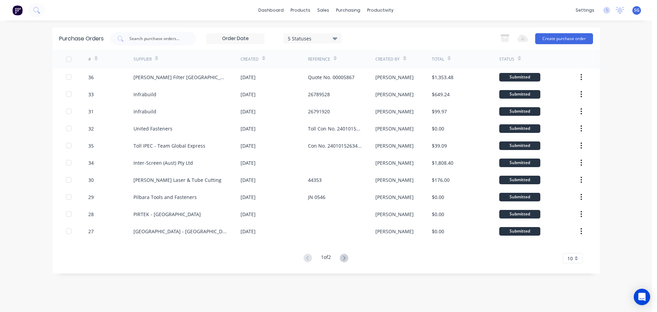
click at [576, 257] on div "10" at bounding box center [573, 258] width 20 height 10
click at [575, 249] on div "35" at bounding box center [572, 246] width 19 height 12
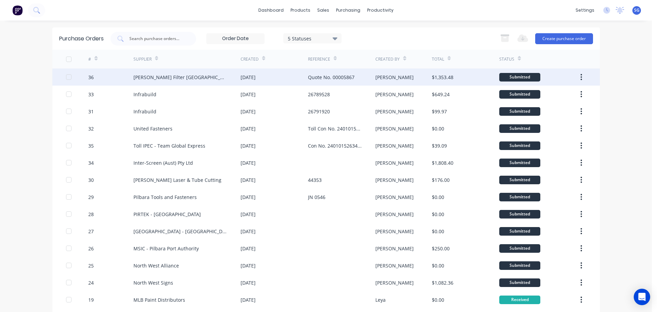
click at [580, 77] on icon "button" at bounding box center [581, 77] width 2 height 8
click at [145, 80] on div "[PERSON_NAME] Filter [GEOGRAPHIC_DATA]" at bounding box center [179, 77] width 93 height 7
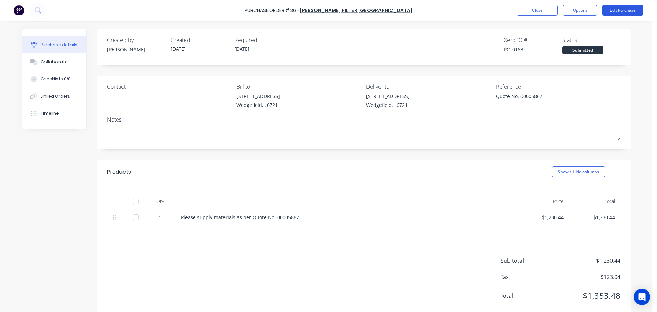
click at [623, 10] on button "Edit Purchase" at bounding box center [622, 10] width 41 height 11
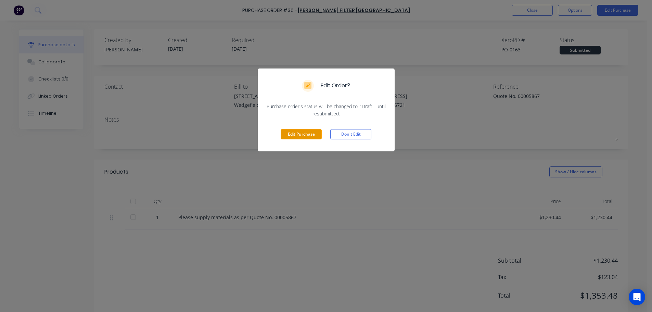
click at [285, 135] on button "Edit Purchase" at bounding box center [300, 134] width 41 height 10
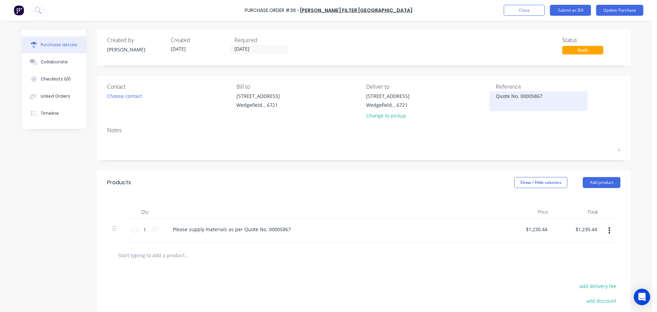
type textarea "x"
drag, startPoint x: 543, startPoint y: 98, endPoint x: 473, endPoint y: 99, distance: 70.8
click at [473, 99] on div "Contact Choose contact Bill to 20 Munda Way Wedgefield, , 6721 Deliver to 20 Mu…" at bounding box center [363, 102] width 513 height 40
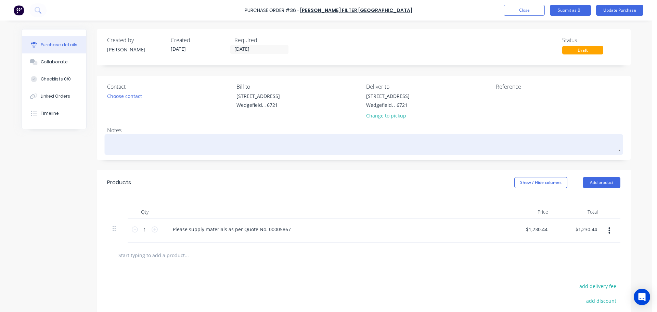
type textarea "x"
click at [115, 147] on textarea at bounding box center [363, 143] width 513 height 15
paste textarea "Quote No. 00005867"
type textarea "x"
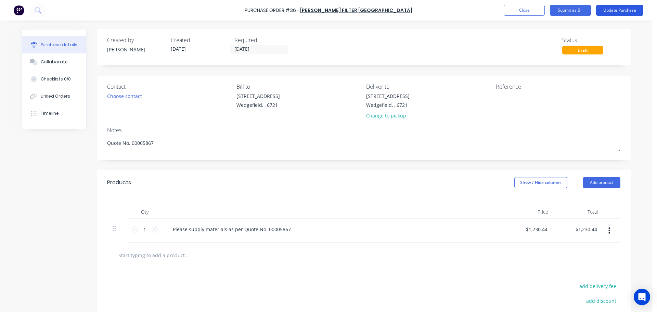
type textarea "Quote No. 00005867"
type textarea "x"
type textarea "Quote No. 00005867"
click at [627, 9] on button "Update Purchase" at bounding box center [619, 10] width 47 height 11
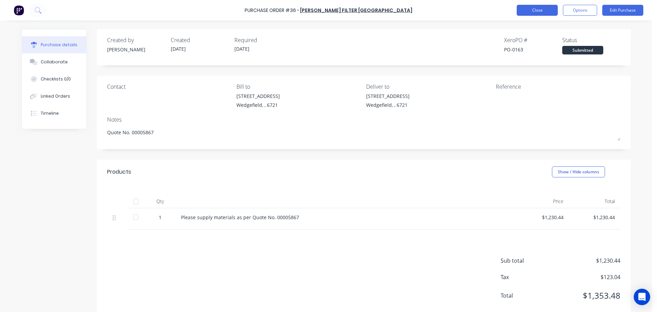
click at [537, 11] on button "Close" at bounding box center [536, 10] width 41 height 11
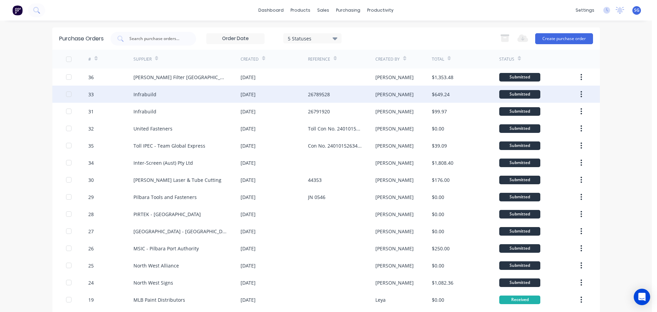
click at [313, 97] on div "26789528" at bounding box center [319, 94] width 22 height 7
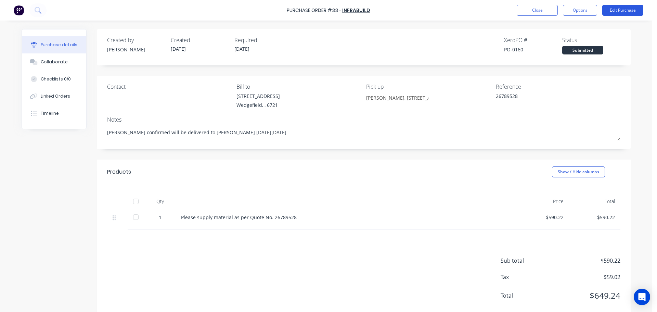
click at [604, 14] on button "Edit Purchase" at bounding box center [622, 10] width 41 height 11
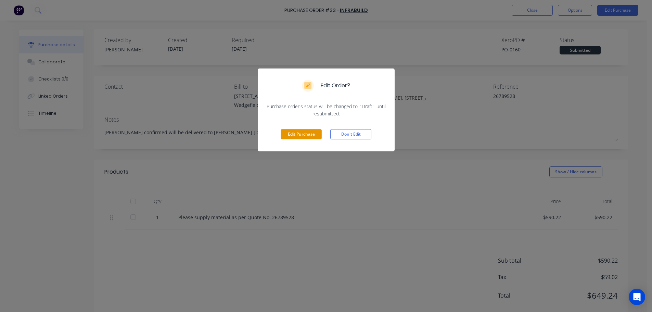
click at [296, 136] on button "Edit Purchase" at bounding box center [300, 134] width 41 height 10
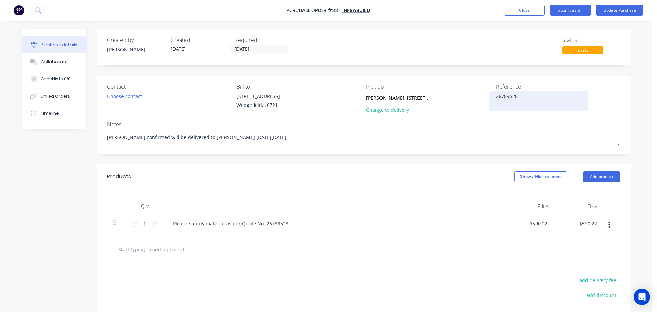
click at [512, 94] on textarea "26789528" at bounding box center [539, 99] width 86 height 15
type textarea "x"
click at [512, 94] on textarea "26789528" at bounding box center [539, 99] width 86 height 15
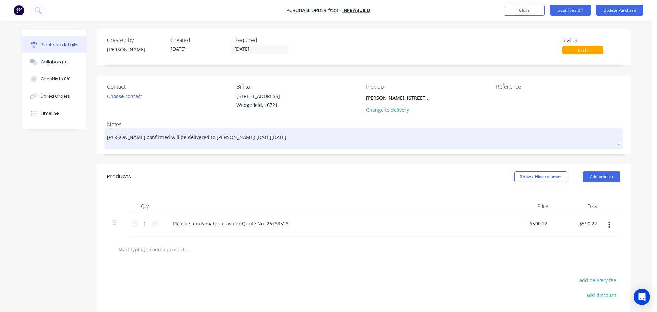
type textarea "x"
click at [107, 137] on textarea "Dionne confirmed will be delivered to Simmonds on Monday 08/09" at bounding box center [363, 137] width 513 height 15
type textarea "x"
type textarea "Dionne confirmed will be delivered to Simmonds on Monday 08/09"
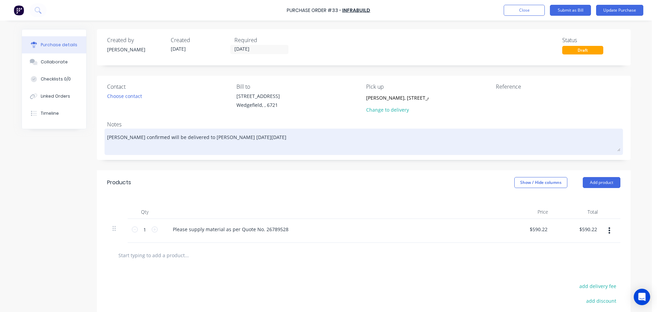
type textarea "x"
type textarea "Q Dionne confirmed will be delivered to Simmonds on Monday 08/09"
type textarea "x"
type textarea "QW Dionne confirmed will be delivered to Simmonds on Monday 08/09"
type textarea "x"
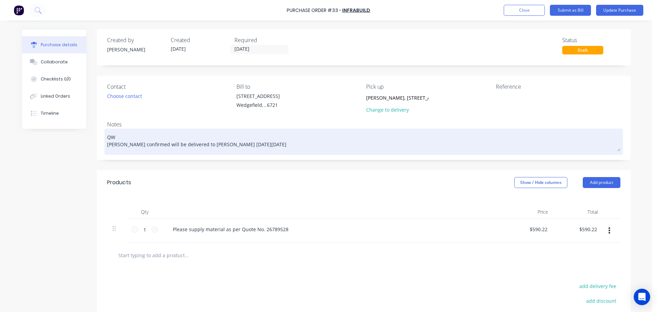
type textarea "Q Dionne confirmed will be delivered to Simmonds on Monday 08/09"
type textarea "x"
type textarea "Qu Dionne confirmed will be delivered to Simmonds on Monday 08/09"
type textarea "x"
type textarea "Quo Dionne confirmed will be delivered to Simmonds on Monday 08/09"
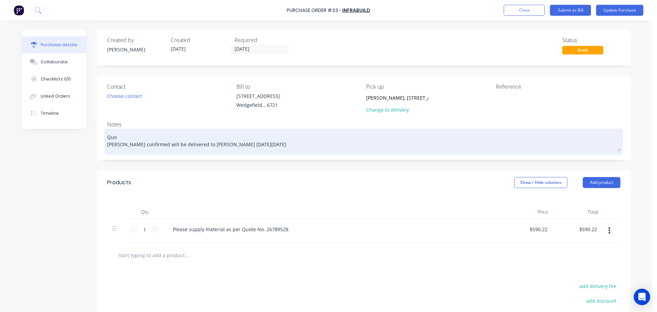
type textarea "x"
type textarea "Quot Dionne confirmed will be delivered to Simmonds on Monday 08/09"
type textarea "x"
type textarea "Quote Dionne confirmed will be delivered to Simmonds on Monday 08/09"
type textarea "x"
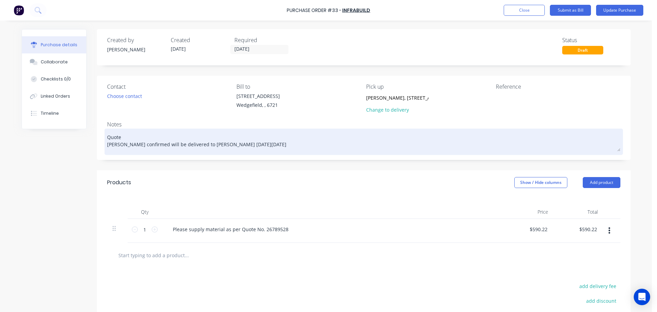
type textarea "Quote Dionne confirmed will be delivered to Simmonds on Monday 08/09"
type textarea "x"
type textarea "Quote N Dionne confirmed will be delivered to Simmonds on Monday 08/09"
type textarea "x"
type textarea "Quote No Dionne confirmed will be delivered to Simmonds on Monday 08/09"
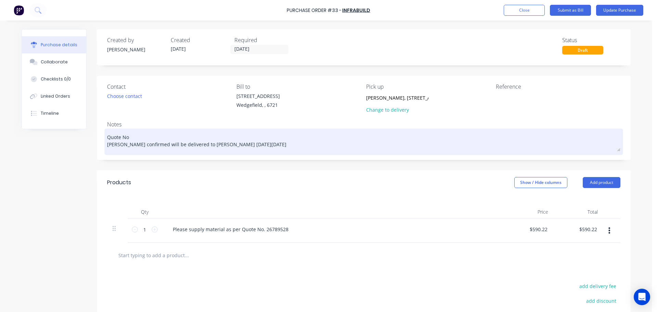
type textarea "x"
type textarea "Quote No. Dionne confirmed will be delivered to Simmonds on Monday 08/09"
type textarea "x"
type textarea "Quote No. Dionne confirmed will be delivered to Simmonds on Monday 08/09"
paste textarea "26789528"
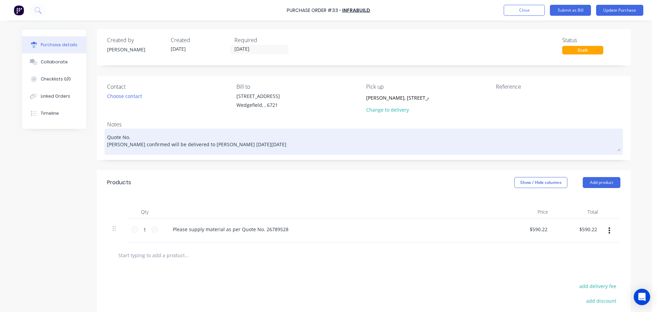
type textarea "x"
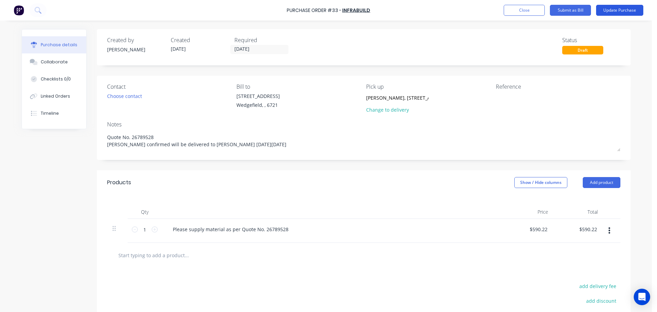
type textarea "Quote No. 26789528 Dionne confirmed will be delivered to Simmonds on Monday 08/…"
type textarea "x"
type textarea "Quote No. 26789528 Dionne confirmed will be delivered to Simmonds on Monday 08/…"
click at [612, 11] on button "Update Purchase" at bounding box center [619, 10] width 47 height 11
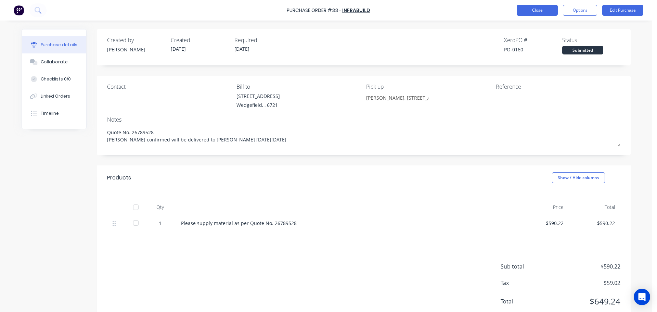
click at [534, 8] on button "Close" at bounding box center [536, 10] width 41 height 11
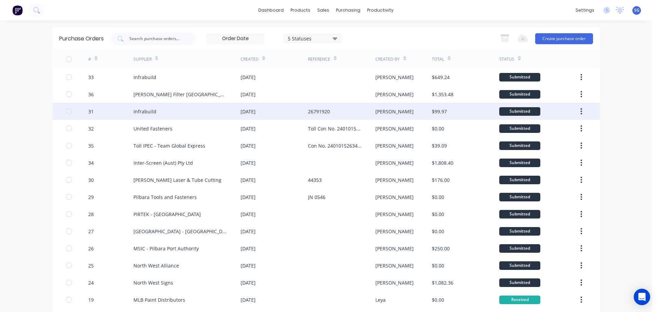
click at [323, 112] on div "26791920" at bounding box center [319, 111] width 22 height 7
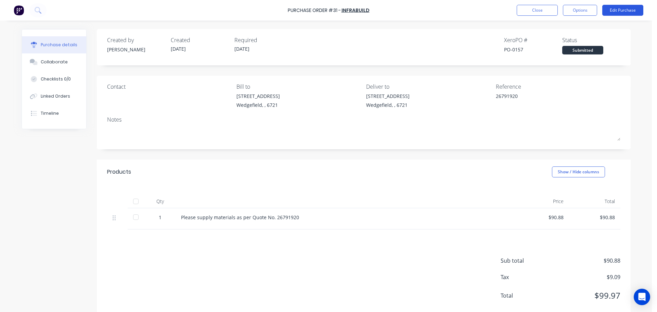
click at [614, 13] on button "Edit Purchase" at bounding box center [622, 10] width 41 height 11
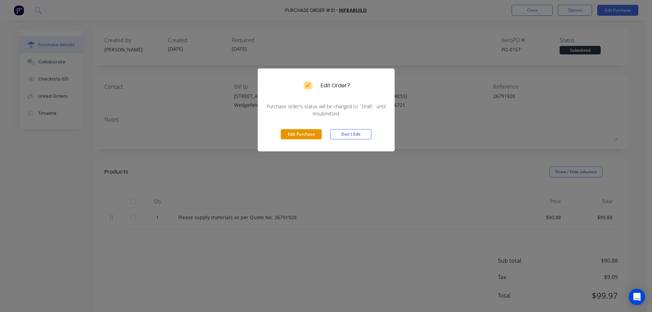
click at [301, 133] on button "Edit Purchase" at bounding box center [300, 134] width 41 height 10
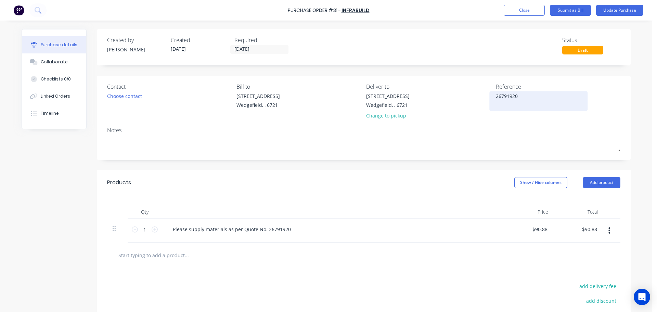
click at [514, 97] on textarea "26791920" at bounding box center [539, 99] width 86 height 15
type textarea "x"
click at [514, 97] on textarea "26791920" at bounding box center [539, 99] width 86 height 15
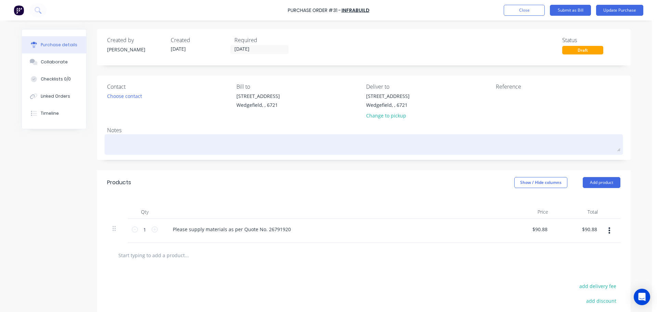
type textarea "x"
click at [123, 136] on div at bounding box center [363, 144] width 513 height 17
click at [124, 141] on textarea at bounding box center [363, 143] width 513 height 15
type textarea "x"
type textarea "Q"
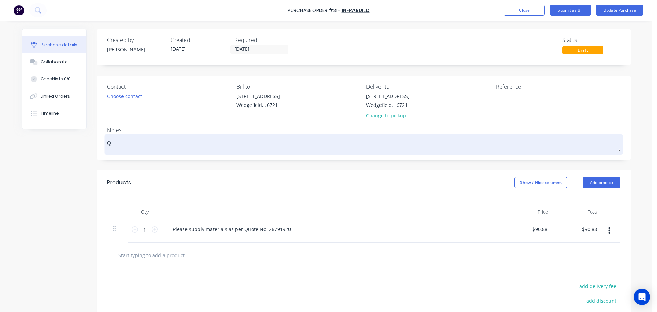
type textarea "x"
type textarea "Qu"
type textarea "x"
type textarea "Quo"
type textarea "x"
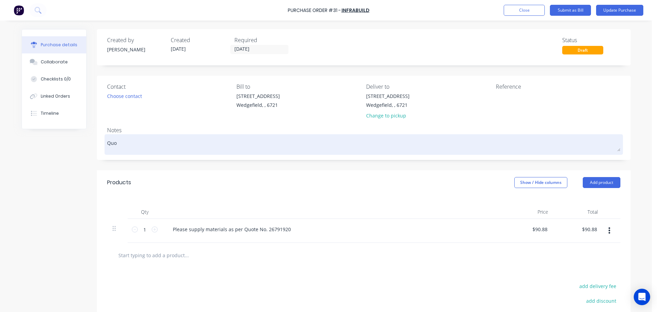
type textarea "Quot"
type textarea "x"
type textarea "Quote"
type textarea "x"
type textarea "Quote"
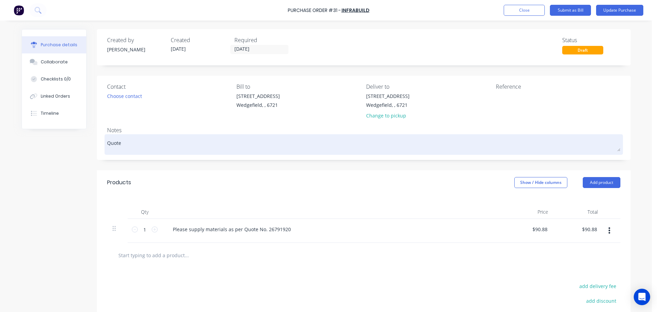
type textarea "x"
type textarea "Quote N"
type textarea "x"
type textarea "Quote No"
type textarea "x"
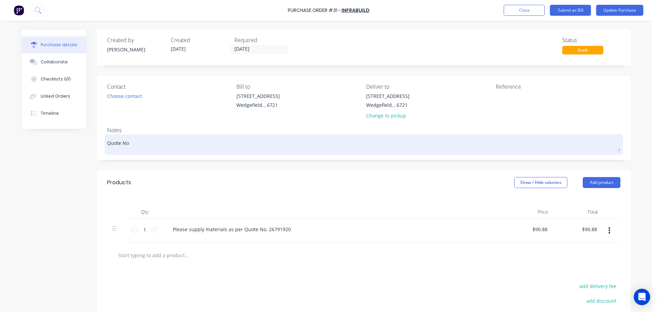
type textarea "Quote No."
type textarea "x"
type textarea "Quote No."
paste textarea "26791920"
type textarea "x"
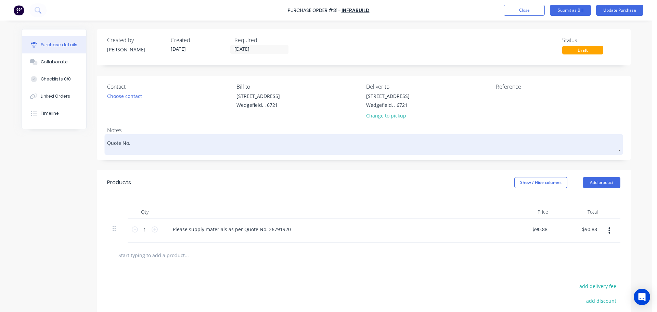
type textarea "Quote No. 26791920"
type textarea "x"
type textarea "Quote No. 26791920"
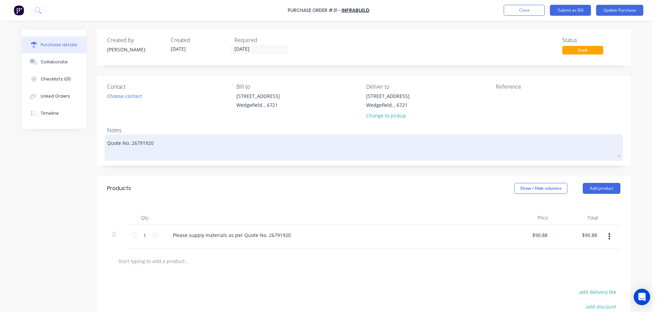
type textarea "x"
type textarea "Quote No. 26791920 D"
type textarea "x"
type textarea "Quote No. 26791920 De"
type textarea "x"
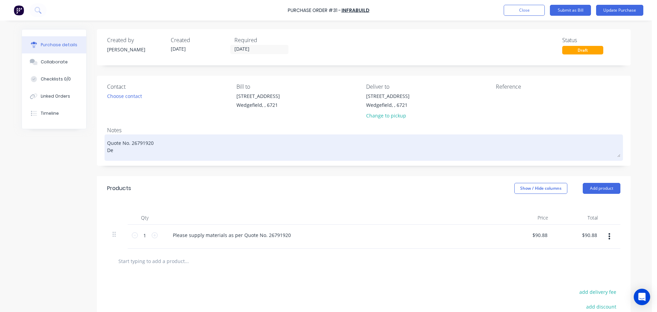
type textarea "Quote No. 26791920 Del"
type textarea "x"
type textarea "Quote No. 26791920 Deli"
type textarea "x"
type textarea "Quote No. 26791920 Deliv"
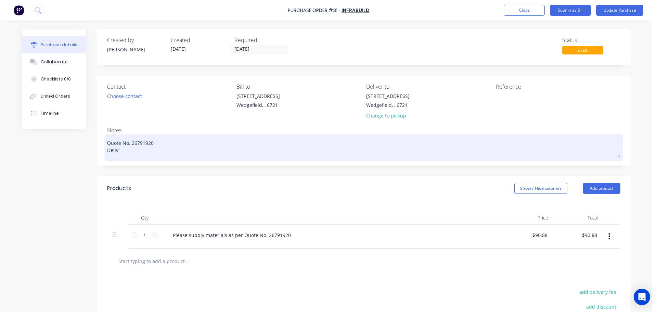
type textarea "x"
type textarea "Quote No. 26791920 Delive"
type textarea "x"
type textarea "Quote No. 26791920 Deliver"
type textarea "x"
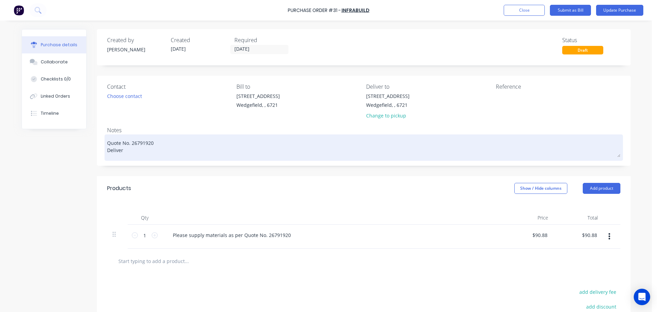
type textarea "Quote No. 26791920 Delivery"
type textarea "x"
type textarea "Quote No. 26791920 Delivery"
type textarea "x"
type textarea "Quote No. 26791920 Delivery S"
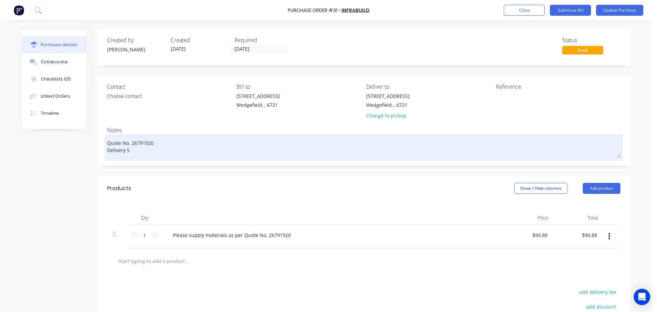
type textarea "x"
type textarea "Quote No. 26791920 Delivery Sc"
type textarea "x"
type textarea "Quote No. 26791920 Delivery Sch"
type textarea "x"
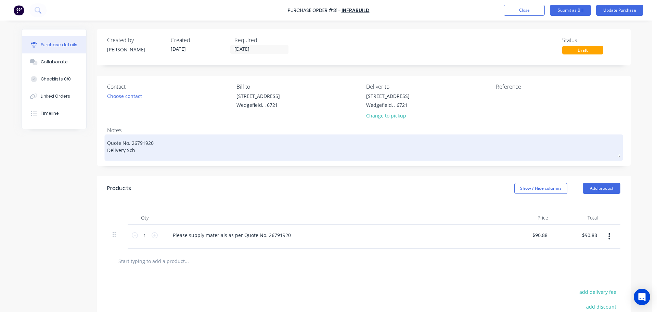
type textarea "Quote No. 26791920 Delivery Sche"
type textarea "x"
type textarea "Quote No. 26791920 Delivery Sched"
type textarea "x"
type textarea "Quote No. 26791920 Delivery Schedu"
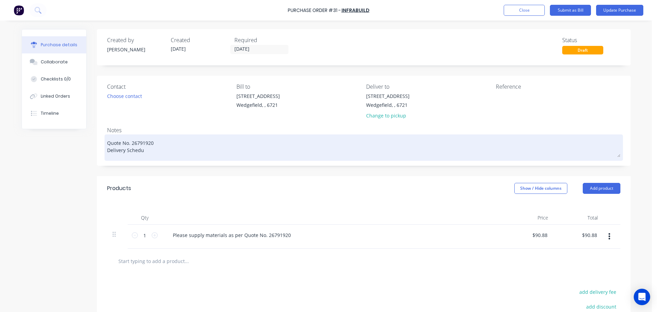
type textarea "x"
type textarea "Quote No. 26791920 Delivery Schedul"
type textarea "x"
type textarea "Quote No. 26791920 Delivery Schedule"
type textarea "x"
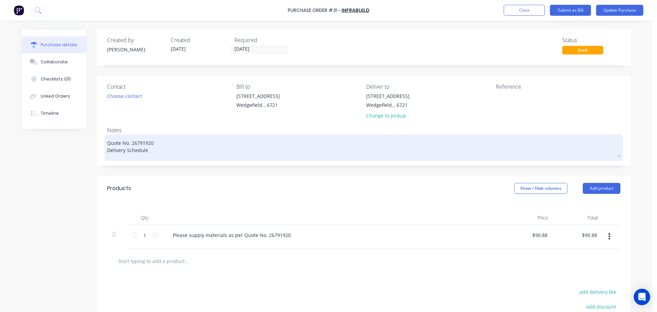
type textarea "Quote No. 26791920 Delivery Scheduled"
type textarea "x"
type textarea "Quote No. 26791920 Delivery Scheduled"
type textarea "x"
type textarea "Quote No. 26791920 Delivery Scheduled 0"
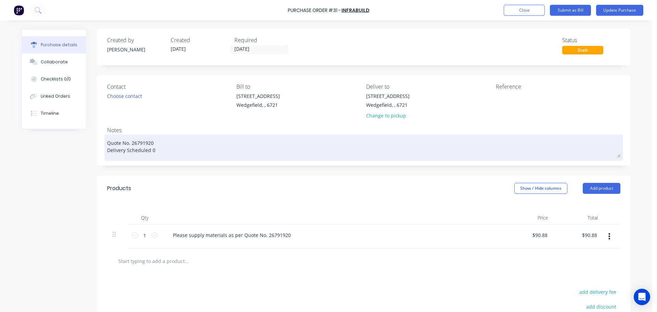
type textarea "x"
type textarea "Quote No. 26791920 Delivery Scheduled 09"
type textarea "x"
type textarea "Quote No. 26791920 Delivery Scheduled 09/"
type textarea "x"
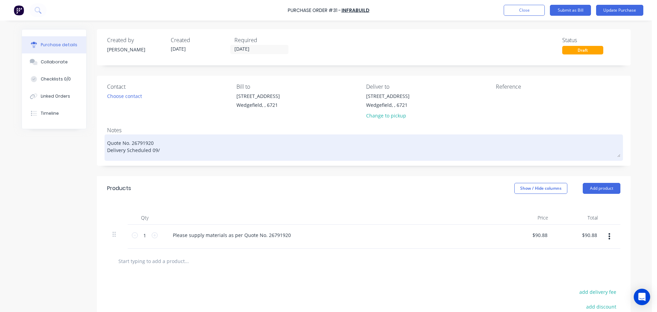
type textarea "Quote No. 26791920 Delivery Scheduled 09/0"
type textarea "x"
type textarea "Quote No. 26791920 Delivery Scheduled 09/09"
type textarea "x"
type textarea "Quote No. 26791920 Delivery Scheduled 09/09/"
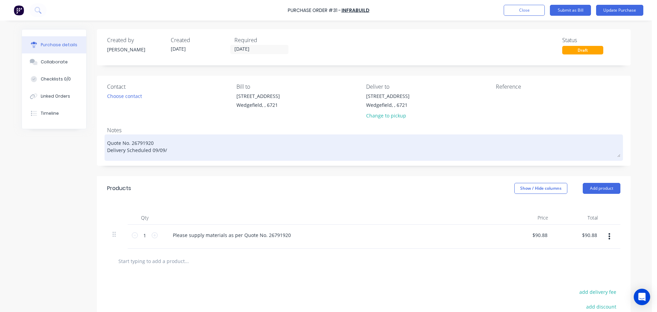
type textarea "x"
type textarea "Quote No. 26791920 Delivery Scheduled 09/09/2"
type textarea "x"
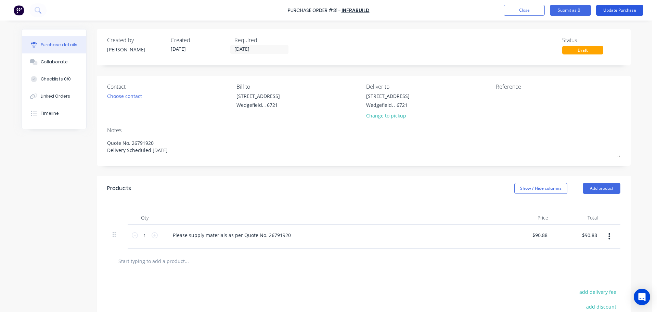
type textarea "Quote No. 26791920 Delivery Scheduled 09/09/25"
type textarea "x"
type textarea "Quote No. 26791920 Delivery Scheduled 09/09/25"
click at [609, 14] on button "Update Purchase" at bounding box center [619, 10] width 47 height 11
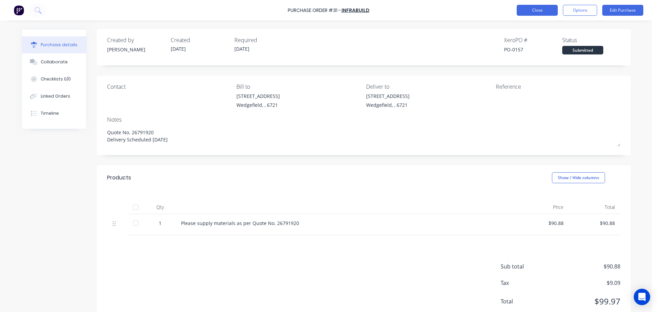
click at [527, 12] on button "Close" at bounding box center [536, 10] width 41 height 11
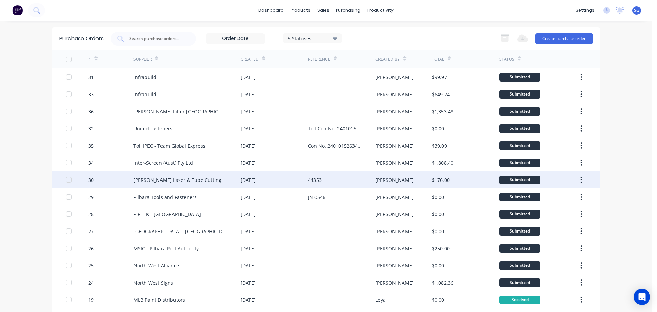
click at [311, 176] on div "44353" at bounding box center [315, 179] width 14 height 7
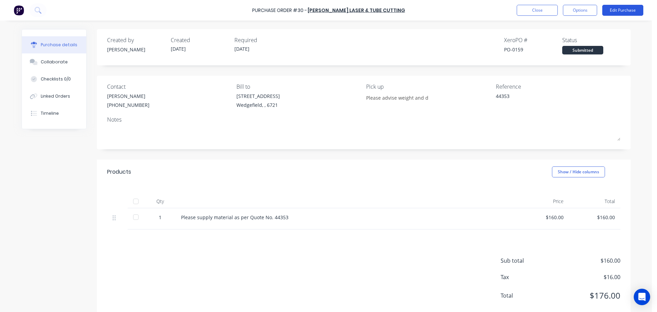
click at [619, 12] on button "Edit Purchase" at bounding box center [622, 10] width 41 height 11
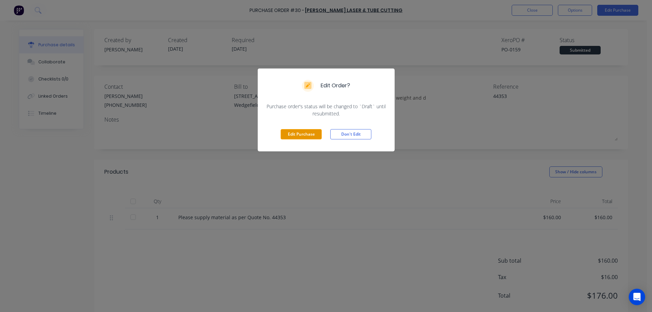
click at [297, 136] on button "Edit Purchase" at bounding box center [300, 134] width 41 height 10
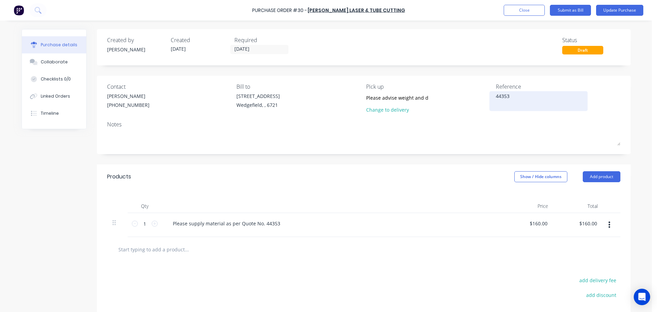
click at [499, 96] on textarea "44353" at bounding box center [539, 99] width 86 height 15
type textarea "x"
click at [499, 96] on textarea "44353" at bounding box center [539, 99] width 86 height 15
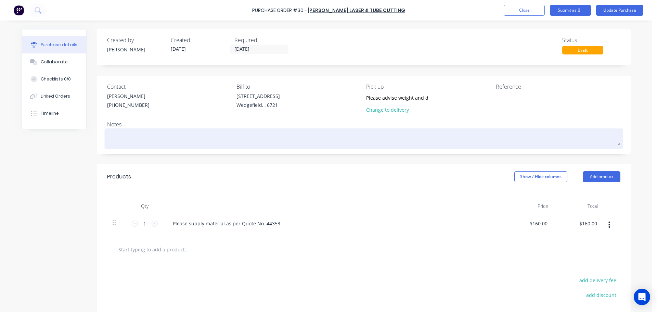
type textarea "x"
click at [124, 138] on textarea at bounding box center [363, 137] width 513 height 15
type textarea "x"
type textarea "Q"
type textarea "x"
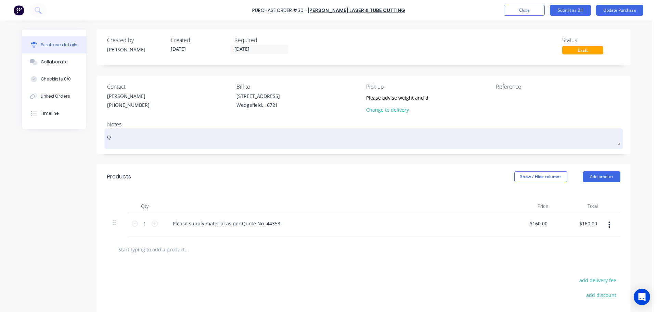
type textarea "Qu"
type textarea "x"
type textarea "Quo"
type textarea "x"
type textarea "Quot"
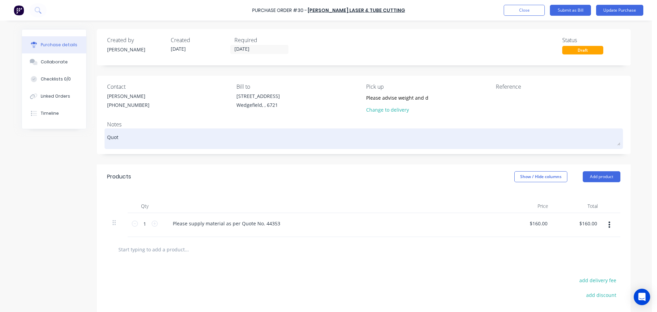
type textarea "x"
type textarea "Quote"
type textarea "x"
type textarea "Quote"
type textarea "x"
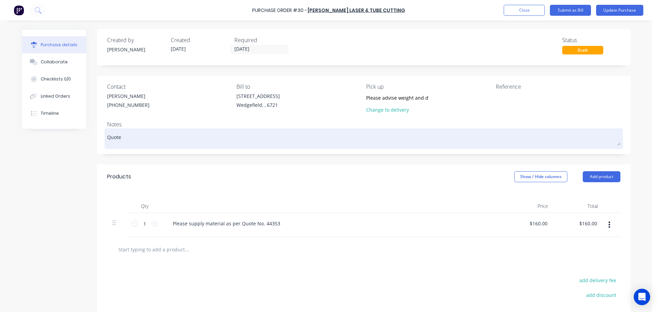
type textarea "Quote N"
type textarea "x"
type textarea "Quote No"
type textarea "x"
type textarea "Quote No."
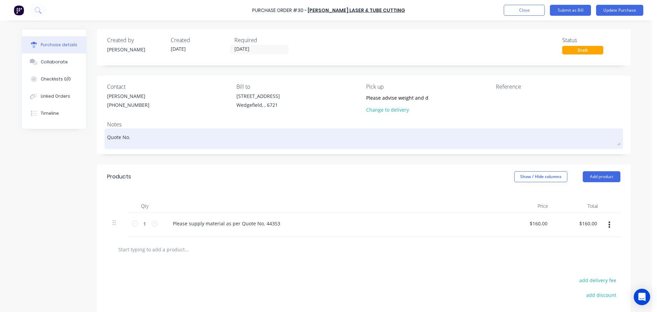
paste textarea "44353"
type textarea "x"
type textarea "Quote No. 44353"
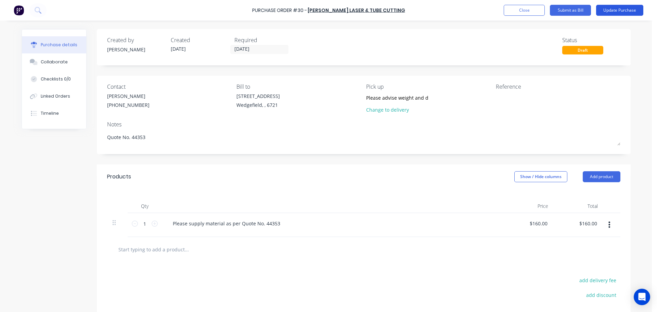
type textarea "x"
type textarea "Quote No. 44353"
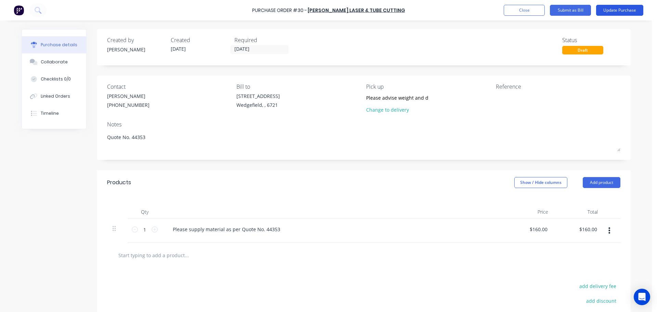
type textarea "x"
type textarea "Quote No. 44353 E"
type textarea "x"
type textarea "Quote No. 44353 ET"
type textarea "x"
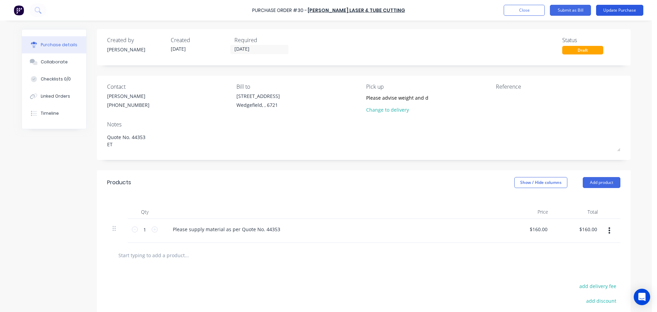
type textarea "Quote No. 44353 ETA"
type textarea "x"
type textarea "Quote No. 44353 ETA"
type textarea "x"
type textarea "Quote No. 44353 ETA -"
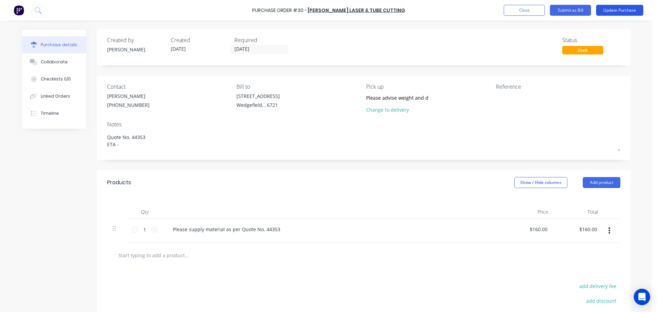
type textarea "x"
type textarea "Quote No. 44353 ETA -"
type textarea "x"
click at [618, 7] on button "Update Purchase" at bounding box center [619, 10] width 47 height 11
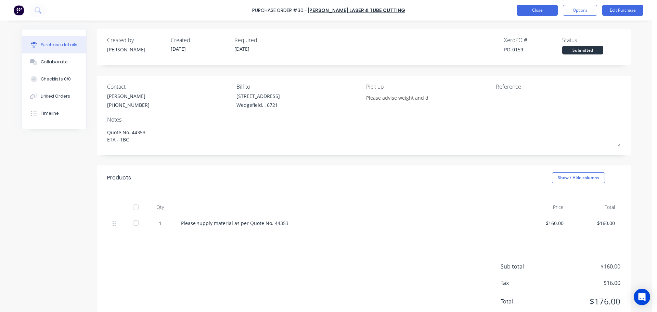
click at [544, 13] on button "Close" at bounding box center [536, 10] width 41 height 11
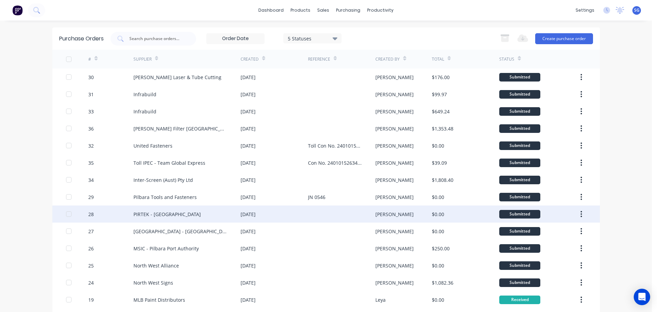
click at [305, 207] on div "[DATE]" at bounding box center [273, 213] width 67 height 17
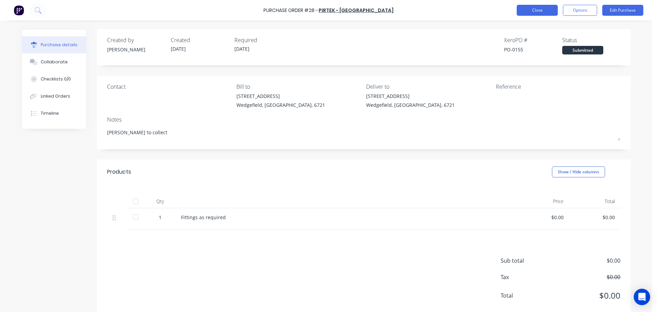
click at [529, 12] on button "Close" at bounding box center [536, 10] width 41 height 11
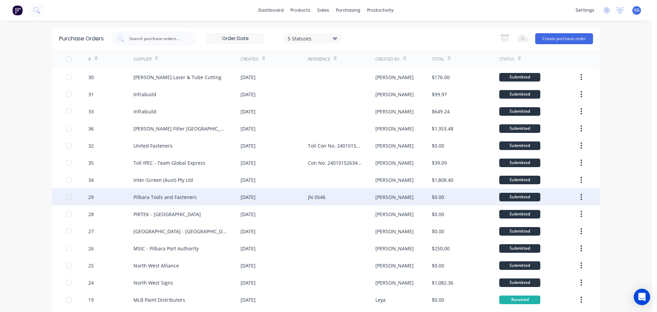
click at [314, 198] on div "JN 0546" at bounding box center [316, 196] width 17 height 7
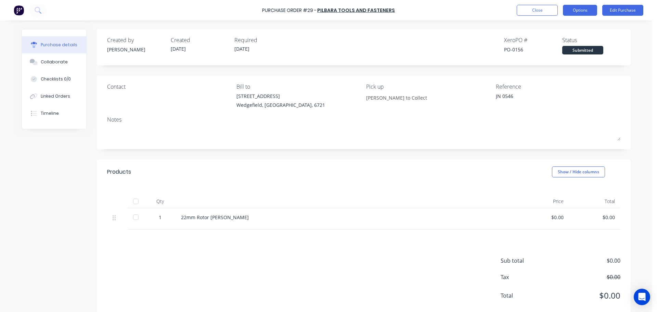
click at [581, 13] on button "Options" at bounding box center [580, 10] width 34 height 11
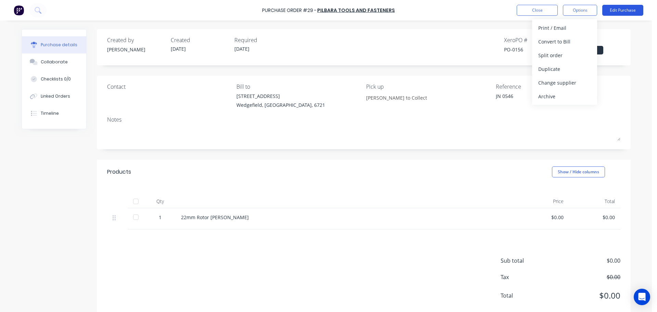
click at [621, 10] on button "Edit Purchase" at bounding box center [622, 10] width 41 height 11
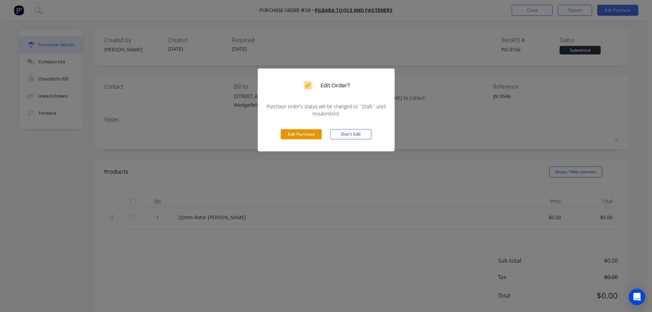
click at [296, 131] on button "Edit Purchase" at bounding box center [300, 134] width 41 height 10
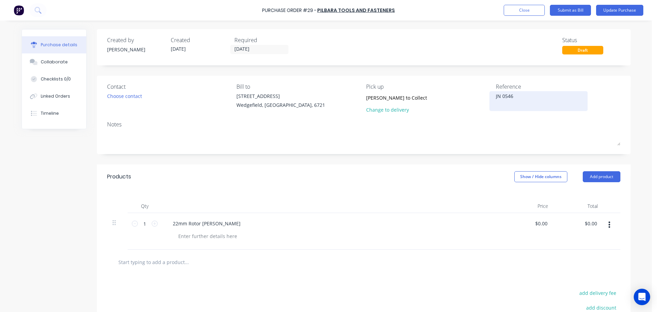
drag, startPoint x: 514, startPoint y: 97, endPoint x: 496, endPoint y: 96, distance: 17.5
click at [496, 96] on textarea "JN 0546" at bounding box center [539, 99] width 86 height 15
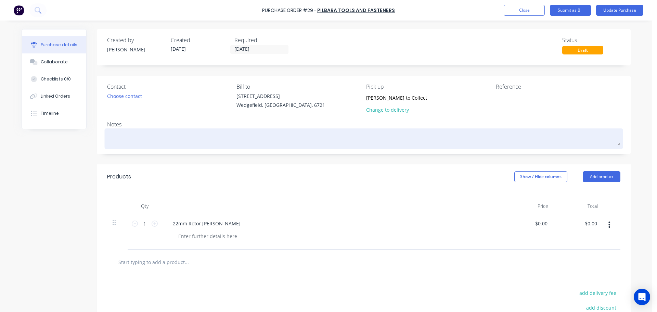
click at [121, 143] on textarea at bounding box center [363, 137] width 513 height 15
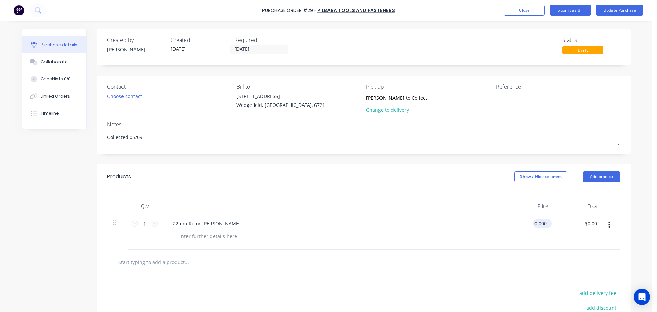
click at [539, 226] on input "0.0000" at bounding box center [541, 223] width 16 height 10
drag, startPoint x: 543, startPoint y: 224, endPoint x: 521, endPoint y: 223, distance: 22.9
click at [521, 223] on div "0.0000 0.0000" at bounding box center [529, 231] width 50 height 37
click at [610, 9] on button "Update Purchase" at bounding box center [619, 10] width 47 height 11
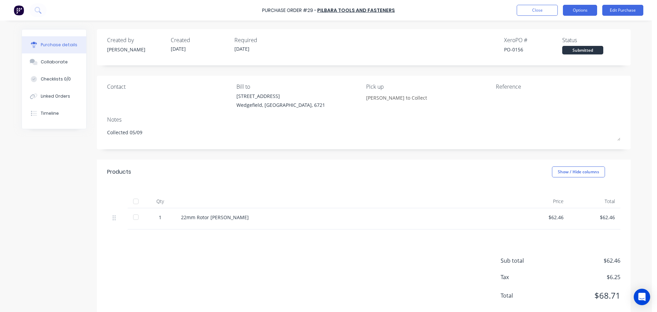
click at [577, 12] on button "Options" at bounding box center [580, 10] width 34 height 11
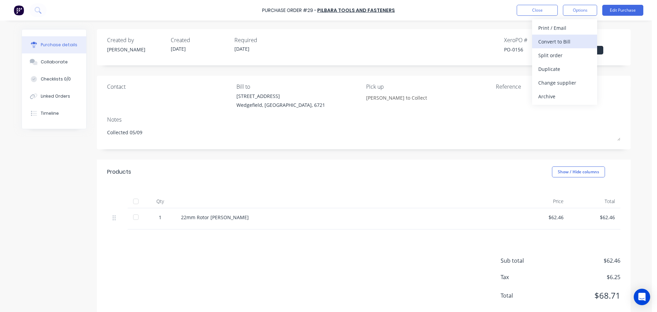
click at [566, 39] on div "Convert to Bill" at bounding box center [564, 42] width 53 height 10
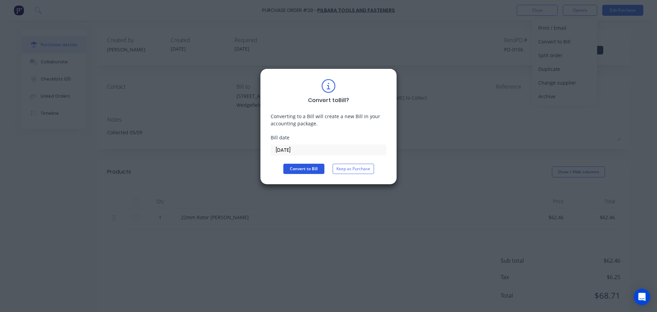
click at [299, 169] on button "Convert to Bill" at bounding box center [303, 168] width 41 height 10
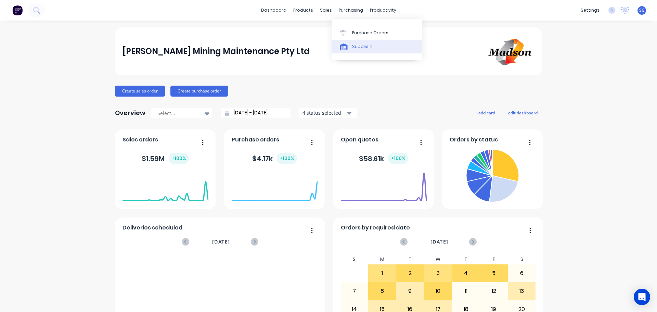
click at [348, 45] on div at bounding box center [345, 46] width 10 height 6
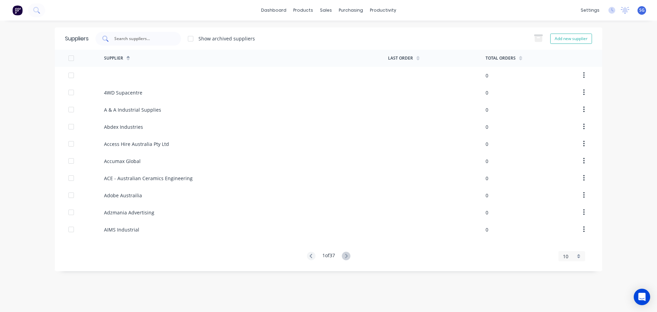
click at [150, 41] on input "text" at bounding box center [142, 38] width 57 height 7
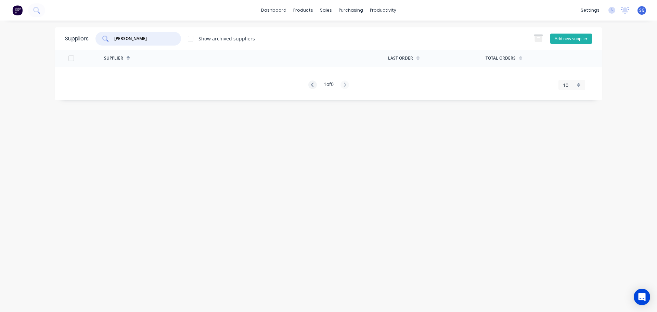
type input "[PERSON_NAME]"
click at [569, 40] on button "Add new supplier" at bounding box center [571, 39] width 42 height 10
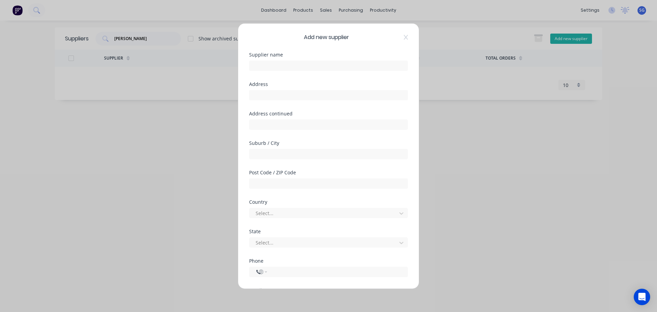
select select "AU"
click at [289, 64] on input "text" at bounding box center [328, 65] width 159 height 10
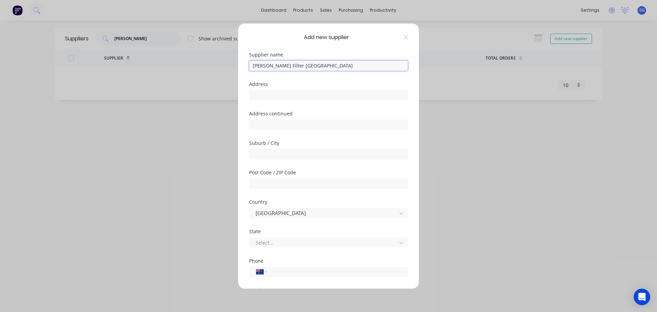
type input "[PERSON_NAME] Filter [GEOGRAPHIC_DATA]"
click at [259, 94] on input "text" at bounding box center [328, 95] width 159 height 10
paste input "[STREET_ADDRESS]"
type input "[STREET_ADDRESS]"
click at [262, 157] on input "text" at bounding box center [328, 153] width 159 height 10
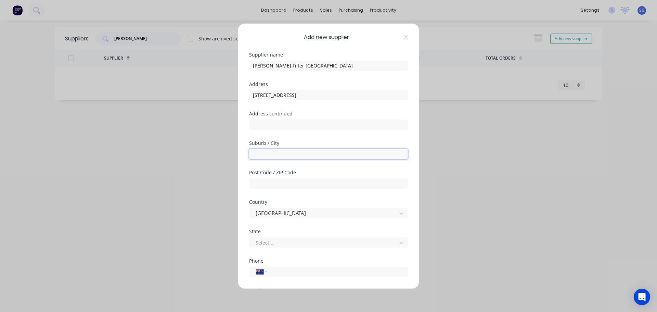
paste input "[PERSON_NAME] Waverley"
type input "[PERSON_NAME] Waverley"
click at [272, 181] on input "text" at bounding box center [328, 183] width 159 height 10
paste input "3150"
type input "3150"
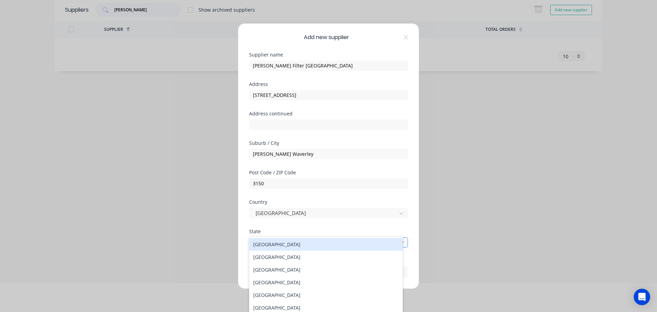
click at [264, 241] on div at bounding box center [324, 242] width 138 height 9
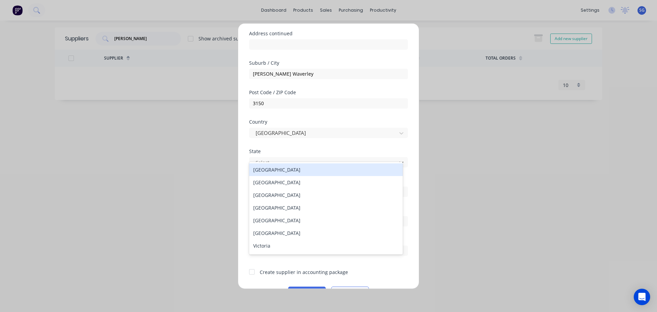
scroll to position [98, 0]
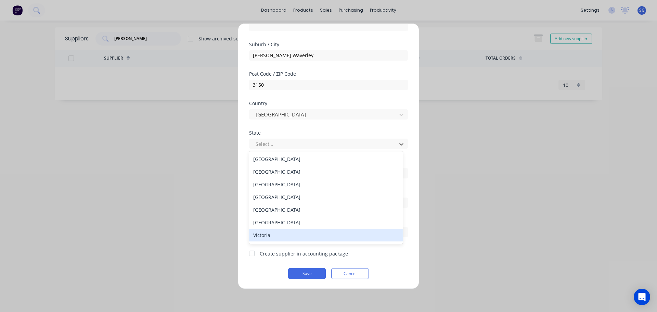
click at [269, 233] on div "Victoria" at bounding box center [326, 234] width 154 height 13
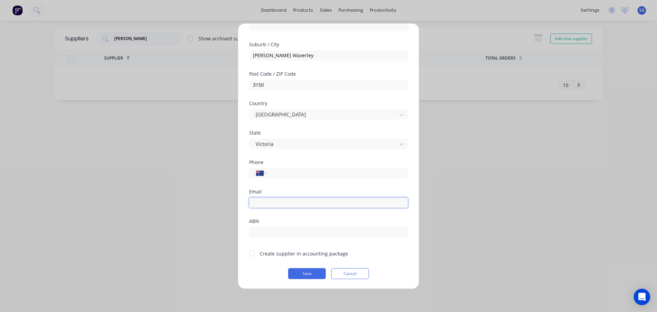
click at [273, 201] on input "email" at bounding box center [328, 202] width 159 height 10
paste input "[EMAIL_ADDRESS][DOMAIN_NAME] [PHONE_NUMBER]"
drag, startPoint x: 318, startPoint y: 202, endPoint x: 442, endPoint y: 204, distance: 123.8
click at [442, 204] on div "Add new supplier Supplier name [PERSON_NAME] Filter [GEOGRAPHIC_DATA] Address […" at bounding box center [328, 156] width 657 height 312
type input "[EMAIL_ADDRESS][DOMAIN_NAME]"
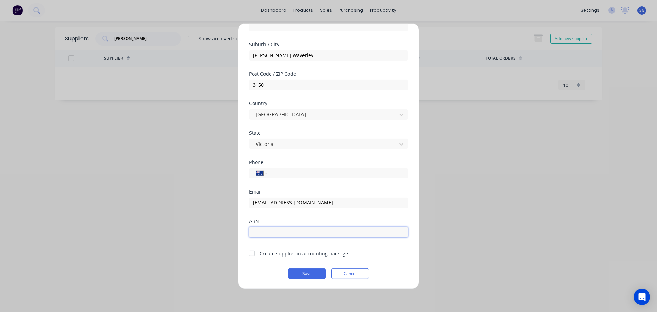
click at [273, 232] on input "text" at bounding box center [328, 231] width 159 height 10
paste input "29 605 054 948"
type input "29 605 054 948"
click at [250, 253] on div at bounding box center [252, 253] width 14 height 14
click at [304, 274] on button "Save" at bounding box center [307, 272] width 38 height 11
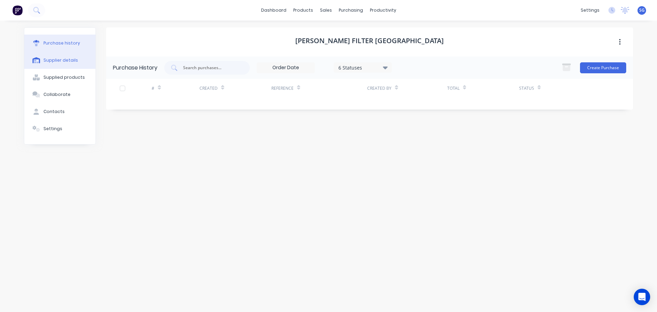
click at [62, 64] on button "Supplier details" at bounding box center [59, 60] width 71 height 17
select select "AU"
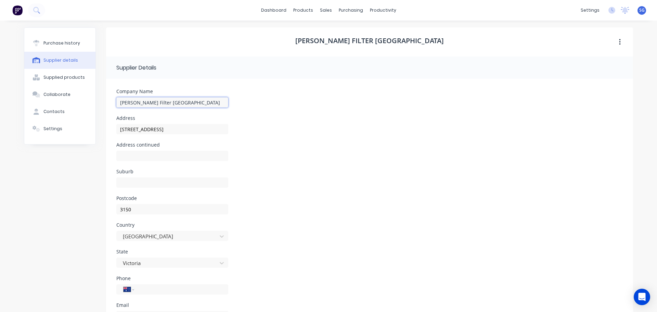
drag, startPoint x: 167, startPoint y: 104, endPoint x: 114, endPoint y: 106, distance: 53.4
click at [116, 106] on input "[PERSON_NAME] Filter [GEOGRAPHIC_DATA]" at bounding box center [172, 102] width 112 height 10
click at [167, 186] on input at bounding box center [172, 182] width 112 height 10
type input "[PERSON_NAME] Waverley"
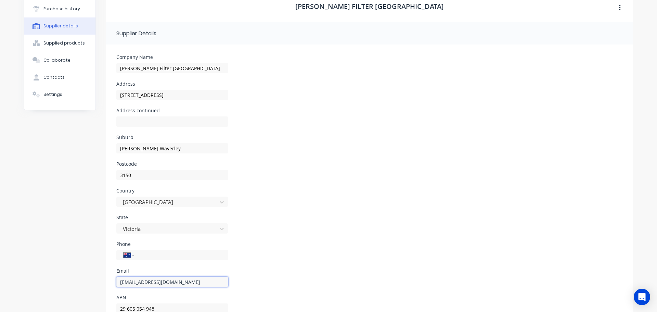
drag, startPoint x: 196, startPoint y: 283, endPoint x: 65, endPoint y: 285, distance: 131.3
click at [65, 285] on div "Purchase history Supplier details Supplied products Collaborate Contacts Settin…" at bounding box center [328, 162] width 609 height 339
click at [292, 218] on div "State Victoria" at bounding box center [369, 228] width 506 height 27
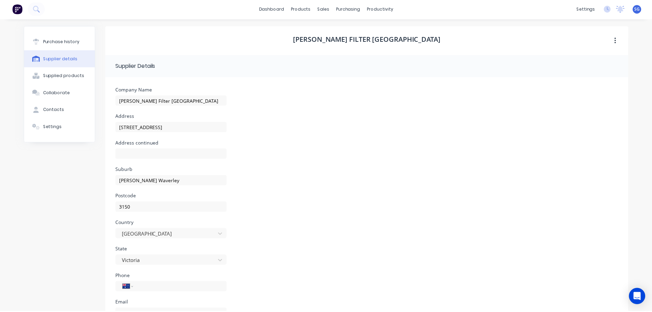
scroll to position [0, 0]
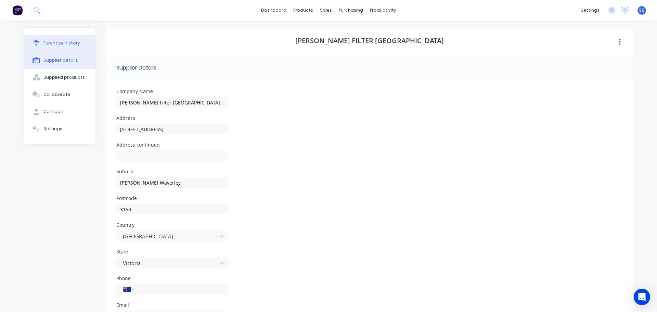
click at [40, 41] on button "Purchase history" at bounding box center [59, 43] width 71 height 17
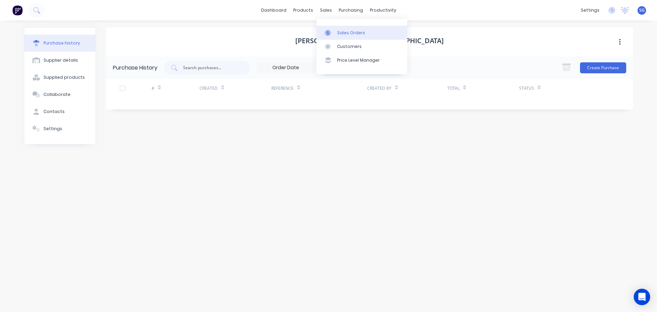
click at [342, 34] on div "Sales Orders" at bounding box center [351, 33] width 28 height 6
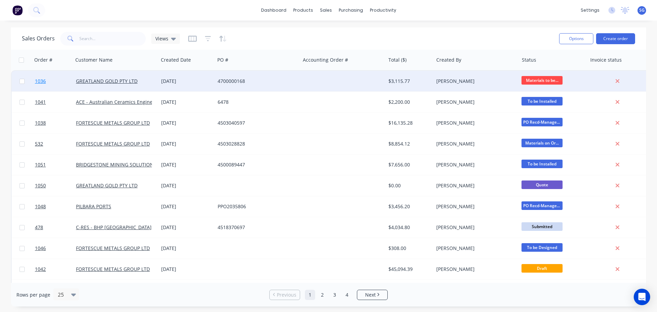
click at [42, 80] on span "1036" at bounding box center [40, 81] width 11 height 7
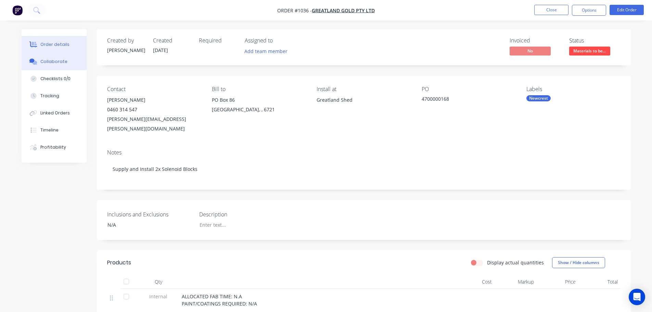
click at [53, 65] on button "Collaborate" at bounding box center [54, 61] width 65 height 17
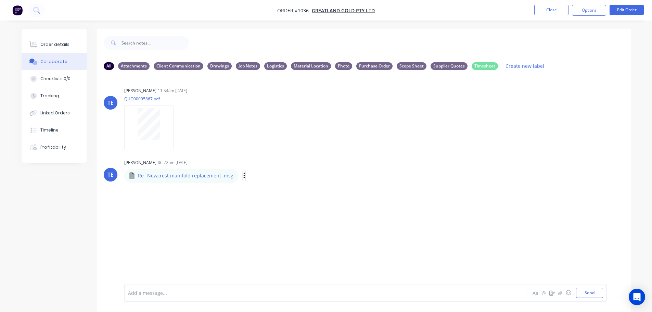
click at [243, 177] on icon "button" at bounding box center [244, 176] width 2 height 8
click at [259, 197] on button "Download" at bounding box center [288, 193] width 77 height 15
